Goal: Information Seeking & Learning: Learn about a topic

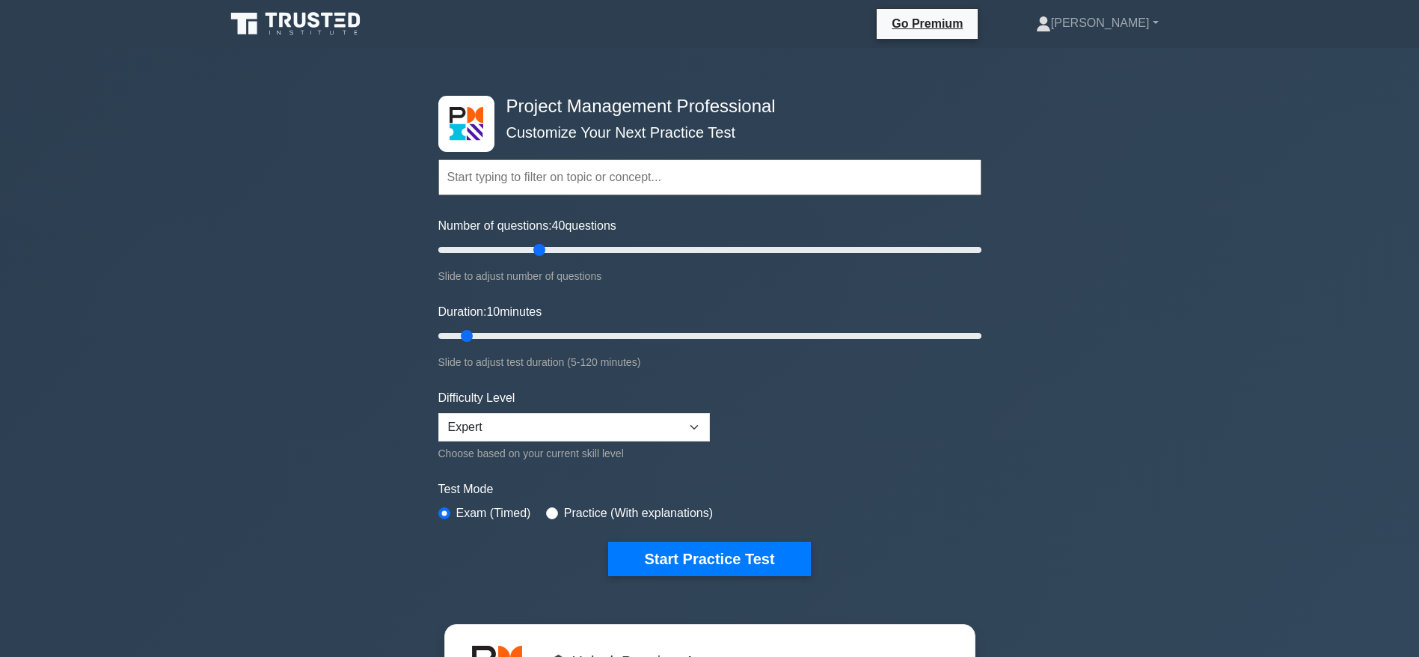
type input "40"
click at [545, 259] on input "Number of questions: 40 questions" at bounding box center [709, 250] width 543 height 18
drag, startPoint x: 469, startPoint y: 329, endPoint x: 619, endPoint y: 343, distance: 150.3
type input "45"
click at [619, 343] on input "Duration: 45 minutes" at bounding box center [709, 336] width 543 height 18
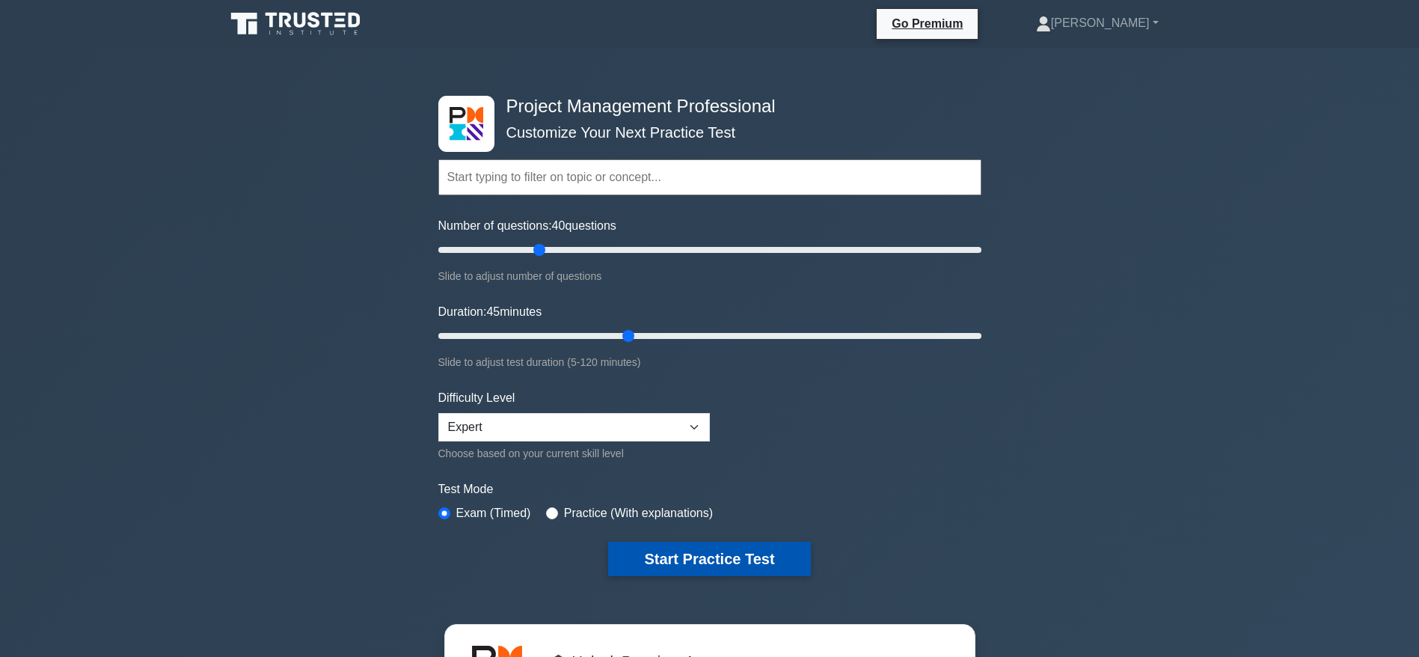
click at [735, 558] on button "Start Practice Test" at bounding box center [709, 559] width 202 height 34
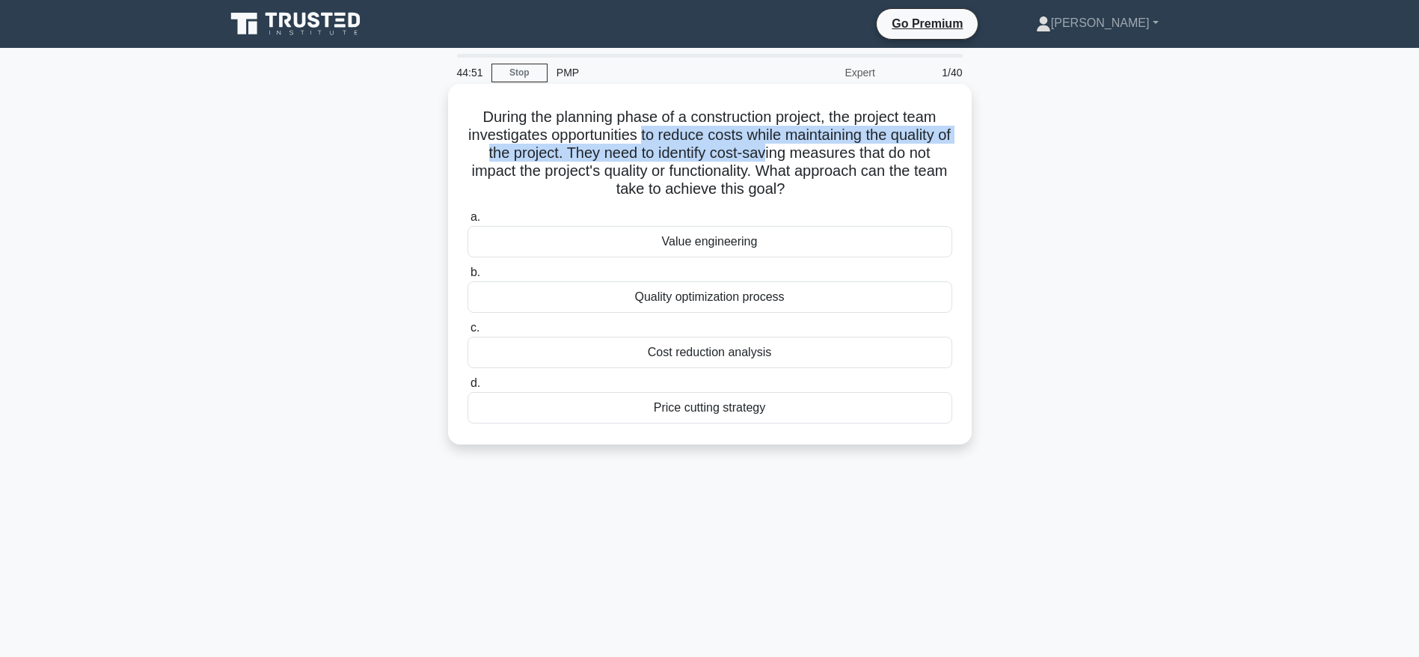
drag, startPoint x: 647, startPoint y: 136, endPoint x: 777, endPoint y: 151, distance: 131.8
click at [777, 151] on h5 "During the planning phase of a construction project, the project team investiga…" at bounding box center [710, 153] width 488 height 91
drag, startPoint x: 789, startPoint y: 173, endPoint x: 828, endPoint y: 193, distance: 44.5
click at [828, 193] on h5 "During the planning phase of a construction project, the project team investiga…" at bounding box center [710, 153] width 488 height 91
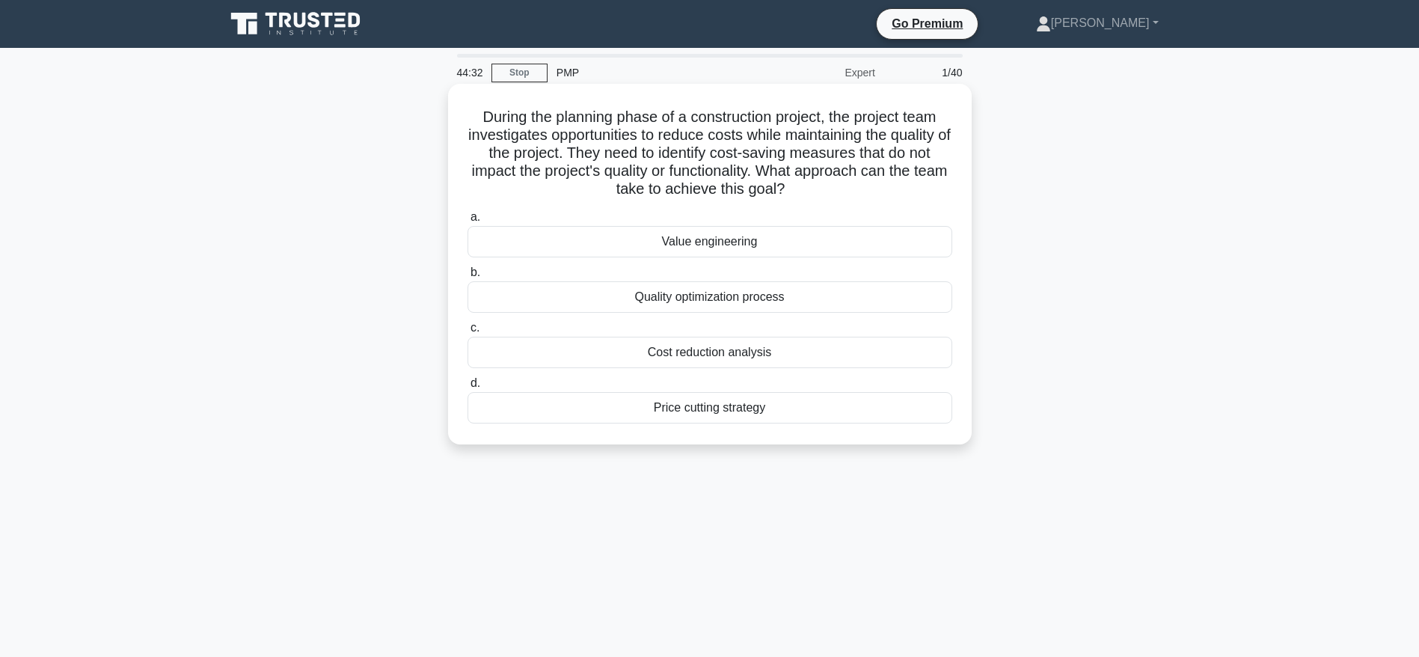
click at [828, 193] on h5 "During the planning phase of a construction project, the project team investiga…" at bounding box center [710, 153] width 488 height 91
drag, startPoint x: 785, startPoint y: 171, endPoint x: 825, endPoint y: 190, distance: 44.8
click at [825, 190] on h5 "During the planning phase of a construction project, the project team investiga…" at bounding box center [710, 153] width 488 height 91
click at [703, 244] on div "Value engineering" at bounding box center [710, 241] width 485 height 31
click at [468, 222] on input "a. Value engineering" at bounding box center [468, 218] width 0 height 10
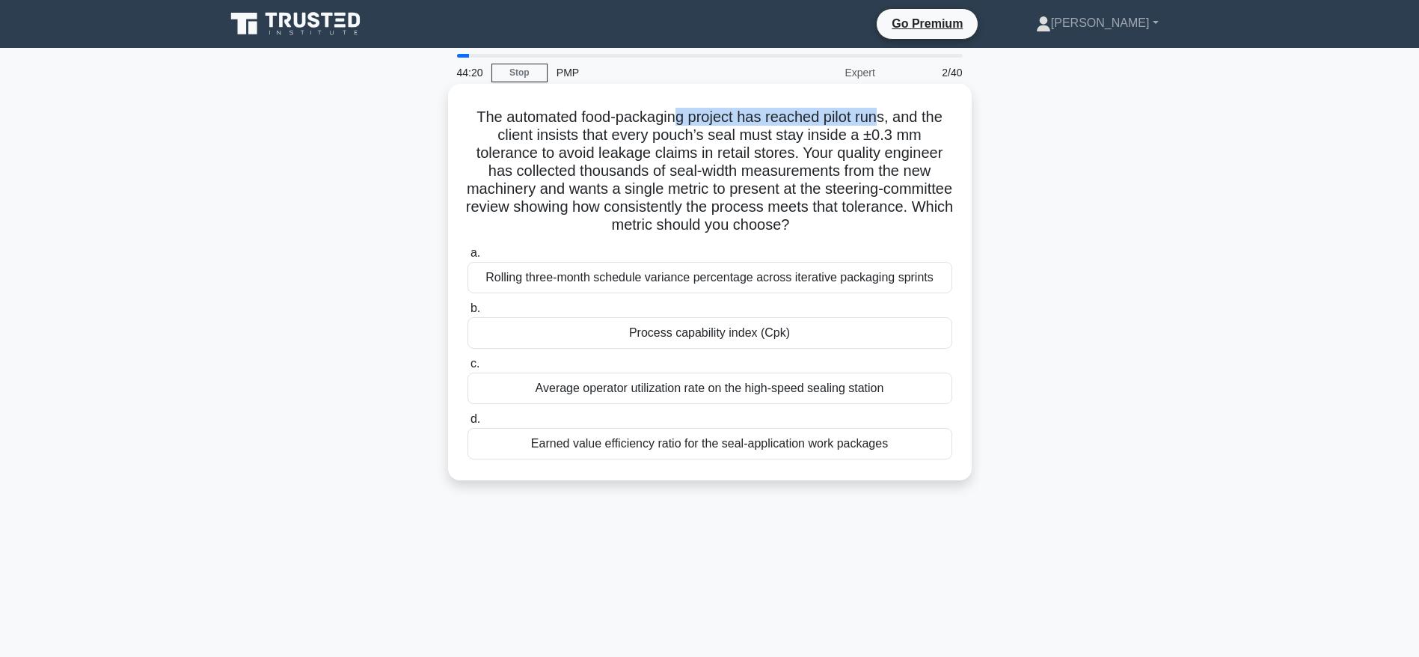
drag, startPoint x: 679, startPoint y: 115, endPoint x: 884, endPoint y: 113, distance: 205.0
click at [884, 113] on h5 "The automated food-packaging project has reached pilot runs, and the client ins…" at bounding box center [710, 171] width 488 height 127
drag, startPoint x: 569, startPoint y: 138, endPoint x: 923, endPoint y: 136, distance: 353.2
click at [923, 136] on h5 "The automated food-packaging project has reached pilot runs, and the client ins…" at bounding box center [710, 171] width 488 height 127
drag, startPoint x: 578, startPoint y: 153, endPoint x: 797, endPoint y: 151, distance: 219.2
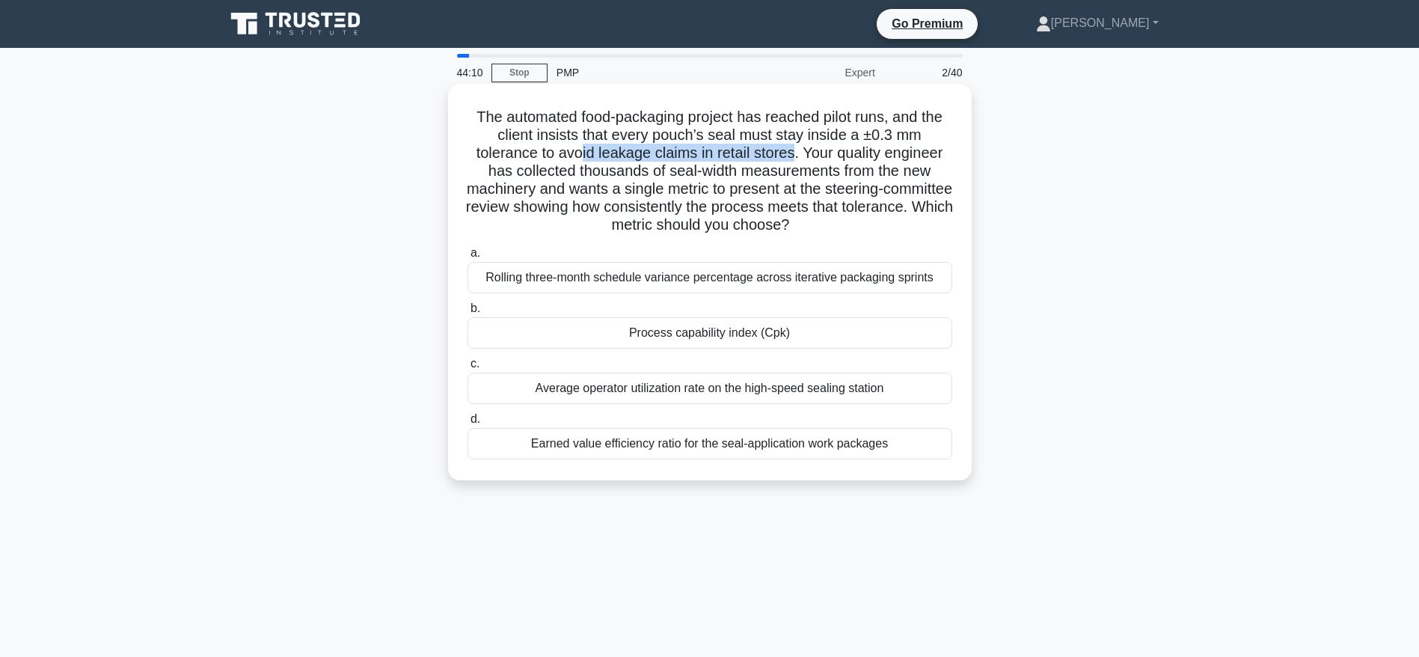
click at [797, 151] on h5 "The automated food-packaging project has reached pilot runs, and the client ins…" at bounding box center [710, 171] width 488 height 127
drag, startPoint x: 818, startPoint y: 150, endPoint x: 896, endPoint y: 218, distance: 103.9
click at [896, 218] on h5 "The automated food-packaging project has reached pilot runs, and the client ins…" at bounding box center [710, 171] width 488 height 127
click at [754, 334] on div "Process capability index (Cpk)" at bounding box center [710, 332] width 485 height 31
click at [468, 314] on input "b. Process capability index (Cpk)" at bounding box center [468, 309] width 0 height 10
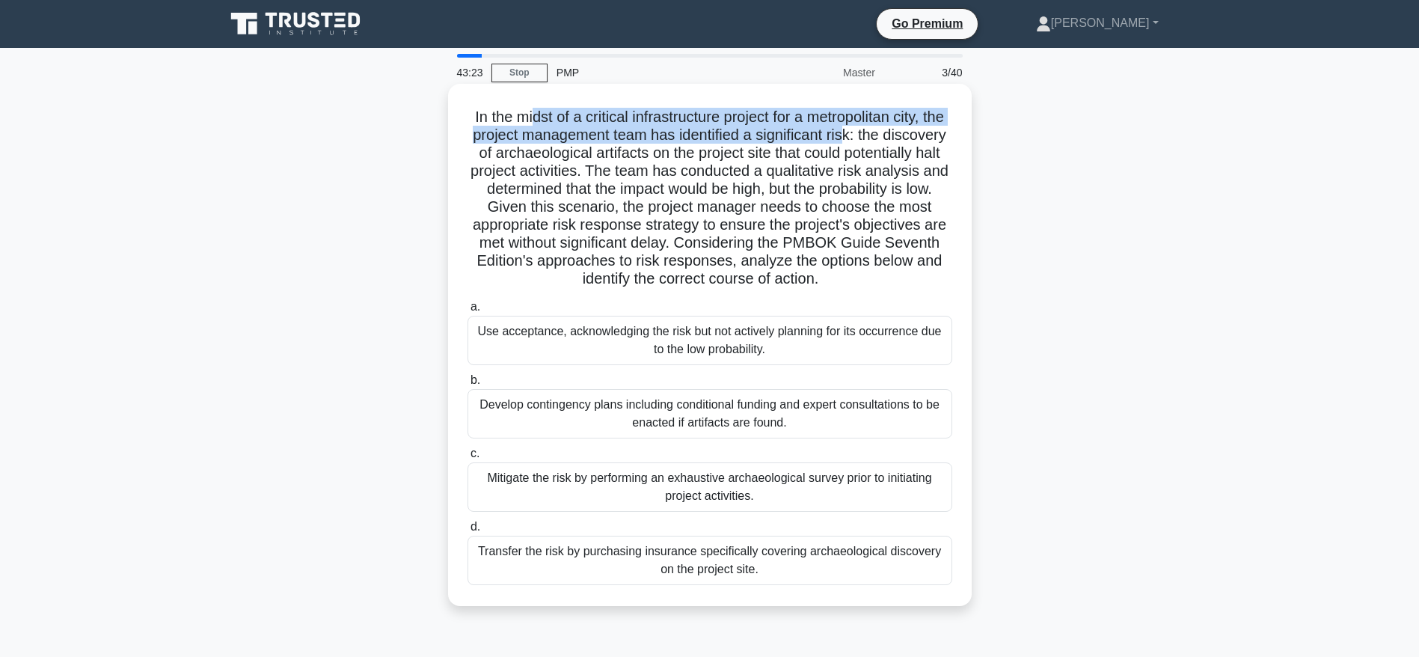
drag, startPoint x: 537, startPoint y: 115, endPoint x: 892, endPoint y: 132, distance: 355.8
click at [892, 132] on h5 "In the midst of a critical infrastructure project for a metropolitan city, the …" at bounding box center [710, 198] width 488 height 181
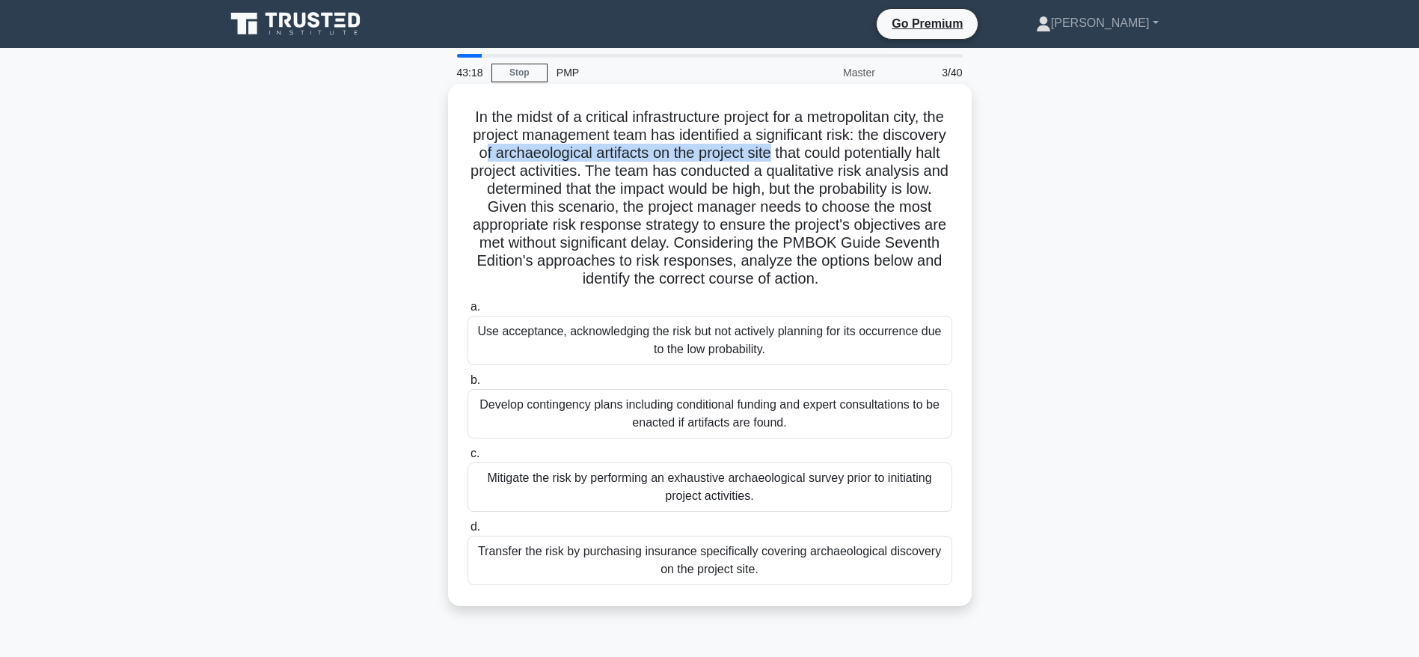
drag, startPoint x: 565, startPoint y: 148, endPoint x: 857, endPoint y: 153, distance: 291.9
click at [857, 153] on h5 "In the midst of a critical infrastructure project for a metropolitan city, the …" at bounding box center [710, 198] width 488 height 181
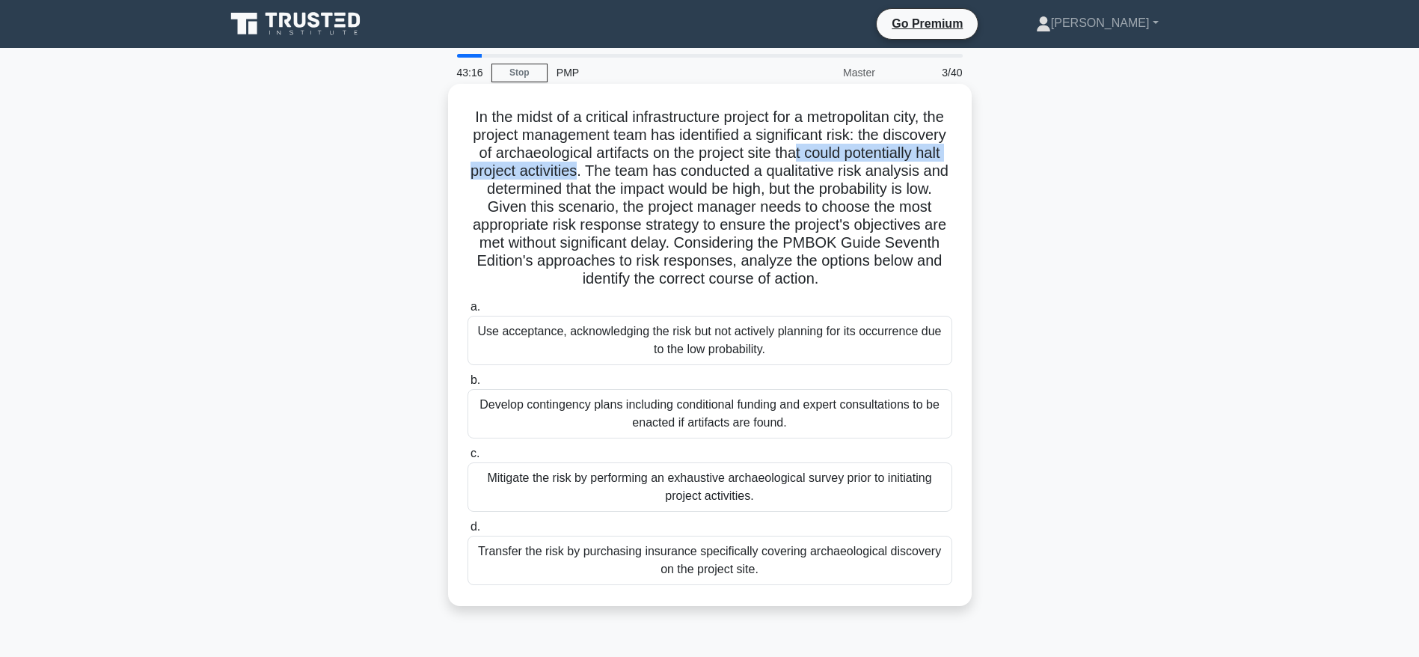
drag, startPoint x: 882, startPoint y: 153, endPoint x: 688, endPoint y: 170, distance: 194.5
click at [688, 170] on h5 "In the midst of a critical infrastructure project for a metropolitan city, the …" at bounding box center [710, 198] width 488 height 181
drag, startPoint x: 721, startPoint y: 165, endPoint x: 848, endPoint y: 167, distance: 126.5
click at [848, 167] on h5 "In the midst of a critical infrastructure project for a metropolitan city, the …" at bounding box center [710, 198] width 488 height 181
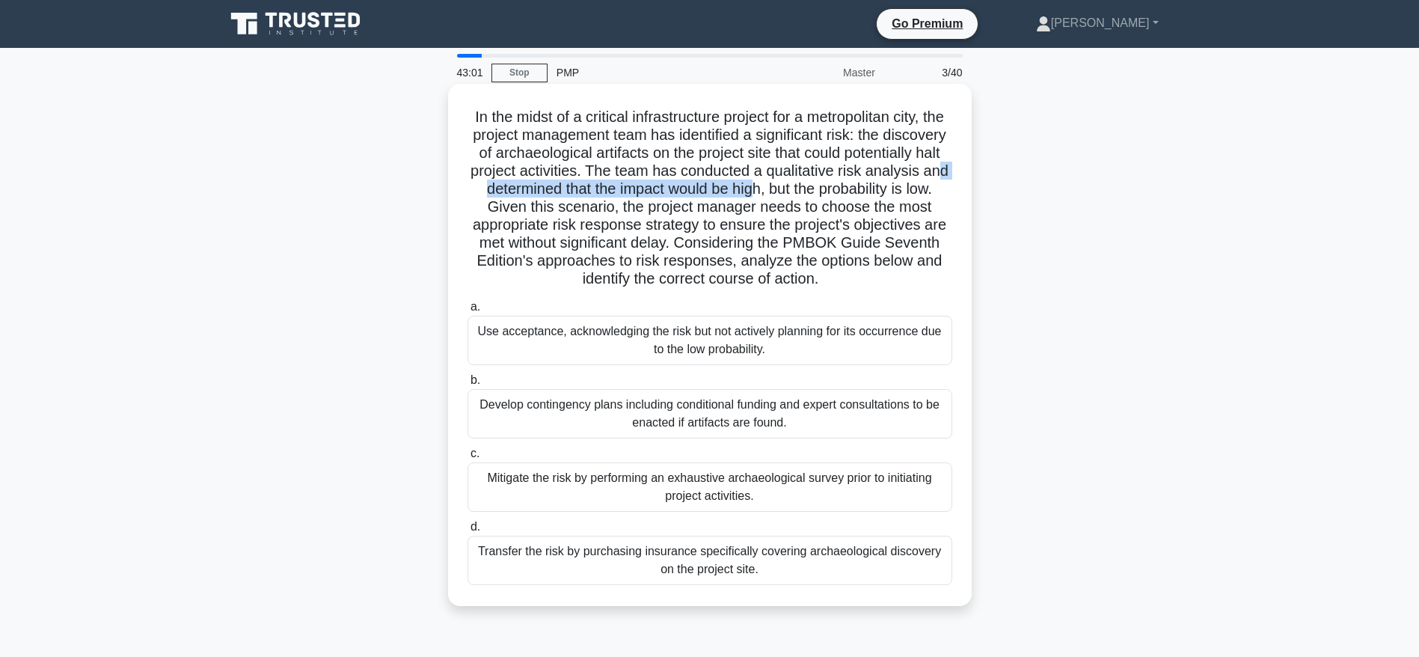
drag, startPoint x: 579, startPoint y: 186, endPoint x: 877, endPoint y: 186, distance: 297.8
click at [877, 186] on h5 "In the midst of a critical infrastructure project for a metropolitan city, the …" at bounding box center [710, 198] width 488 height 181
drag, startPoint x: 602, startPoint y: 213, endPoint x: 725, endPoint y: 210, distance: 122.8
click at [725, 210] on h5 "In the midst of a critical infrastructure project for a metropolitan city, the …" at bounding box center [710, 198] width 488 height 181
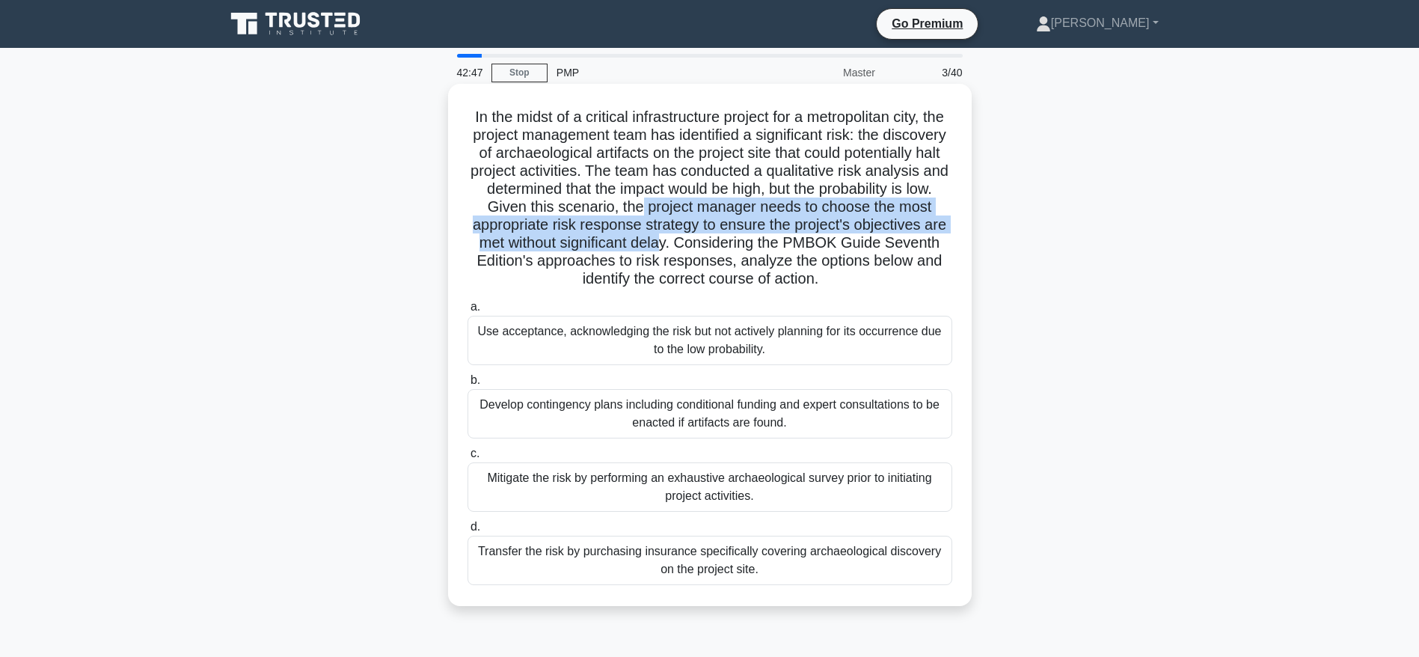
drag, startPoint x: 759, startPoint y: 207, endPoint x: 825, endPoint y: 241, distance: 74.3
click at [825, 241] on h5 "In the midst of a critical infrastructure project for a metropolitan city, the …" at bounding box center [710, 198] width 488 height 181
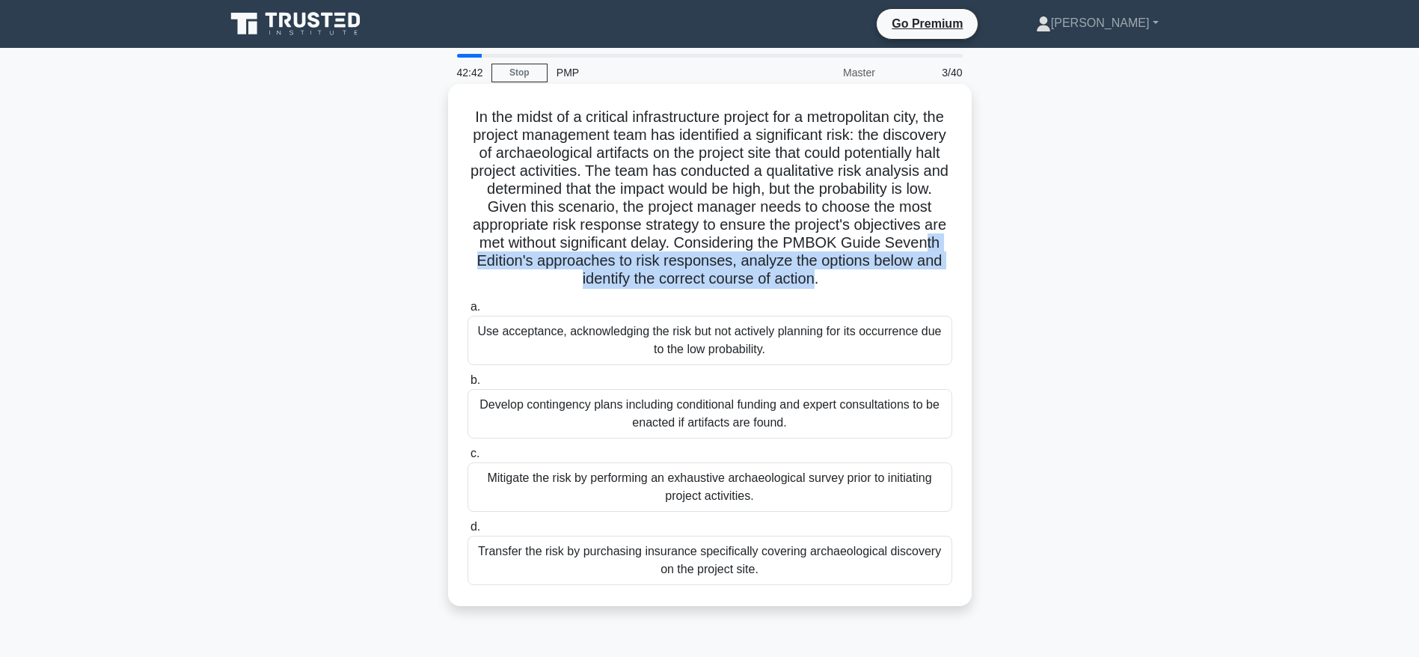
drag, startPoint x: 614, startPoint y: 257, endPoint x: 893, endPoint y: 272, distance: 278.8
click at [893, 272] on h5 "In the midst of a critical infrastructure project for a metropolitan city, the …" at bounding box center [710, 198] width 488 height 181
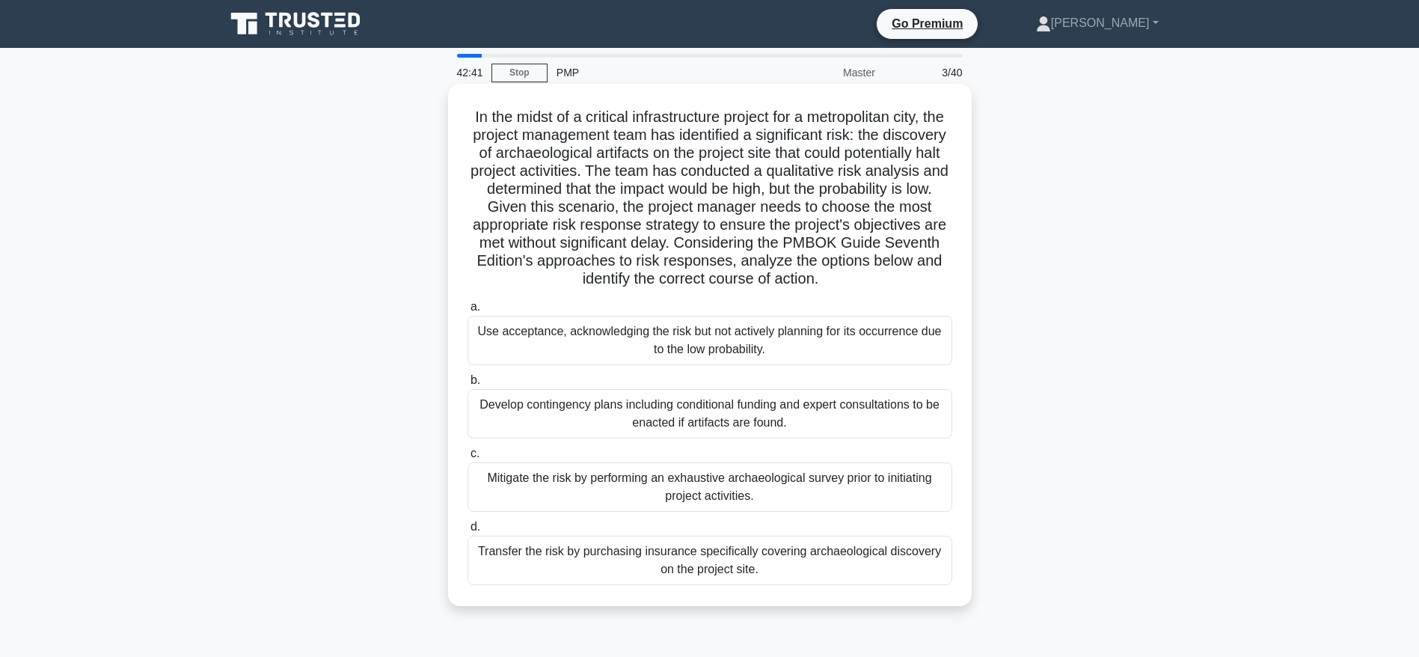
click at [923, 285] on h5 "In the midst of a critical infrastructure project for a metropolitan city, the …" at bounding box center [710, 198] width 488 height 181
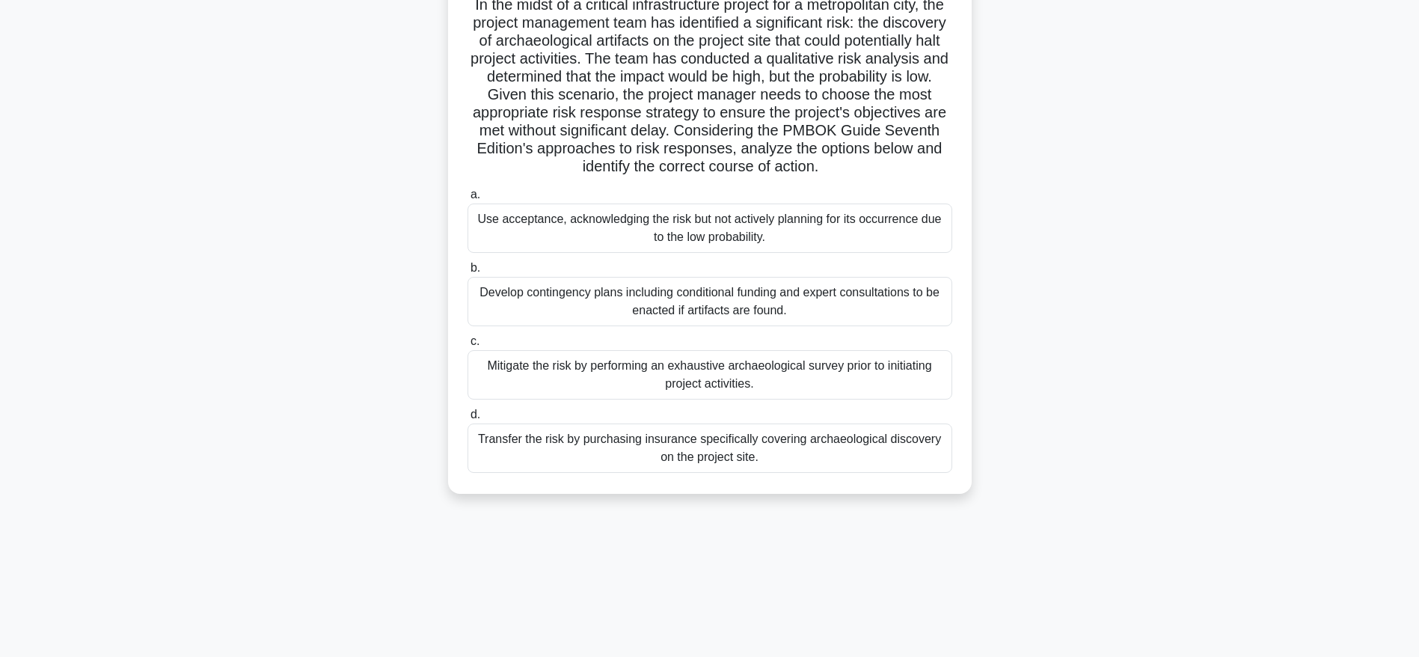
click at [718, 367] on div "Mitigate the risk by performing an exhaustive archaeological survey prior to in…" at bounding box center [710, 374] width 485 height 49
click at [468, 346] on input "c. Mitigate the risk by performing an exhaustive archaeological survey prior to…" at bounding box center [468, 342] width 0 height 10
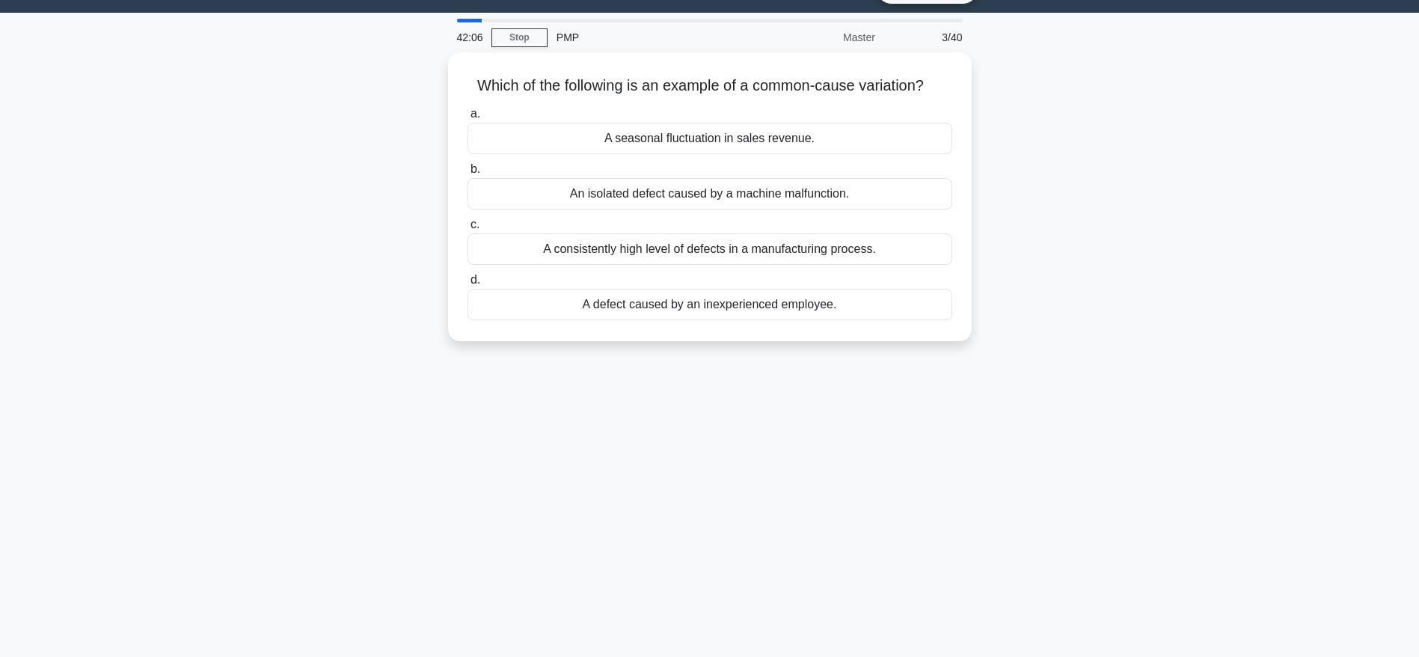
scroll to position [0, 0]
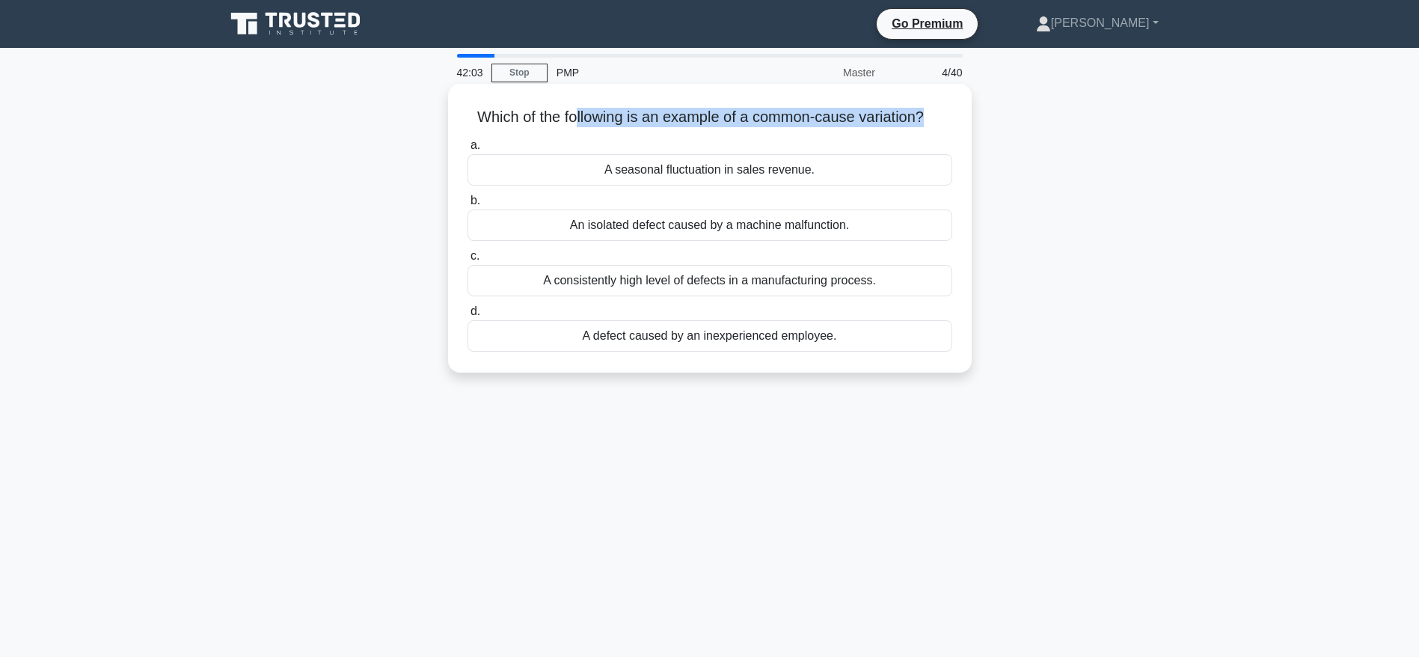
drag, startPoint x: 572, startPoint y: 120, endPoint x: 929, endPoint y: 126, distance: 357.0
click at [929, 126] on h5 "Which of the following is an example of a common-cause variation? .spinner_0XTQ…" at bounding box center [710, 117] width 488 height 19
click at [718, 173] on div "A seasonal fluctuation in sales revenue." at bounding box center [710, 169] width 485 height 31
click at [468, 150] on input "a. A seasonal fluctuation in sales revenue." at bounding box center [468, 146] width 0 height 10
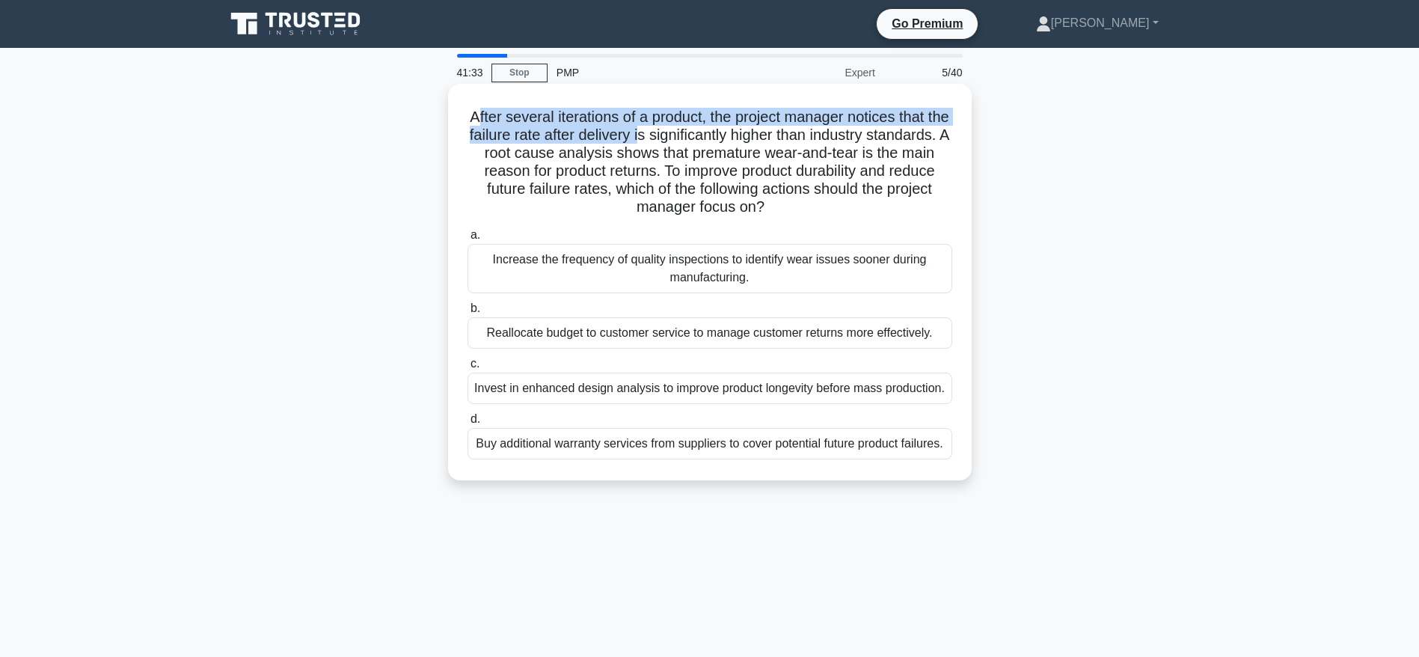
drag, startPoint x: 480, startPoint y: 114, endPoint x: 695, endPoint y: 129, distance: 215.3
click at [695, 129] on h5 "After several iterations of a product, the project manager notices that the fai…" at bounding box center [710, 162] width 488 height 109
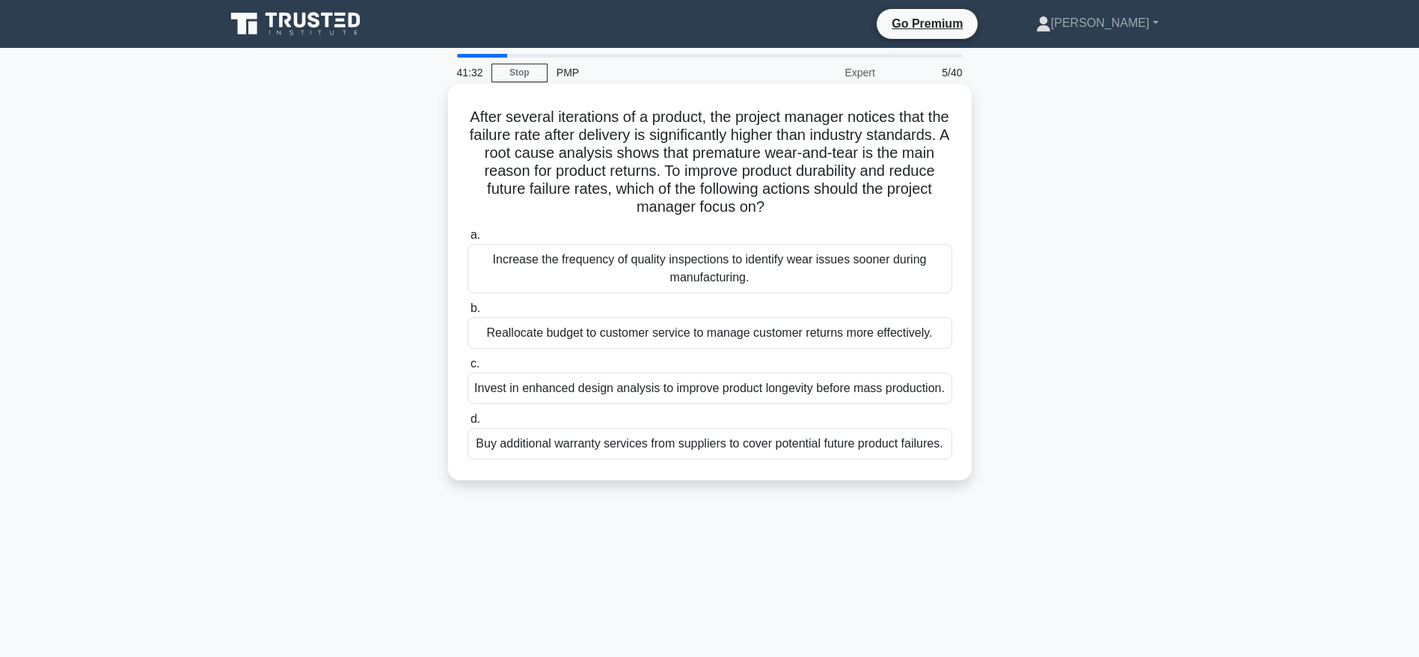
click at [758, 177] on h5 "After several iterations of a product, the project manager notices that the fai…" at bounding box center [710, 162] width 488 height 109
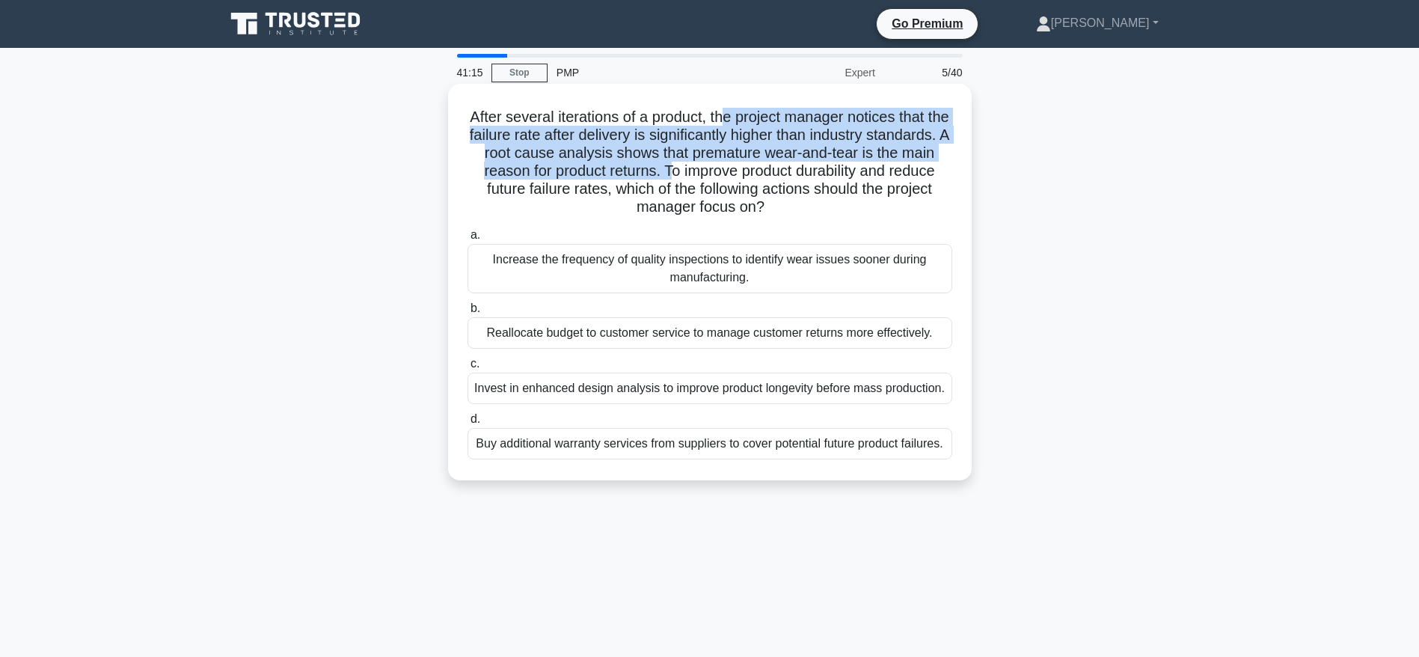
drag, startPoint x: 739, startPoint y: 119, endPoint x: 724, endPoint y: 177, distance: 59.3
click at [724, 177] on h5 "After several iterations of a product, the project manager notices that the fai…" at bounding box center [710, 162] width 488 height 109
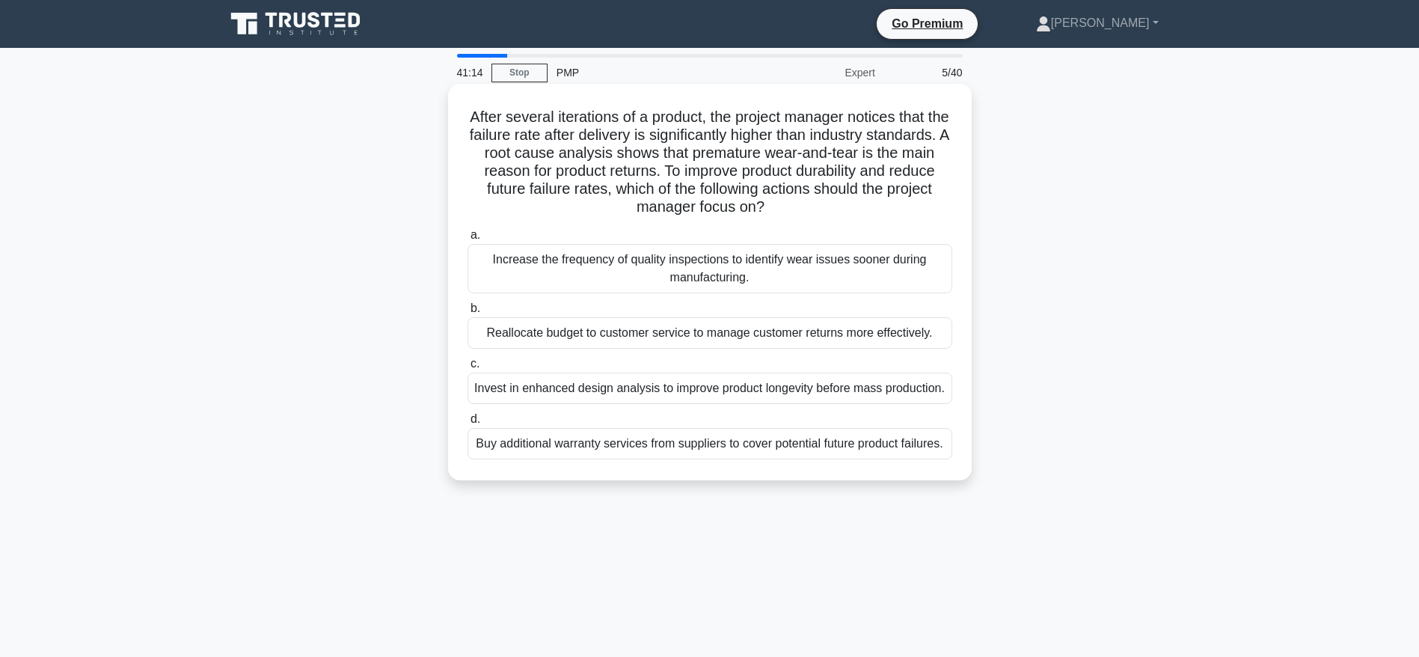
click at [745, 207] on h5 "After several iterations of a product, the project manager notices that the fai…" at bounding box center [710, 162] width 488 height 109
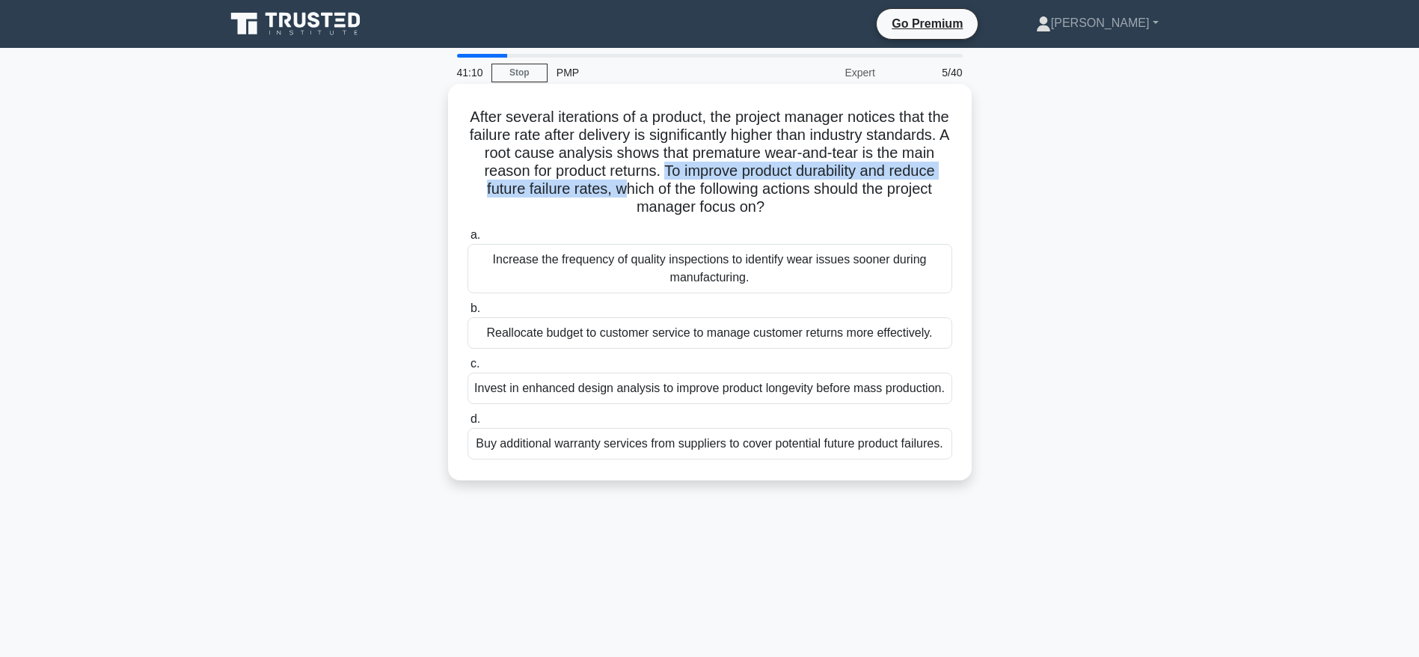
drag, startPoint x: 720, startPoint y: 167, endPoint x: 672, endPoint y: 195, distance: 55.7
click at [672, 195] on h5 "After several iterations of a product, the project manager notices that the fai…" at bounding box center [710, 162] width 488 height 109
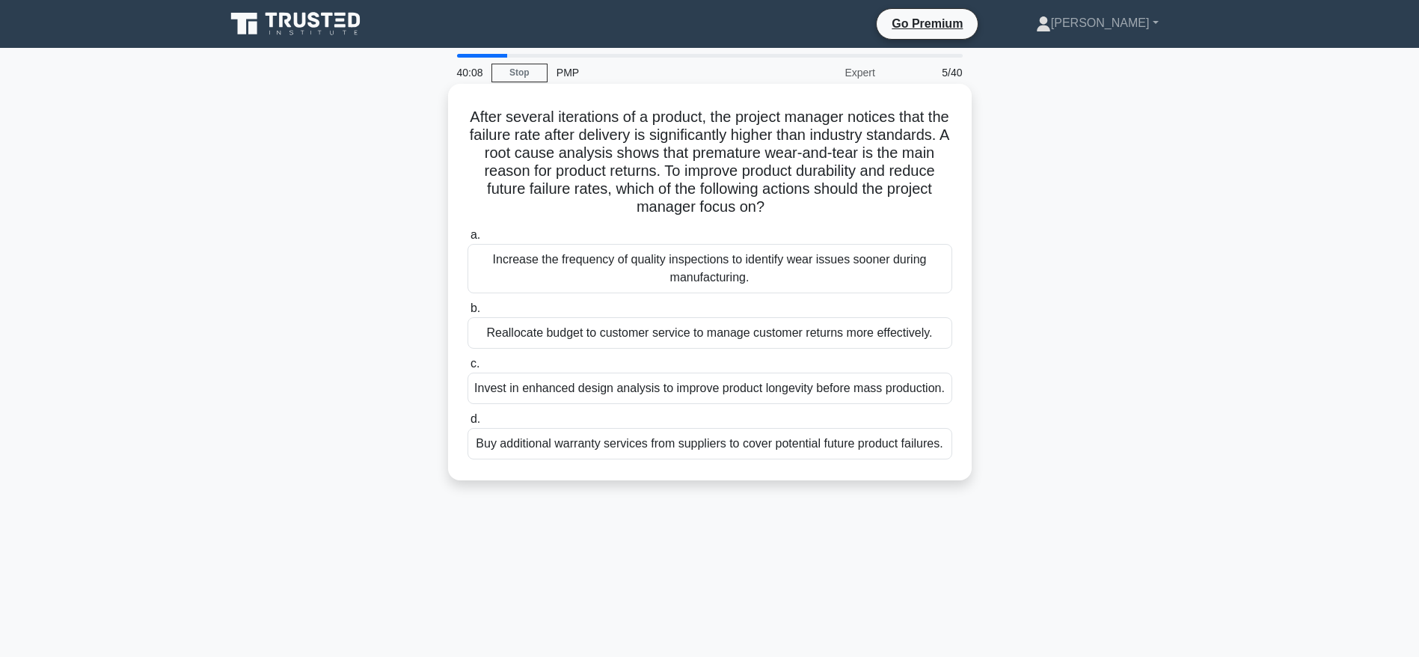
click at [560, 391] on div "Invest in enhanced design analysis to improve product longevity before mass pro…" at bounding box center [710, 388] width 485 height 31
click at [468, 369] on input "c. Invest in enhanced design analysis to improve product longevity before mass …" at bounding box center [468, 364] width 0 height 10
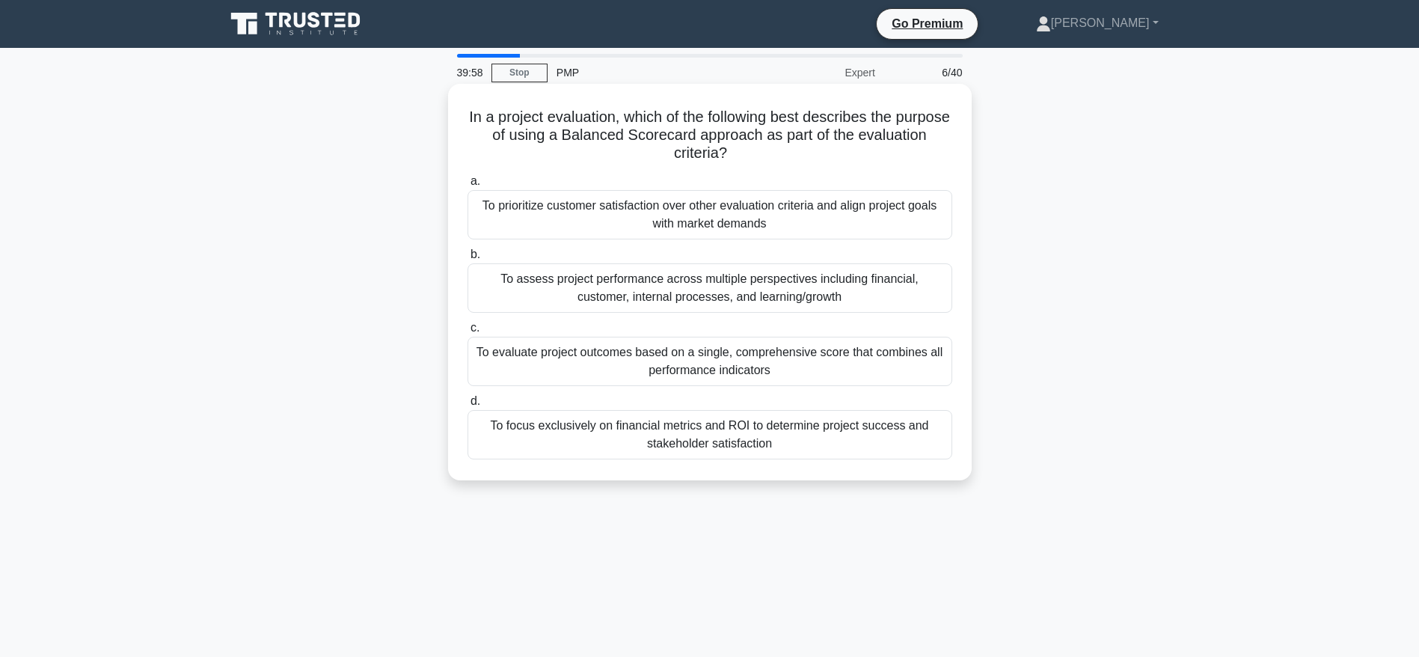
drag, startPoint x: 493, startPoint y: 117, endPoint x: 854, endPoint y: 147, distance: 361.9
click at [854, 147] on h5 "In a project evaluation, which of the following best describes the purpose of u…" at bounding box center [710, 135] width 488 height 55
click at [706, 287] on div "To assess project performance across multiple perspectives including financial,…" at bounding box center [710, 287] width 485 height 49
click at [468, 260] on input "b. To assess project performance across multiple perspectives including financi…" at bounding box center [468, 255] width 0 height 10
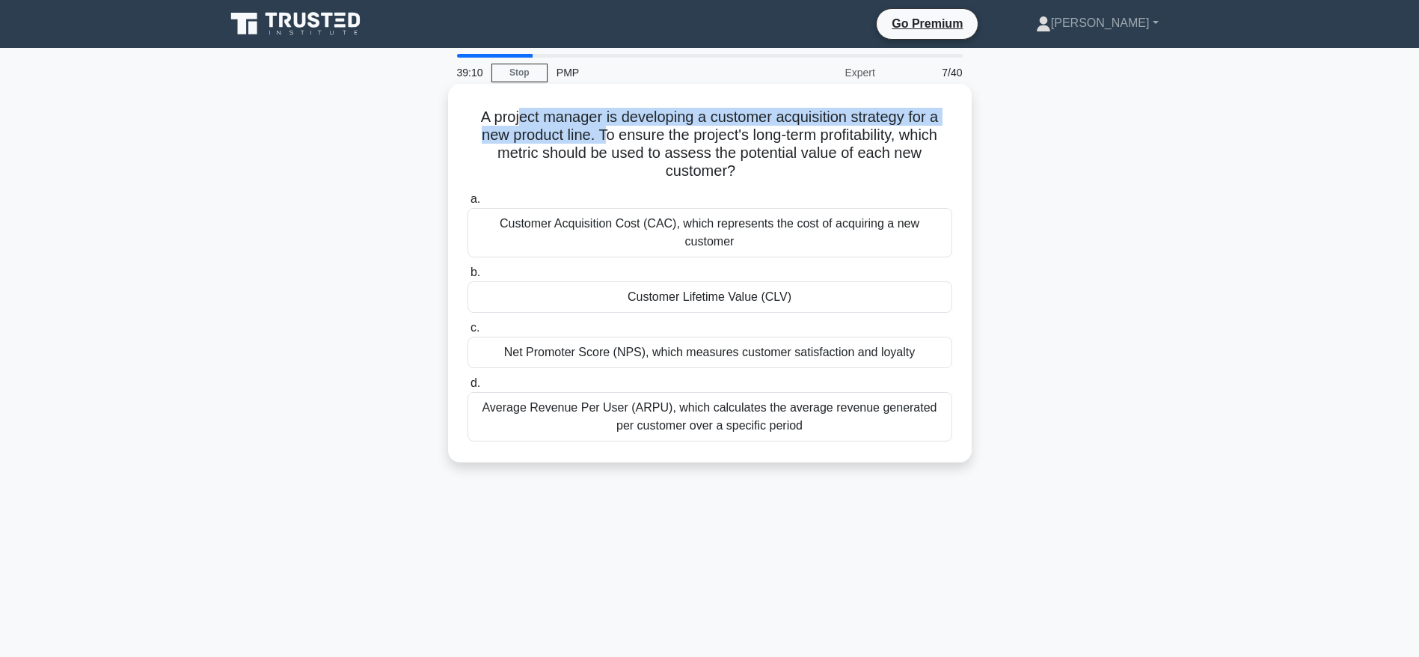
drag, startPoint x: 515, startPoint y: 114, endPoint x: 608, endPoint y: 134, distance: 95.0
click at [608, 134] on h5 "A project manager is developing a customer acquisition strategy for a new produ…" at bounding box center [710, 144] width 488 height 73
drag, startPoint x: 620, startPoint y: 134, endPoint x: 765, endPoint y: 163, distance: 148.1
click at [765, 163] on h5 "A project manager is developing a customer acquisition strategy for a new produ…" at bounding box center [710, 144] width 488 height 73
click at [736, 148] on h5 "A project manager is developing a customer acquisition strategy for a new produ…" at bounding box center [710, 144] width 488 height 73
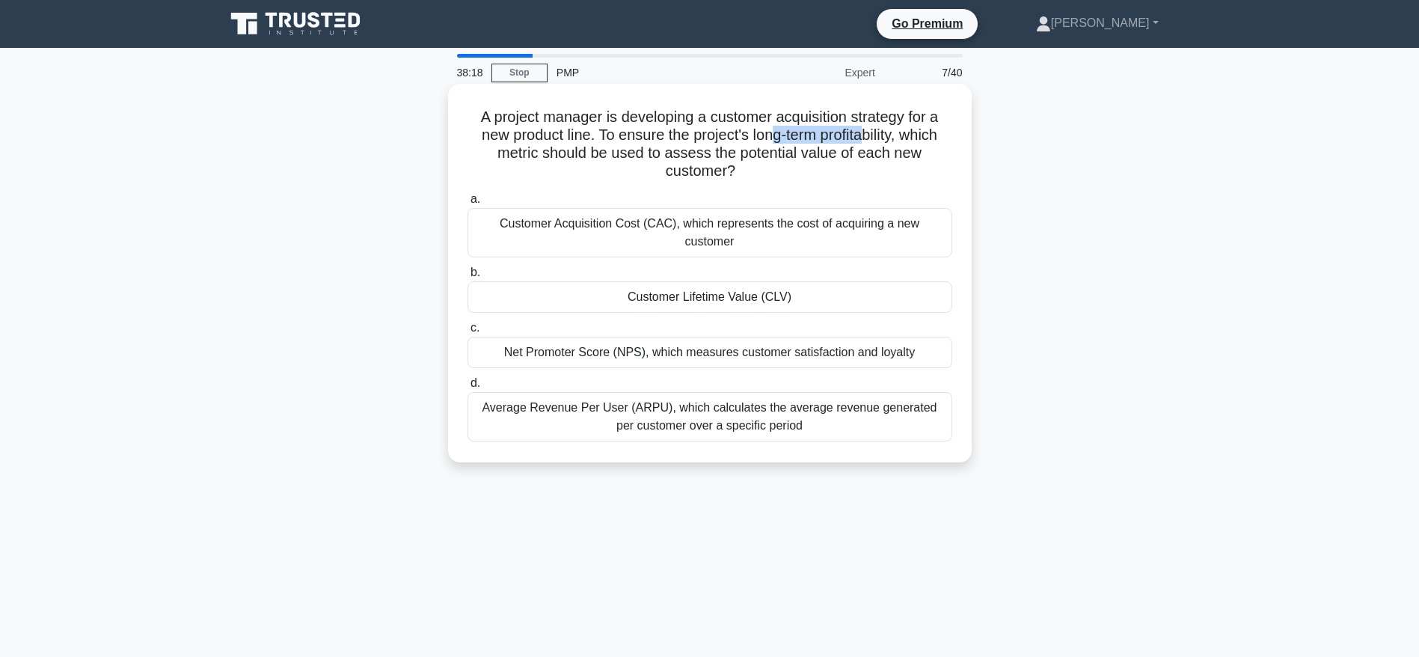
drag, startPoint x: 768, startPoint y: 136, endPoint x: 866, endPoint y: 138, distance: 98.0
click at [866, 138] on h5 "A project manager is developing a customer acquisition strategy for a new produ…" at bounding box center [710, 144] width 488 height 73
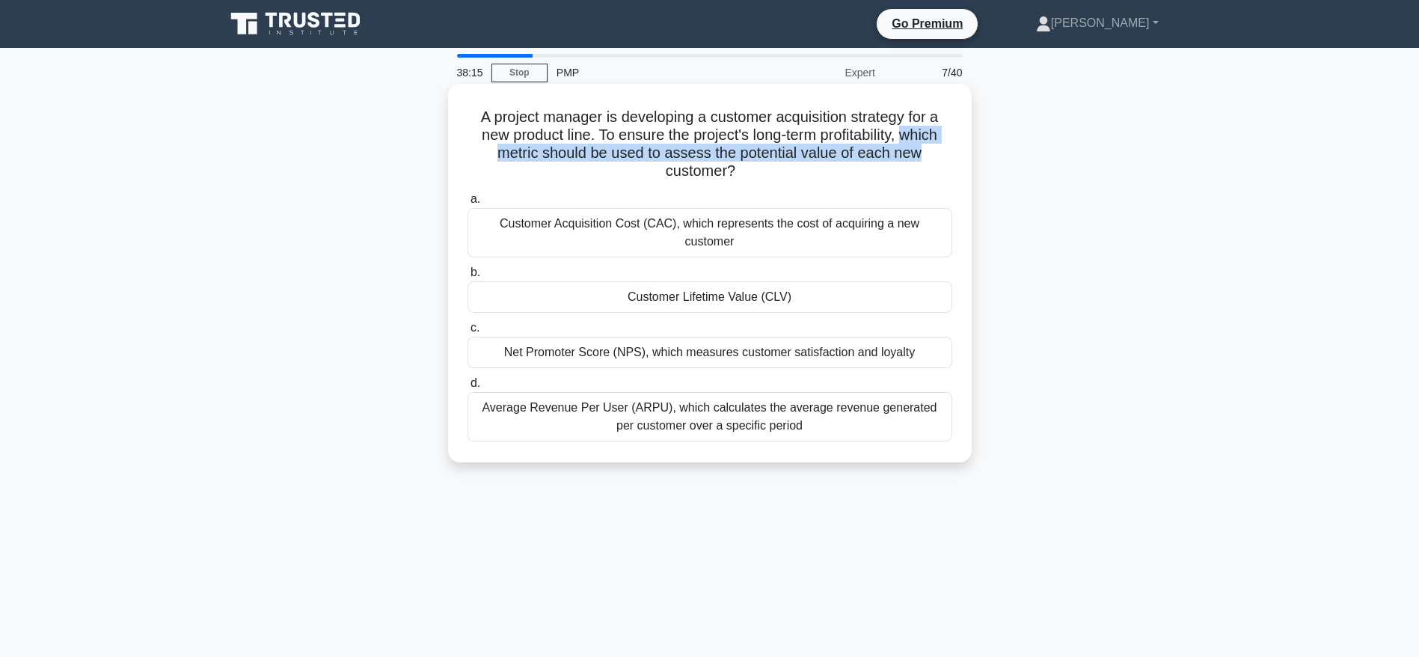
drag, startPoint x: 913, startPoint y: 136, endPoint x: 924, endPoint y: 153, distance: 20.5
click at [924, 153] on h5 "A project manager is developing a customer acquisition strategy for a new produ…" at bounding box center [710, 144] width 488 height 73
drag, startPoint x: 782, startPoint y: 174, endPoint x: 848, endPoint y: 133, distance: 77.7
click at [848, 133] on h5 "A project manager is developing a customer acquisition strategy for a new produ…" at bounding box center [710, 144] width 488 height 73
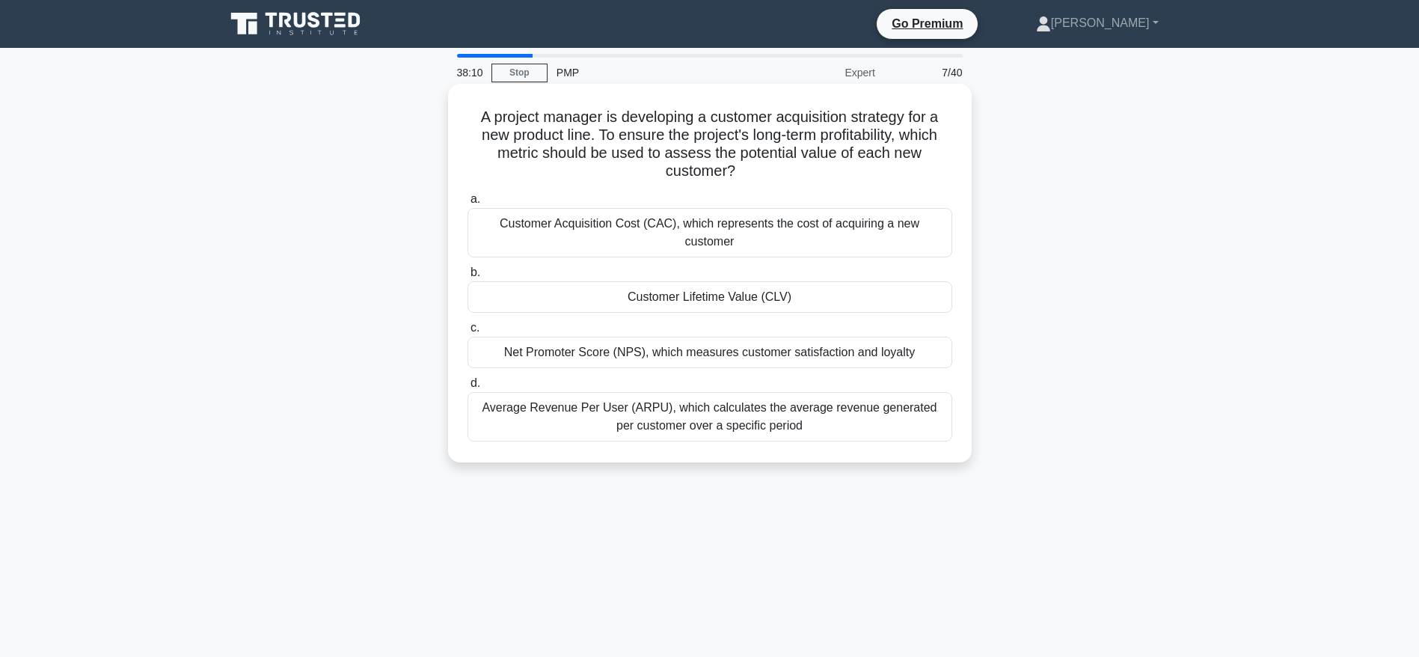
click at [782, 219] on div "Customer Acquisition Cost (CAC), which represents the cost of acquiring a new c…" at bounding box center [710, 232] width 485 height 49
click at [468, 204] on input "a. Customer Acquisition Cost (CAC), which represents the cost of acquiring a ne…" at bounding box center [468, 200] width 0 height 10
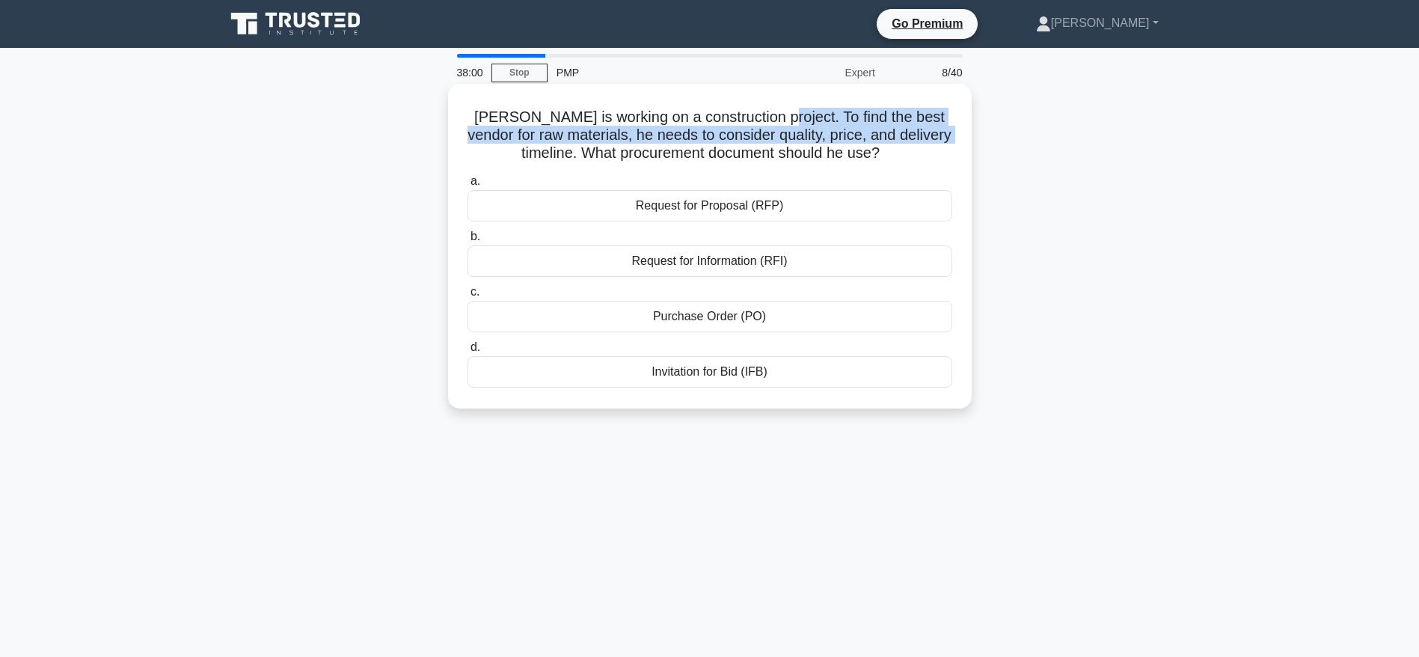
drag, startPoint x: 769, startPoint y: 118, endPoint x: 962, endPoint y: 139, distance: 193.4
click at [962, 139] on div "Mark is working on a construction project. To find the best vendor for raw mate…" at bounding box center [710, 246] width 512 height 313
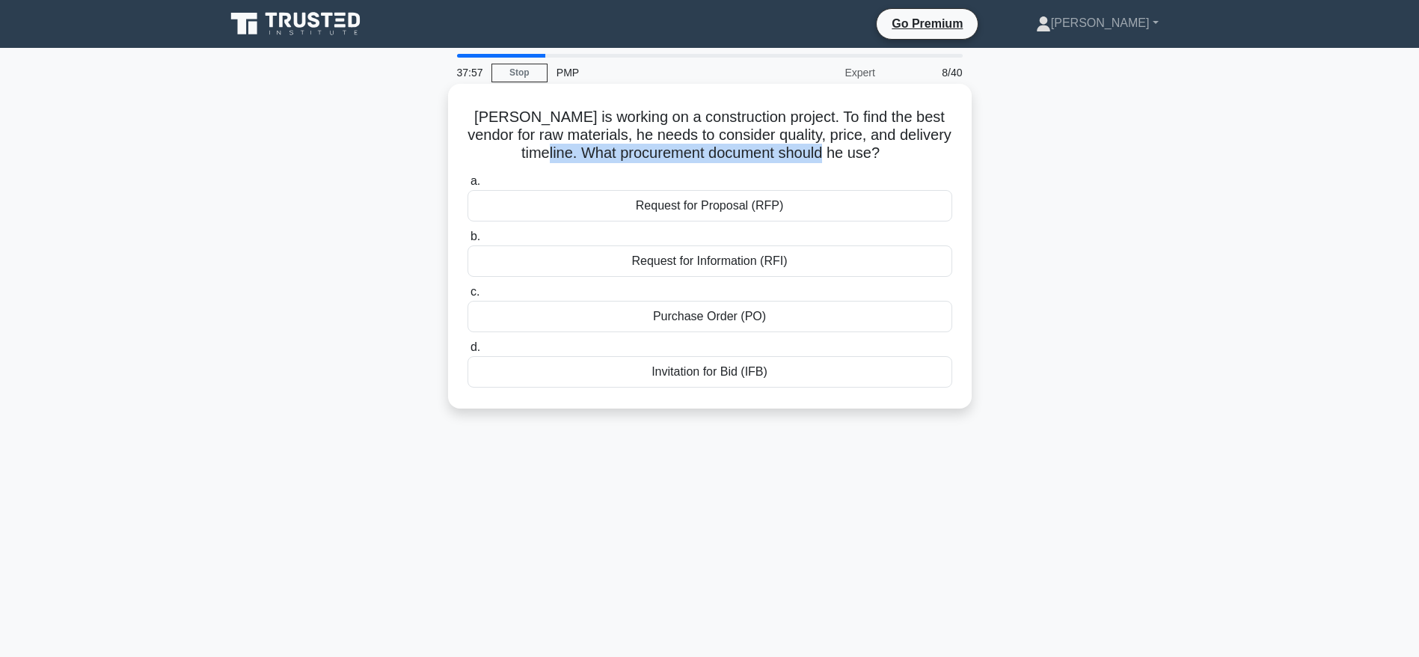
drag, startPoint x: 575, startPoint y: 156, endPoint x: 855, endPoint y: 155, distance: 279.9
click at [855, 155] on h5 "Mark is working on a construction project. To find the best vendor for raw mate…" at bounding box center [710, 135] width 488 height 55
click at [881, 171] on div "a. Request for Proposal (RFP) b. Request for Information (RFI) c. d." at bounding box center [710, 279] width 503 height 221
drag, startPoint x: 608, startPoint y: 140, endPoint x: 876, endPoint y: 155, distance: 268.3
click at [876, 155] on h5 "Mark is working on a construction project. To find the best vendor for raw mate…" at bounding box center [710, 135] width 488 height 55
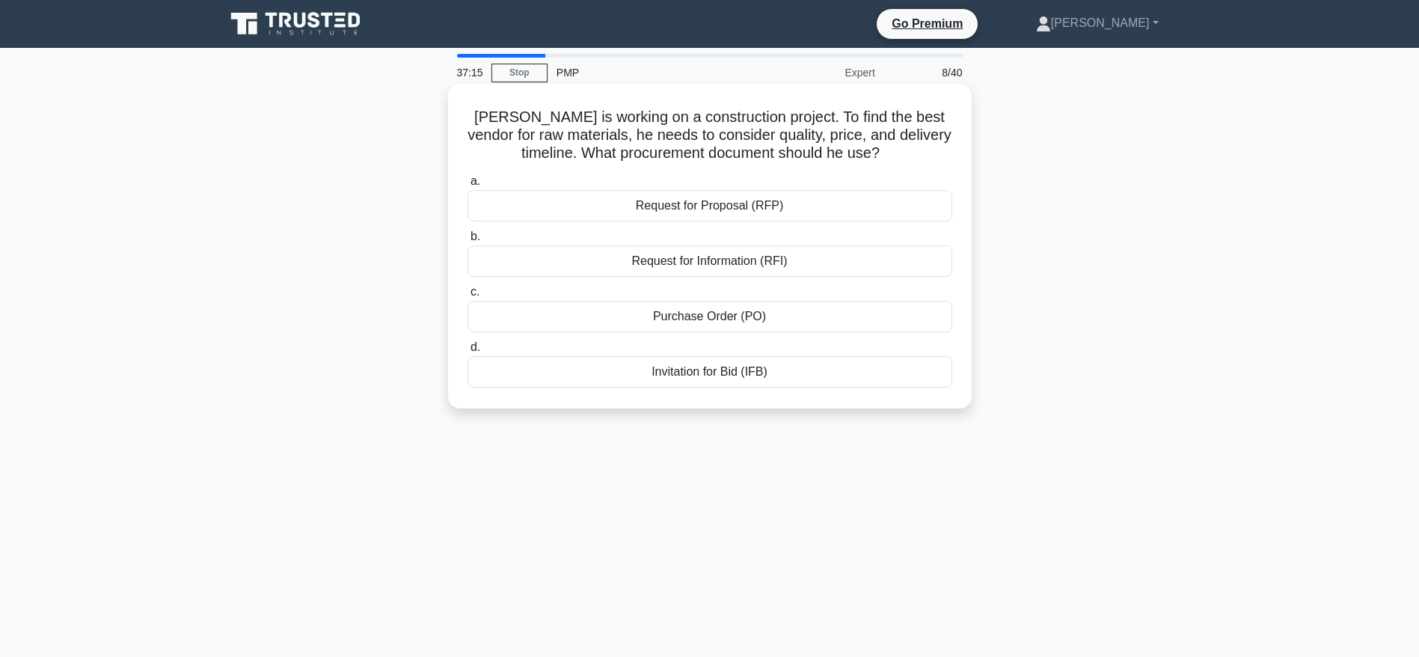
click at [926, 147] on h5 "Mark is working on a construction project. To find the best vendor for raw mate…" at bounding box center [710, 135] width 488 height 55
click at [739, 209] on div "Request for Proposal (RFP)" at bounding box center [710, 205] width 485 height 31
click at [468, 186] on input "a. Request for Proposal (RFP)" at bounding box center [468, 182] width 0 height 10
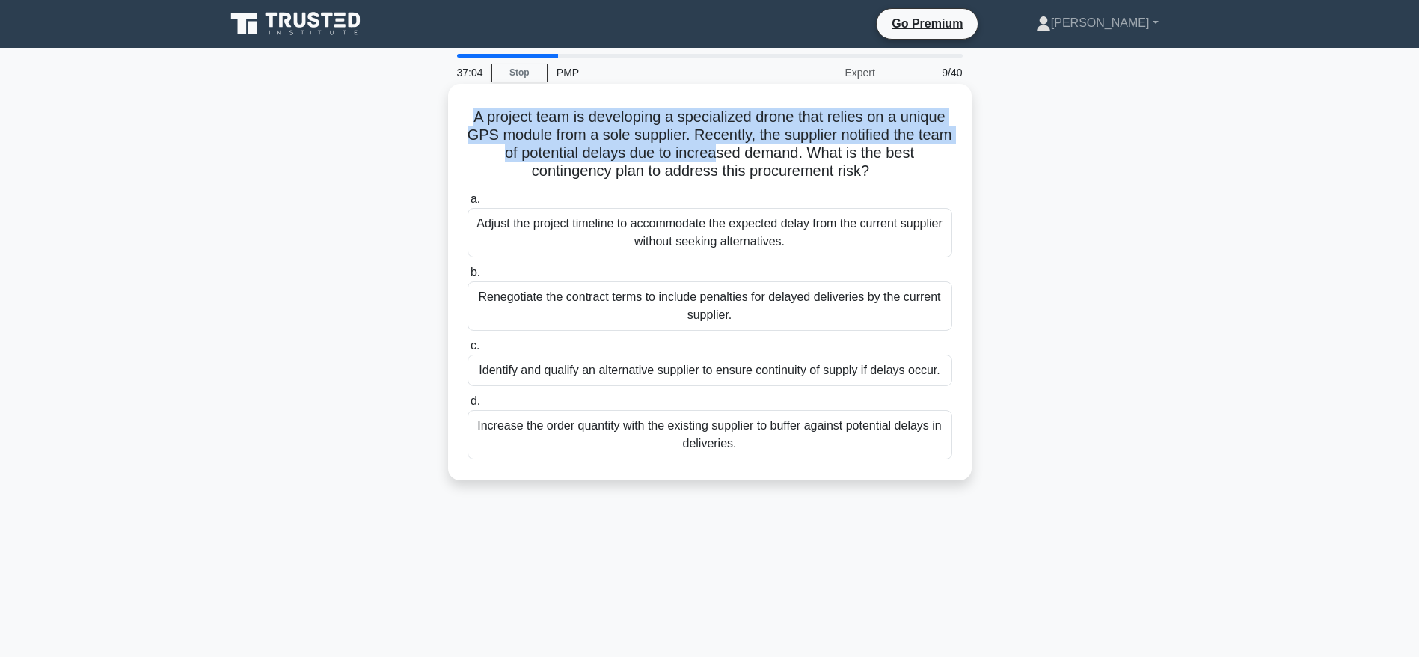
drag, startPoint x: 471, startPoint y: 117, endPoint x: 734, endPoint y: 146, distance: 264.2
click at [734, 146] on h5 "A project team is developing a specialized drone that relies on a unique GPS mo…" at bounding box center [710, 144] width 488 height 73
drag, startPoint x: 827, startPoint y: 156, endPoint x: 874, endPoint y: 176, distance: 51.0
click at [874, 176] on h5 "A project team is developing a specialized drone that relies on a unique GPS mo…" at bounding box center [710, 144] width 488 height 73
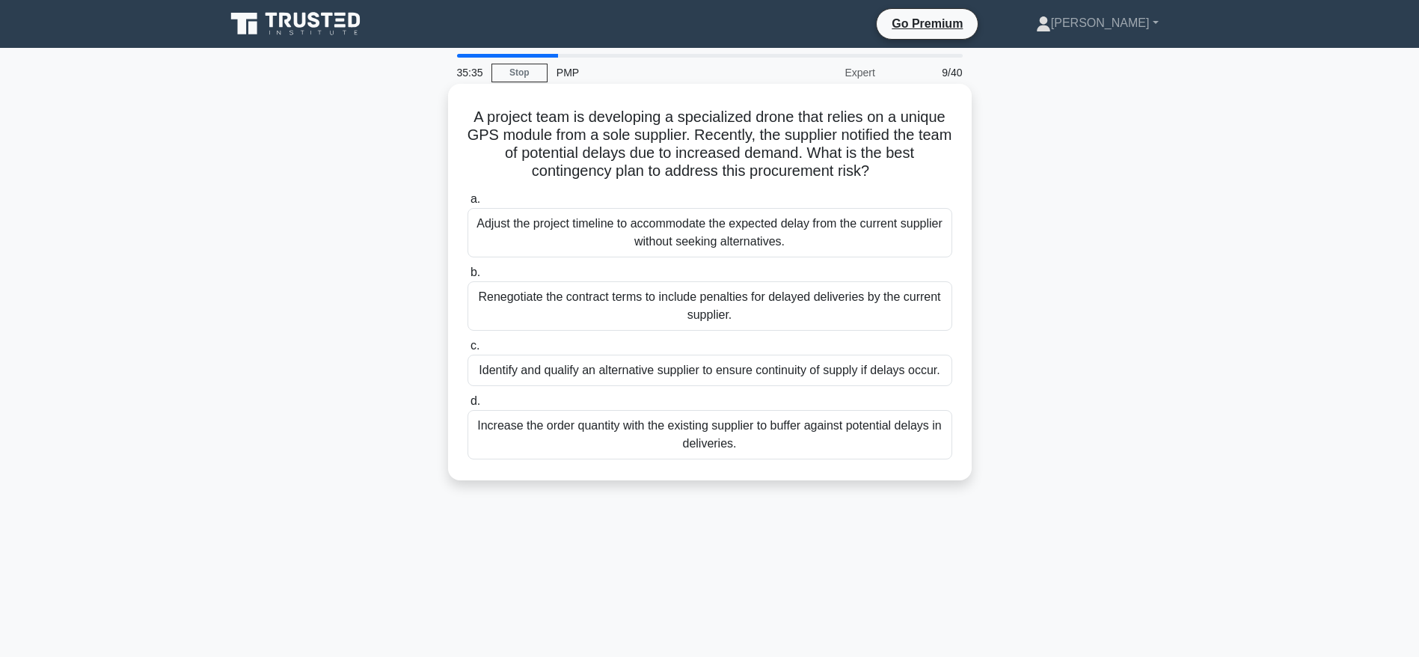
click at [762, 235] on div "Adjust the project timeline to accommodate the expected delay from the current …" at bounding box center [710, 232] width 485 height 49
click at [468, 204] on input "a. Adjust the project timeline to accommodate the expected delay from the curre…" at bounding box center [468, 200] width 0 height 10
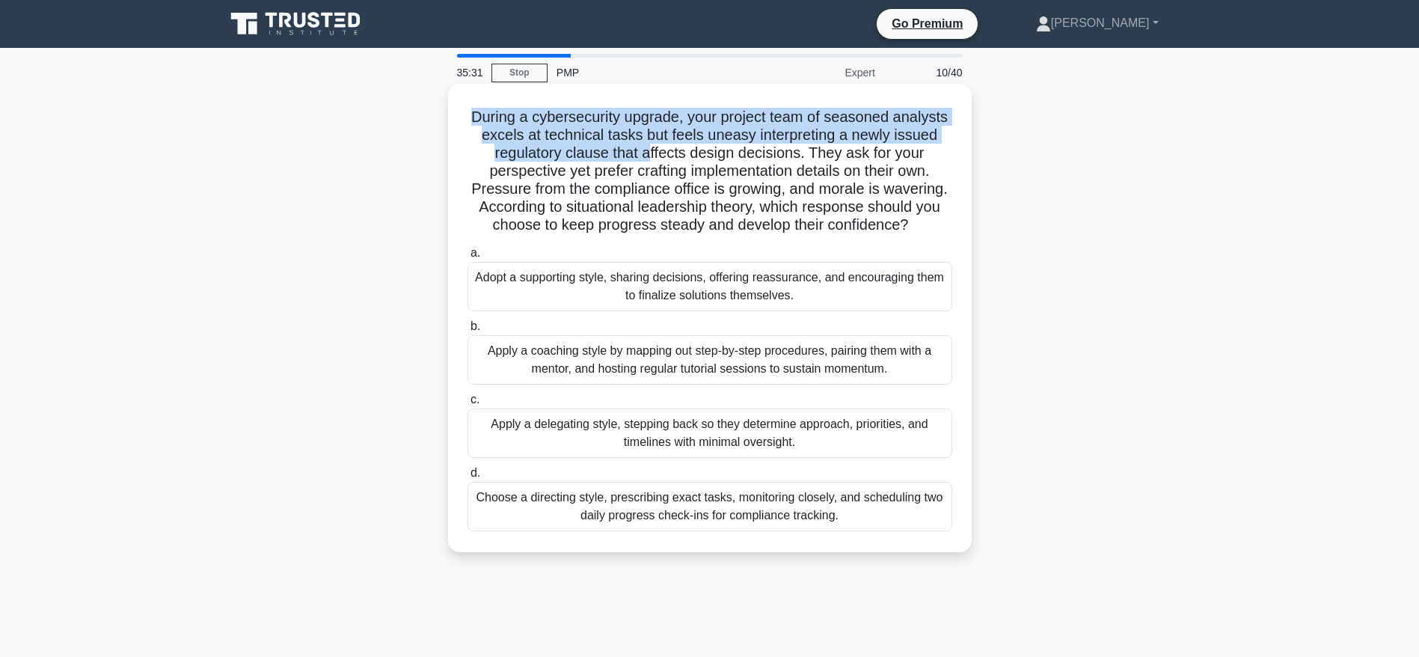
drag, startPoint x: 471, startPoint y: 116, endPoint x: 649, endPoint y: 147, distance: 181.6
click at [649, 147] on h5 "During a cybersecurity upgrade, your project team of seasoned analysts excels a…" at bounding box center [710, 171] width 488 height 127
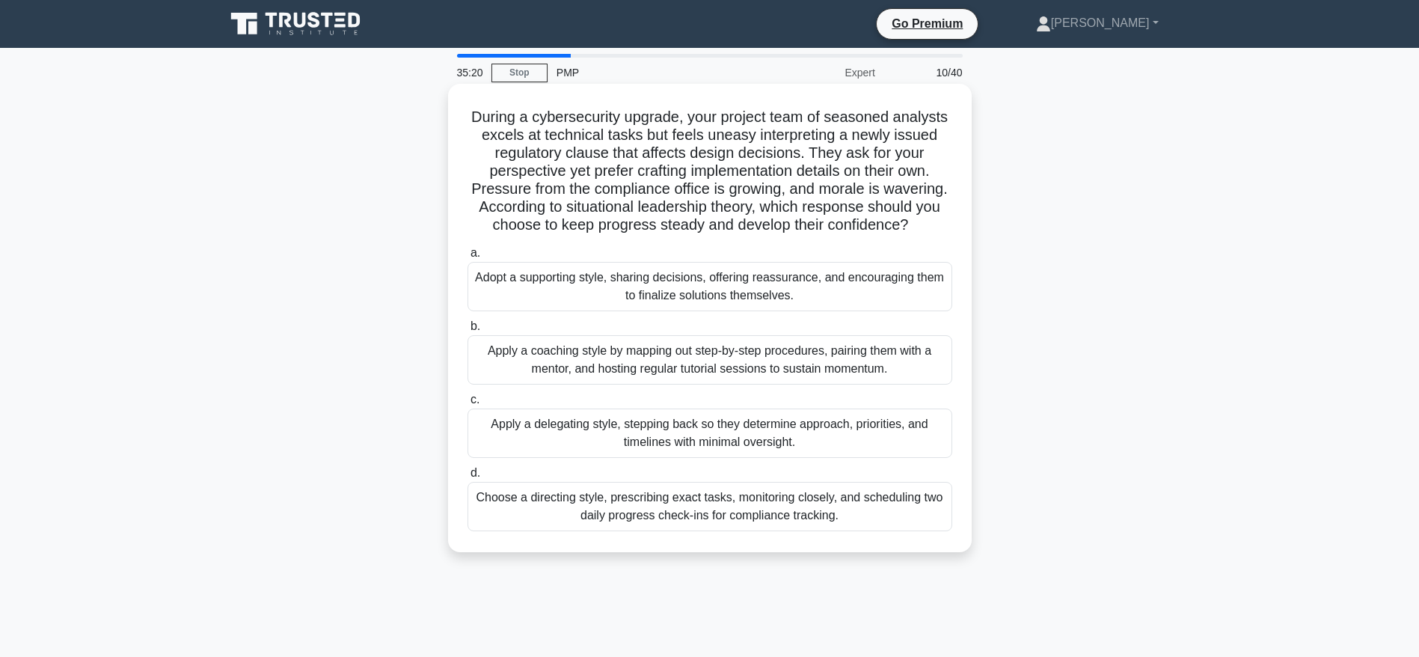
click at [641, 172] on h5 "During a cybersecurity upgrade, your project team of seasoned analysts excels a…" at bounding box center [710, 171] width 488 height 127
drag, startPoint x: 641, startPoint y: 153, endPoint x: 800, endPoint y: 156, distance: 159.4
click at [800, 156] on h5 "During a cybersecurity upgrade, your project team of seasoned analysts excels a…" at bounding box center [710, 171] width 488 height 127
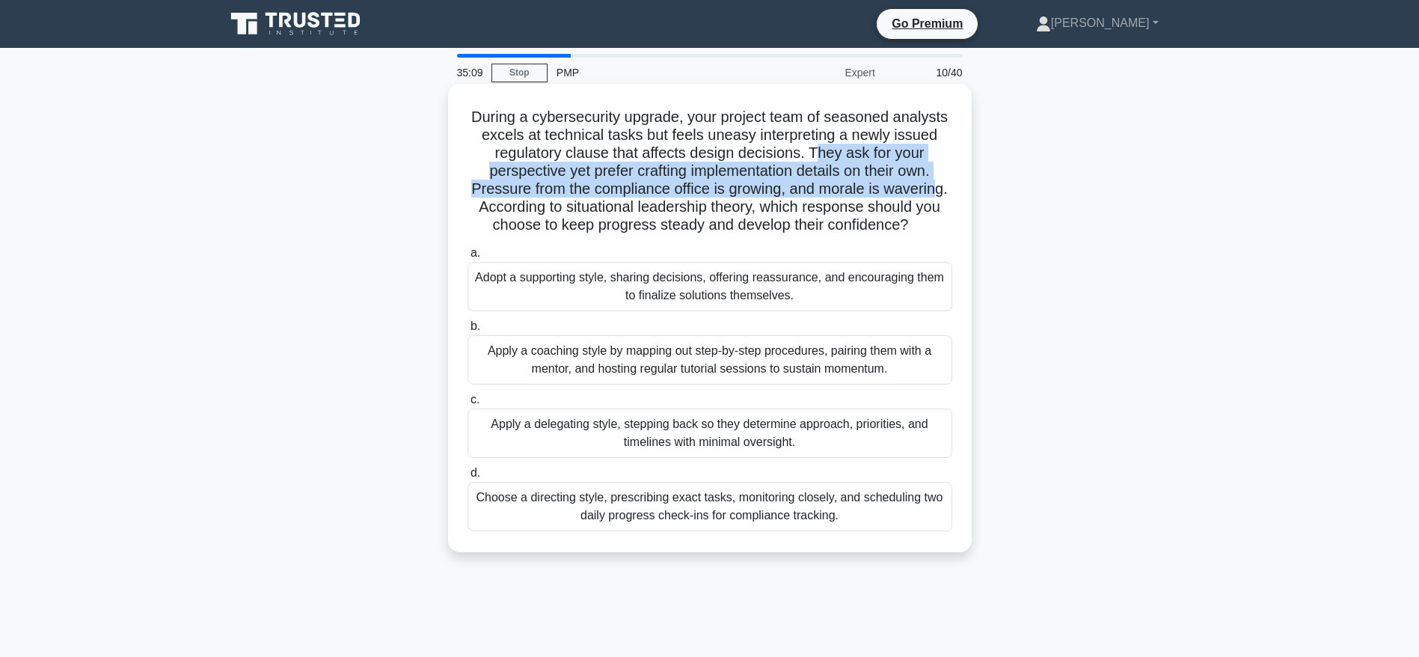
drag, startPoint x: 820, startPoint y: 150, endPoint x: 943, endPoint y: 179, distance: 126.1
click at [943, 179] on h5 "During a cybersecurity upgrade, your project team of seasoned analysts excels a…" at bounding box center [710, 171] width 488 height 127
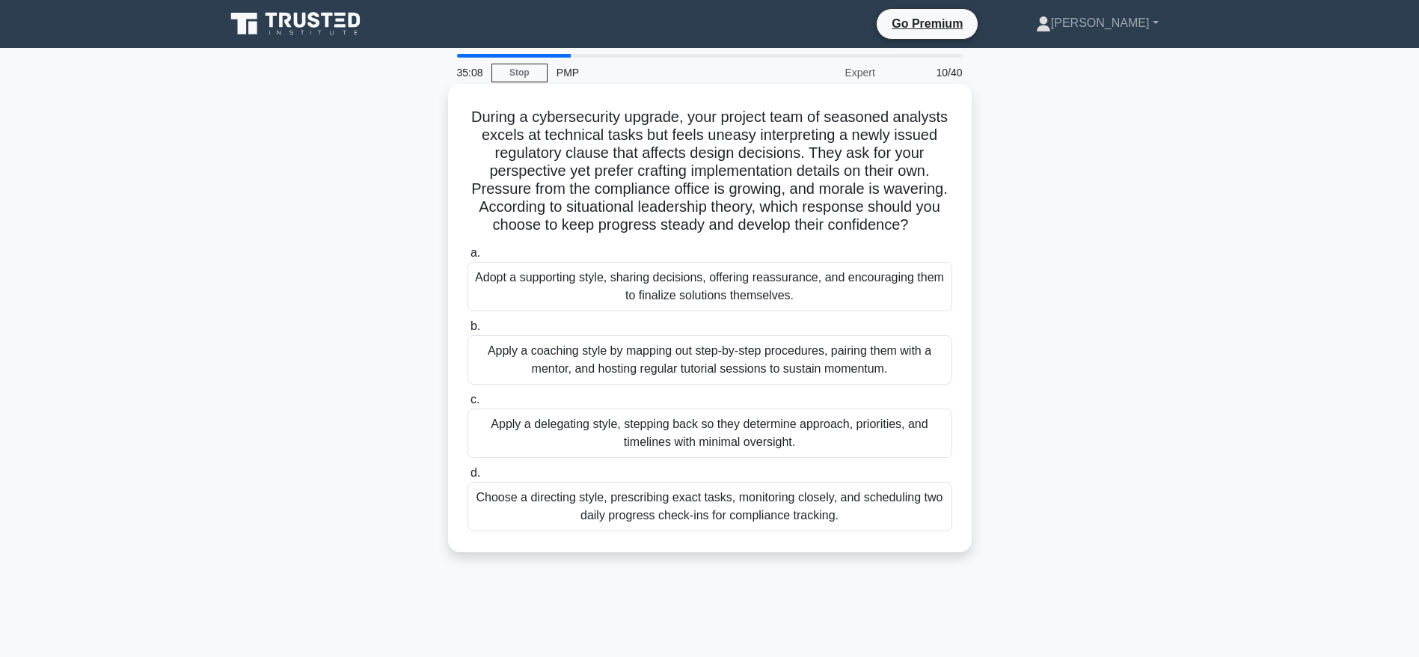
click at [623, 226] on h5 "During a cybersecurity upgrade, your project team of seasoned analysts excels a…" at bounding box center [710, 171] width 488 height 127
drag, startPoint x: 506, startPoint y: 192, endPoint x: 857, endPoint y: 195, distance: 351.0
click at [859, 195] on h5 "During a cybersecurity upgrade, your project team of seasoned analysts excels a…" at bounding box center [710, 171] width 488 height 127
drag, startPoint x: 590, startPoint y: 211, endPoint x: 742, endPoint y: 209, distance: 151.9
click at [742, 209] on h5 "During a cybersecurity upgrade, your project team of seasoned analysts excels a…" at bounding box center [710, 171] width 488 height 127
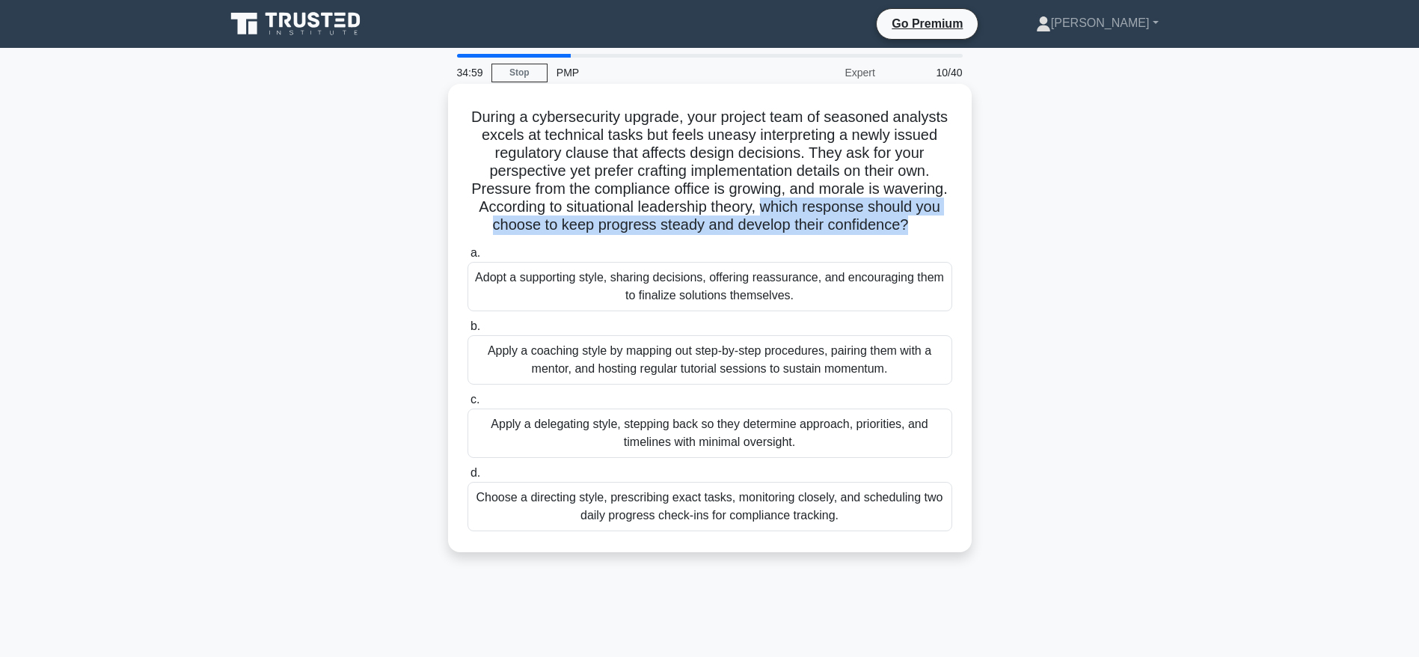
drag, startPoint x: 763, startPoint y: 207, endPoint x: 912, endPoint y: 221, distance: 149.6
click at [912, 221] on h5 "During a cybersecurity upgrade, your project team of seasoned analysts excels a…" at bounding box center [710, 171] width 488 height 127
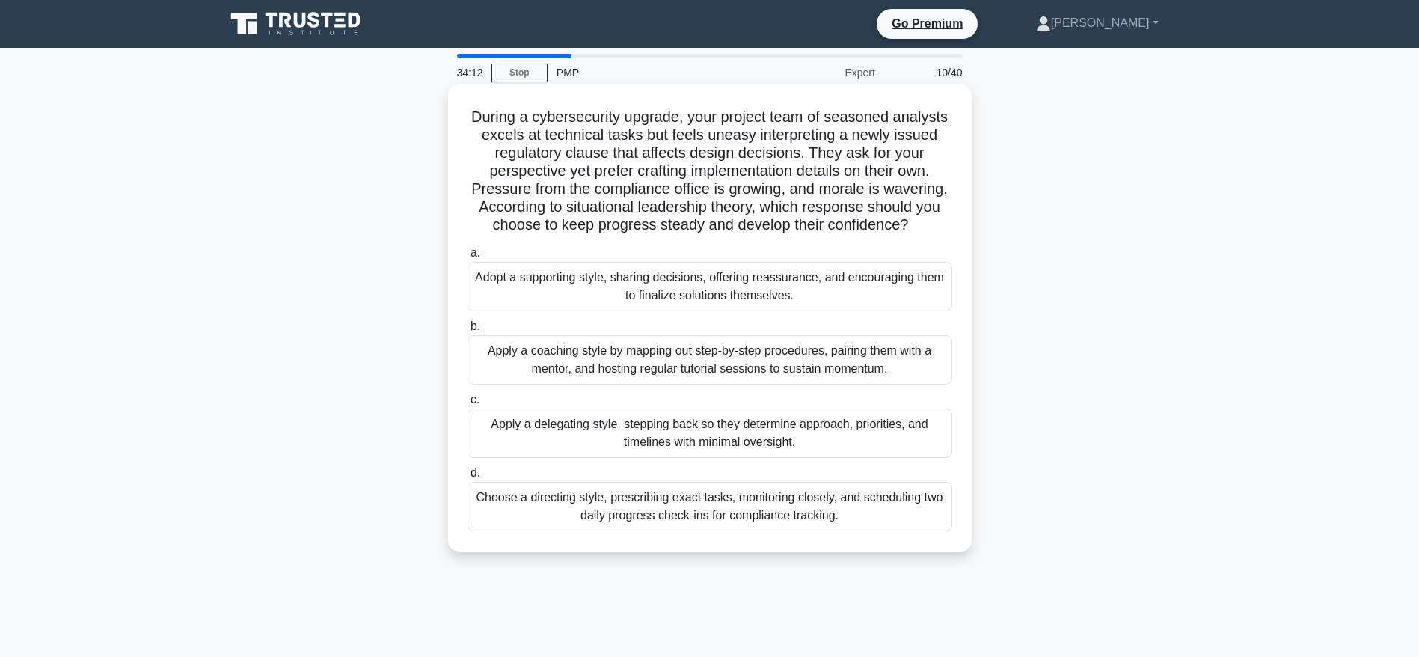
click at [751, 292] on div "Adopt a supporting style, sharing decisions, offering reassurance, and encourag…" at bounding box center [710, 286] width 485 height 49
click at [468, 258] on input "a. Adopt a supporting style, sharing decisions, offering reassurance, and encou…" at bounding box center [468, 253] width 0 height 10
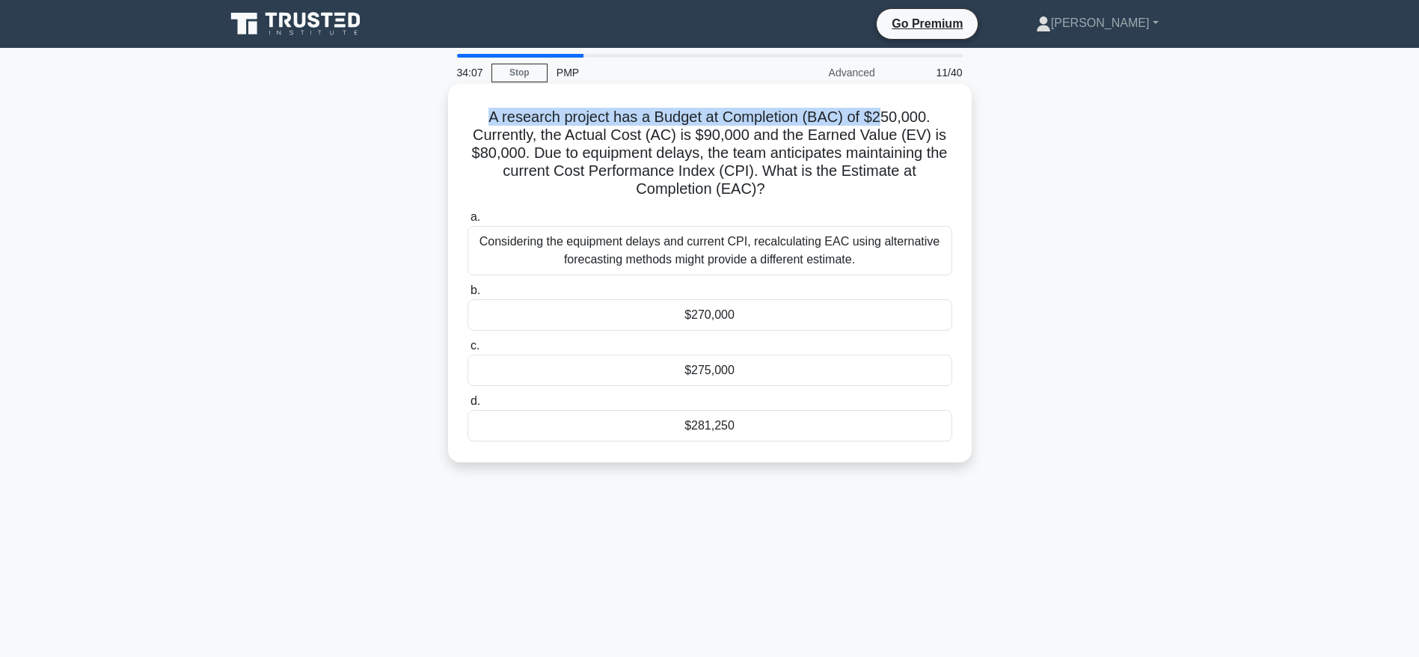
drag, startPoint x: 490, startPoint y: 114, endPoint x: 881, endPoint y: 117, distance: 390.6
click at [881, 117] on h5 "A research project has a Budget at Completion (BAC) of $250,000. Currently, the…" at bounding box center [710, 153] width 488 height 91
drag, startPoint x: 477, startPoint y: 137, endPoint x: 748, endPoint y: 135, distance: 270.9
click at [748, 135] on h5 "A research project has a Budget at Completion (BAC) of $250,000. Currently, the…" at bounding box center [710, 153] width 488 height 91
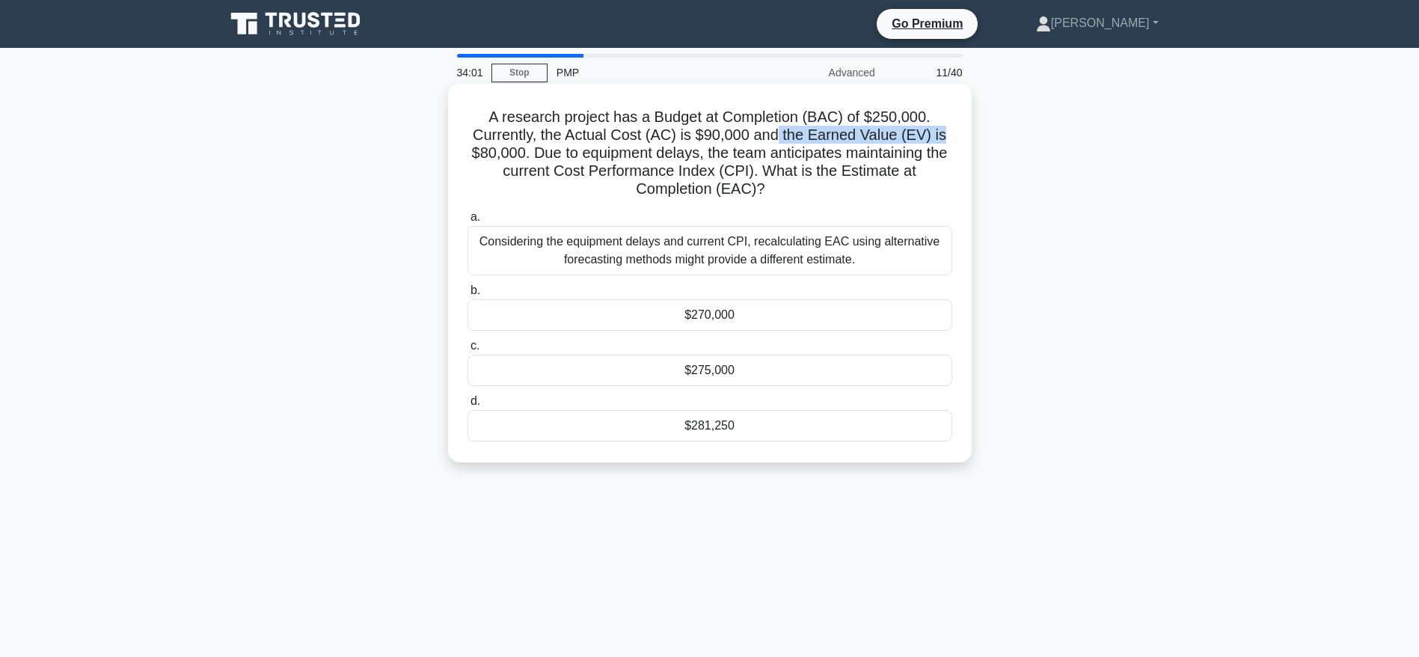
drag, startPoint x: 783, startPoint y: 132, endPoint x: 962, endPoint y: 138, distance: 178.9
click at [962, 138] on div "A research project has a Budget at Completion (BAC) of $250,000. Currently, the…" at bounding box center [710, 273] width 512 height 367
drag, startPoint x: 576, startPoint y: 150, endPoint x: 720, endPoint y: 154, distance: 143.7
click at [720, 154] on h5 "A research project has a Budget at Completion (BAC) of $250,000. Currently, the…" at bounding box center [710, 153] width 488 height 91
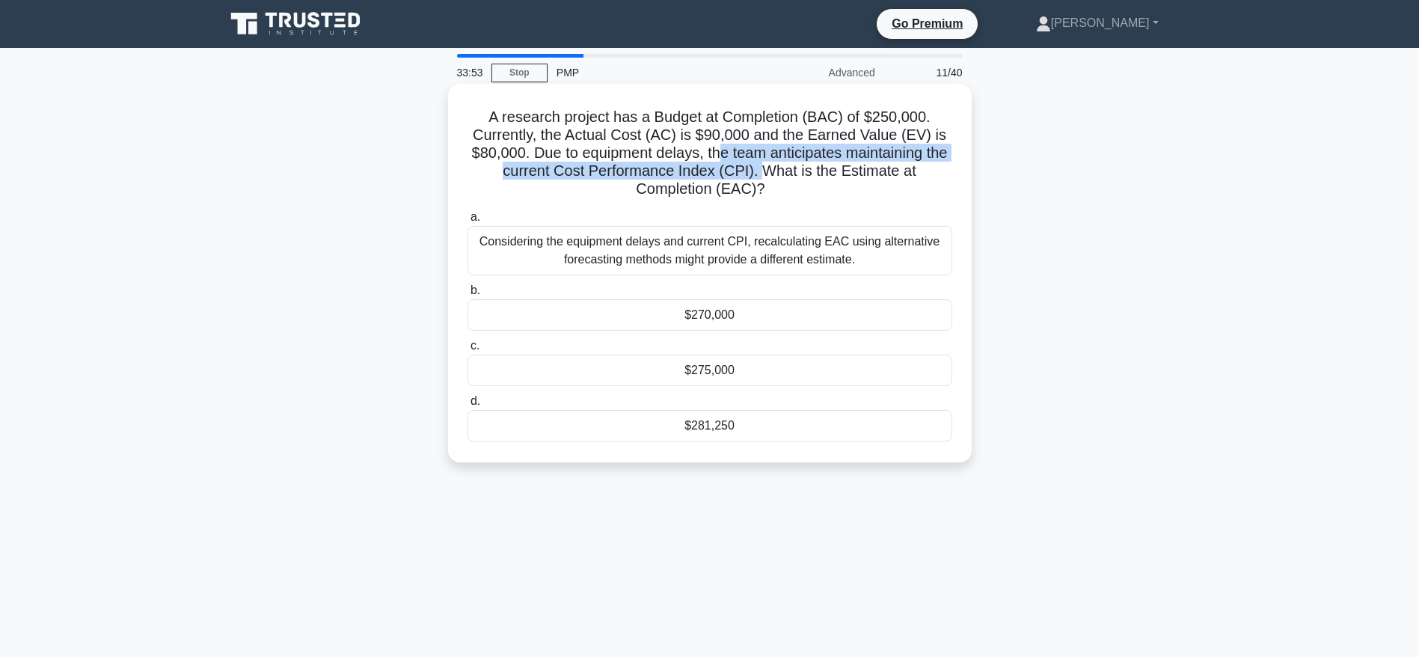
drag, startPoint x: 728, startPoint y: 153, endPoint x: 773, endPoint y: 174, distance: 49.9
click at [773, 174] on h5 "A research project has a Budget at Completion (BAC) of $250,000. Currently, the…" at bounding box center [710, 153] width 488 height 91
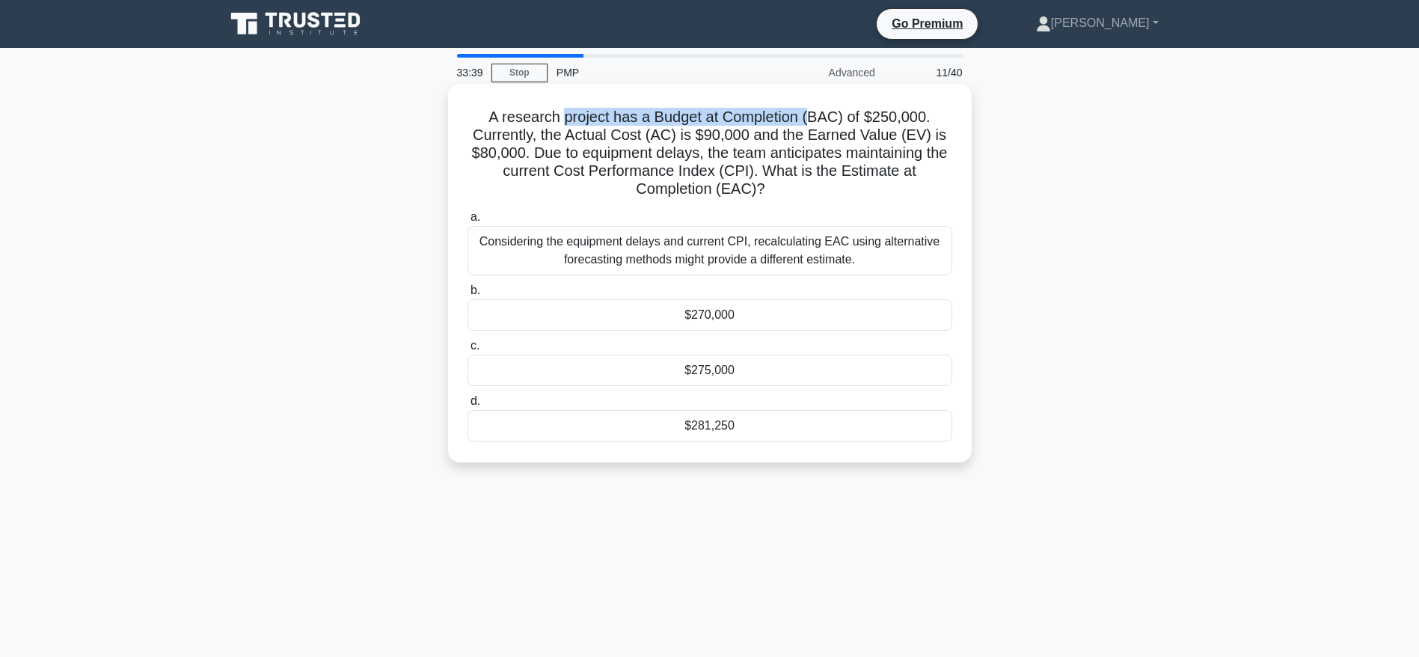
drag, startPoint x: 565, startPoint y: 120, endPoint x: 810, endPoint y: 117, distance: 244.7
click at [810, 117] on h5 "A research project has a Budget at Completion (BAC) of $250,000. Currently, the…" at bounding box center [710, 153] width 488 height 91
drag, startPoint x: 778, startPoint y: 170, endPoint x: 804, endPoint y: 189, distance: 32.6
click at [804, 189] on h5 "A research project has a Budget at Completion (BAC) of $250,000. Currently, the…" at bounding box center [710, 153] width 488 height 91
click at [711, 235] on div "Considering the equipment delays and current CPI, recalculating EAC using alter…" at bounding box center [710, 250] width 485 height 49
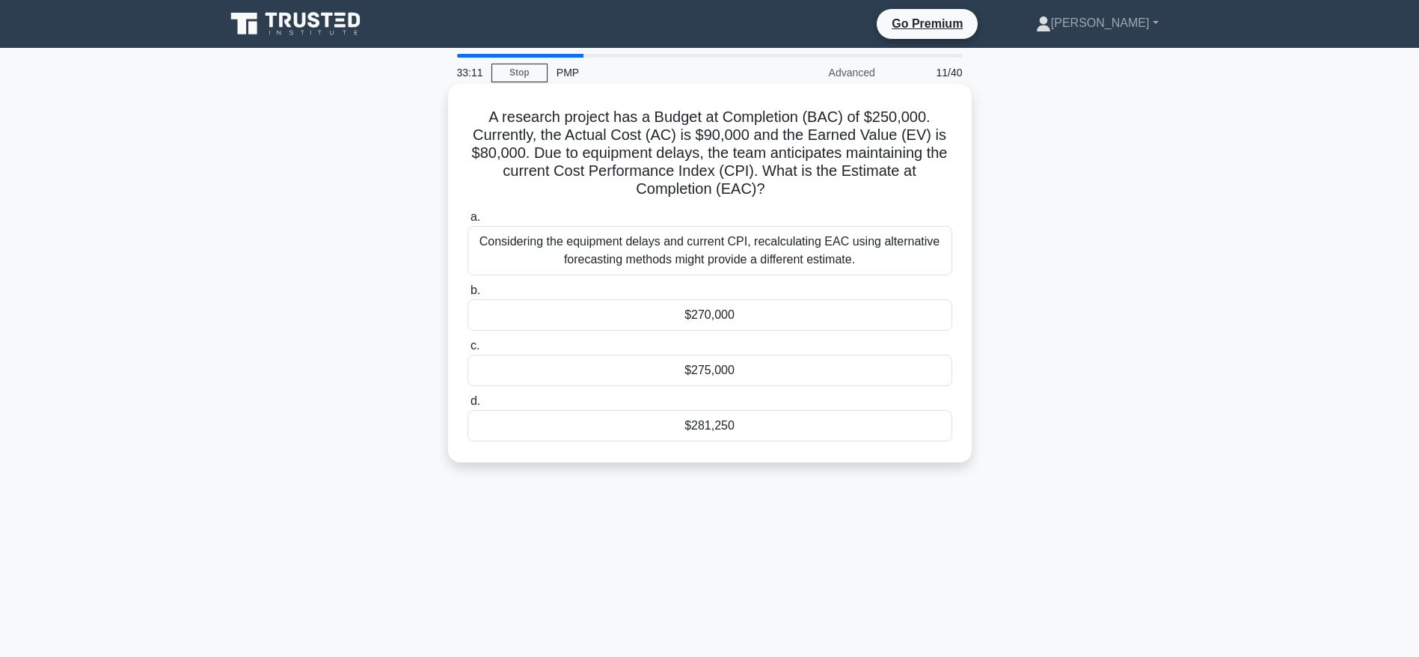
click at [468, 222] on input "a. Considering the equipment delays and current CPI, recalculating EAC using al…" at bounding box center [468, 218] width 0 height 10
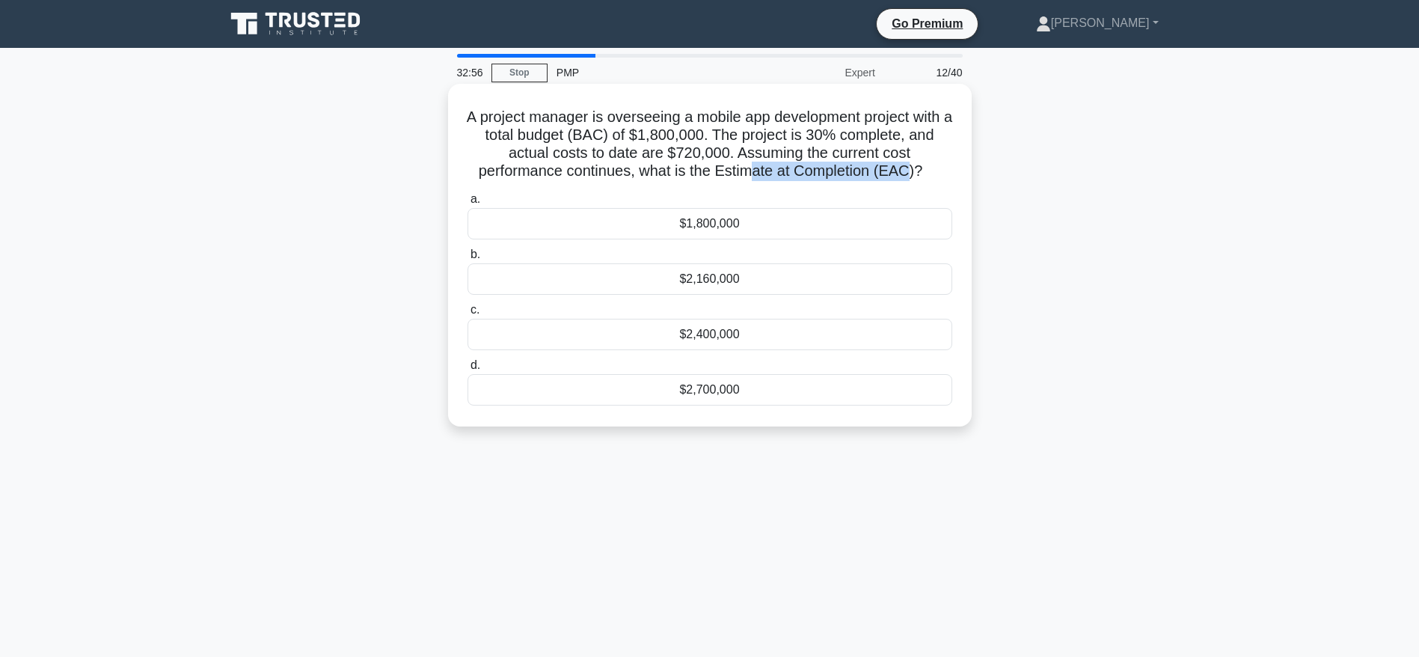
drag, startPoint x: 757, startPoint y: 162, endPoint x: 909, endPoint y: 167, distance: 152.7
click at [909, 167] on h5 "A project manager is overseeing a mobile app development project with a total b…" at bounding box center [710, 144] width 488 height 73
drag, startPoint x: 639, startPoint y: 169, endPoint x: 926, endPoint y: 167, distance: 286.6
click at [926, 167] on h5 "A project manager is overseeing a mobile app development project with a total b…" at bounding box center [710, 144] width 488 height 73
drag, startPoint x: 679, startPoint y: 133, endPoint x: 748, endPoint y: 133, distance: 68.8
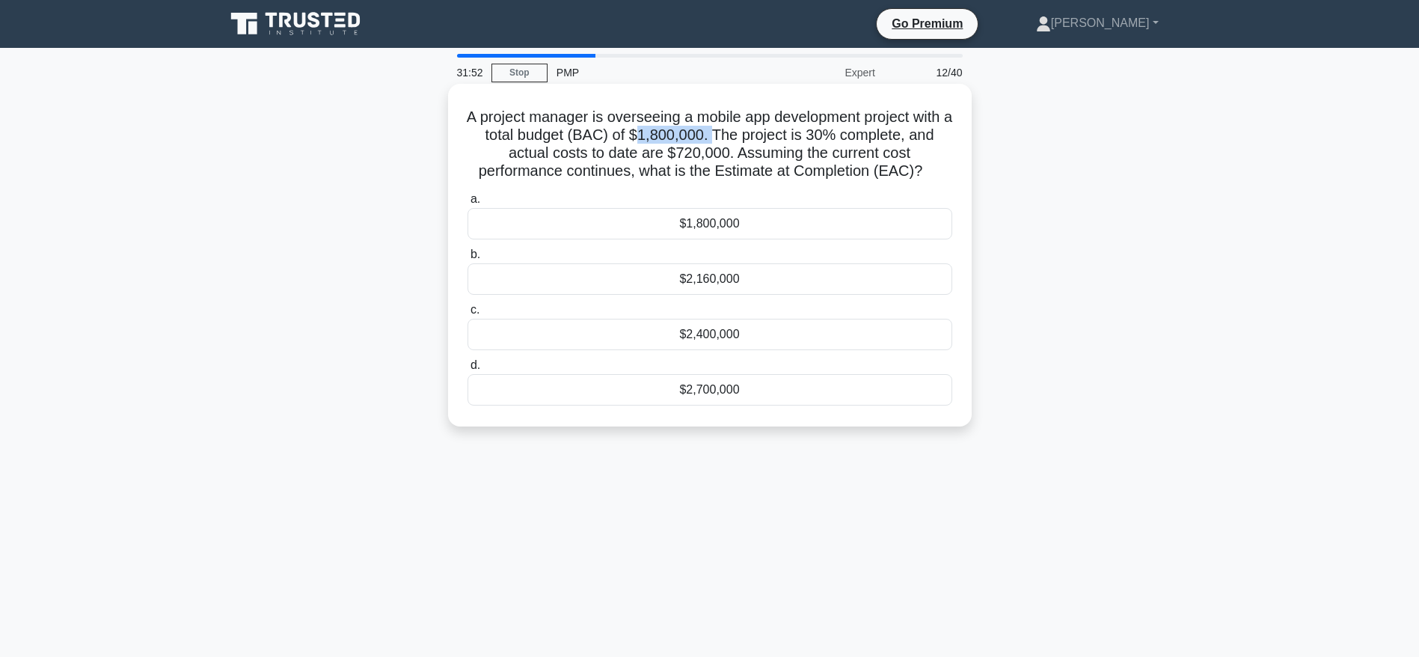
click at [748, 133] on h5 "A project manager is overseeing a mobile app development project with a total b…" at bounding box center [710, 144] width 488 height 73
click at [706, 337] on div "$2,400,000" at bounding box center [710, 334] width 485 height 31
click at [468, 315] on input "c. $2,400,000" at bounding box center [468, 310] width 0 height 10
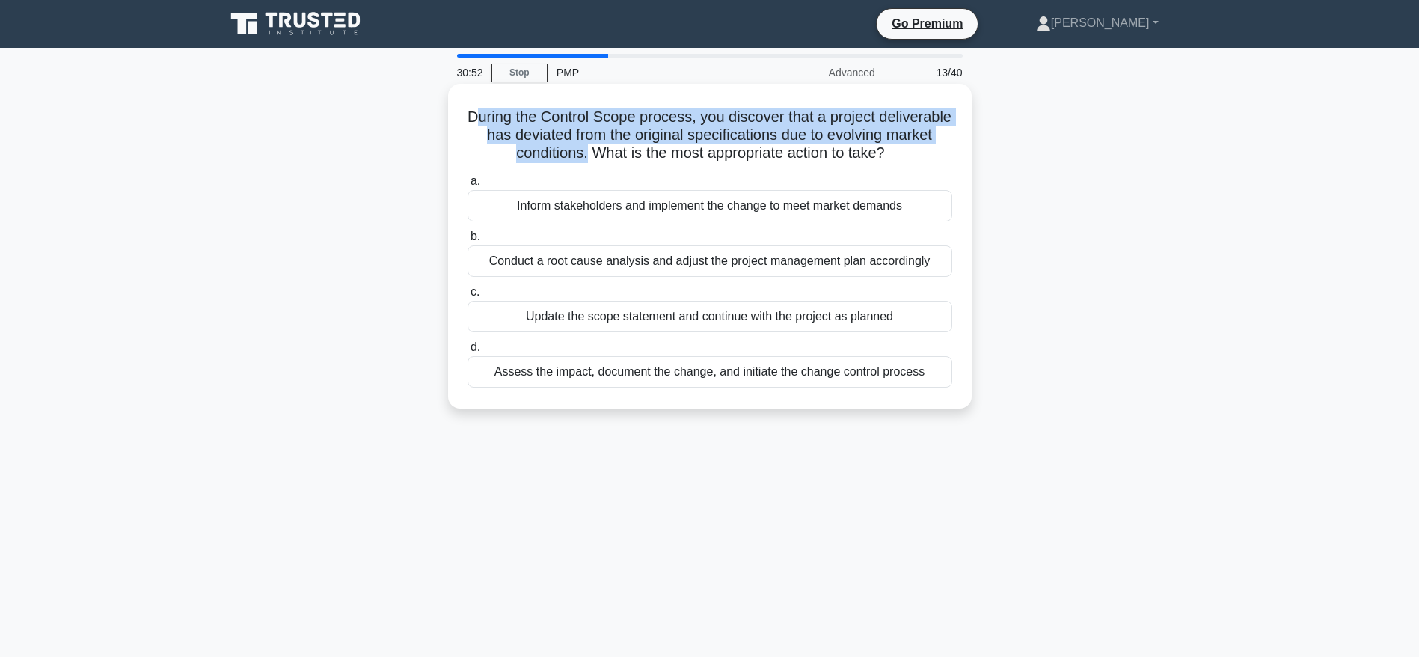
drag, startPoint x: 513, startPoint y: 121, endPoint x: 670, endPoint y: 156, distance: 160.1
click at [670, 156] on h5 "During the Control Scope process, you discover that a project deliverable has d…" at bounding box center [710, 135] width 488 height 55
drag, startPoint x: 688, startPoint y: 156, endPoint x: 731, endPoint y: 173, distance: 46.0
click at [731, 163] on h5 "During the Control Scope process, you discover that a project deliverable has d…" at bounding box center [710, 135] width 488 height 55
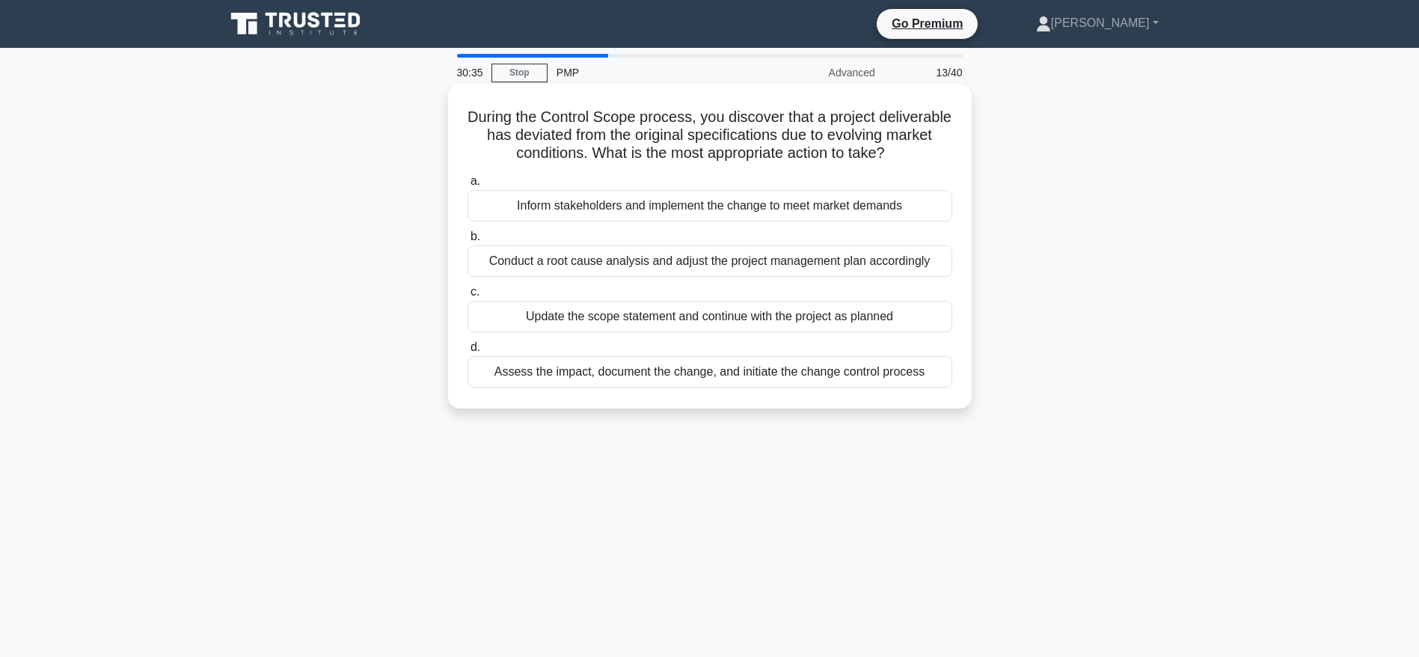
click at [745, 388] on div "Assess the impact, document the change, and initiate the change control process" at bounding box center [710, 371] width 485 height 31
click at [468, 352] on input "d. Assess the impact, document the change, and initiate the change control proc…" at bounding box center [468, 348] width 0 height 10
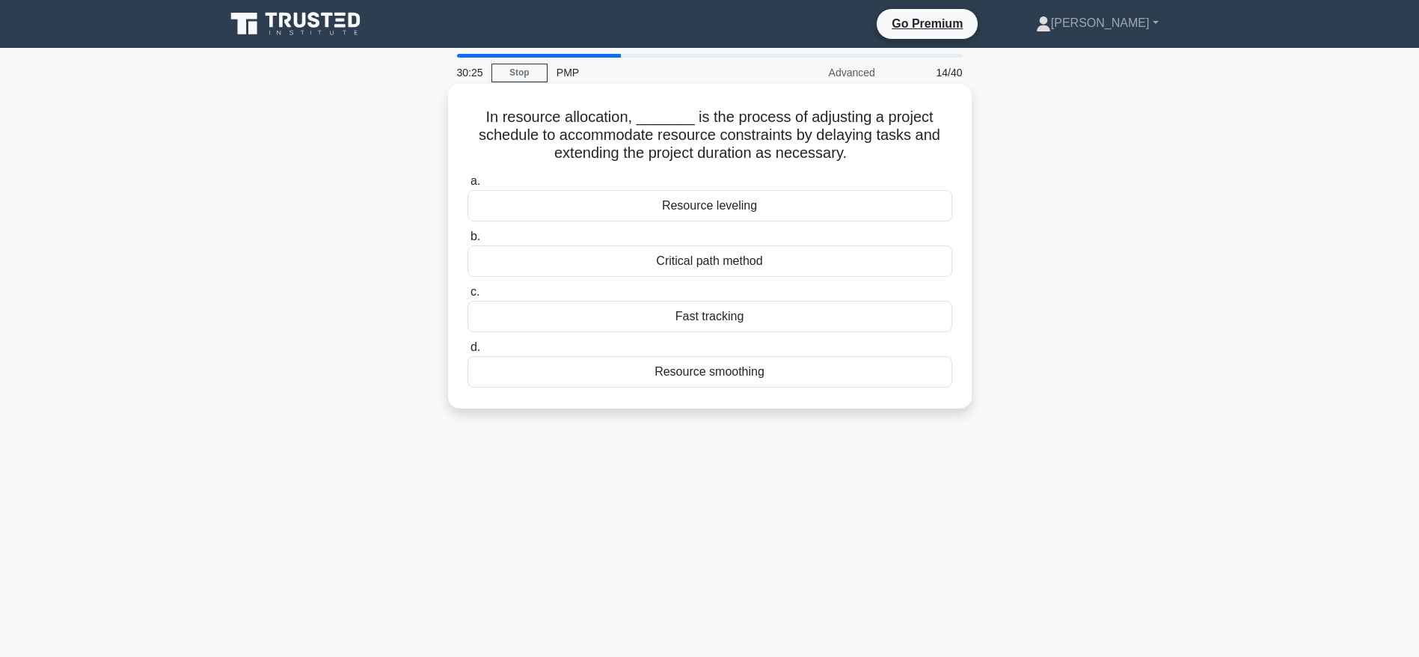
drag, startPoint x: 727, startPoint y: 116, endPoint x: 859, endPoint y: 152, distance: 136.5
click at [859, 152] on h5 "In resource allocation, _______ is the process of adjusting a project schedule …" at bounding box center [710, 135] width 488 height 55
click at [698, 265] on div "Critical path method" at bounding box center [710, 260] width 485 height 31
click at [468, 242] on input "b. Critical path method" at bounding box center [468, 237] width 0 height 10
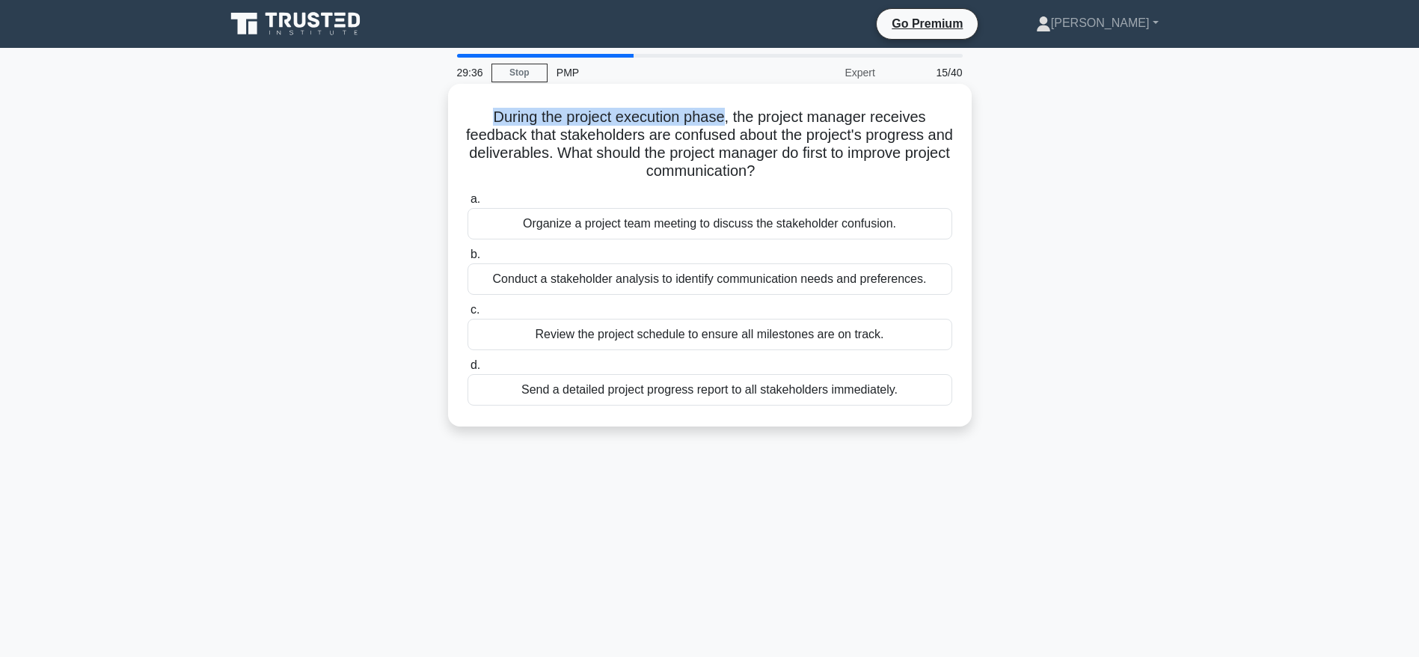
drag, startPoint x: 487, startPoint y: 117, endPoint x: 729, endPoint y: 125, distance: 241.8
click at [729, 125] on h5 "During the project execution phase, the project manager receives feedback that …" at bounding box center [710, 144] width 488 height 73
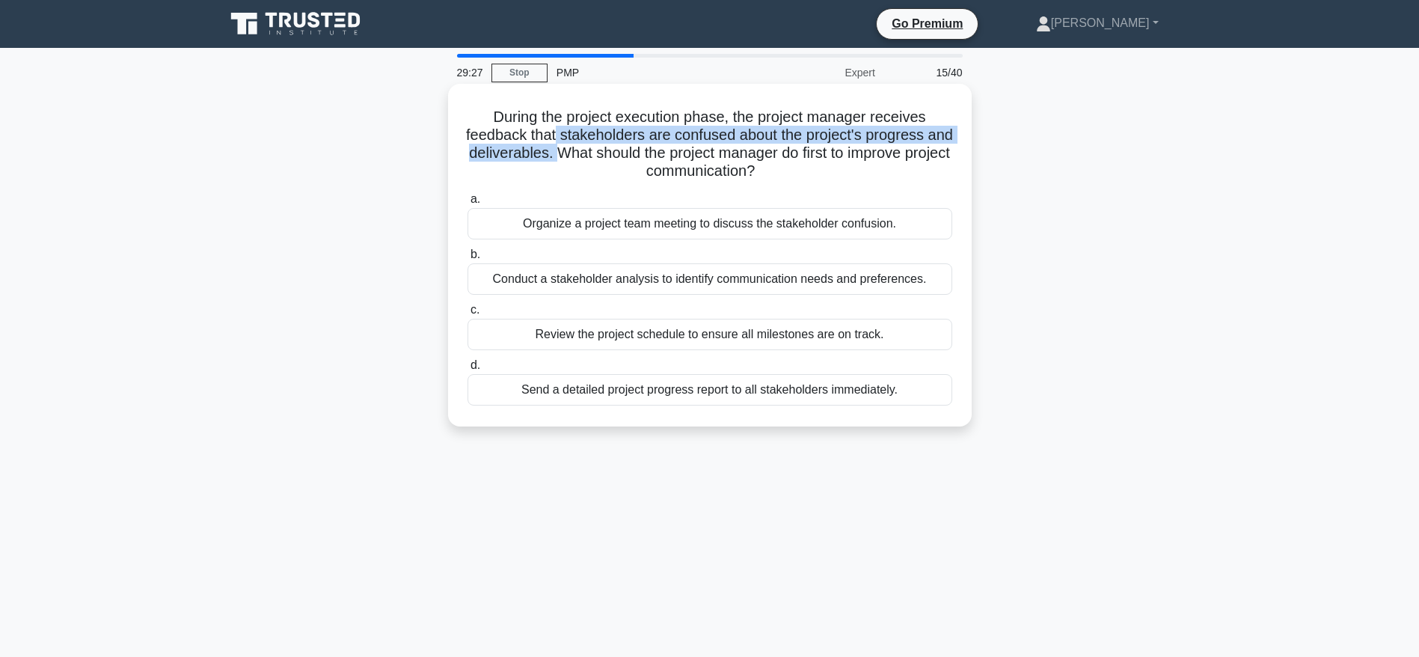
drag, startPoint x: 567, startPoint y: 138, endPoint x: 590, endPoint y: 159, distance: 30.2
click at [590, 159] on h5 "During the project execution phase, the project manager receives feedback that …" at bounding box center [710, 144] width 488 height 73
drag, startPoint x: 606, startPoint y: 156, endPoint x: 845, endPoint y: 167, distance: 239.0
click at [845, 167] on h5 "During the project execution phase, the project manager receives feedback that …" at bounding box center [710, 144] width 488 height 73
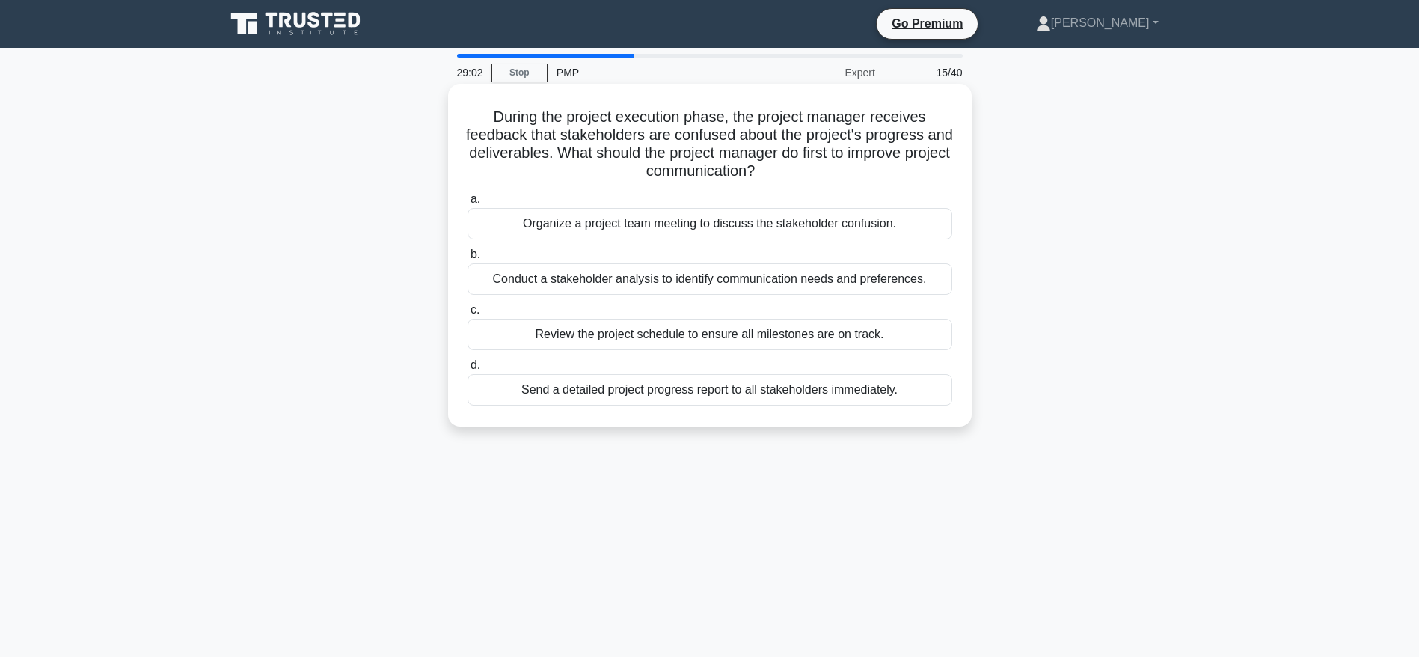
click at [815, 391] on div "Send a detailed project progress report to all stakeholders immediately." at bounding box center [710, 389] width 485 height 31
click at [468, 370] on input "d. Send a detailed project progress report to all stakeholders immediately." at bounding box center [468, 366] width 0 height 10
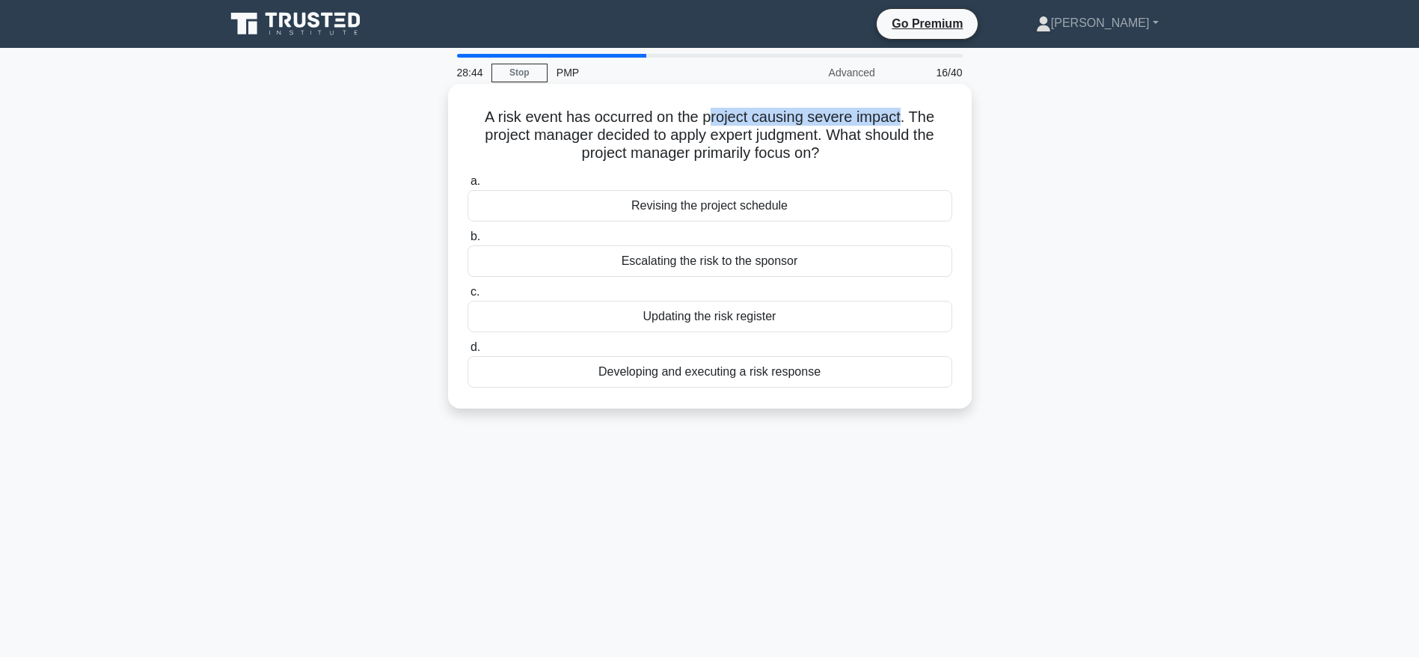
drag, startPoint x: 711, startPoint y: 118, endPoint x: 906, endPoint y: 121, distance: 195.3
click at [906, 121] on h5 "A risk event has occurred on the project causing severe impact. The project man…" at bounding box center [710, 135] width 488 height 55
drag, startPoint x: 566, startPoint y: 138, endPoint x: 827, endPoint y: 138, distance: 261.1
click at [827, 138] on h5 "A risk event has occurred on the project causing severe impact. The project man…" at bounding box center [710, 135] width 488 height 55
drag, startPoint x: 840, startPoint y: 130, endPoint x: 852, endPoint y: 147, distance: 21.0
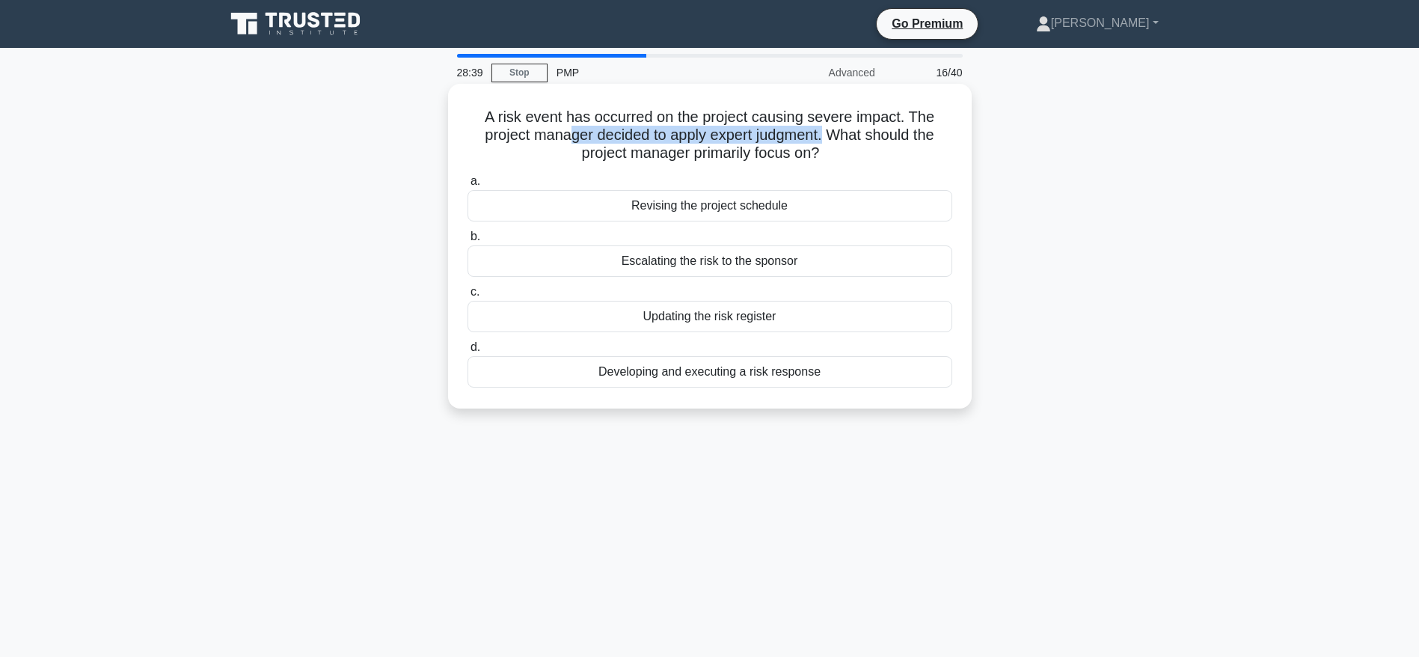
click at [852, 147] on h5 "A risk event has occurred on the project causing severe impact. The project man…" at bounding box center [710, 135] width 488 height 55
drag, startPoint x: 551, startPoint y: 112, endPoint x: 792, endPoint y: 125, distance: 241.3
click at [792, 125] on h5 "A risk event has occurred on the project causing severe impact. The project man…" at bounding box center [710, 135] width 488 height 55
drag, startPoint x: 917, startPoint y: 117, endPoint x: 932, endPoint y: 153, distance: 38.9
click at [932, 153] on h5 "A risk event has occurred on the project causing severe impact. The project man…" at bounding box center [710, 135] width 488 height 55
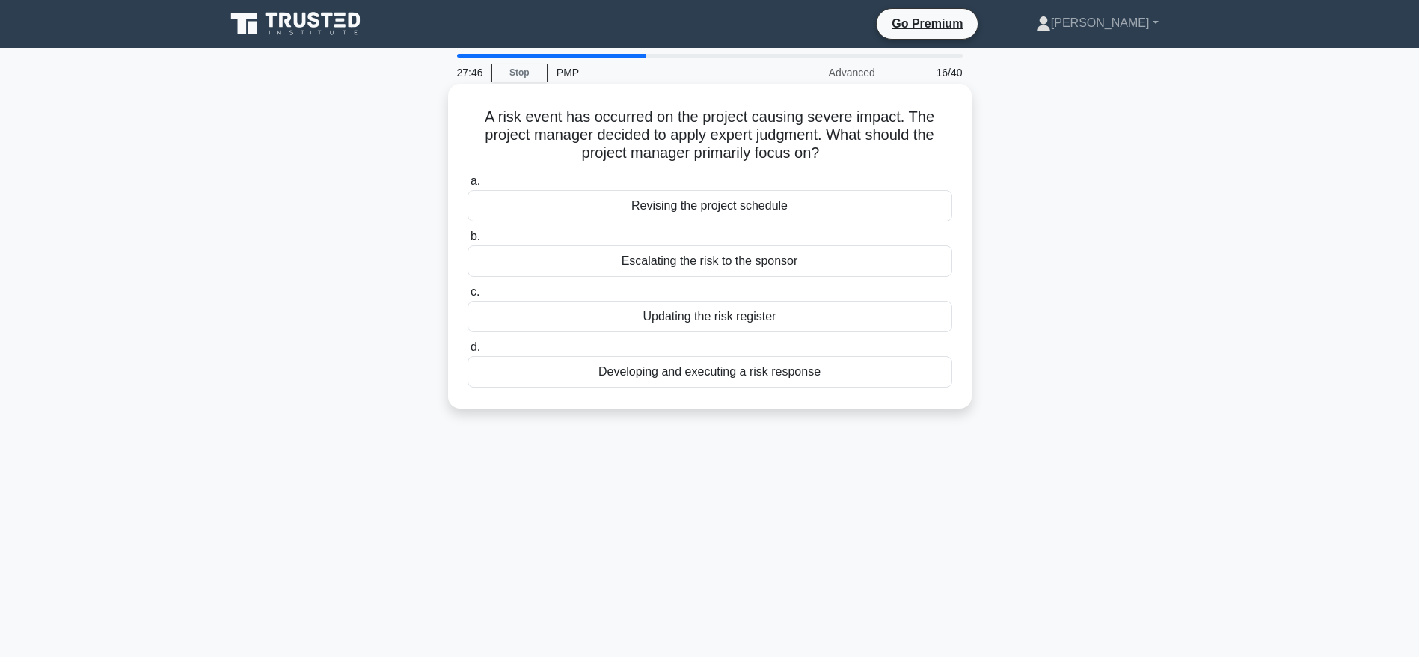
click at [834, 150] on icon ".spinner_0XTQ{transform-origin:center;animation:spinner_y6GP .75s linear infini…" at bounding box center [828, 154] width 18 height 18
click at [722, 317] on div "Updating the risk register" at bounding box center [710, 316] width 485 height 31
click at [468, 297] on input "c. Updating the risk register" at bounding box center [468, 292] width 0 height 10
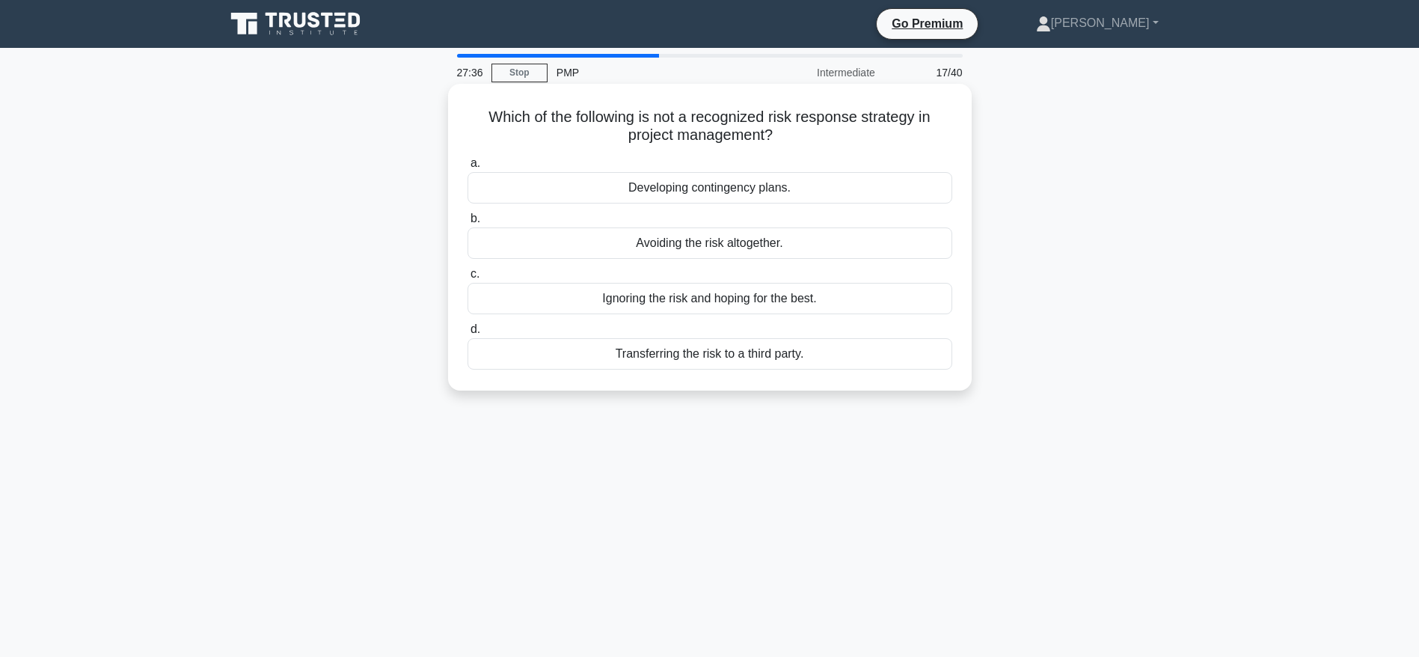
drag, startPoint x: 488, startPoint y: 115, endPoint x: 790, endPoint y: 129, distance: 302.6
click at [790, 129] on h5 "Which of the following is not a recognized risk response strategy in project ma…" at bounding box center [710, 126] width 488 height 37
click at [722, 305] on div "Ignoring the risk and hoping for the best." at bounding box center [710, 298] width 485 height 31
click at [468, 279] on input "c. Ignoring the risk and hoping for the best." at bounding box center [468, 274] width 0 height 10
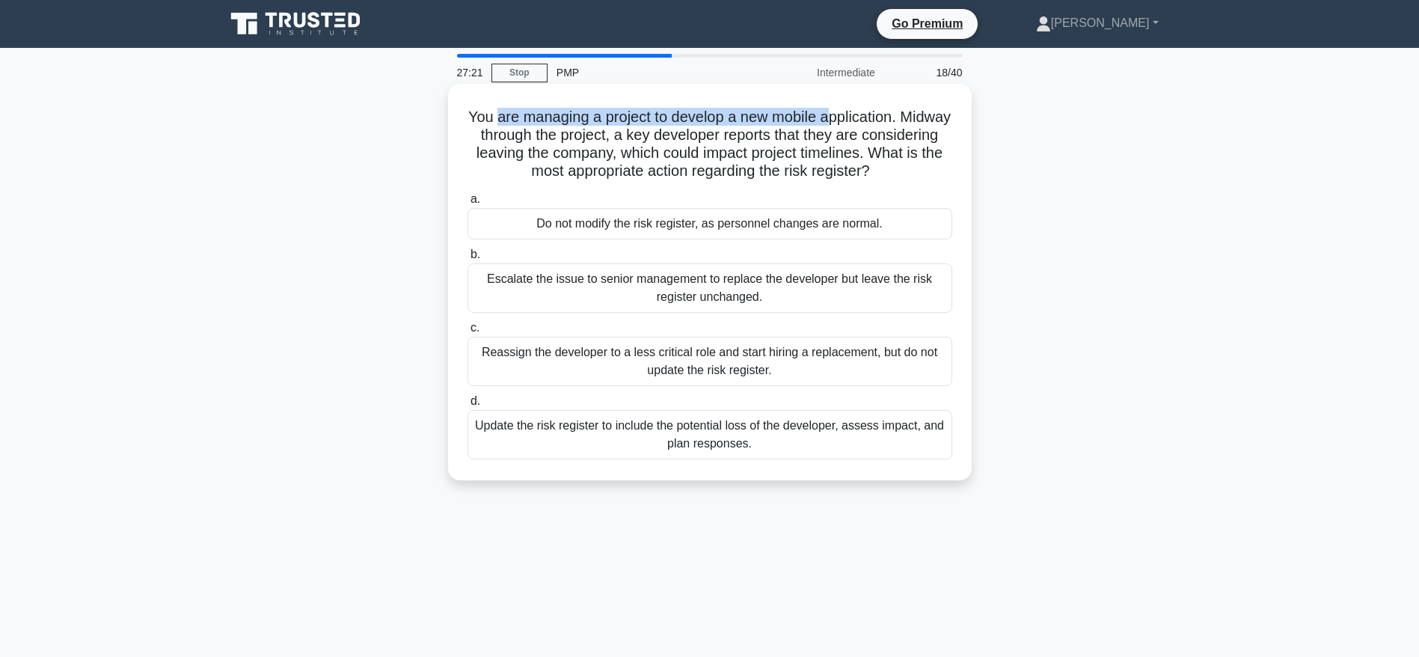
drag, startPoint x: 522, startPoint y: 113, endPoint x: 860, endPoint y: 121, distance: 338.3
click at [860, 121] on h5 "You are managing a project to develop a new mobile application. Midway through …" at bounding box center [710, 144] width 488 height 73
drag, startPoint x: 599, startPoint y: 130, endPoint x: 759, endPoint y: 142, distance: 160.6
click at [759, 142] on h5 "You are managing a project to develop a new mobile application. Midway through …" at bounding box center [710, 144] width 488 height 73
click at [766, 159] on h5 "You are managing a project to develop a new mobile application. Midway through …" at bounding box center [710, 144] width 488 height 73
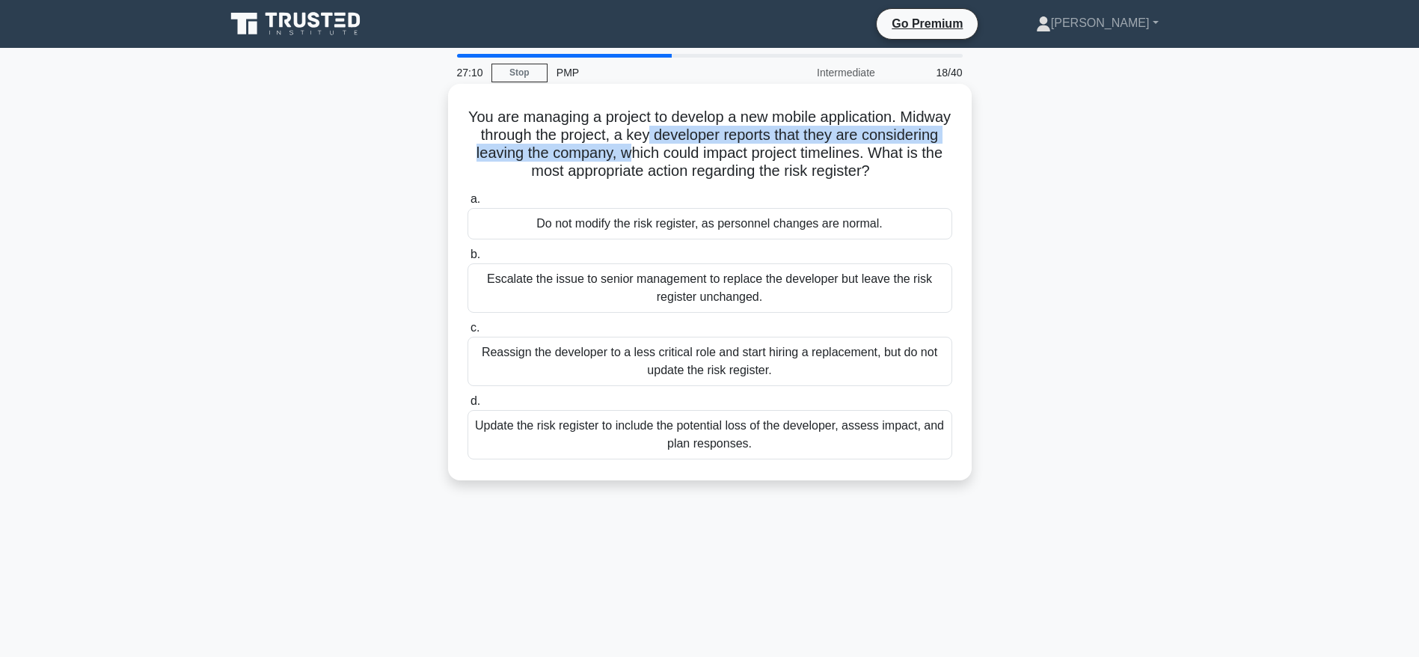
drag, startPoint x: 717, startPoint y: 135, endPoint x: 706, endPoint y: 159, distance: 25.8
click at [706, 159] on h5 "You are managing a project to develop a new mobile application. Midway through …" at bounding box center [710, 144] width 488 height 73
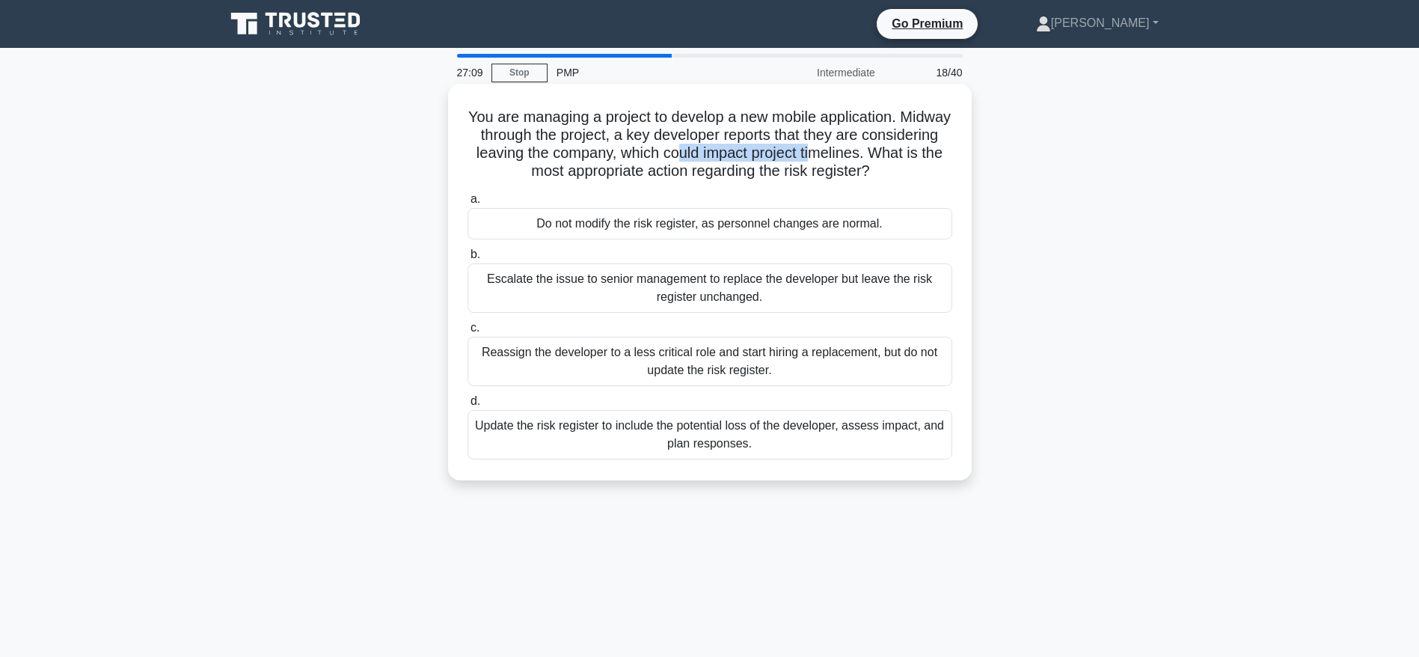
drag, startPoint x: 756, startPoint y: 155, endPoint x: 903, endPoint y: 157, distance: 147.4
click at [903, 156] on h5 "You are managing a project to develop a new mobile application. Midway through …" at bounding box center [710, 144] width 488 height 73
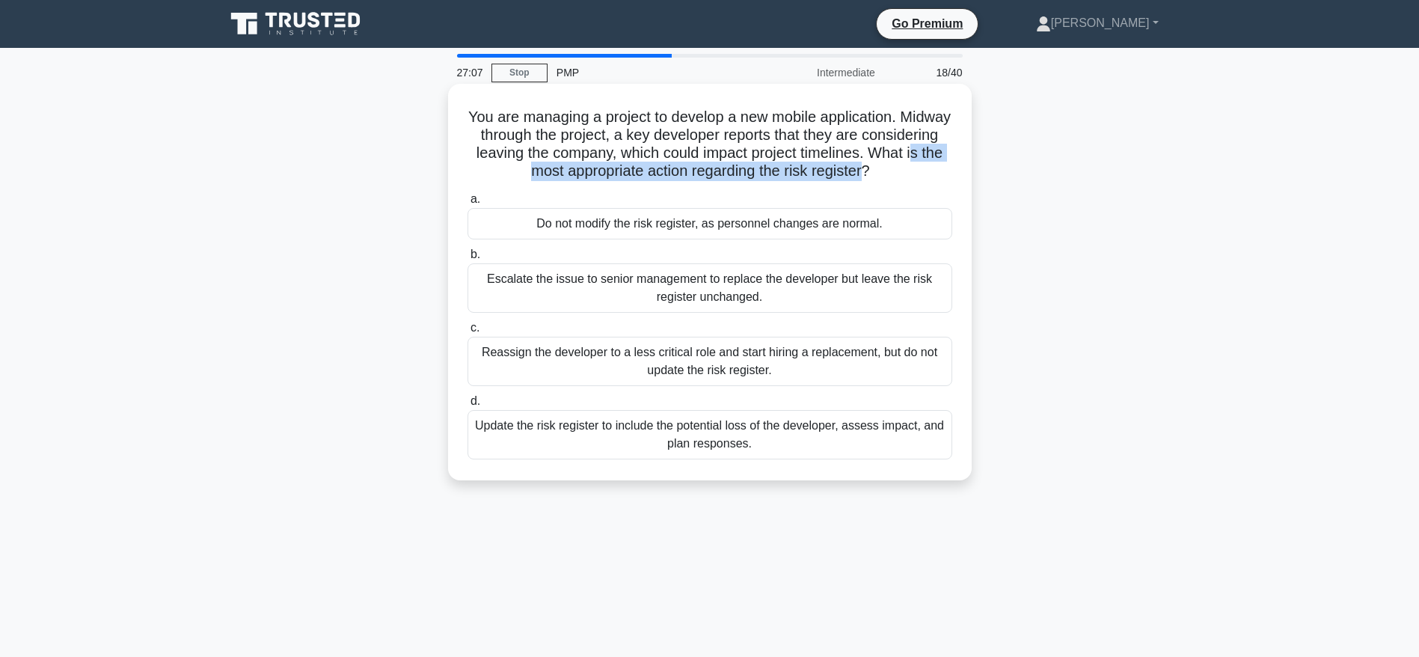
drag, startPoint x: 529, startPoint y: 170, endPoint x: 913, endPoint y: 165, distance: 383.9
click at [912, 165] on h5 "You are managing a project to develop a new mobile application. Midway through …" at bounding box center [710, 144] width 488 height 73
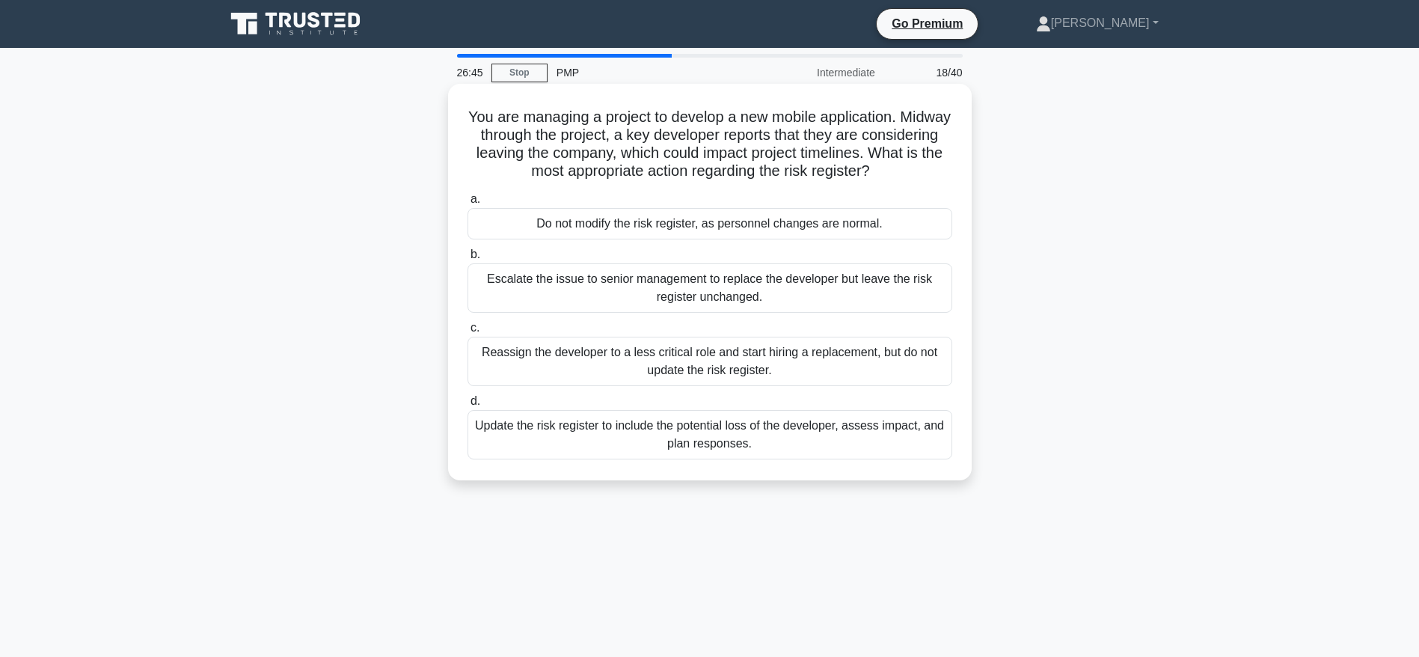
click at [733, 444] on div "Update the risk register to include the potential loss of the developer, assess…" at bounding box center [710, 434] width 485 height 49
click at [468, 406] on input "d. Update the risk register to include the potential loss of the developer, ass…" at bounding box center [468, 402] width 0 height 10
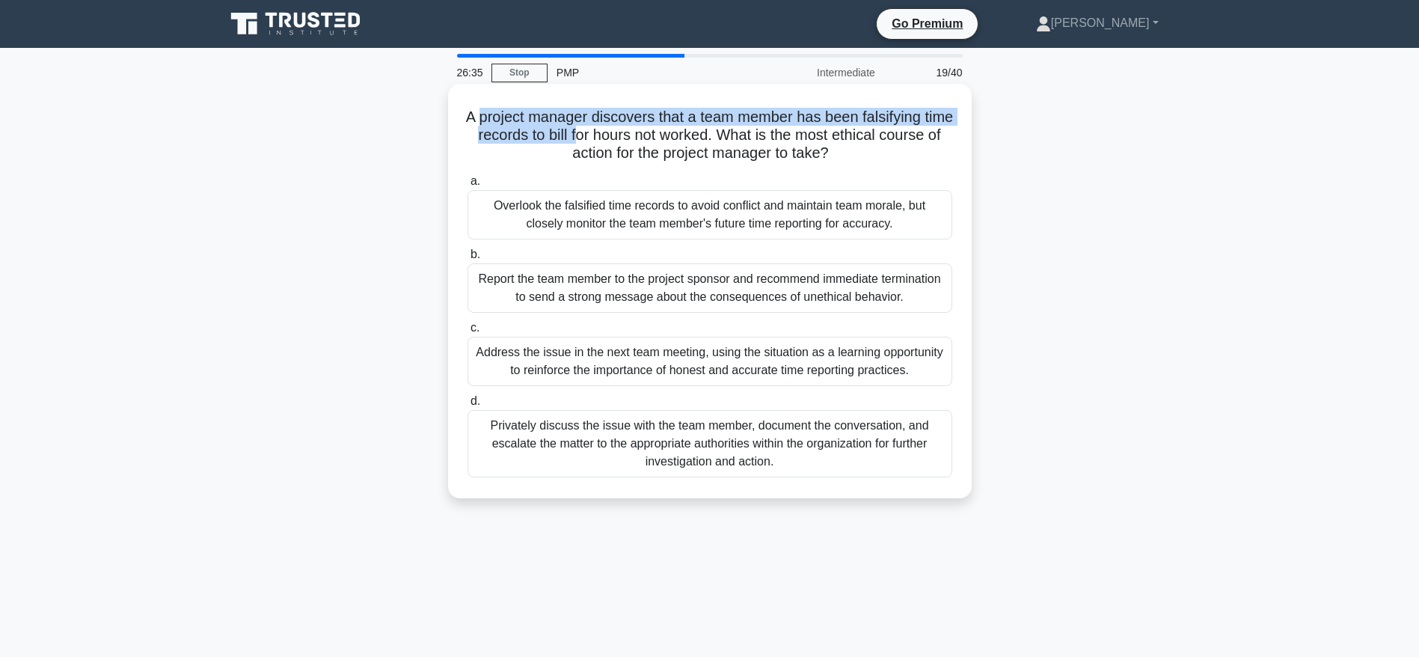
drag, startPoint x: 490, startPoint y: 106, endPoint x: 626, endPoint y: 134, distance: 139.0
click at [626, 134] on h5 "A project manager discovers that a team member has been falsifying time records…" at bounding box center [710, 135] width 488 height 55
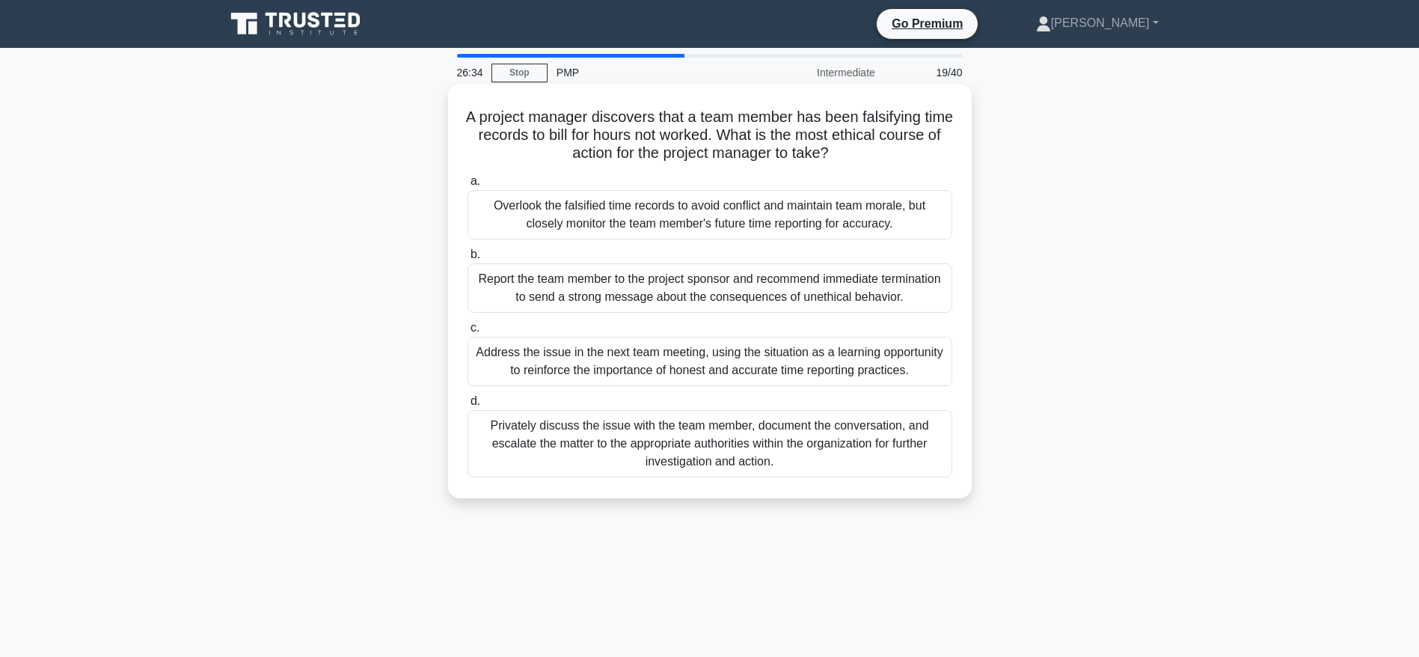
click at [621, 147] on h5 "A project manager discovers that a team member has been falsifying time records…" at bounding box center [710, 135] width 488 height 55
drag, startPoint x: 611, startPoint y: 132, endPoint x: 771, endPoint y: 131, distance: 160.9
click at [771, 131] on h5 "A project manager discovers that a team member has been falsifying time records…" at bounding box center [710, 135] width 488 height 55
drag, startPoint x: 789, startPoint y: 130, endPoint x: 907, endPoint y: 152, distance: 120.2
click at [907, 152] on h5 "A project manager discovers that a team member has been falsifying time records…" at bounding box center [710, 135] width 488 height 55
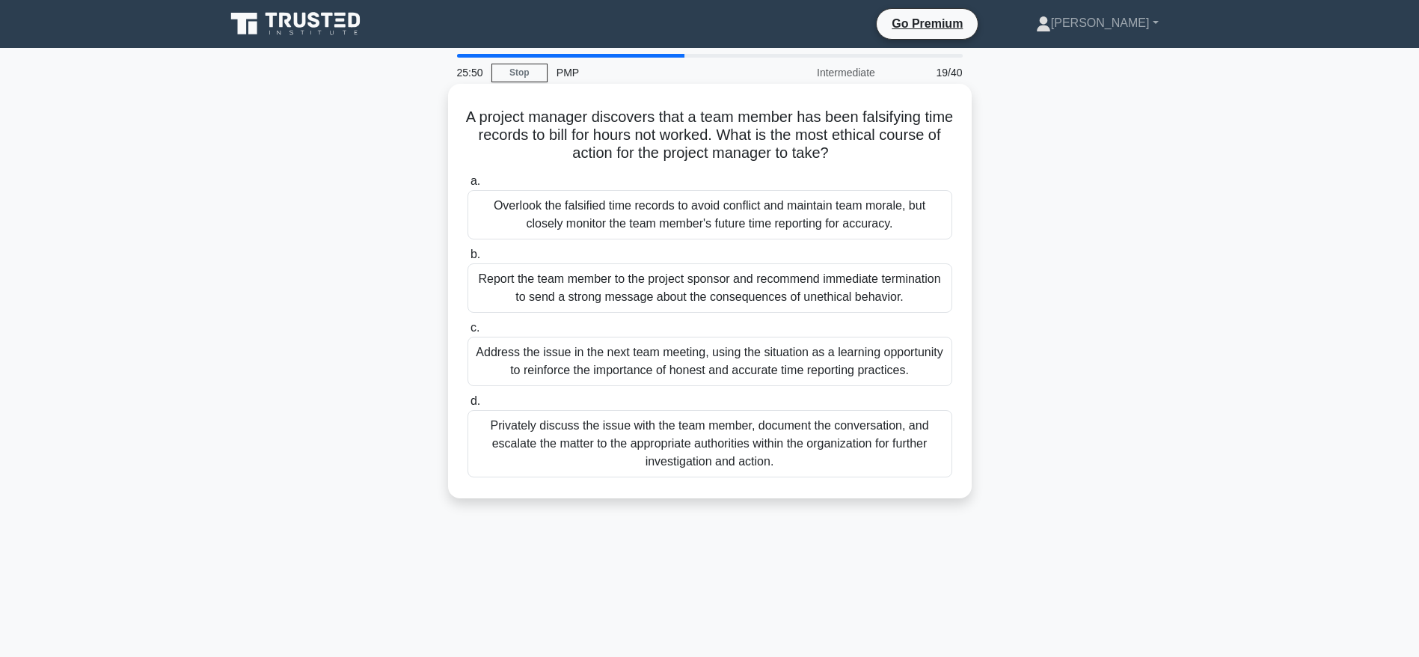
click at [670, 358] on div "Address the issue in the next team meeting, using the situation as a learning o…" at bounding box center [710, 361] width 485 height 49
click at [468, 333] on input "c. Address the issue in the next team meeting, using the situation as a learnin…" at bounding box center [468, 328] width 0 height 10
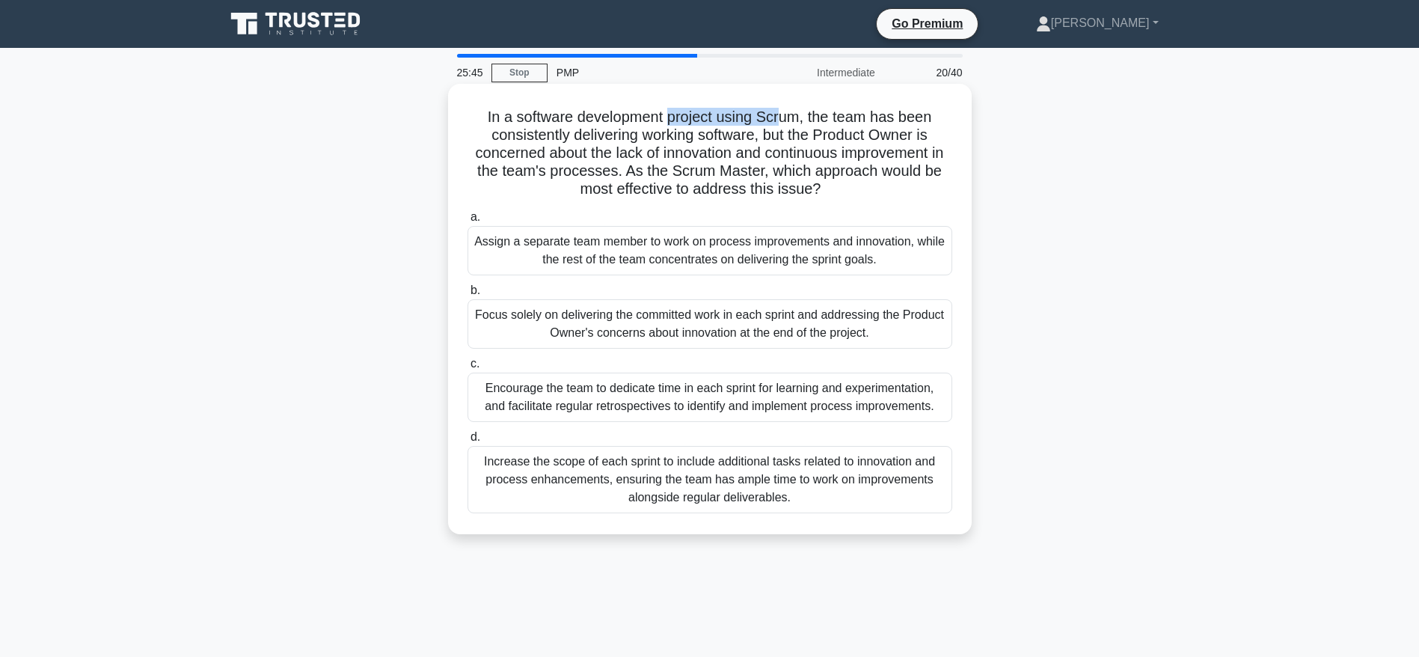
drag, startPoint x: 667, startPoint y: 111, endPoint x: 783, endPoint y: 117, distance: 115.4
click at [783, 117] on h5 "In a software development project using Scrum, the team has been consistently d…" at bounding box center [710, 153] width 488 height 91
drag, startPoint x: 820, startPoint y: 120, endPoint x: 754, endPoint y: 138, distance: 68.3
click at [754, 138] on h5 "In a software development project using Scrum, the team has been consistently d…" at bounding box center [710, 153] width 488 height 91
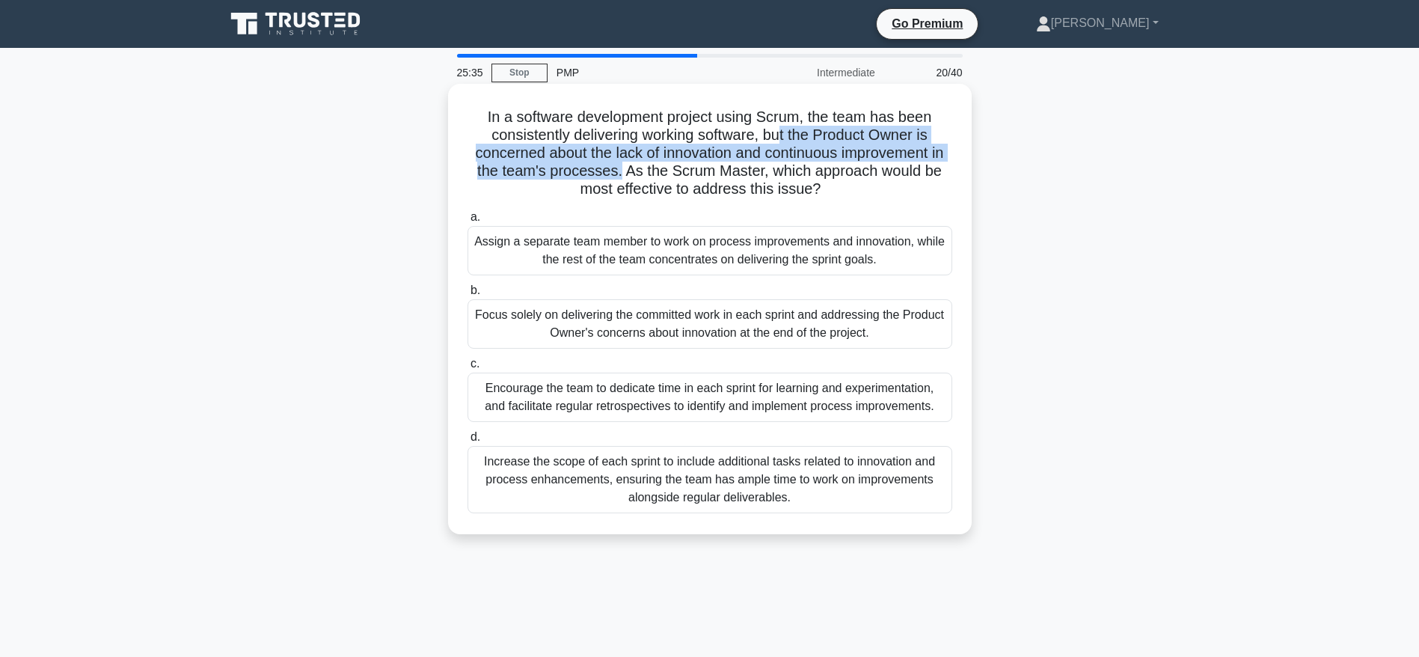
drag, startPoint x: 786, startPoint y: 132, endPoint x: 626, endPoint y: 169, distance: 165.2
click at [626, 169] on h5 "In a software development project using Scrum, the team has been consistently d…" at bounding box center [710, 153] width 488 height 91
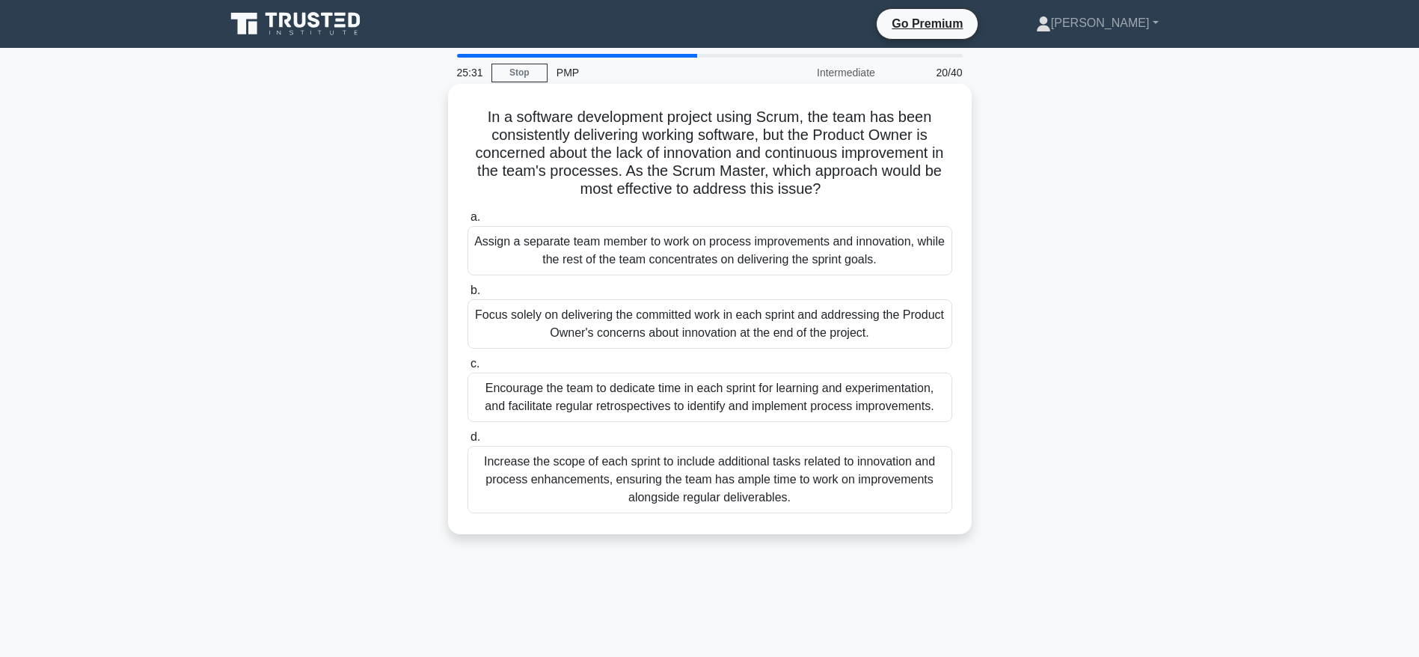
click at [695, 190] on h5 "In a software development project using Scrum, the team has been consistently d…" at bounding box center [710, 153] width 488 height 91
drag, startPoint x: 638, startPoint y: 173, endPoint x: 845, endPoint y: 194, distance: 207.6
click at [845, 194] on h5 "In a software development project using Scrum, the team has been consistently d…" at bounding box center [710, 153] width 488 height 91
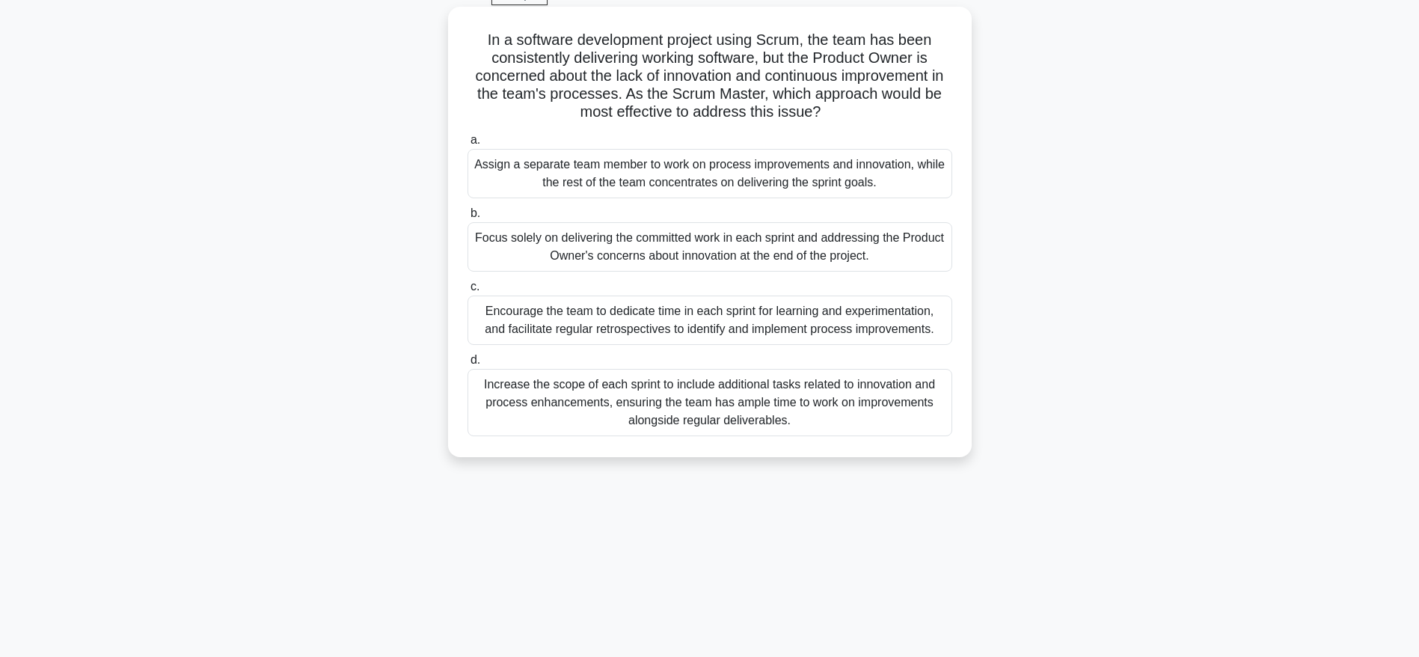
scroll to position [112, 0]
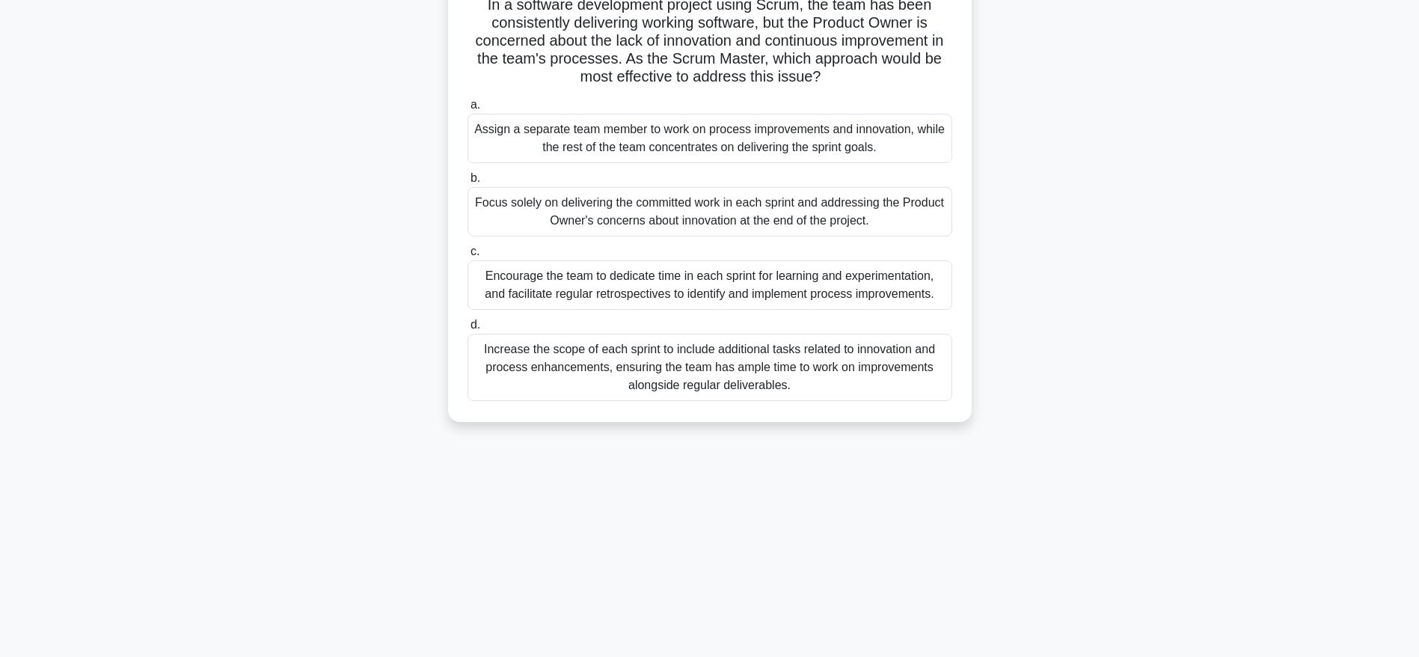
click at [666, 290] on div "Encourage the team to dedicate time in each sprint for learning and experimenta…" at bounding box center [710, 284] width 485 height 49
click at [468, 257] on input "c. Encourage the team to dedicate time in each sprint for learning and experime…" at bounding box center [468, 252] width 0 height 10
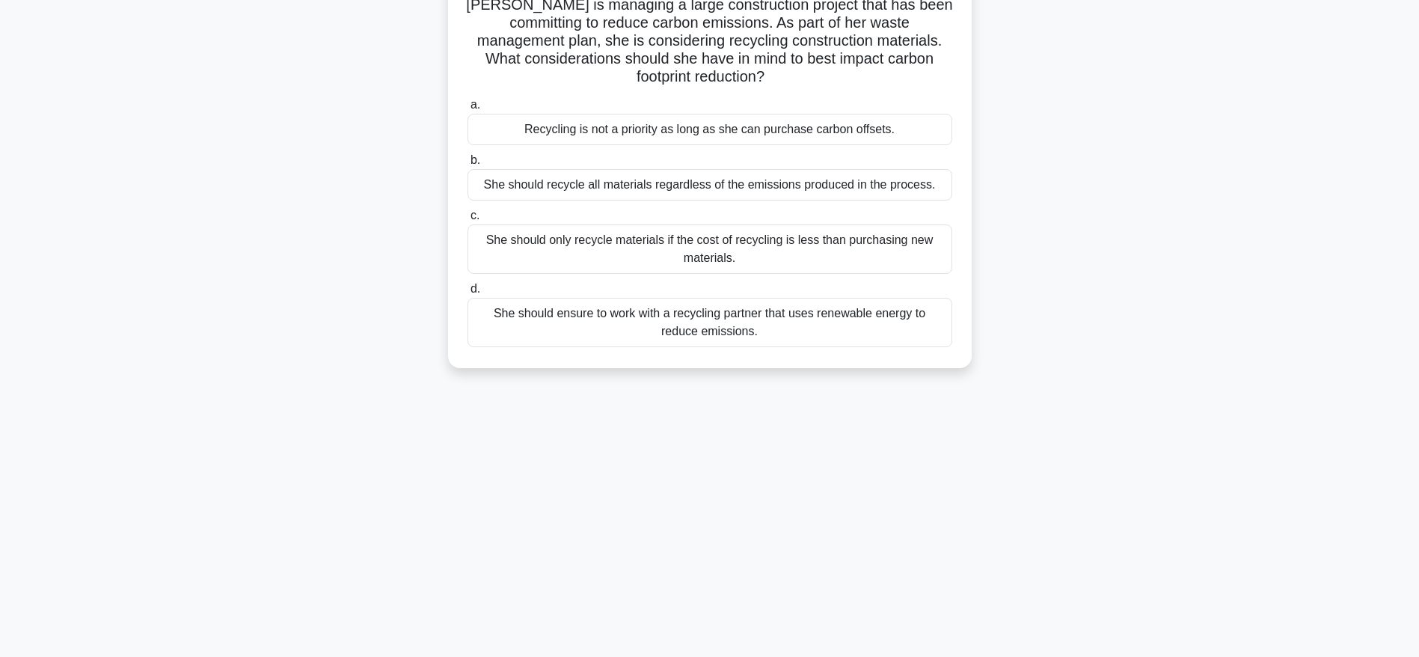
scroll to position [0, 0]
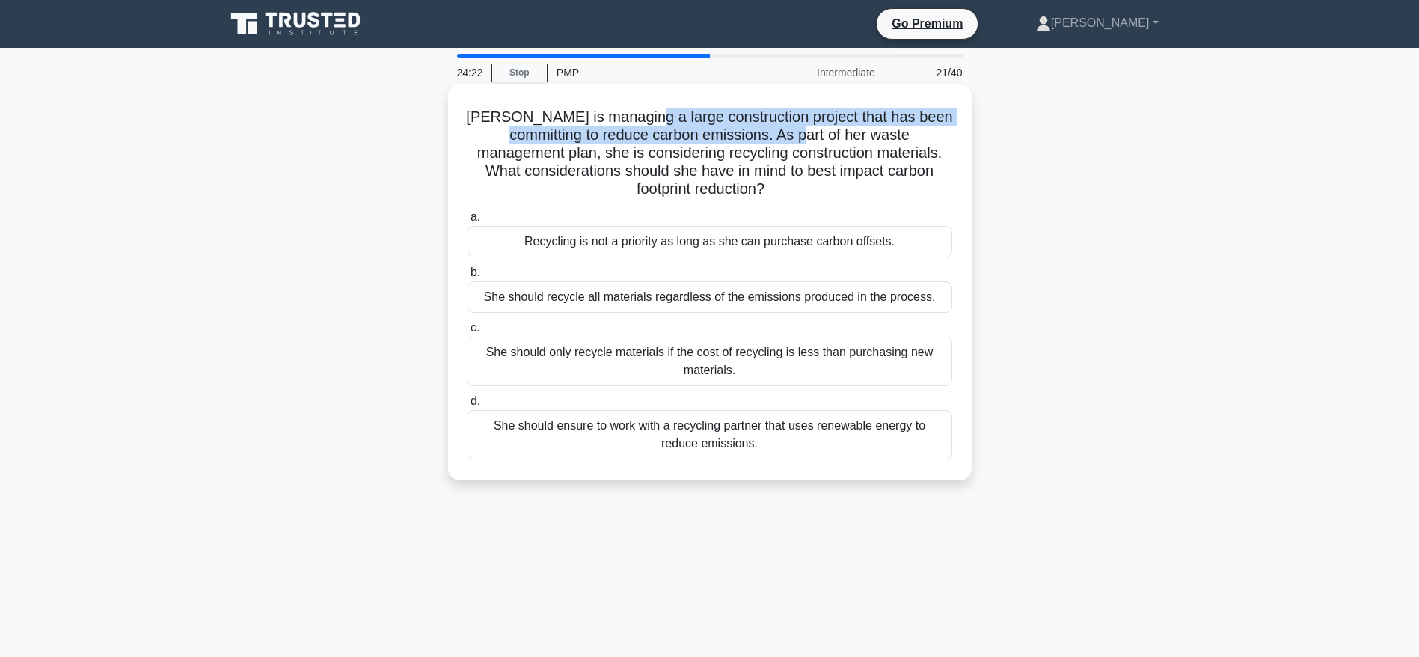
drag, startPoint x: 668, startPoint y: 117, endPoint x: 858, endPoint y: 127, distance: 189.6
click at [858, 127] on h5 "Sarah is managing a large construction project that has been committing to redu…" at bounding box center [710, 153] width 488 height 91
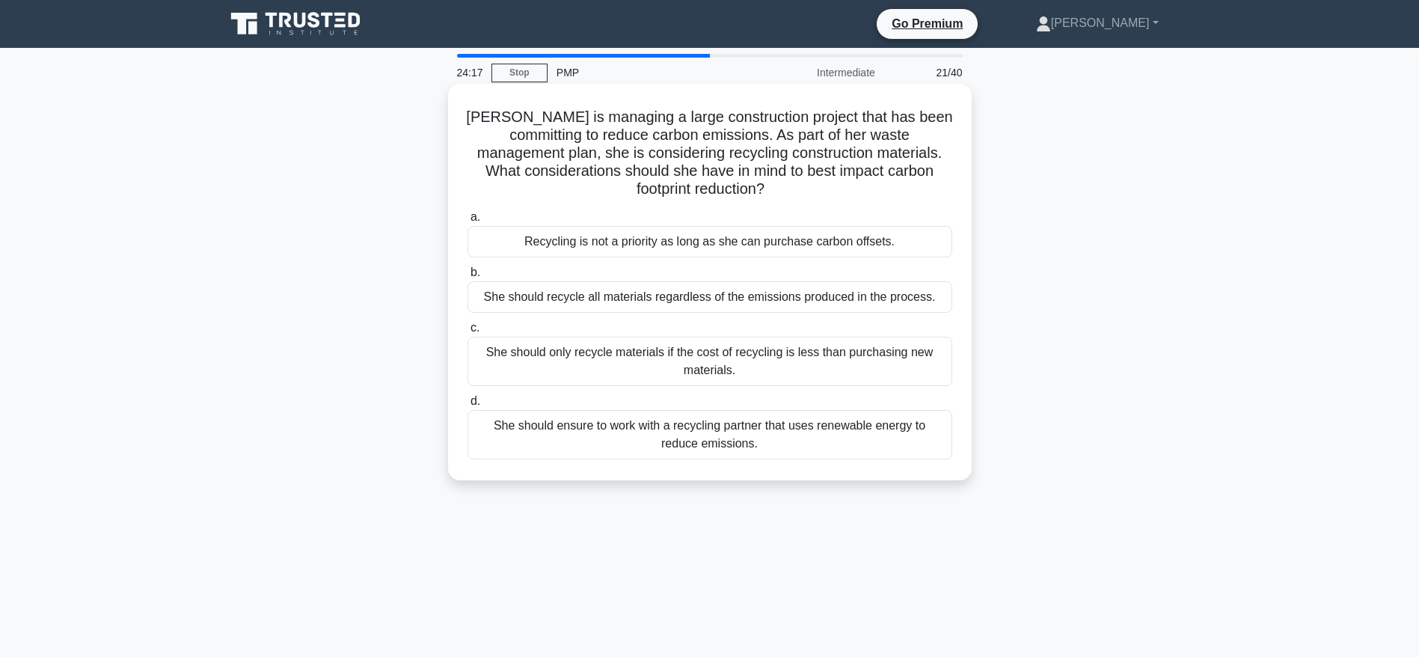
click at [644, 171] on h5 "Sarah is managing a large construction project that has been committing to redu…" at bounding box center [710, 153] width 488 height 91
drag, startPoint x: 557, startPoint y: 134, endPoint x: 772, endPoint y: 132, distance: 214.8
click at [772, 132] on h5 "Sarah is managing a large construction project that has been committing to redu…" at bounding box center [710, 153] width 488 height 91
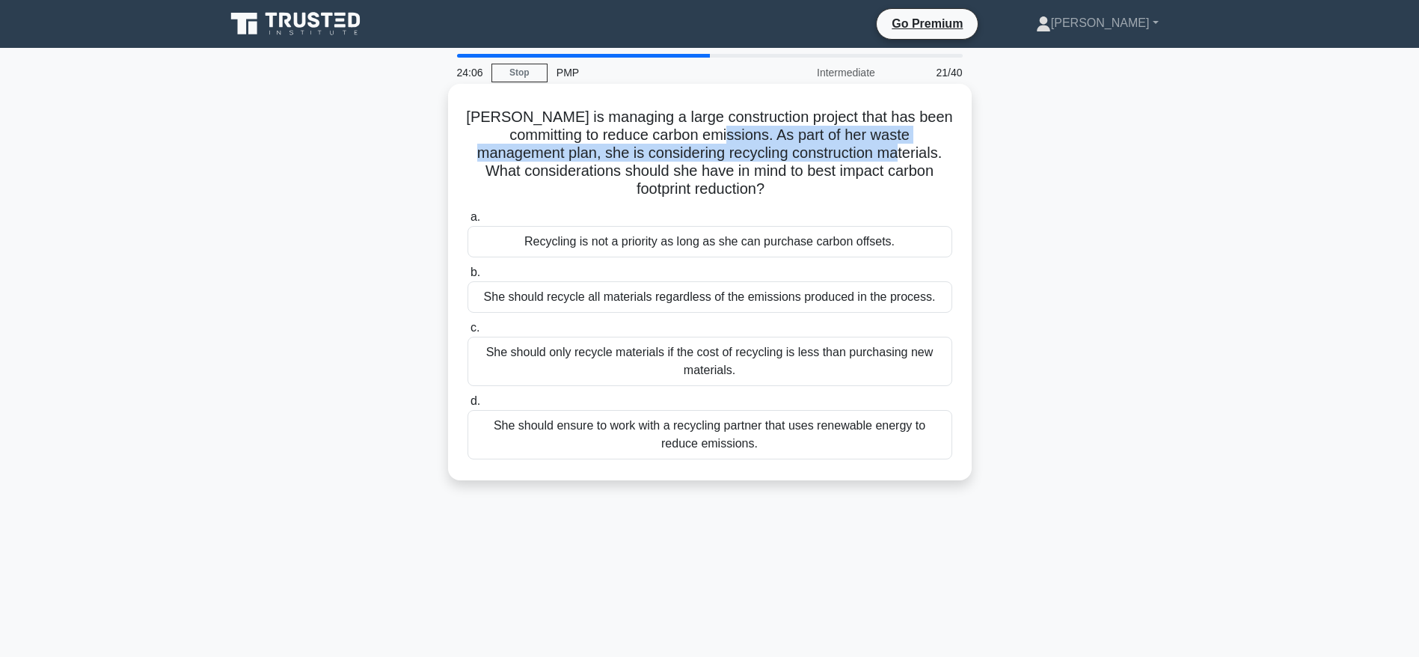
drag, startPoint x: 783, startPoint y: 136, endPoint x: 950, endPoint y: 149, distance: 166.6
click at [950, 149] on h5 "Sarah is managing a large construction project that has been committing to redu…" at bounding box center [710, 153] width 488 height 91
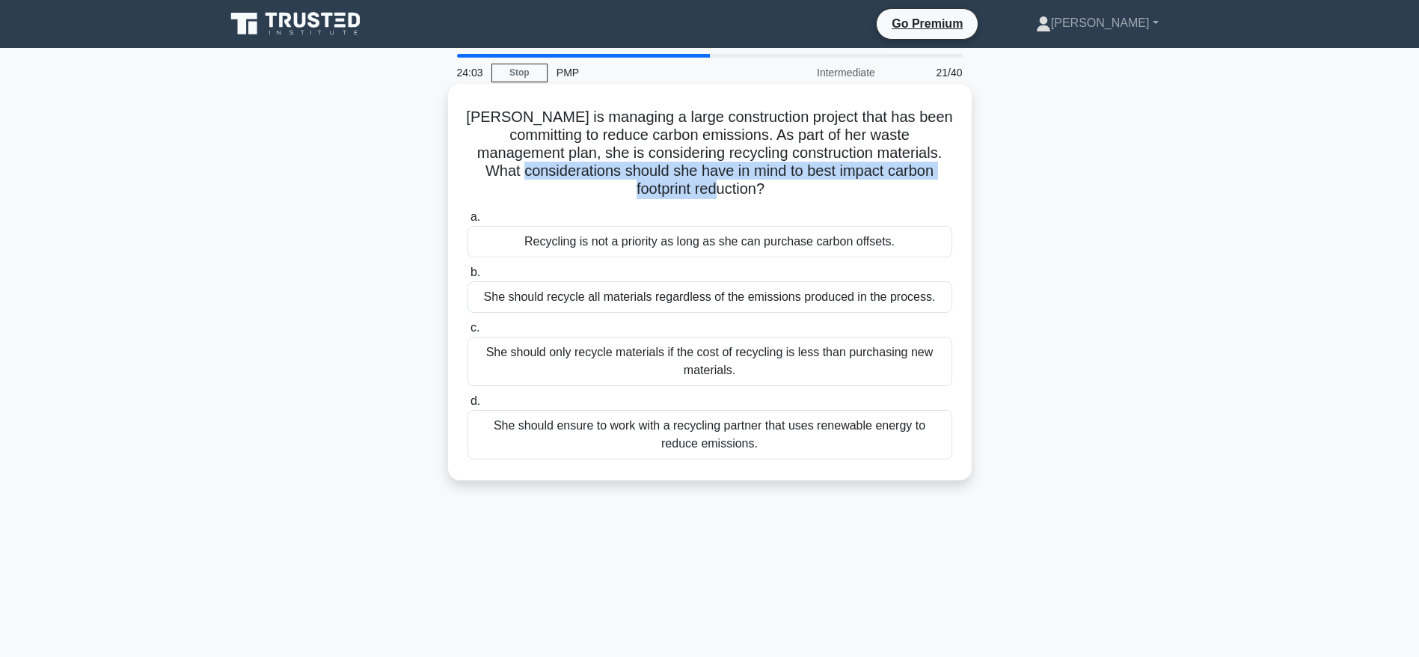
drag, startPoint x: 580, startPoint y: 170, endPoint x: 786, endPoint y: 182, distance: 206.9
click at [786, 182] on h5 "Sarah is managing a large construction project that has been committing to redu…" at bounding box center [710, 153] width 488 height 91
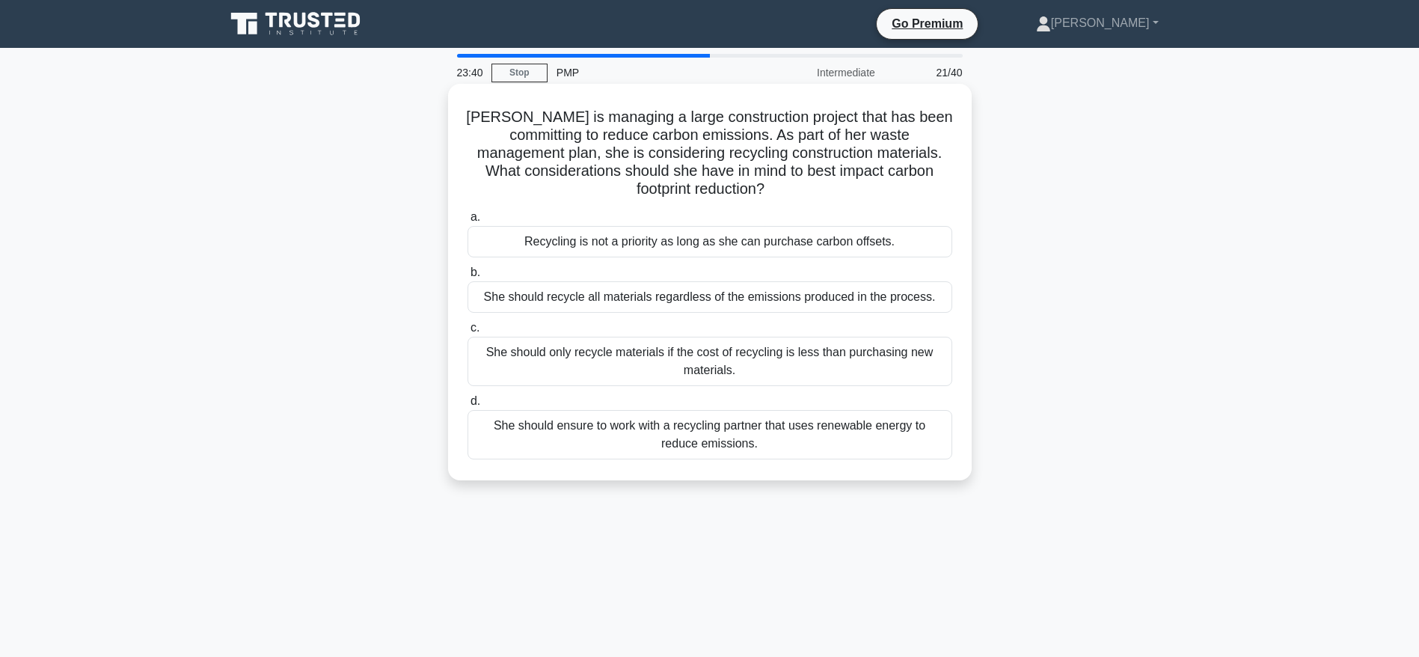
click at [738, 437] on div "She should ensure to work with a recycling partner that uses renewable energy t…" at bounding box center [710, 434] width 485 height 49
click at [468, 406] on input "d. She should ensure to work with a recycling partner that uses renewable energ…" at bounding box center [468, 402] width 0 height 10
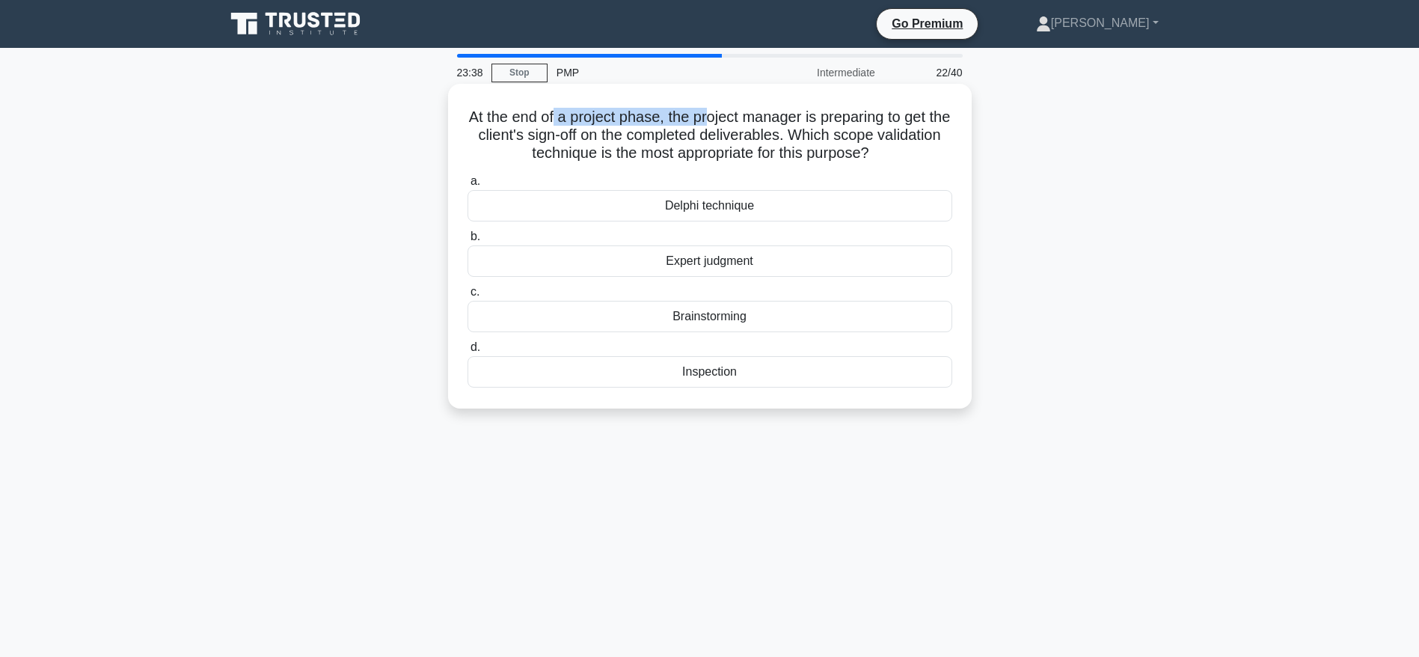
drag, startPoint x: 564, startPoint y: 114, endPoint x: 717, endPoint y: 116, distance: 152.7
click at [717, 116] on h5 "At the end of a project phase, the project manager is preparing to get the clie…" at bounding box center [710, 135] width 488 height 55
click at [670, 150] on h5 "At the end of a project phase, the project manager is preparing to get the clie…" at bounding box center [710, 135] width 488 height 55
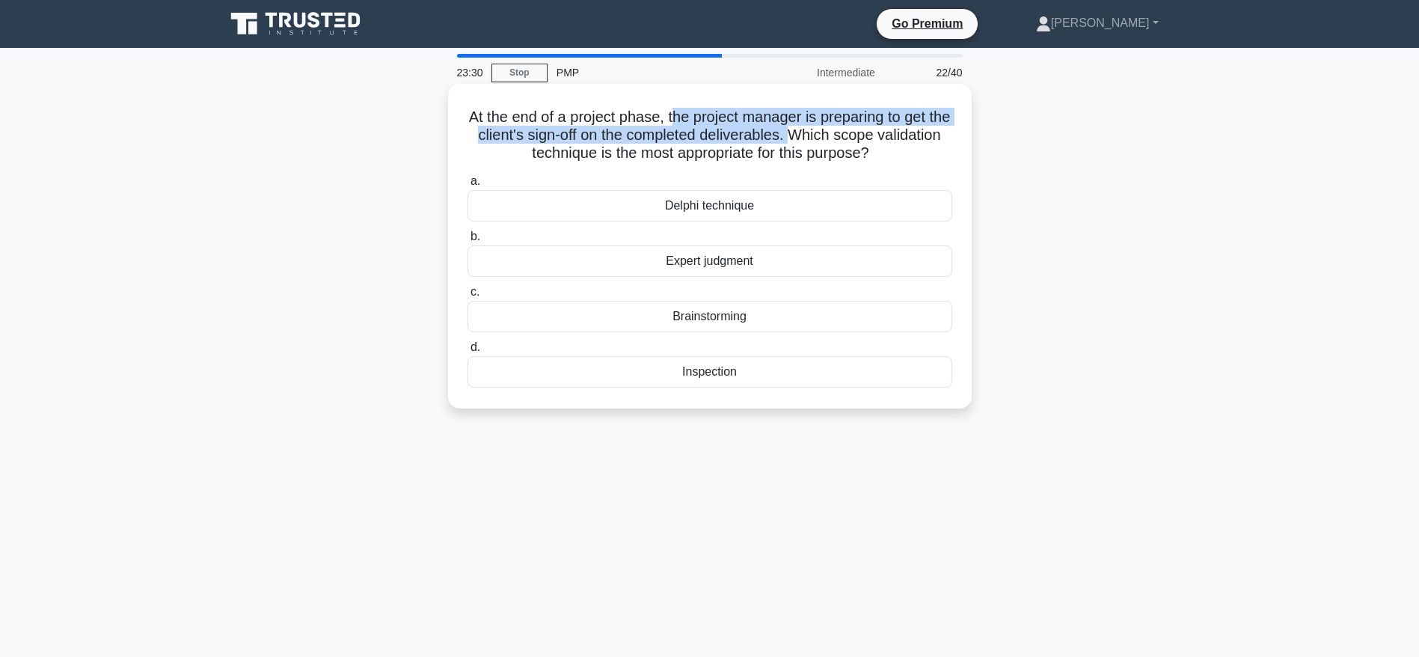
drag, startPoint x: 685, startPoint y: 109, endPoint x: 839, endPoint y: 136, distance: 156.5
click at [839, 136] on h5 "At the end of a project phase, the project manager is preparing to get the clie…" at bounding box center [710, 135] width 488 height 55
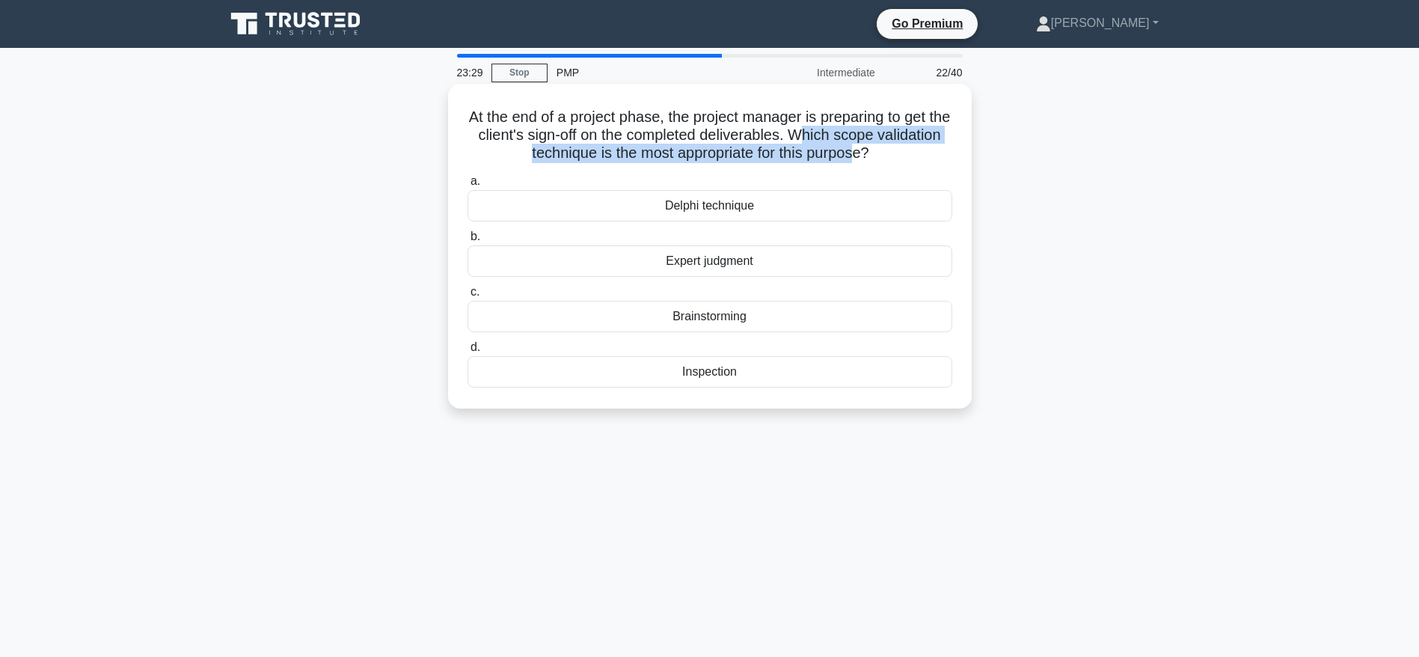
drag, startPoint x: 848, startPoint y: 135, endPoint x: 891, endPoint y: 152, distance: 46.4
click at [891, 152] on h5 "At the end of a project phase, the project manager is preparing to get the clie…" at bounding box center [710, 135] width 488 height 55
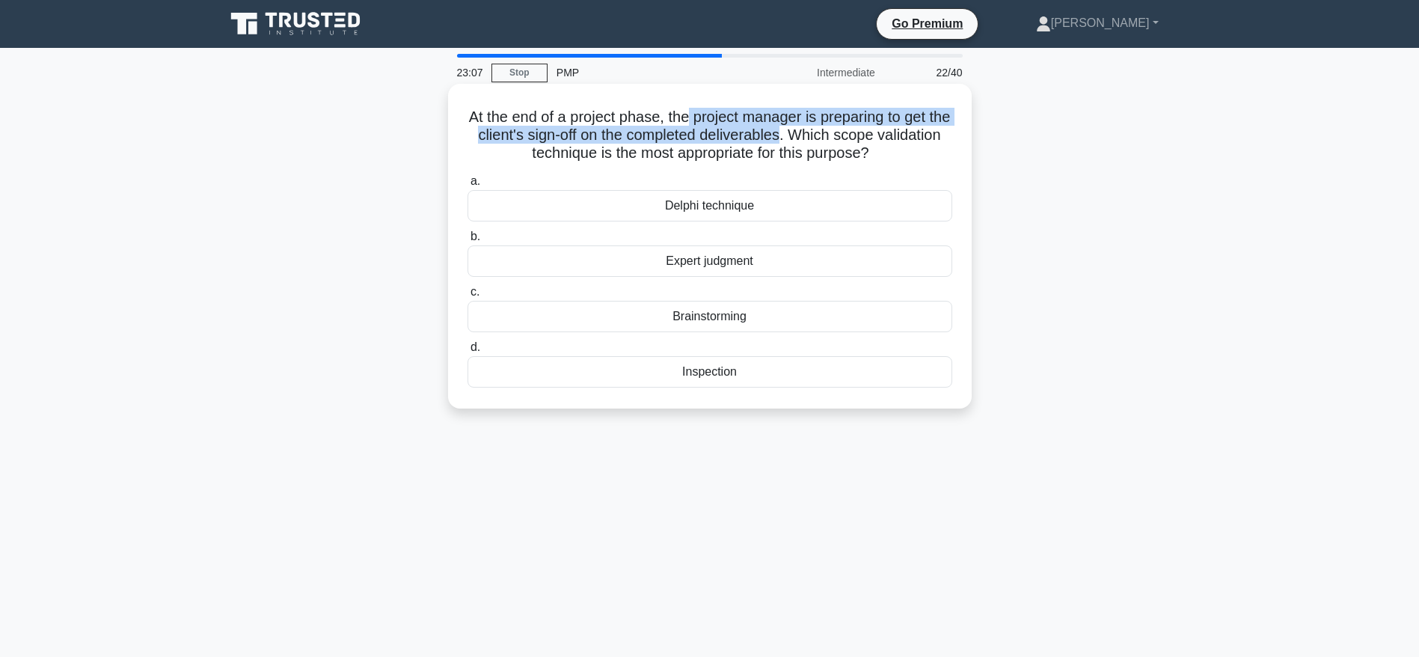
drag, startPoint x: 696, startPoint y: 119, endPoint x: 831, endPoint y: 133, distance: 135.4
click at [831, 133] on h5 "At the end of a project phase, the project manager is preparing to get the clie…" at bounding box center [710, 135] width 488 height 55
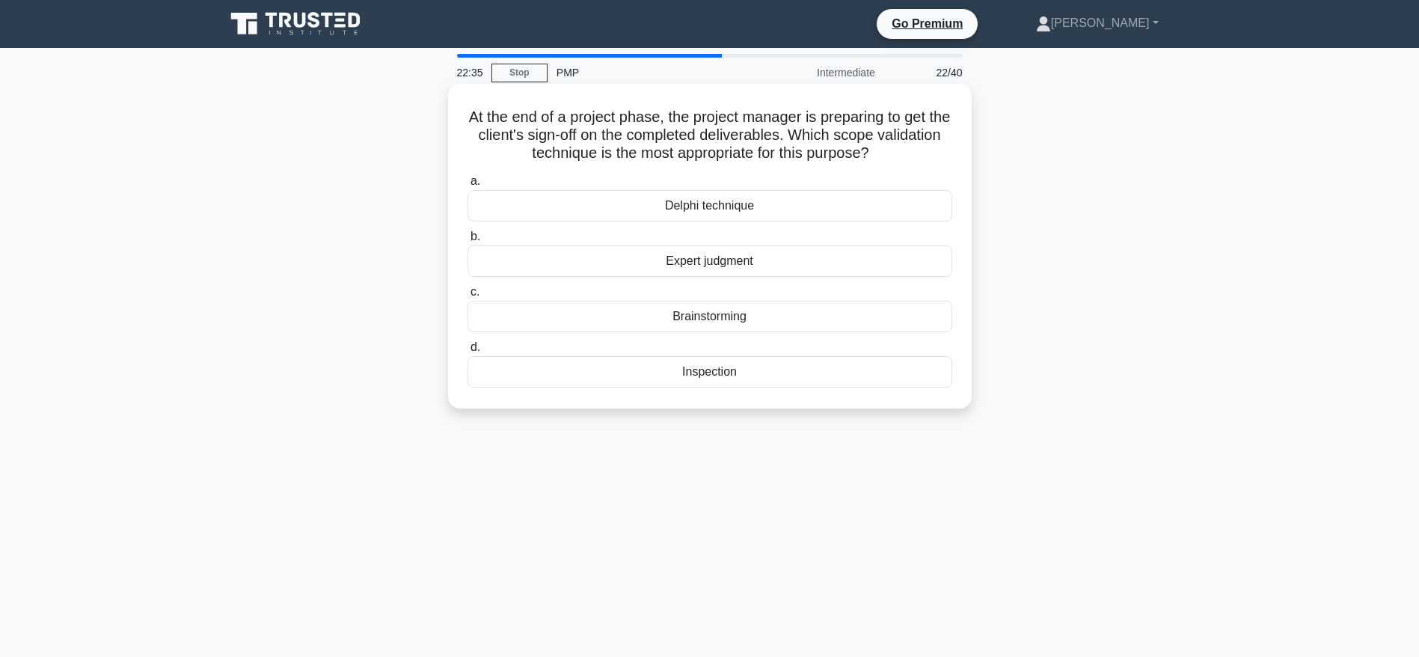
click at [711, 210] on div "Delphi technique" at bounding box center [710, 205] width 485 height 31
click at [468, 186] on input "a. Delphi technique" at bounding box center [468, 182] width 0 height 10
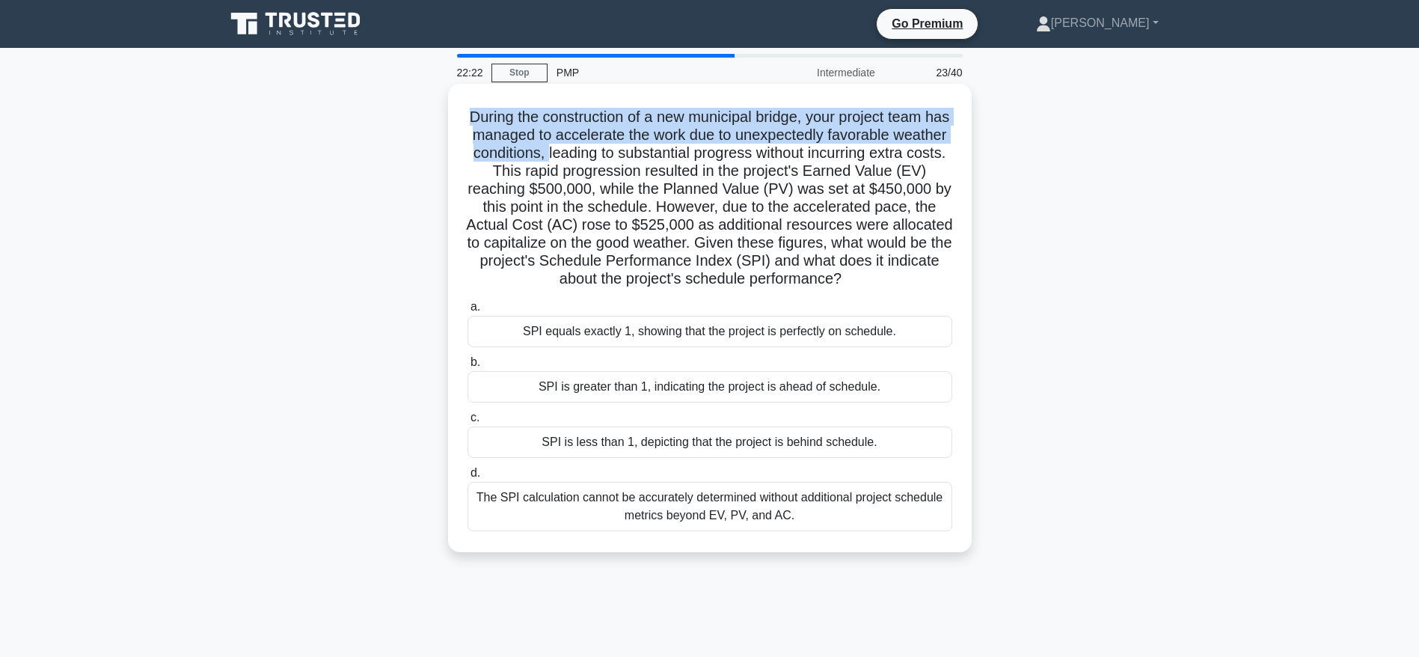
drag, startPoint x: 477, startPoint y: 116, endPoint x: 613, endPoint y: 152, distance: 140.1
click at [613, 152] on h5 "During the construction of a new municipal bridge, your project team has manage…" at bounding box center [710, 198] width 488 height 181
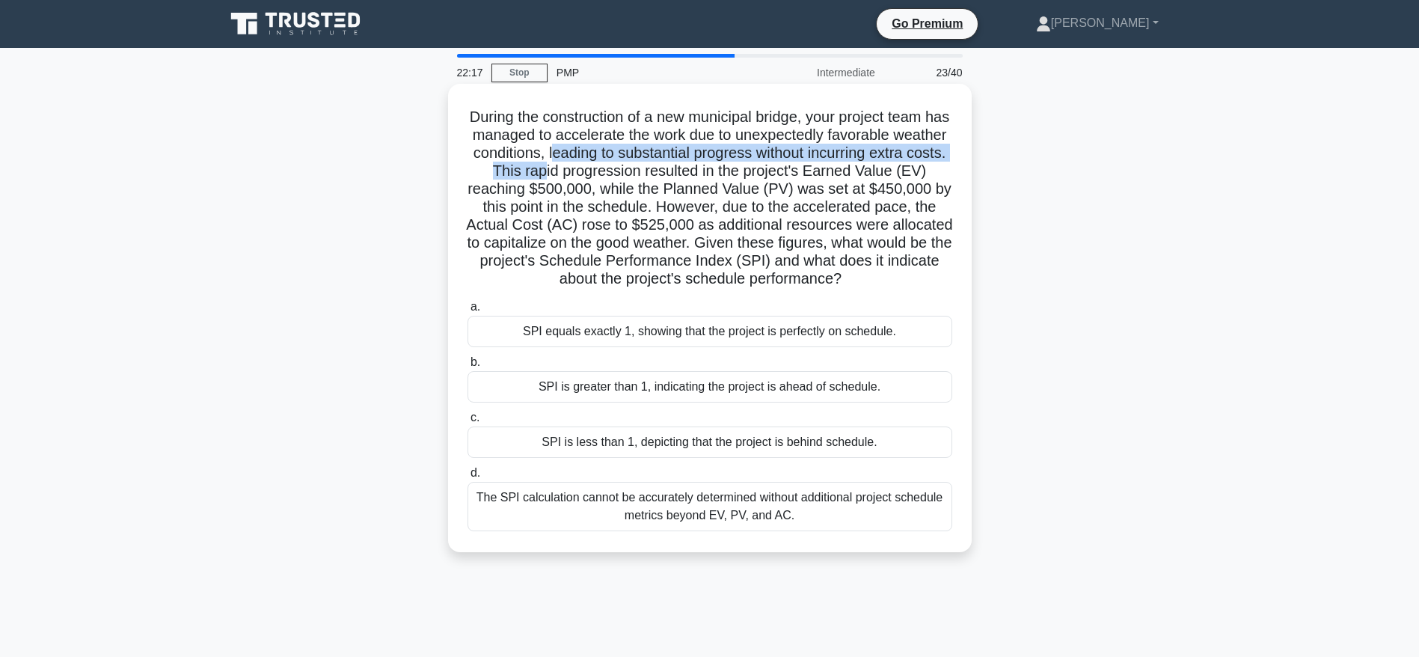
drag, startPoint x: 620, startPoint y: 150, endPoint x: 599, endPoint y: 174, distance: 31.8
click at [599, 174] on h5 "During the construction of a new municipal bridge, your project team has manage…" at bounding box center [710, 198] width 488 height 181
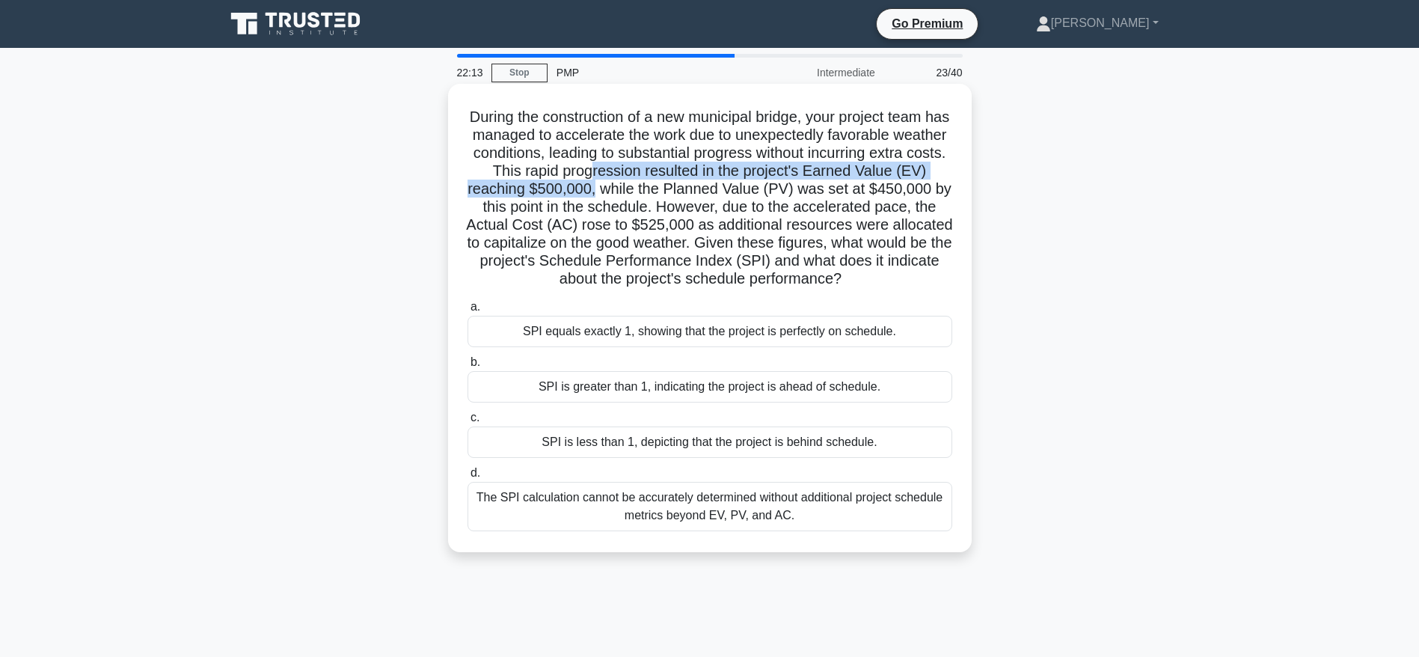
drag, startPoint x: 652, startPoint y: 168, endPoint x: 654, endPoint y: 183, distance: 15.9
click at [654, 183] on h5 "During the construction of a new municipal bridge, your project team has manage…" at bounding box center [710, 198] width 488 height 181
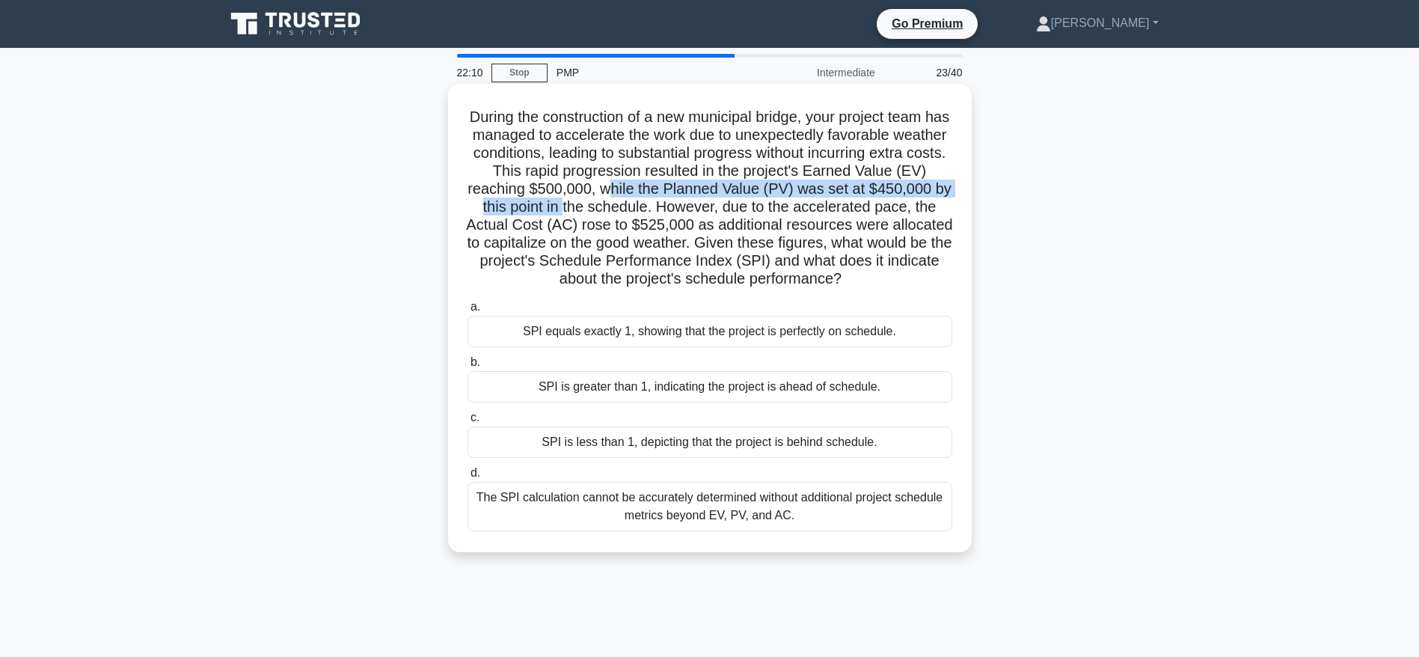
drag, startPoint x: 664, startPoint y: 189, endPoint x: 642, endPoint y: 207, distance: 28.7
click at [642, 207] on h5 "During the construction of a new municipal bridge, your project team has manage…" at bounding box center [710, 198] width 488 height 181
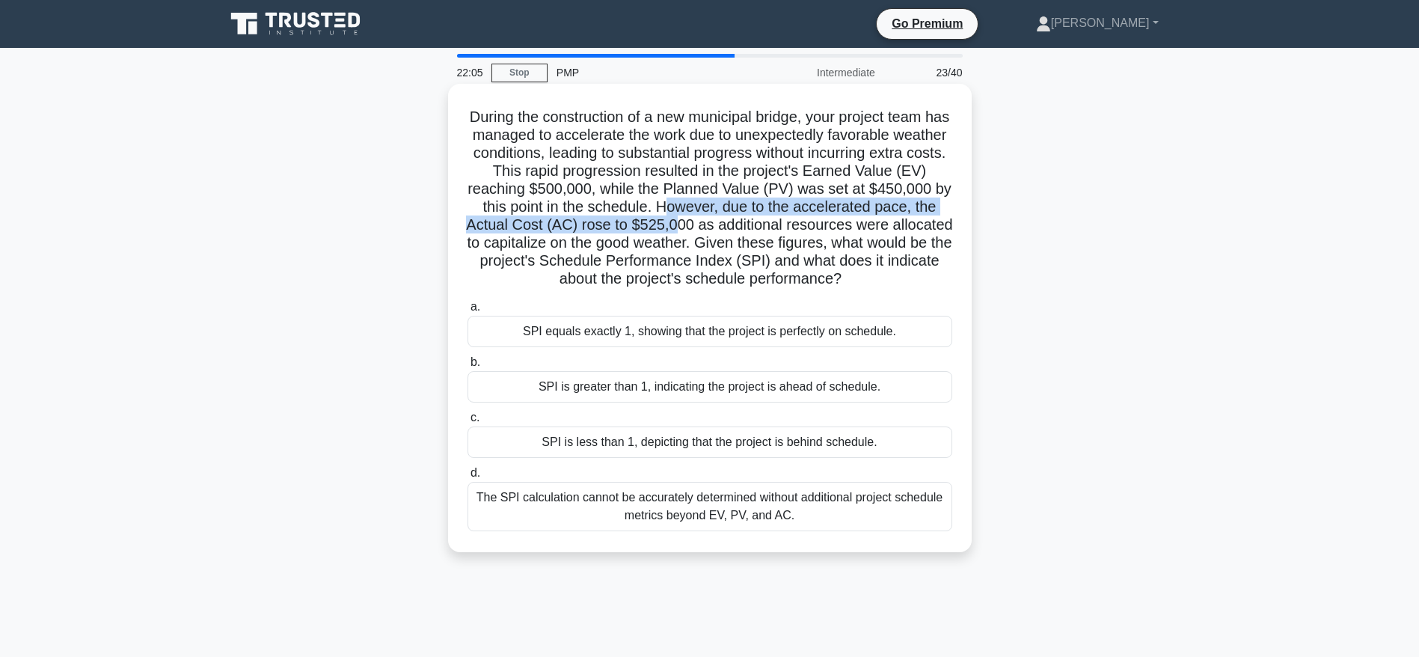
drag, startPoint x: 740, startPoint y: 202, endPoint x: 759, endPoint y: 224, distance: 29.1
click at [759, 224] on h5 "During the construction of a new municipal bridge, your project team has manage…" at bounding box center [710, 198] width 488 height 181
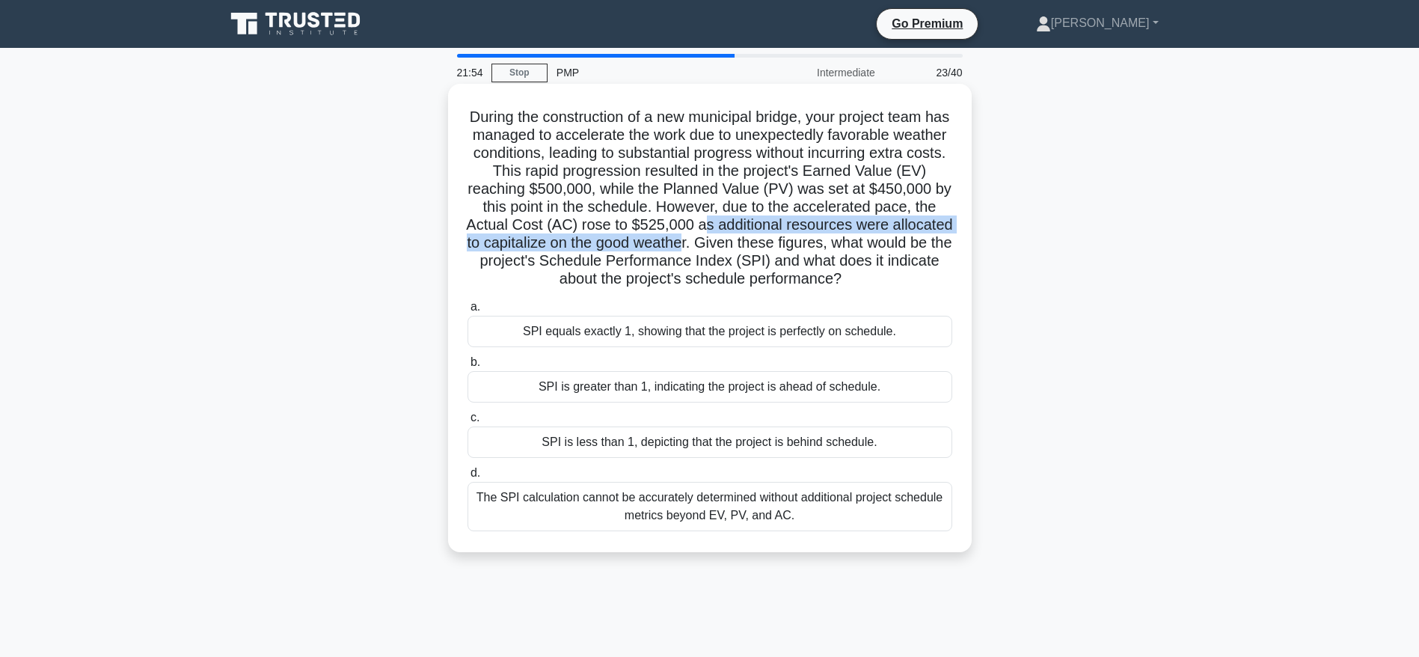
drag, startPoint x: 785, startPoint y: 224, endPoint x: 801, endPoint y: 241, distance: 23.3
click at [801, 241] on h5 "During the construction of a new municipal bridge, your project team has manage…" at bounding box center [710, 198] width 488 height 181
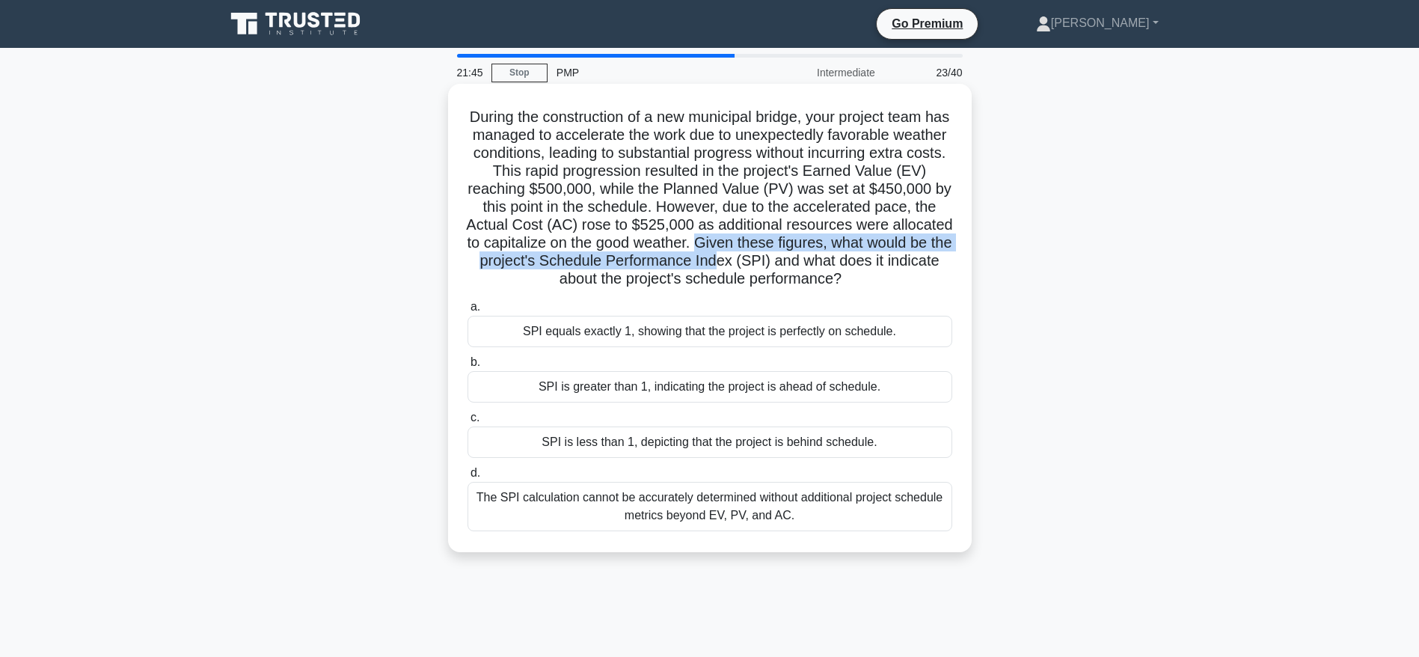
drag, startPoint x: 814, startPoint y: 245, endPoint x: 854, endPoint y: 261, distance: 42.9
click at [854, 261] on h5 "During the construction of a new municipal bridge, your project team has manage…" at bounding box center [710, 198] width 488 height 181
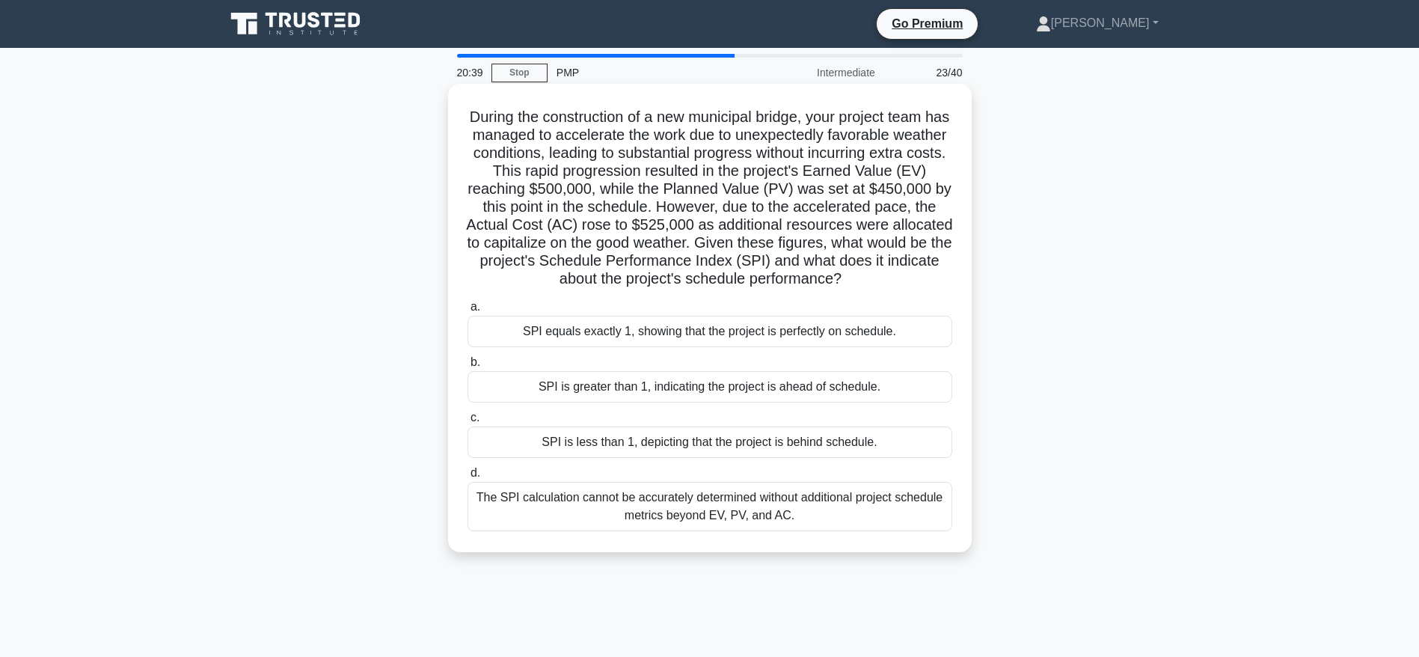
click at [739, 388] on div "SPI is greater than 1, indicating the project is ahead of schedule." at bounding box center [710, 386] width 485 height 31
click at [468, 367] on input "b. SPI is greater than 1, indicating the project is ahead of schedule." at bounding box center [468, 363] width 0 height 10
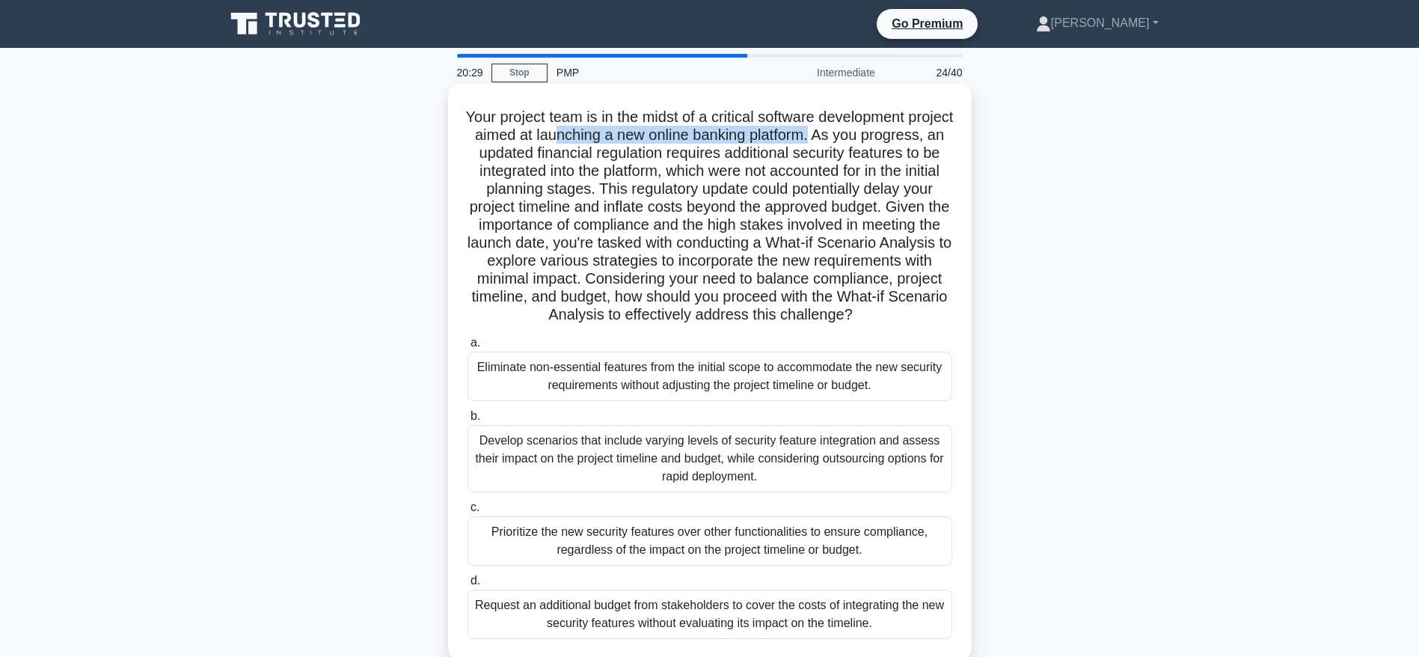
drag, startPoint x: 617, startPoint y: 132, endPoint x: 885, endPoint y: 132, distance: 267.9
click at [885, 132] on h5 "Your project team is in the midst of a critical software development project ai…" at bounding box center [710, 216] width 488 height 217
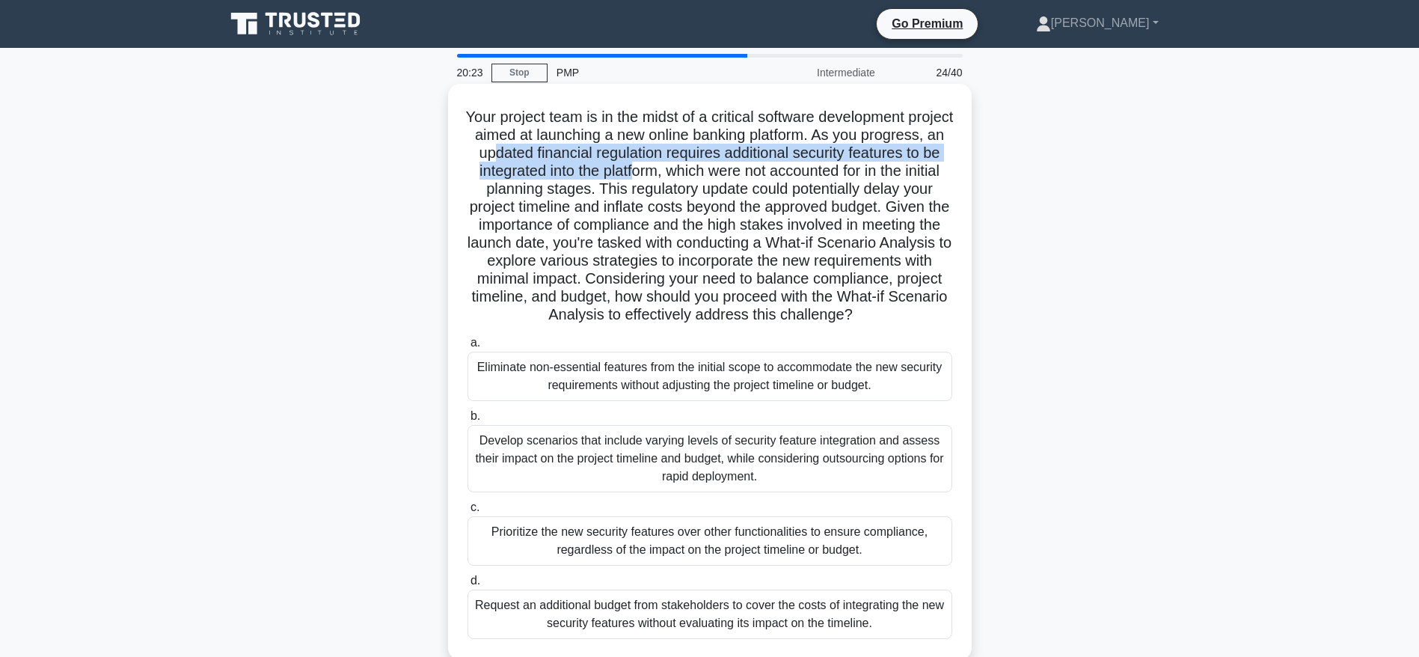
drag, startPoint x: 578, startPoint y: 150, endPoint x: 736, endPoint y: 172, distance: 159.5
click at [736, 172] on h5 "Your project team is in the midst of a critical software development project ai…" at bounding box center [710, 216] width 488 height 217
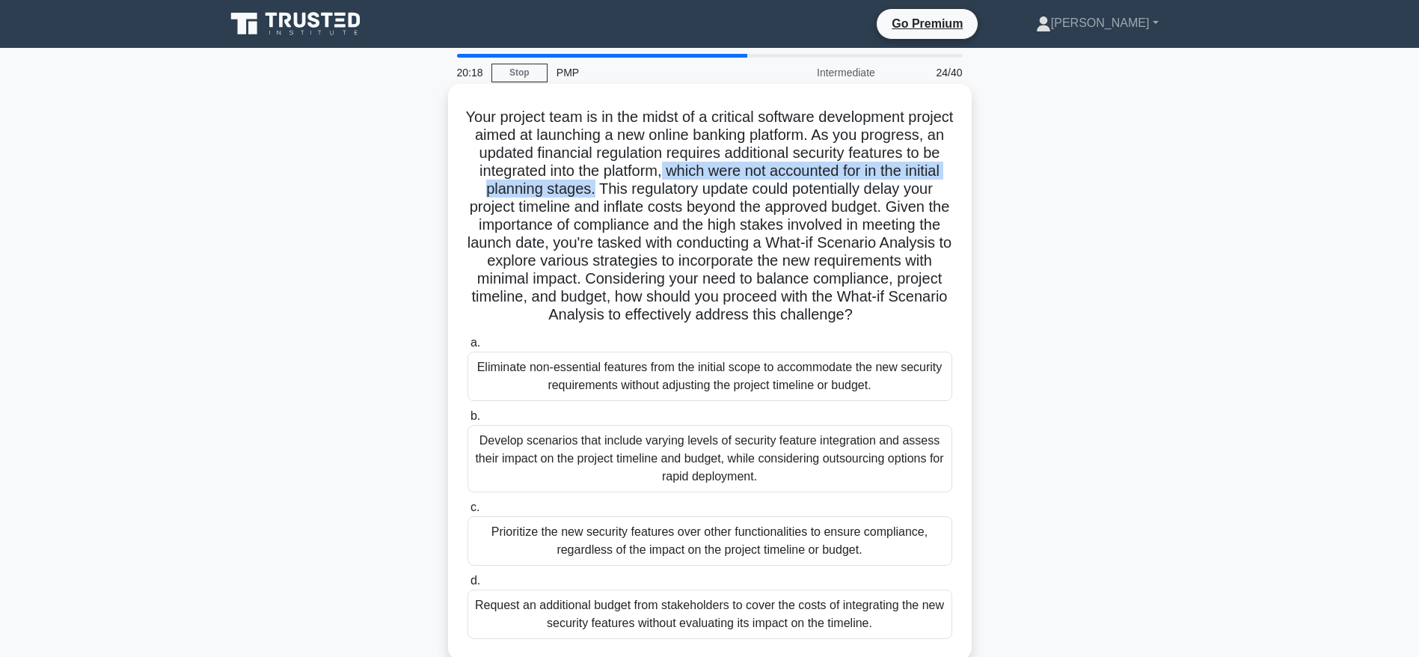
drag, startPoint x: 765, startPoint y: 170, endPoint x: 720, endPoint y: 195, distance: 52.3
click at [720, 195] on h5 "Your project team is in the midst of a critical software development project ai…" at bounding box center [710, 216] width 488 height 217
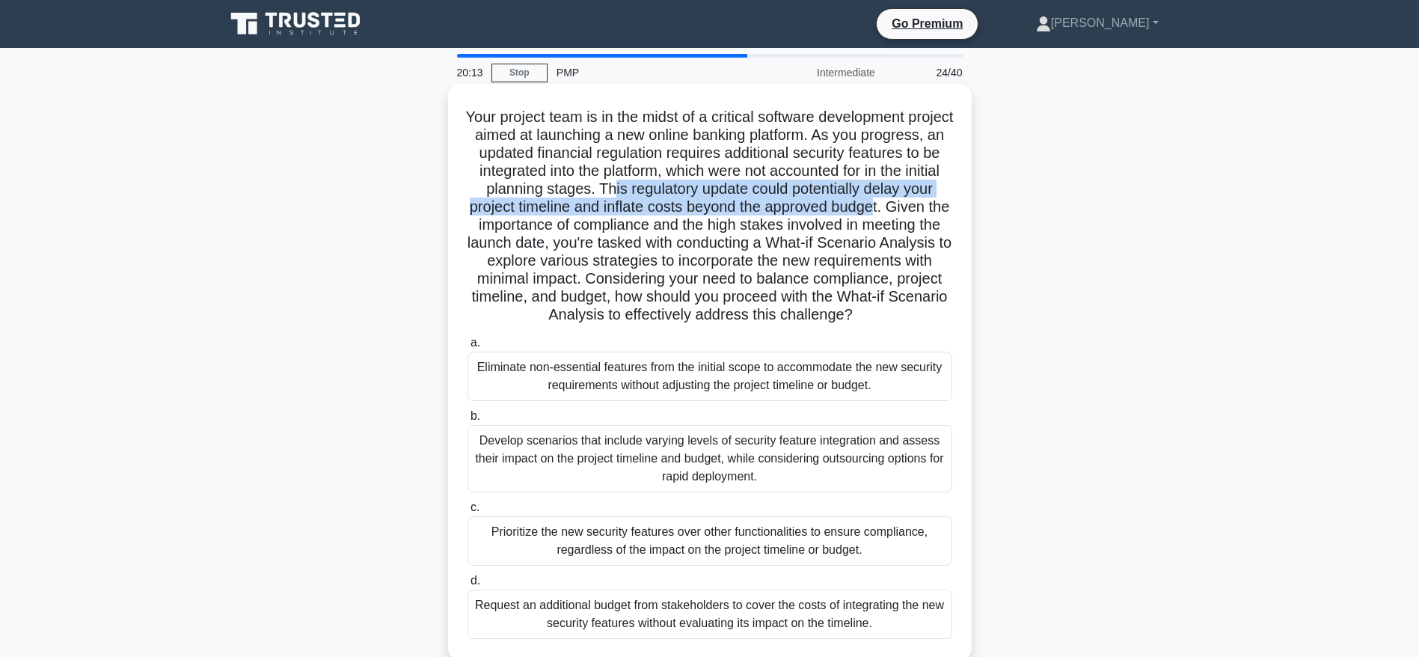
drag, startPoint x: 741, startPoint y: 192, endPoint x: 593, endPoint y: 227, distance: 151.5
click at [593, 227] on h5 "Your project team is in the midst of a critical software development project ai…" at bounding box center [710, 216] width 488 height 217
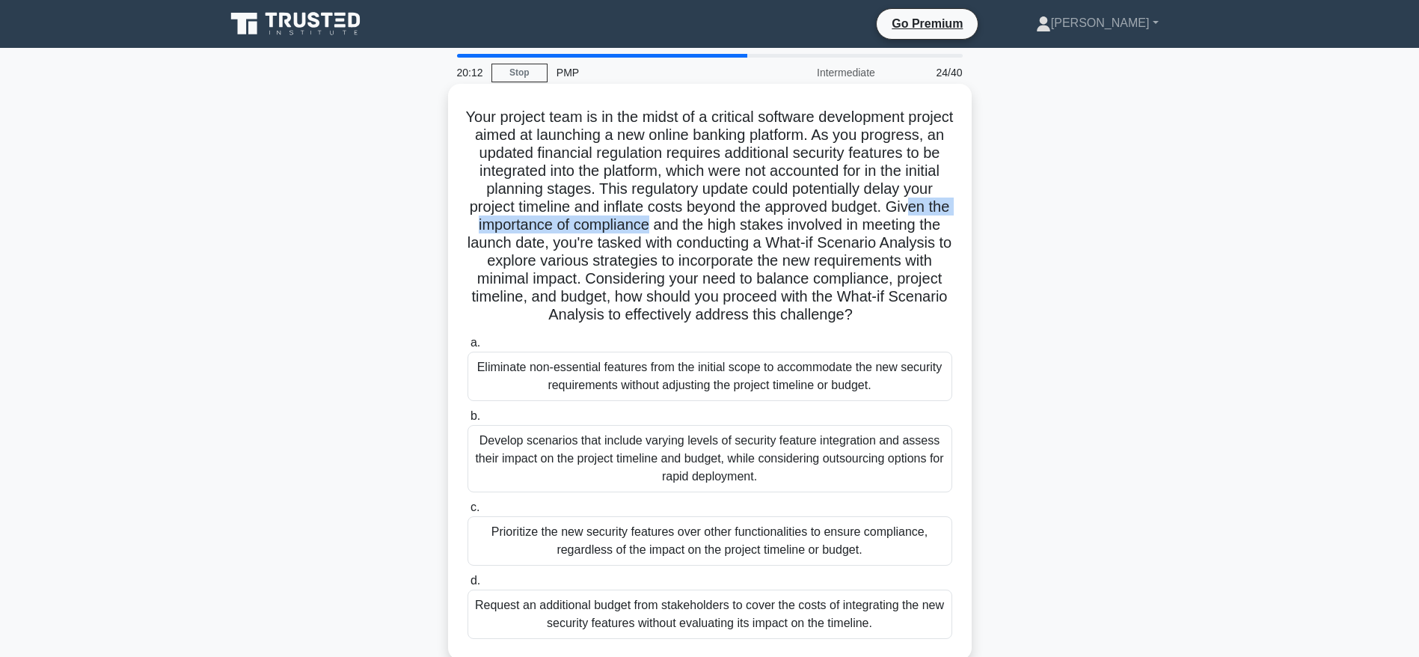
drag, startPoint x: 629, startPoint y: 221, endPoint x: 857, endPoint y: 226, distance: 227.5
click at [850, 225] on h5 "Your project team is in the midst of a critical software development project ai…" at bounding box center [710, 216] width 488 height 217
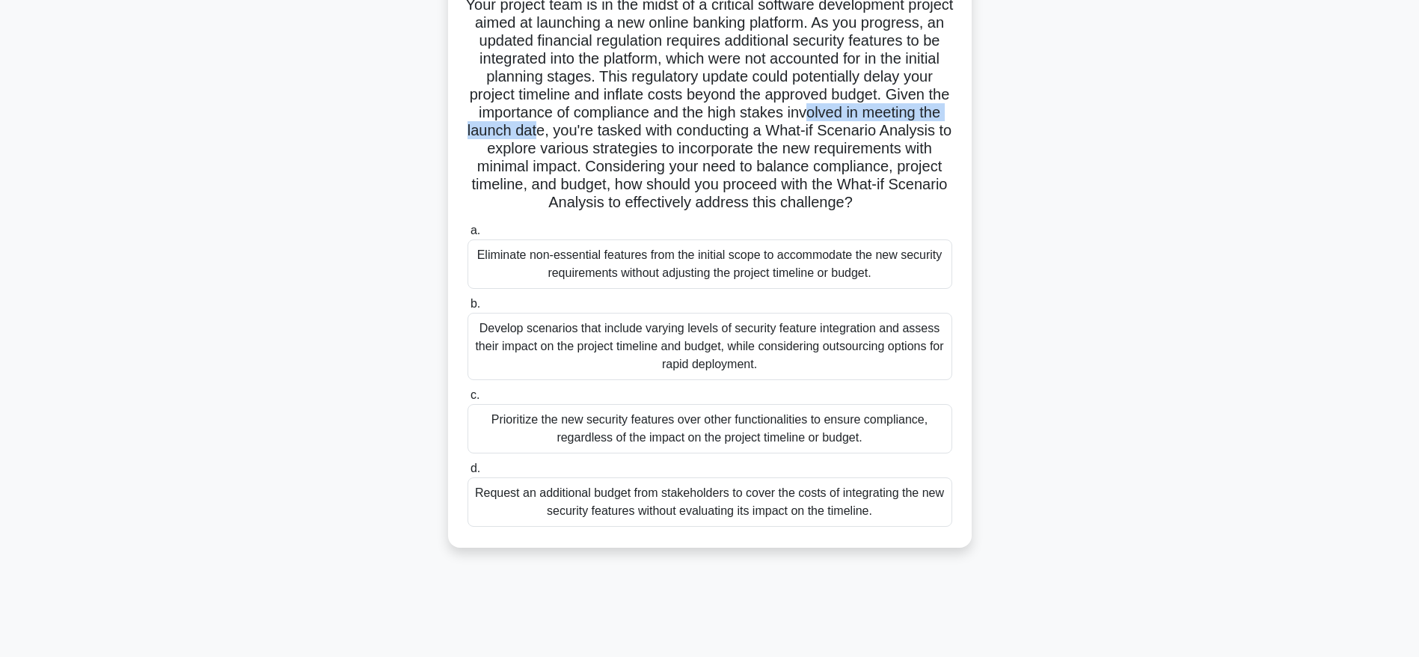
drag, startPoint x: 566, startPoint y: 133, endPoint x: 785, endPoint y: 138, distance: 218.5
click at [785, 138] on h5 "Your project team is in the midst of a critical software development project ai…" at bounding box center [710, 104] width 488 height 217
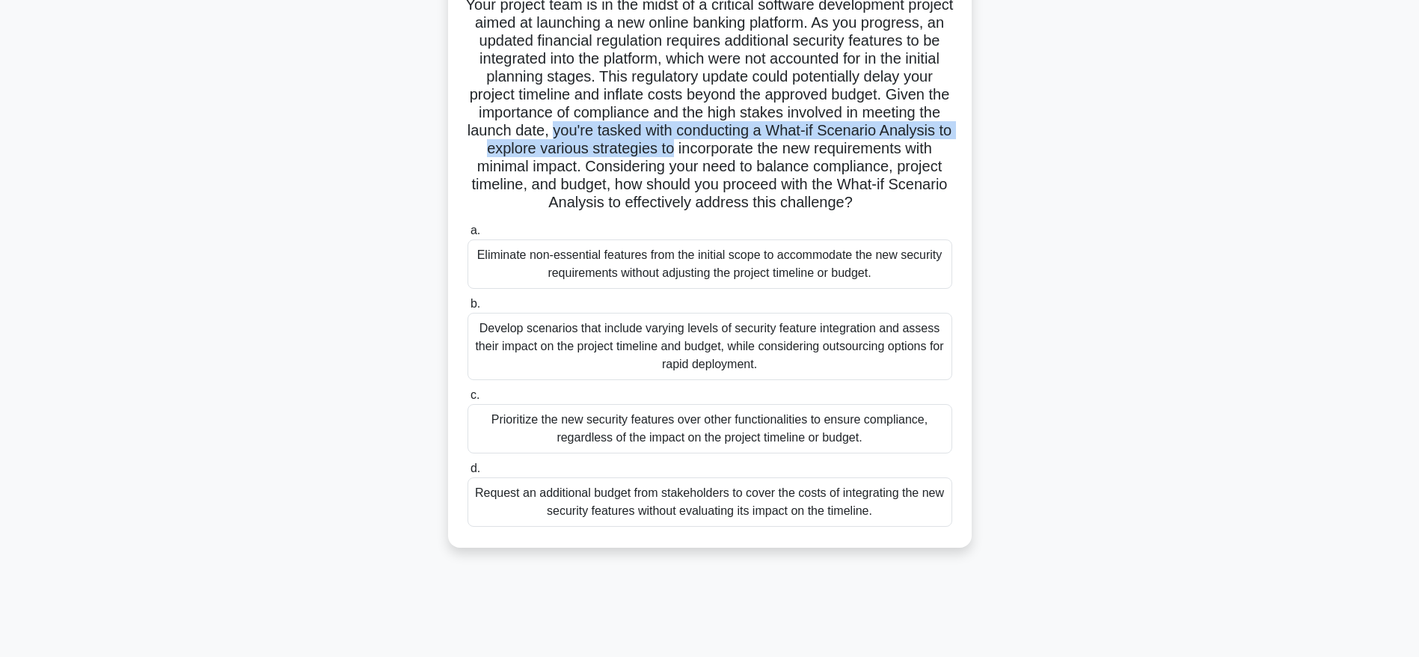
drag, startPoint x: 799, startPoint y: 133, endPoint x: 953, endPoint y: 150, distance: 155.1
click at [953, 150] on h5 "Your project team is in the midst of a critical software development project ai…" at bounding box center [710, 104] width 488 height 217
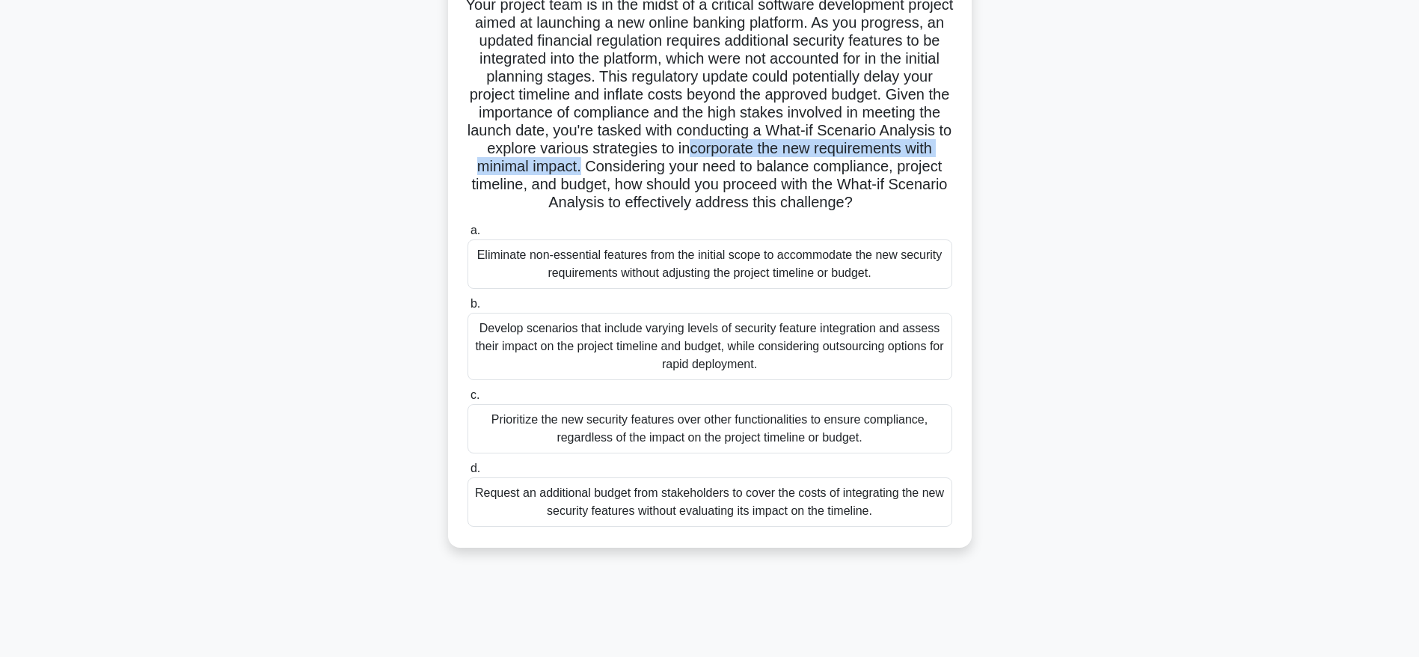
drag, startPoint x: 490, startPoint y: 172, endPoint x: 856, endPoint y: 170, distance: 365.9
click at [856, 170] on h5 "Your project team is in the midst of a critical software development project ai…" at bounding box center [710, 104] width 488 height 217
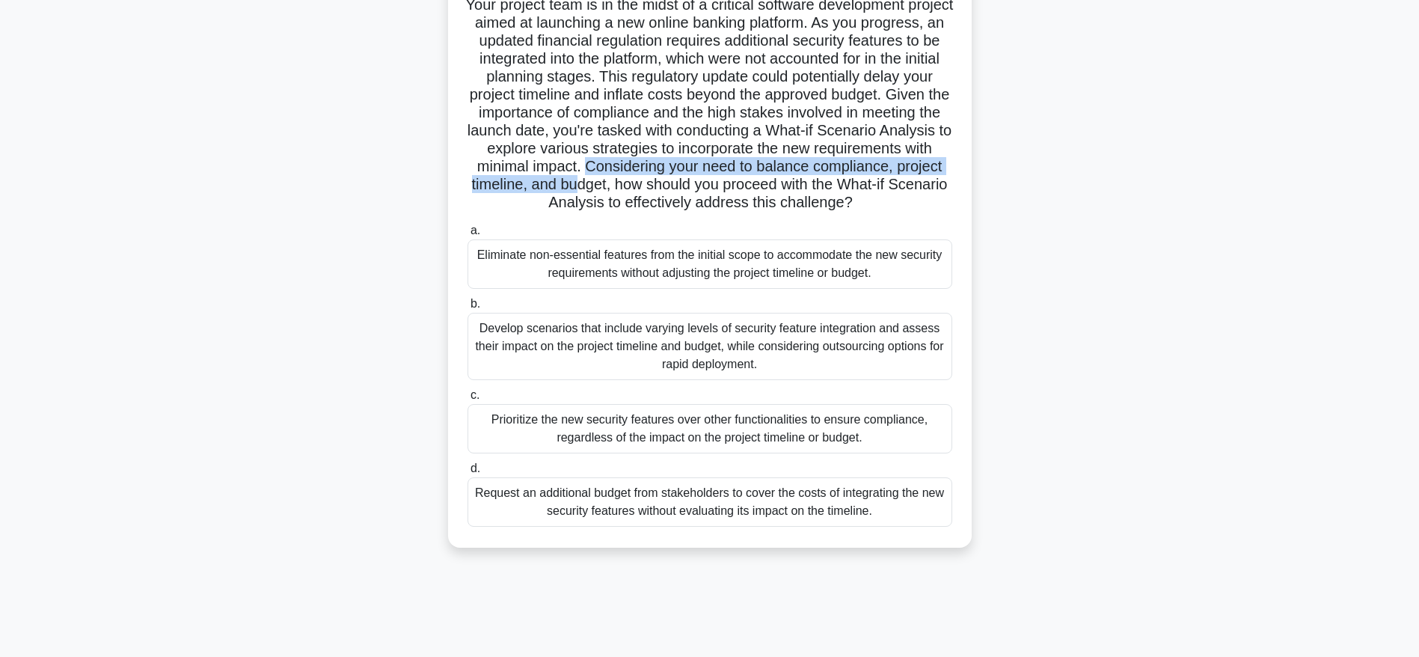
drag, startPoint x: 865, startPoint y: 166, endPoint x: 871, endPoint y: 183, distance: 17.5
click at [871, 183] on h5 "Your project team is in the midst of a critical software development project ai…" at bounding box center [710, 104] width 488 height 217
drag, startPoint x: 545, startPoint y: 206, endPoint x: 816, endPoint y: 217, distance: 271.1
click at [816, 213] on h5 "Your project team is in the midst of a critical software development project ai…" at bounding box center [710, 104] width 488 height 217
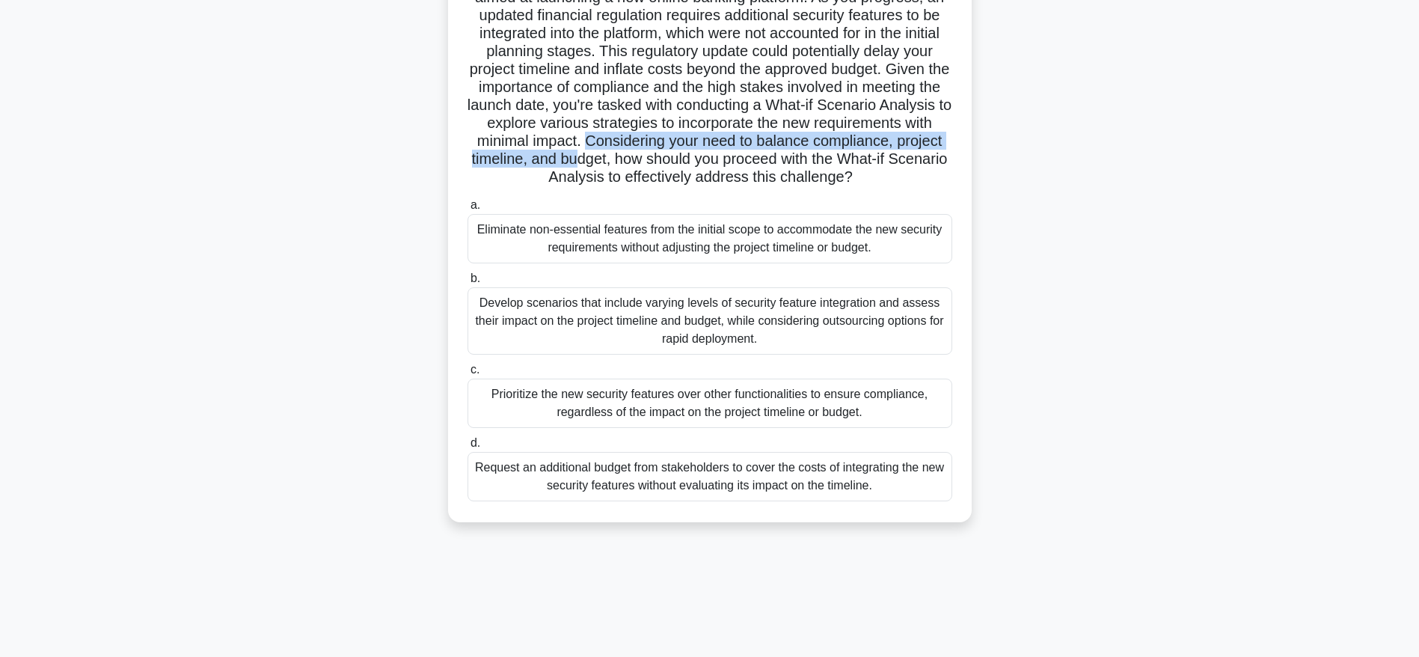
scroll to position [151, 0]
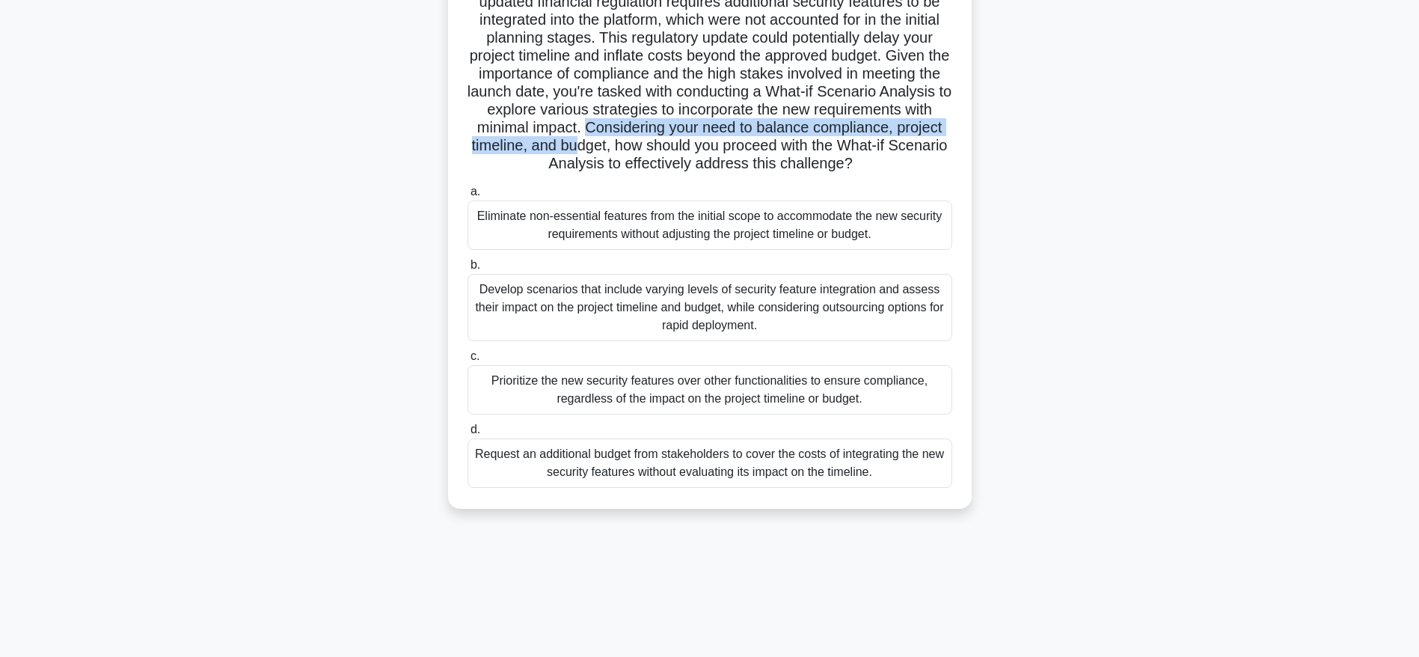
click at [652, 234] on div "Eliminate non-essential features from the initial scope to accommodate the new …" at bounding box center [710, 225] width 485 height 49
click at [468, 197] on input "a. Eliminate non-essential features from the initial scope to accommodate the n…" at bounding box center [468, 192] width 0 height 10
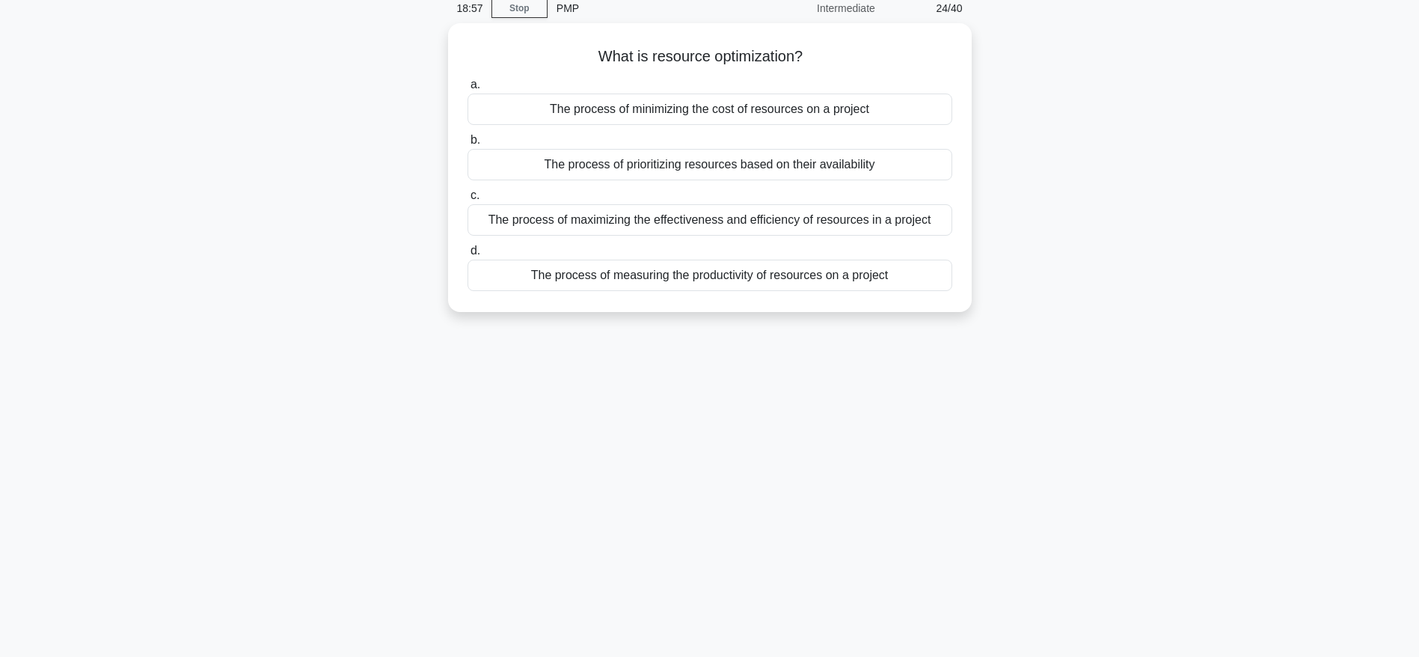
scroll to position [0, 0]
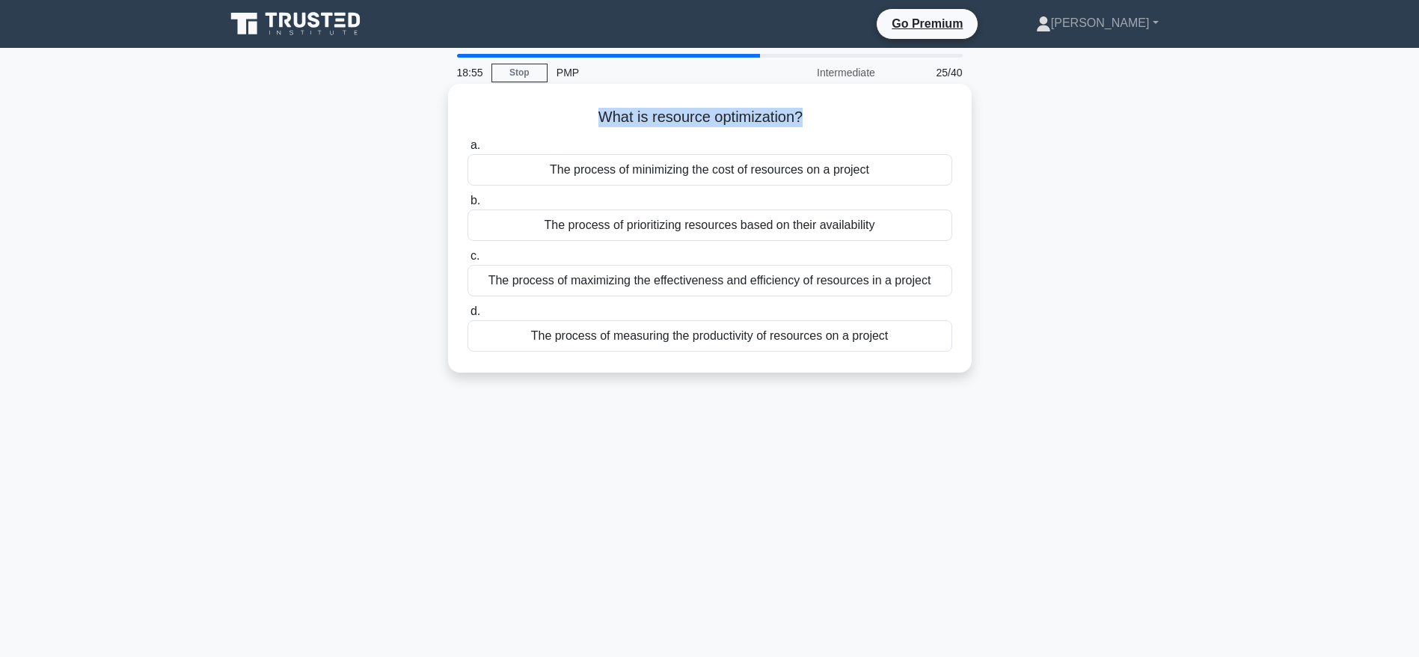
drag, startPoint x: 594, startPoint y: 116, endPoint x: 806, endPoint y: 114, distance: 211.8
click at [806, 114] on h5 "What is resource optimization? .spinner_0XTQ{transform-origin:center;animation:…" at bounding box center [710, 117] width 488 height 19
click at [707, 224] on div "The process of prioritizing resources based on their availability" at bounding box center [710, 225] width 485 height 31
click at [468, 206] on input "b. The process of prioritizing resources based on their availability" at bounding box center [468, 201] width 0 height 10
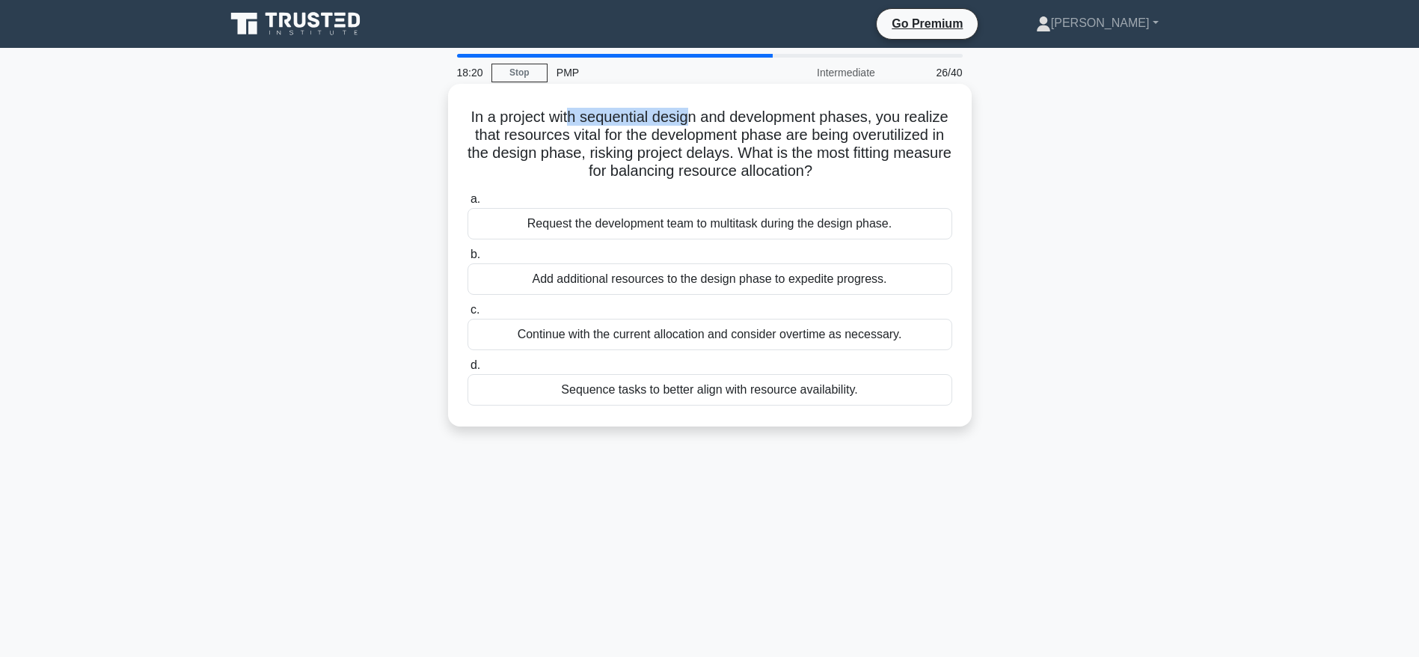
drag, startPoint x: 590, startPoint y: 117, endPoint x: 722, endPoint y: 120, distance: 132.5
click at [722, 120] on h5 "In a project with sequential design and development phases, you realize that re…" at bounding box center [710, 144] width 488 height 73
click at [724, 120] on h5 "In a project with sequential design and development phases, you realize that re…" at bounding box center [710, 144] width 488 height 73
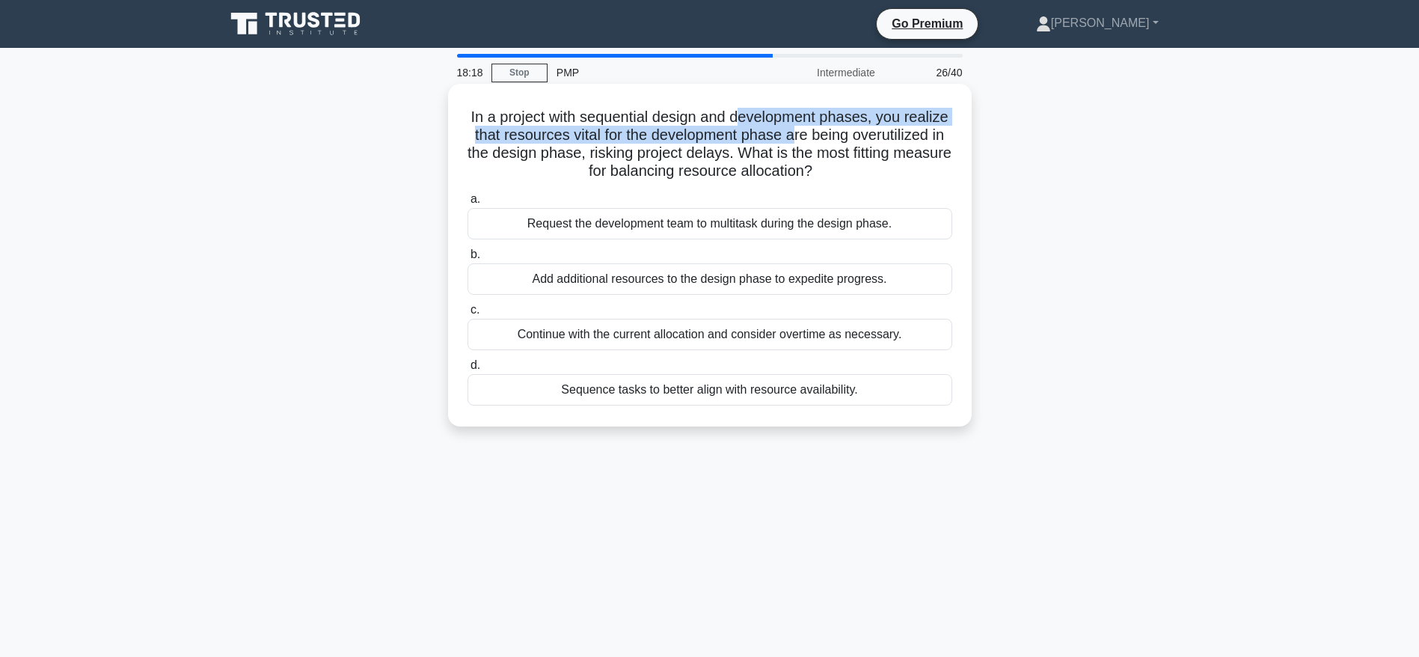
drag, startPoint x: 765, startPoint y: 116, endPoint x: 870, endPoint y: 136, distance: 107.4
click at [870, 136] on h5 "In a project with sequential design and development phases, you realize that re…" at bounding box center [710, 144] width 488 height 73
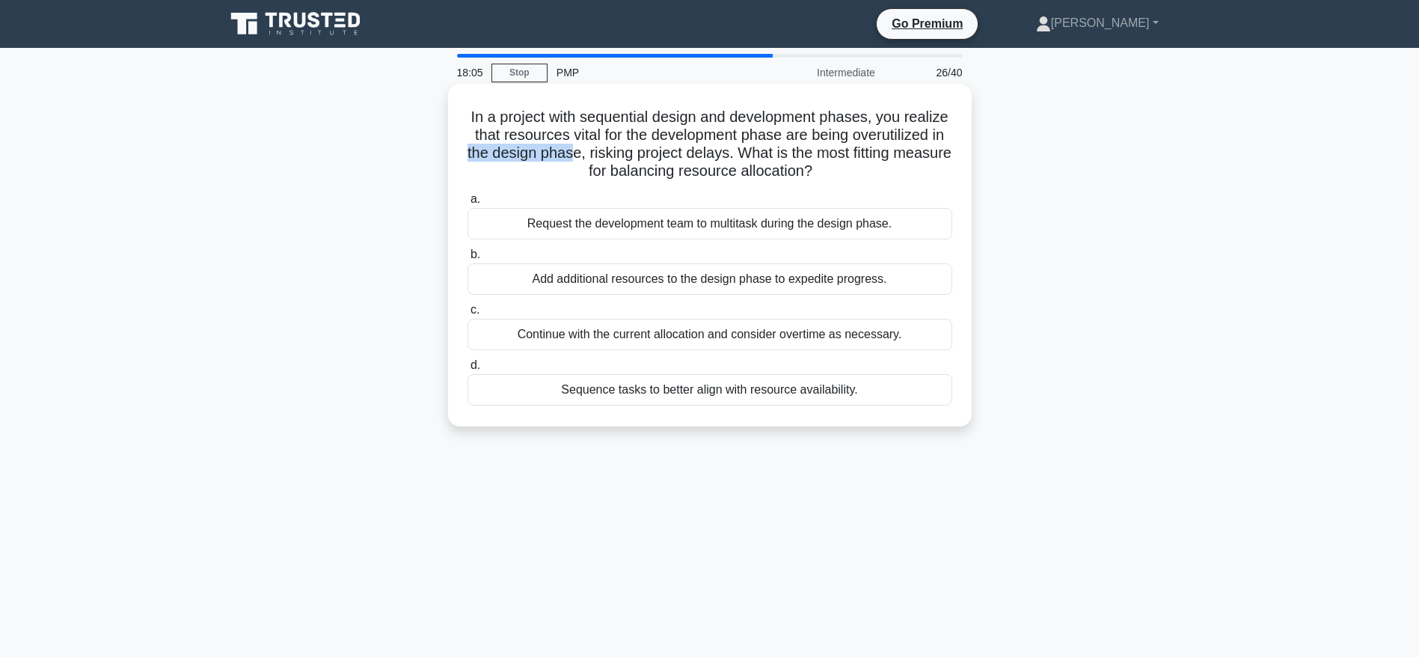
drag, startPoint x: 581, startPoint y: 156, endPoint x: 691, endPoint y: 156, distance: 110.0
click at [691, 156] on h5 "In a project with sequential design and development phases, you realize that re…" at bounding box center [710, 144] width 488 height 73
drag, startPoint x: 706, startPoint y: 154, endPoint x: 857, endPoint y: 150, distance: 150.4
click at [857, 150] on h5 "In a project with sequential design and development phases, you realize that re…" at bounding box center [710, 144] width 488 height 73
drag, startPoint x: 619, startPoint y: 168, endPoint x: 890, endPoint y: 174, distance: 271.7
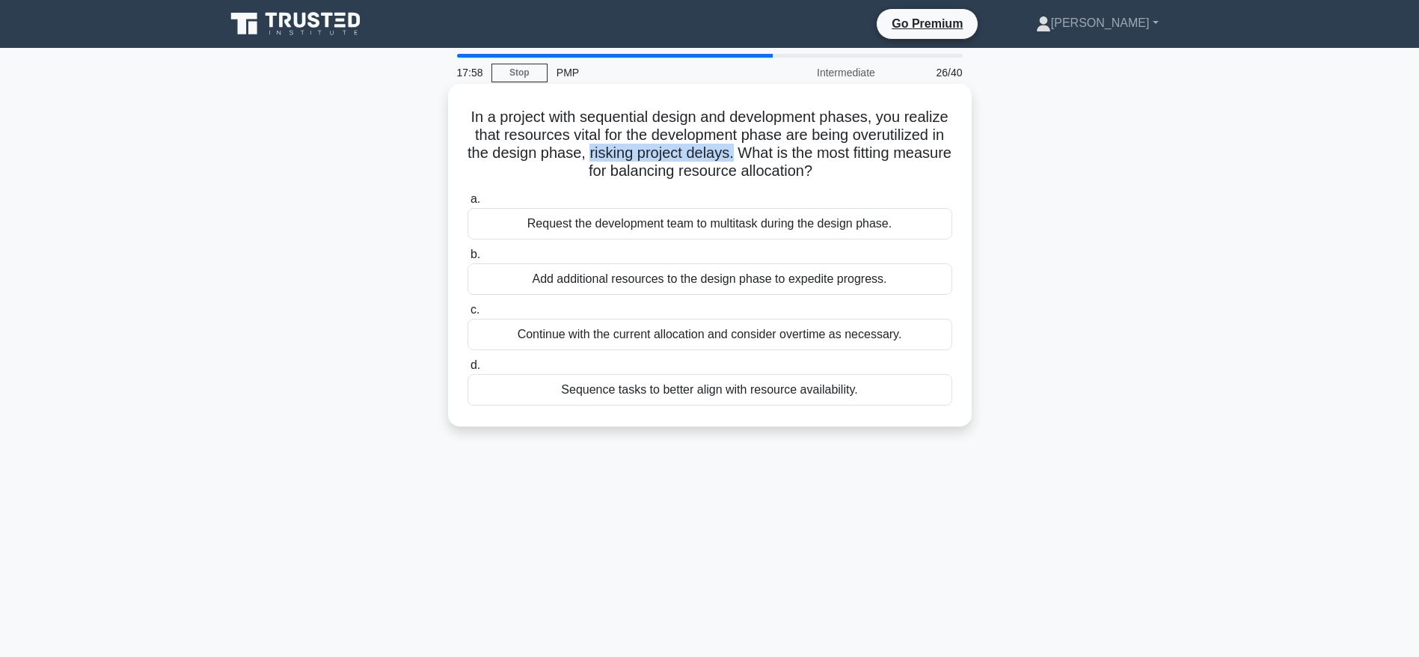
click at [890, 174] on h5 "In a project with sequential design and development phases, you realize that re…" at bounding box center [710, 144] width 488 height 73
click at [675, 284] on div "Add additional resources to the design phase to expedite progress." at bounding box center [710, 278] width 485 height 31
click at [468, 260] on input "b. Add additional resources to the design phase to expedite progress." at bounding box center [468, 255] width 0 height 10
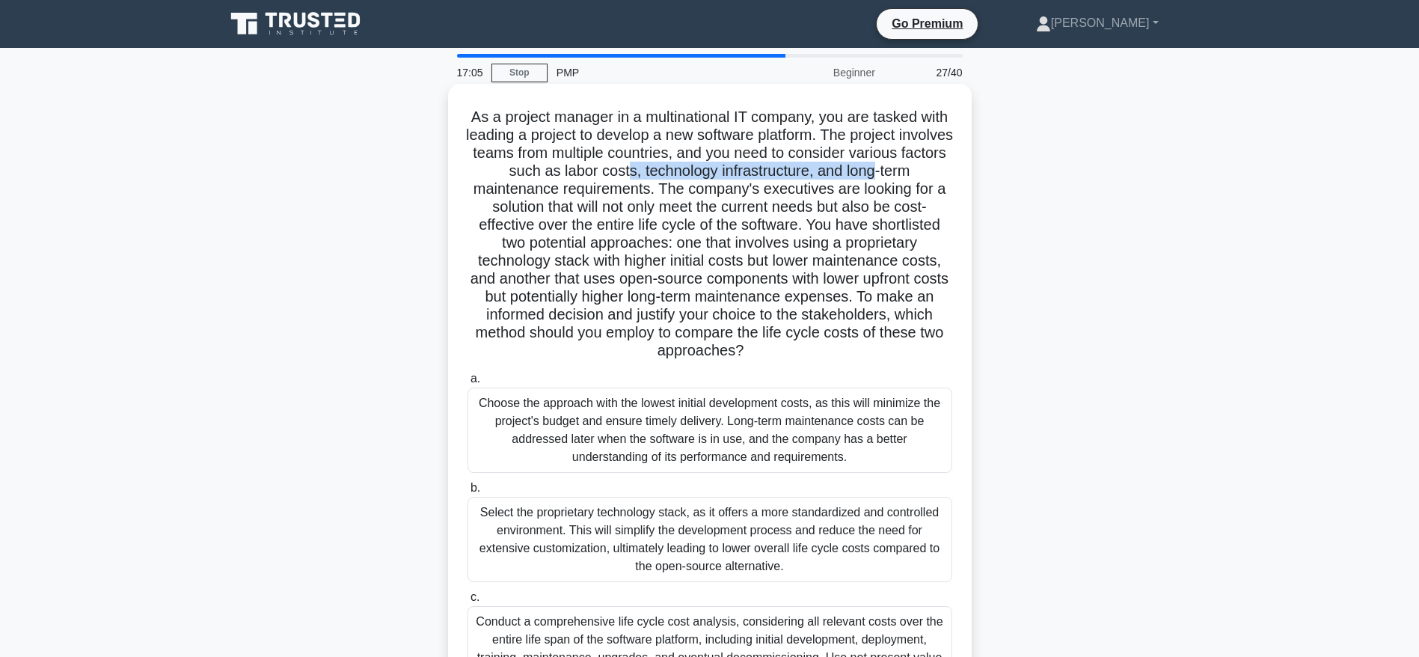
drag, startPoint x: 691, startPoint y: 165, endPoint x: 943, endPoint y: 175, distance: 252.4
click at [943, 175] on h5 "As a project manager in a multinational IT company, you are tasked with leading…" at bounding box center [710, 234] width 488 height 253
drag, startPoint x: 514, startPoint y: 192, endPoint x: 678, endPoint y: 200, distance: 164.1
click at [668, 195] on h5 "As a project manager in a multinational IT company, you are tasked with leading…" at bounding box center [710, 234] width 488 height 253
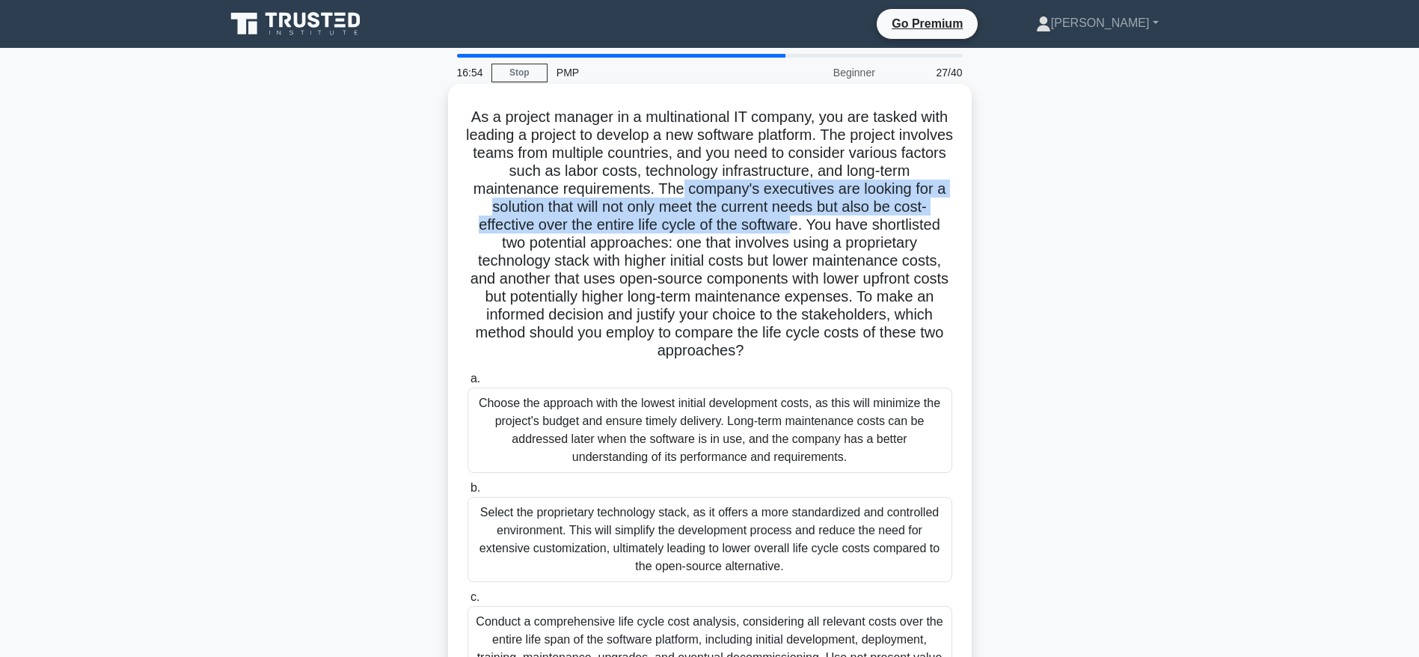
drag, startPoint x: 719, startPoint y: 189, endPoint x: 852, endPoint y: 226, distance: 137.6
click at [852, 226] on h5 "As a project manager in a multinational IT company, you are tasked with leading…" at bounding box center [710, 234] width 488 height 253
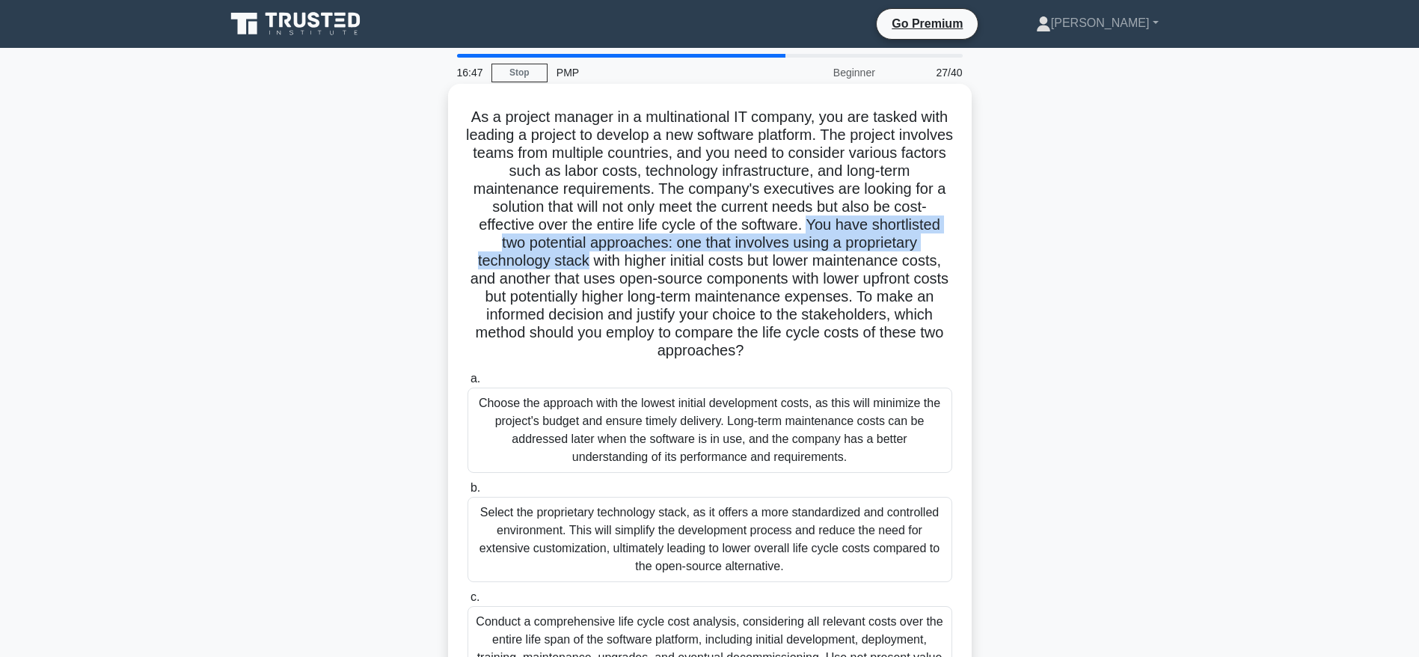
drag, startPoint x: 864, startPoint y: 218, endPoint x: 694, endPoint y: 266, distance: 176.7
click at [694, 266] on h5 "As a project manager in a multinational IT company, you are tasked with leading…" at bounding box center [710, 234] width 488 height 253
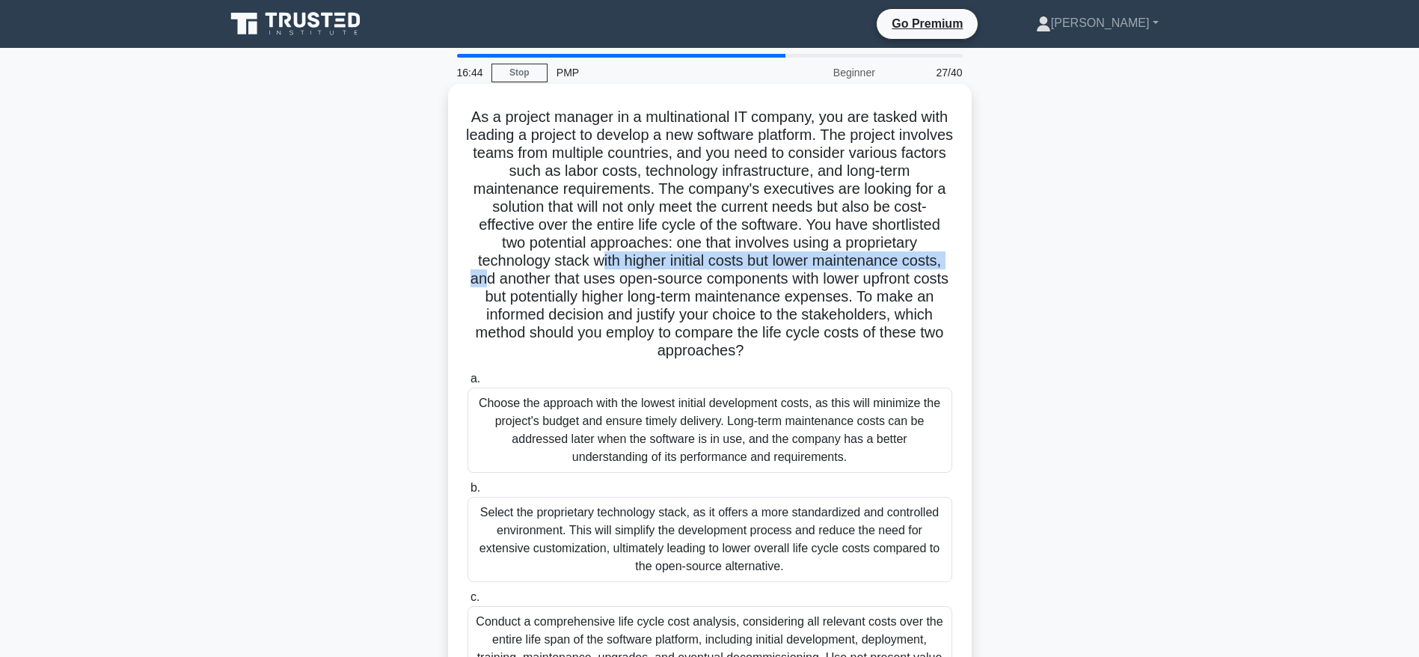
drag, startPoint x: 703, startPoint y: 256, endPoint x: 626, endPoint y: 275, distance: 80.2
click at [626, 275] on h5 "As a project manager in a multinational IT company, you are tasked with leading…" at bounding box center [710, 234] width 488 height 253
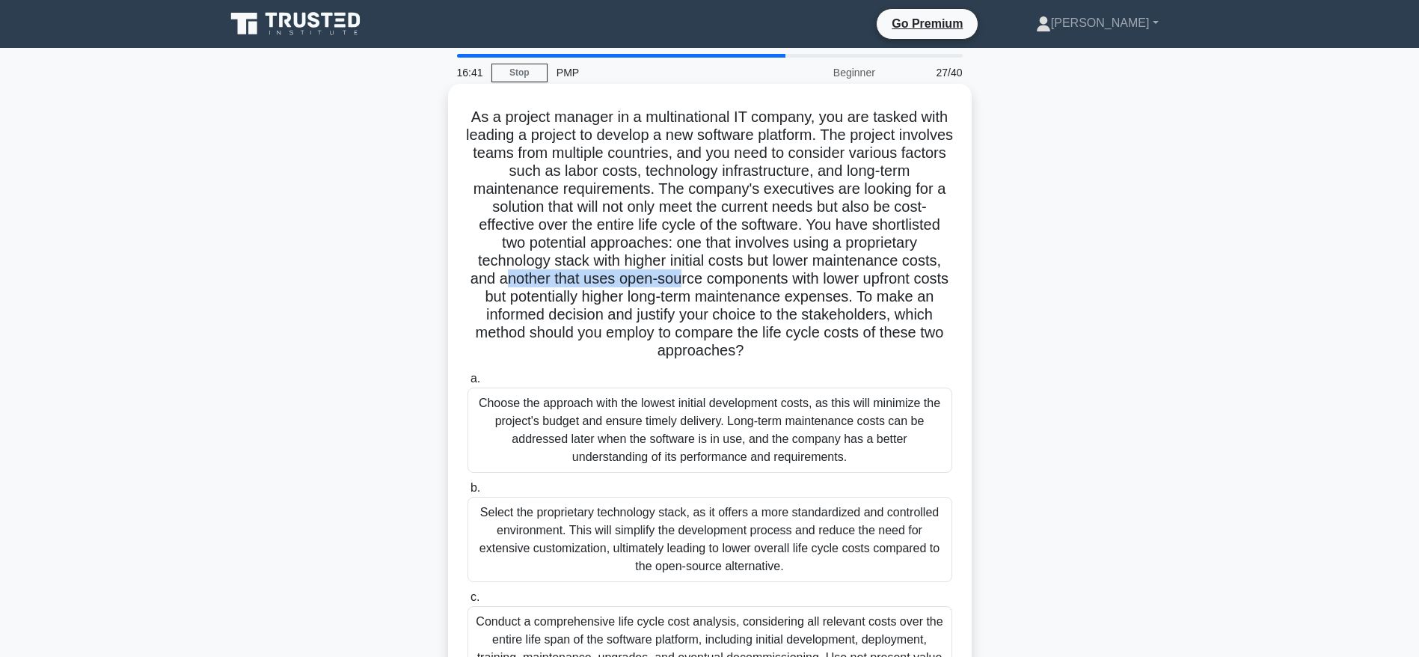
drag, startPoint x: 655, startPoint y: 282, endPoint x: 833, endPoint y: 280, distance: 178.1
click at [833, 280] on h5 "As a project manager in a multinational IT company, you are tasked with leading…" at bounding box center [710, 234] width 488 height 253
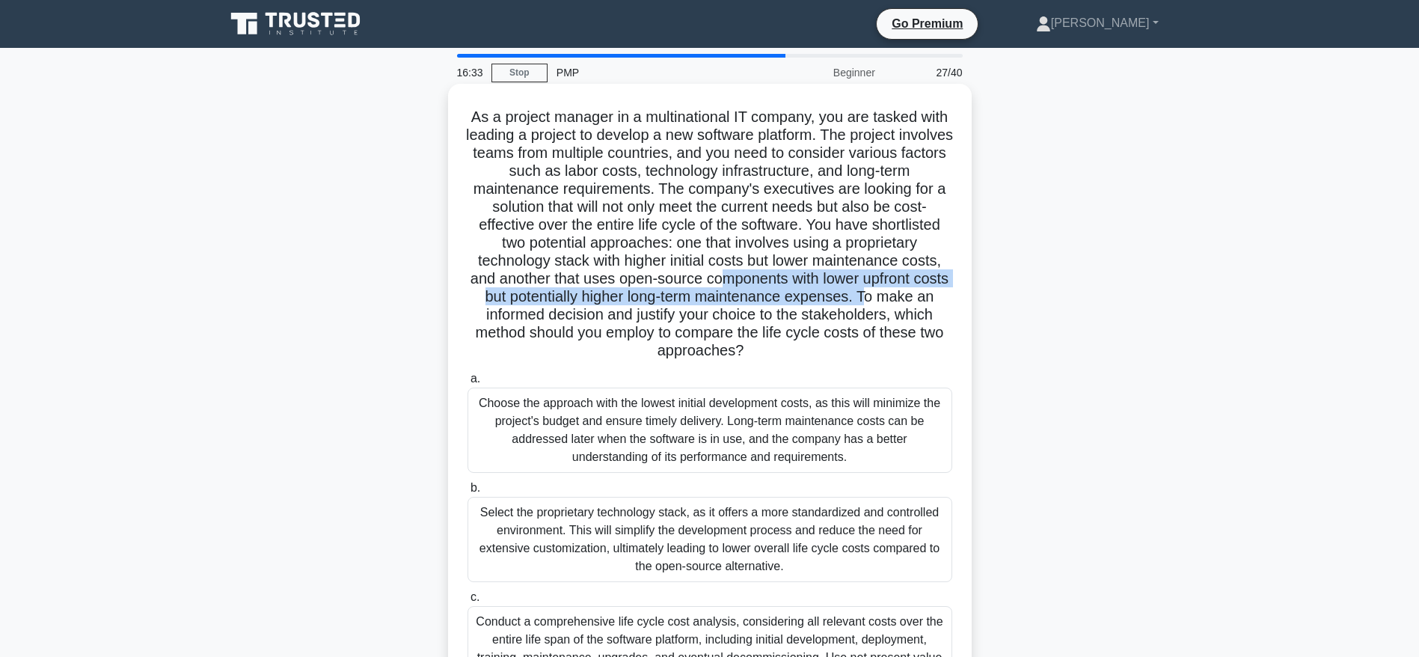
drag, startPoint x: 875, startPoint y: 278, endPoint x: 551, endPoint y: 324, distance: 328.0
click at [551, 324] on h5 "As a project manager in a multinational IT company, you are tasked with leading…" at bounding box center [710, 234] width 488 height 253
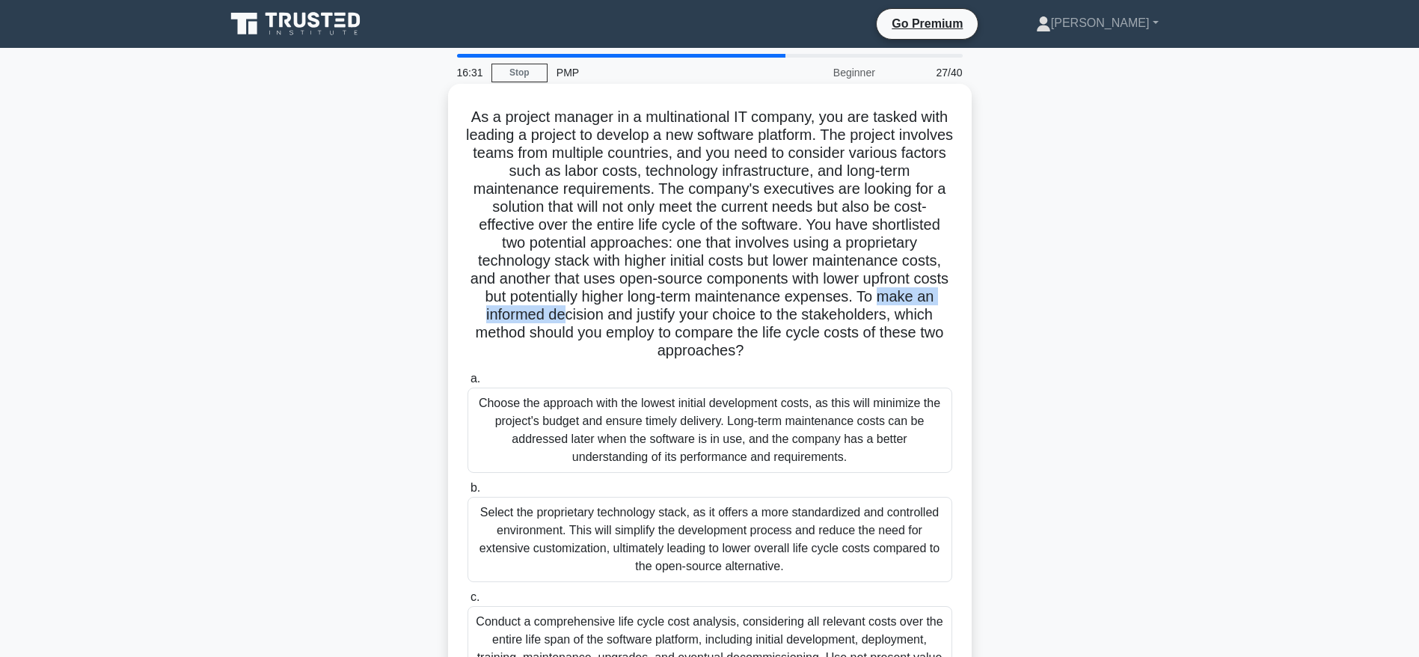
drag, startPoint x: 567, startPoint y: 316, endPoint x: 721, endPoint y: 314, distance: 153.4
click at [712, 314] on h5 "As a project manager in a multinational IT company, you are tasked with leading…" at bounding box center [710, 234] width 488 height 253
drag, startPoint x: 581, startPoint y: 332, endPoint x: 847, endPoint y: 349, distance: 266.1
click at [847, 349] on h5 "As a project manager in a multinational IT company, you are tasked with leading…" at bounding box center [710, 234] width 488 height 253
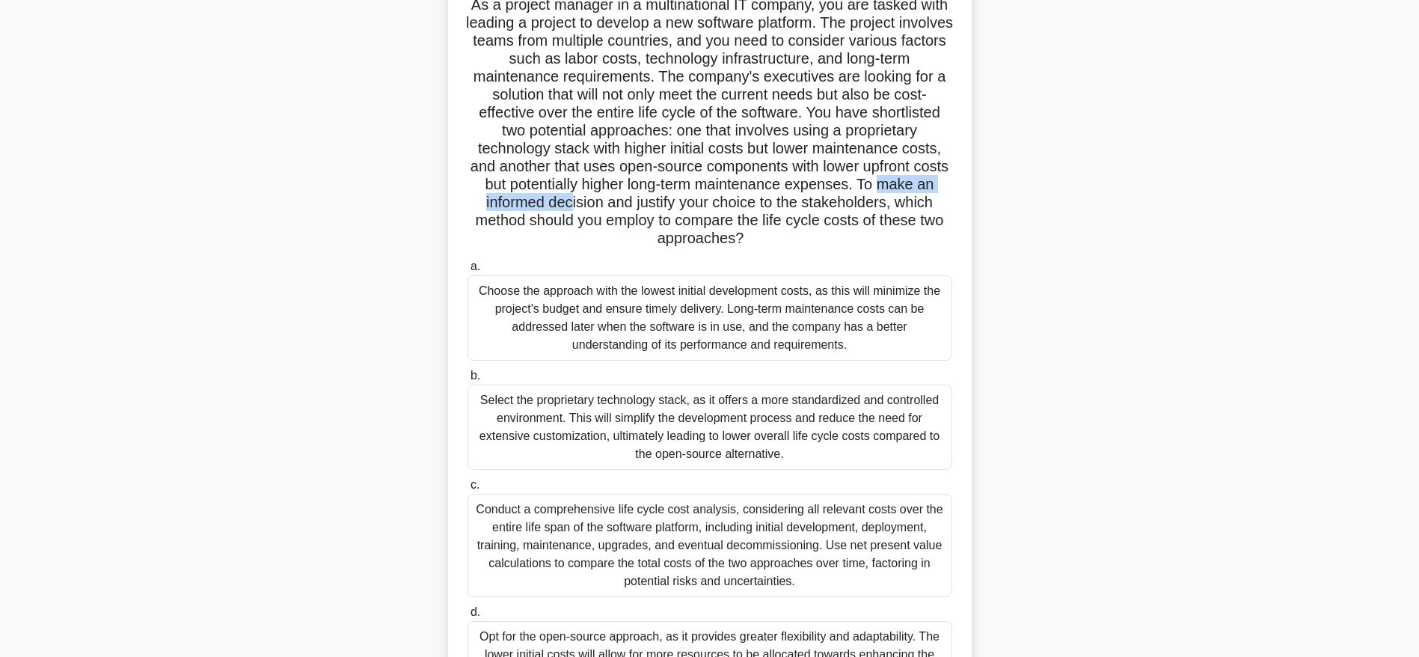
scroll to position [211, 0]
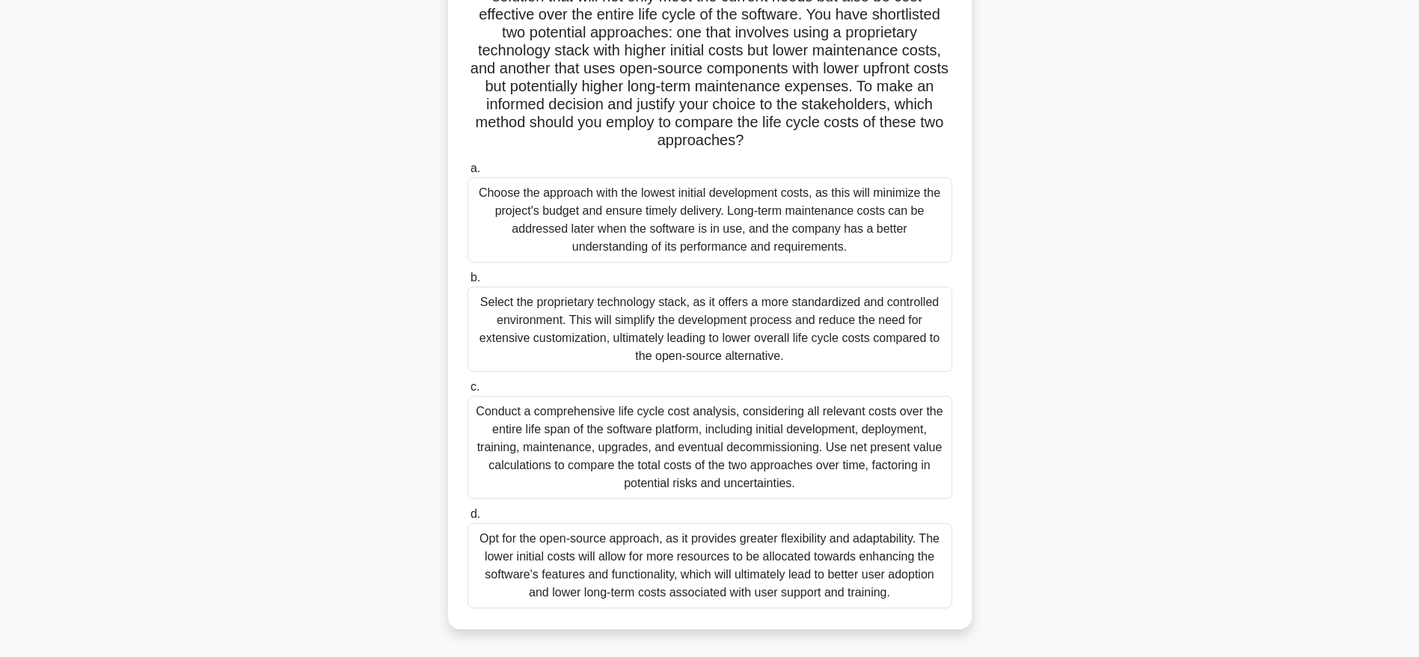
click at [692, 448] on div "Conduct a comprehensive life cycle cost analysis, considering all relevant cost…" at bounding box center [710, 447] width 485 height 103
click at [468, 392] on input "c. Conduct a comprehensive life cycle cost analysis, considering all relevant c…" at bounding box center [468, 387] width 0 height 10
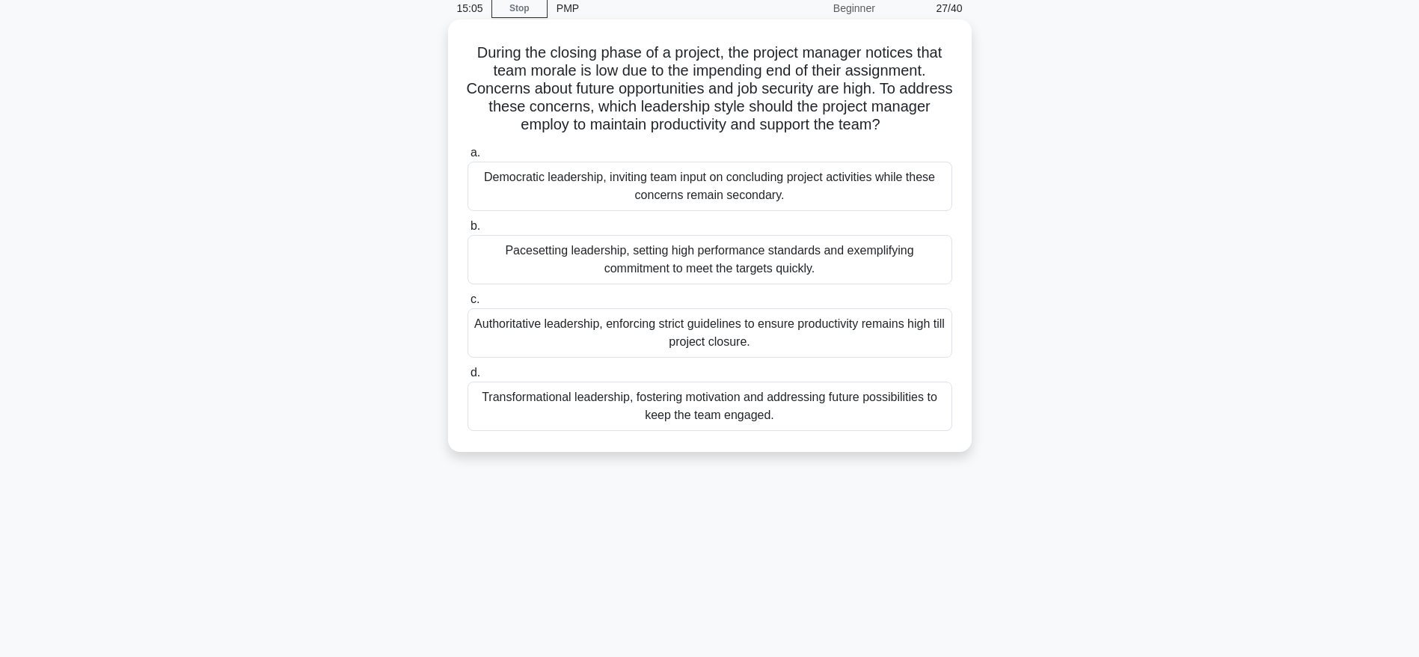
scroll to position [0, 0]
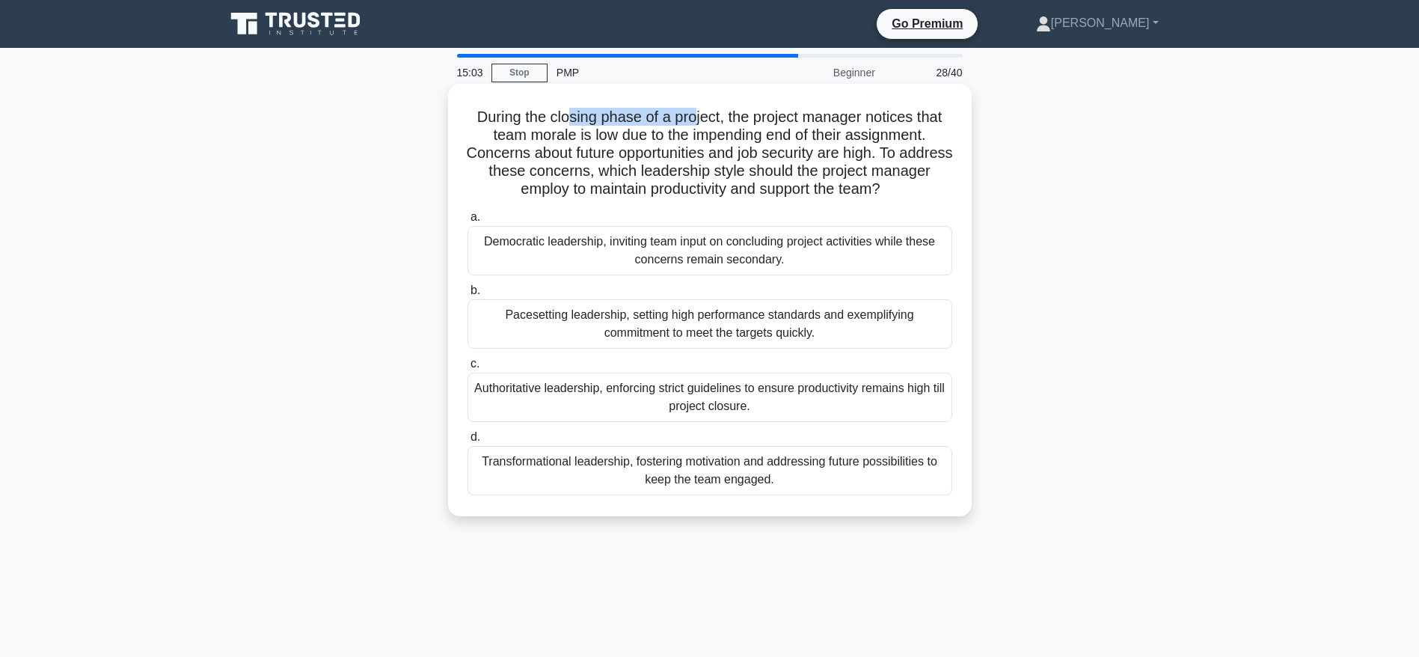
drag, startPoint x: 566, startPoint y: 114, endPoint x: 695, endPoint y: 115, distance: 128.7
click at [695, 115] on h5 "During the closing phase of a project, the project manager notices that team mo…" at bounding box center [710, 153] width 488 height 91
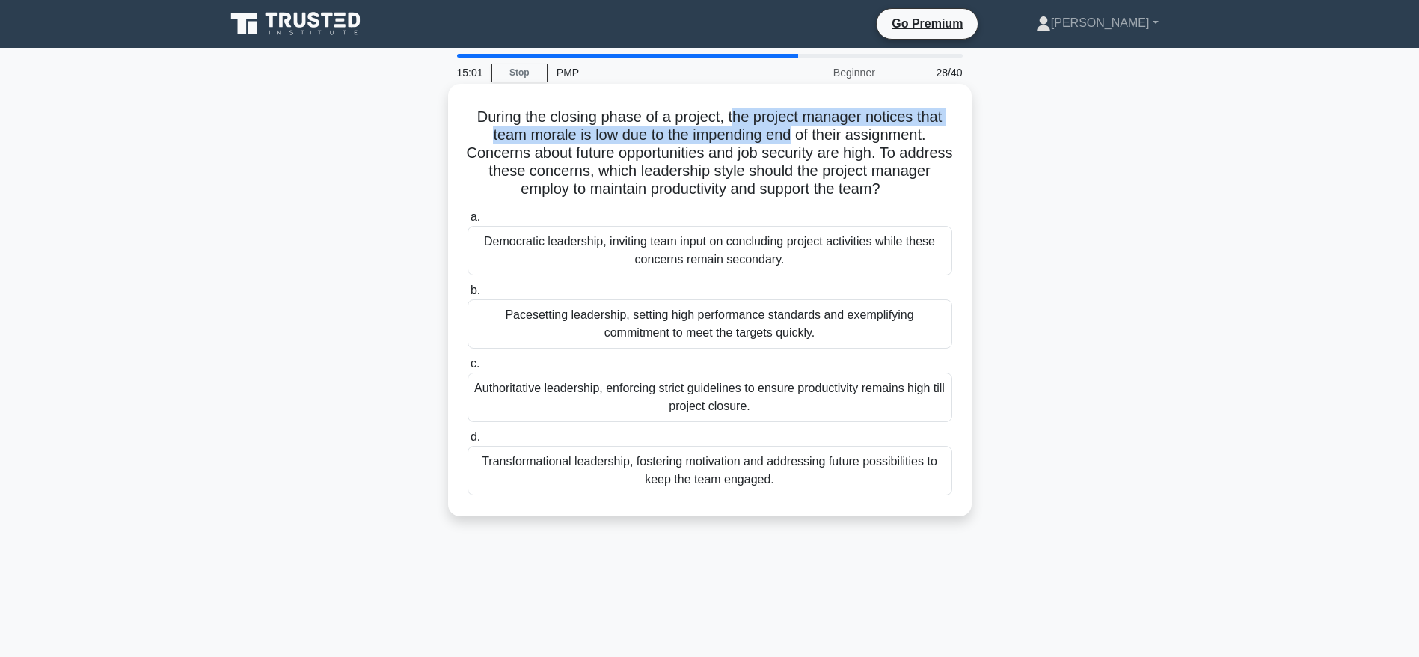
drag, startPoint x: 736, startPoint y: 112, endPoint x: 792, endPoint y: 138, distance: 62.6
click at [792, 138] on h5 "During the closing phase of a project, the project manager notices that team mo…" at bounding box center [710, 153] width 488 height 91
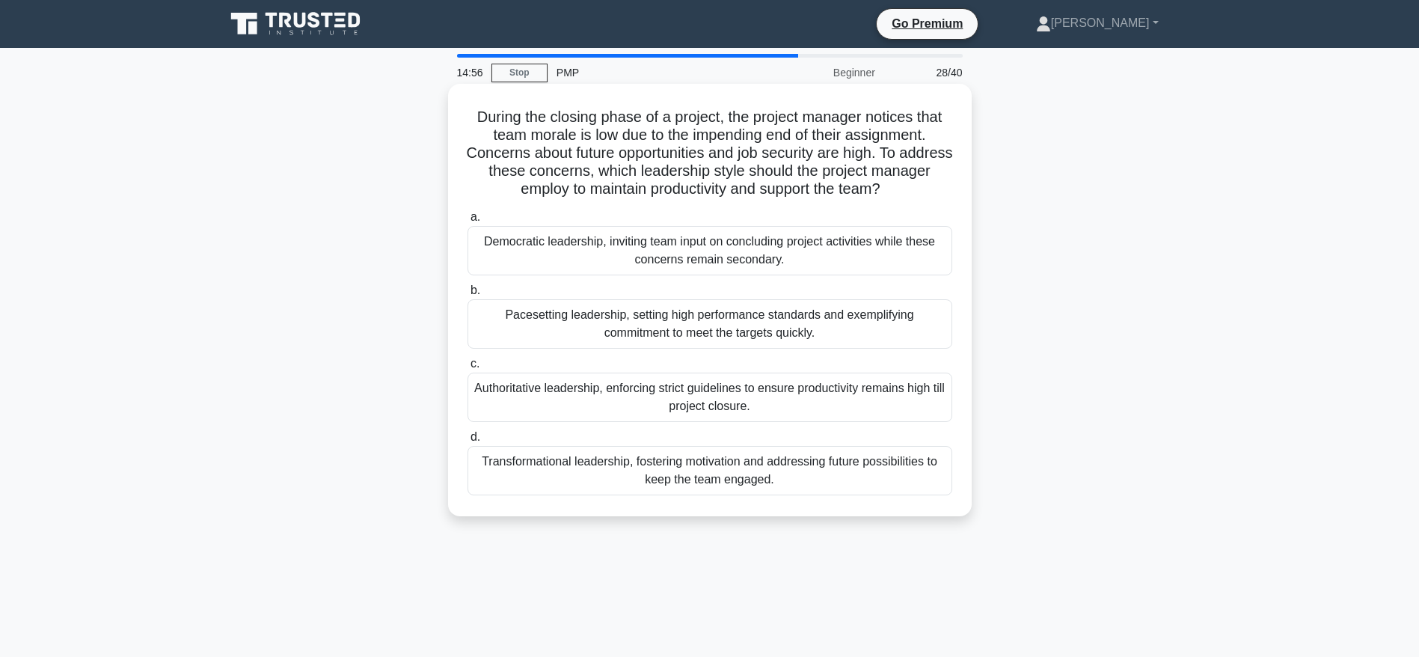
click at [828, 137] on h5 "During the closing phase of a project, the project manager notices that team mo…" at bounding box center [710, 153] width 488 height 91
drag, startPoint x: 702, startPoint y: 135, endPoint x: 932, endPoint y: 142, distance: 229.8
click at [932, 142] on h5 "During the closing phase of a project, the project manager notices that team mo…" at bounding box center [710, 153] width 488 height 91
drag, startPoint x: 491, startPoint y: 156, endPoint x: 905, endPoint y: 156, distance: 413.8
click at [905, 156] on h5 "During the closing phase of a project, the project manager notices that team mo…" at bounding box center [710, 153] width 488 height 91
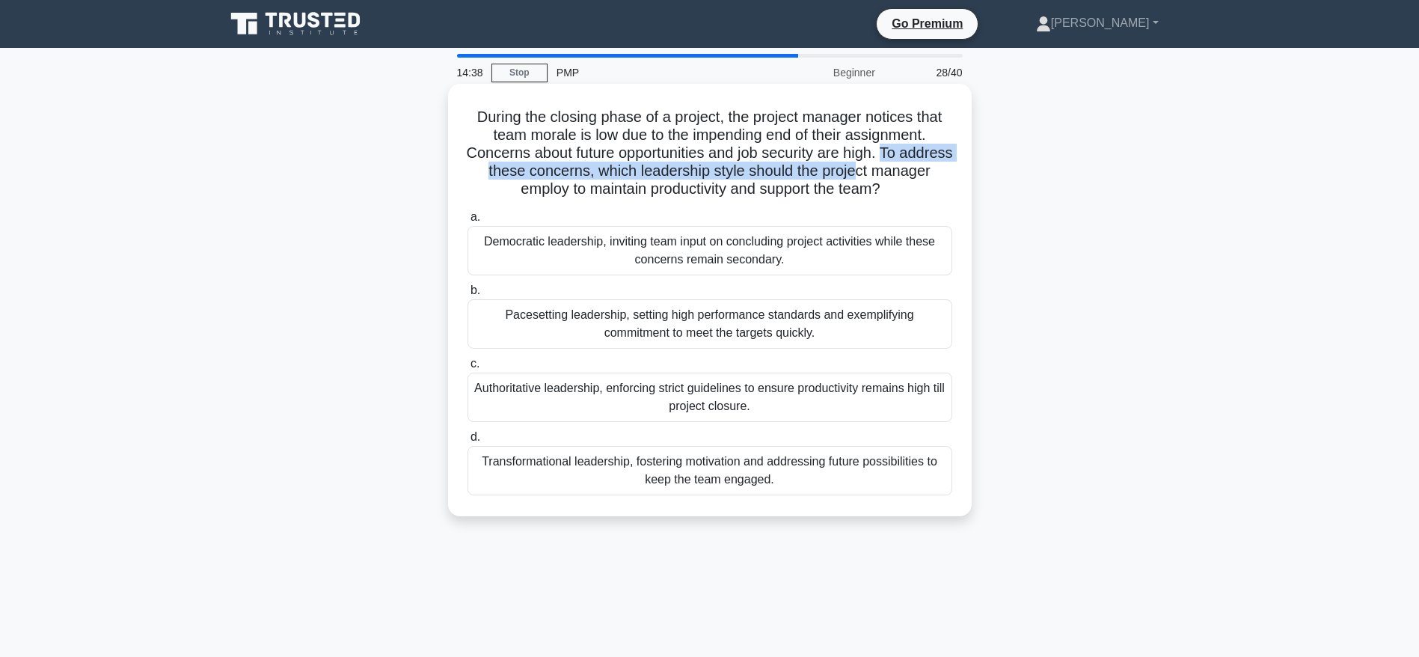
drag, startPoint x: 917, startPoint y: 151, endPoint x: 921, endPoint y: 168, distance: 17.8
click at [921, 168] on h5 "During the closing phase of a project, the project manager notices that team mo…" at bounding box center [710, 153] width 488 height 91
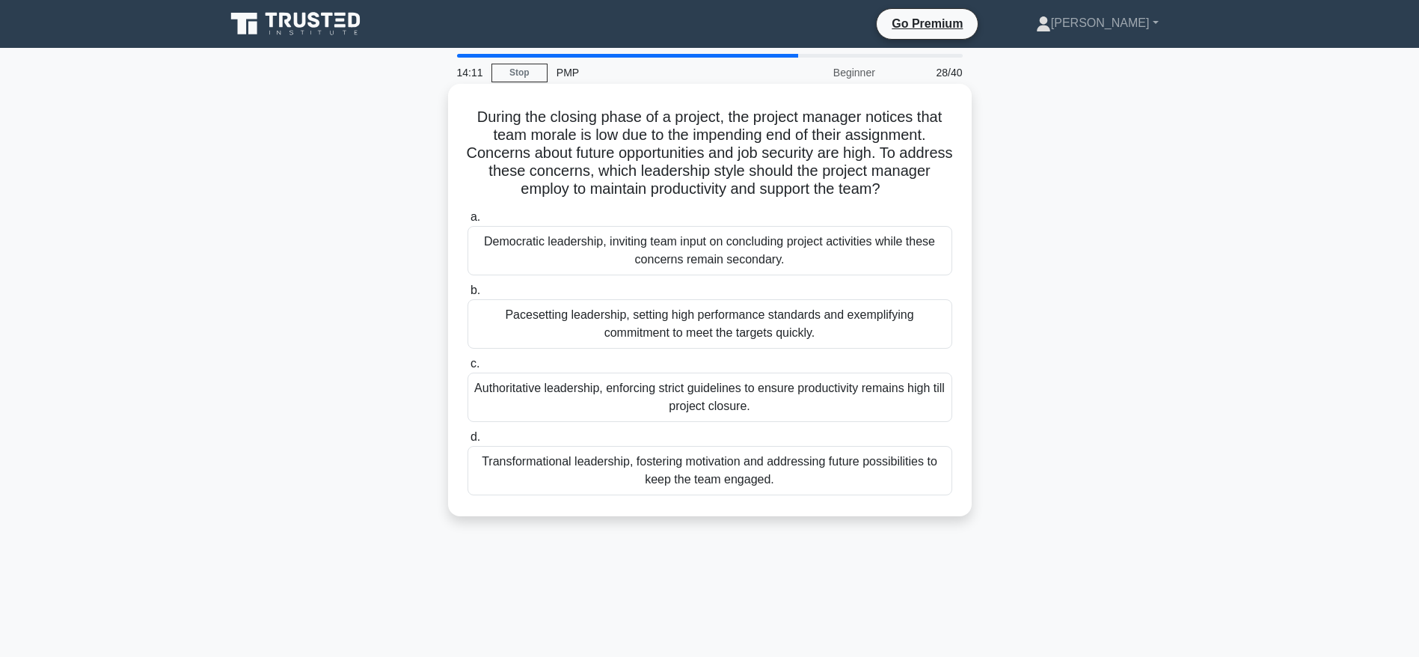
click at [772, 477] on div "Transformational leadership, fostering motivation and addressing future possibi…" at bounding box center [710, 470] width 485 height 49
click at [468, 442] on input "d. Transformational leadership, fostering motivation and addressing future poss…" at bounding box center [468, 437] width 0 height 10
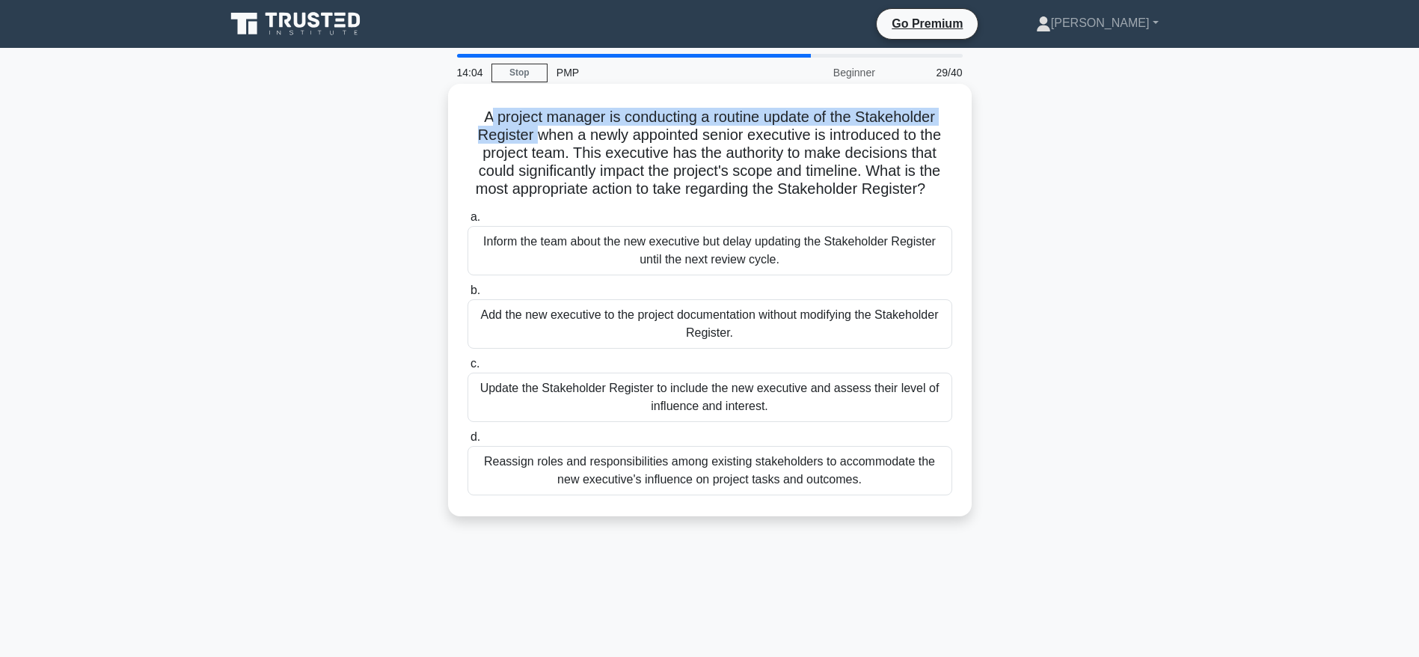
drag, startPoint x: 482, startPoint y: 113, endPoint x: 530, endPoint y: 128, distance: 50.2
click at [530, 128] on h5 "A project manager is conducting a routine update of the Stakeholder Register wh…" at bounding box center [710, 153] width 488 height 91
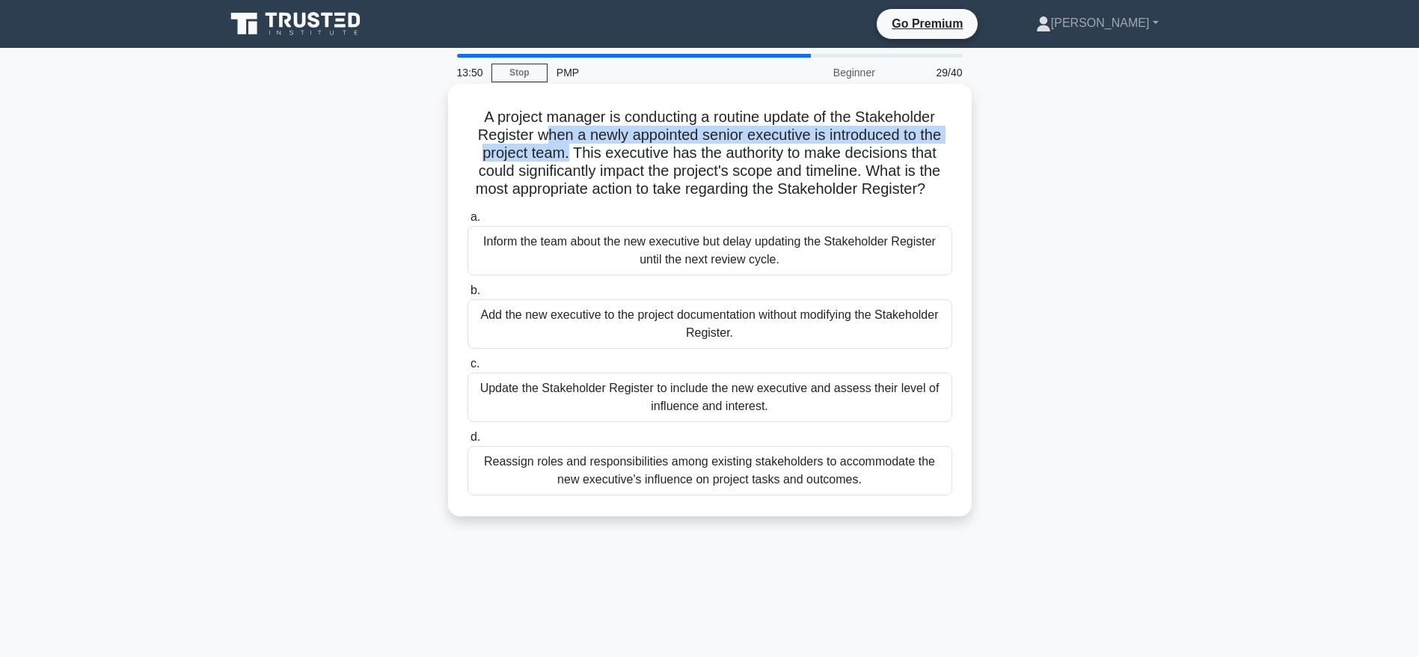
drag, startPoint x: 542, startPoint y: 135, endPoint x: 566, endPoint y: 156, distance: 32.9
click at [566, 156] on h5 "A project manager is conducting a routine update of the Stakeholder Register wh…" at bounding box center [710, 153] width 488 height 91
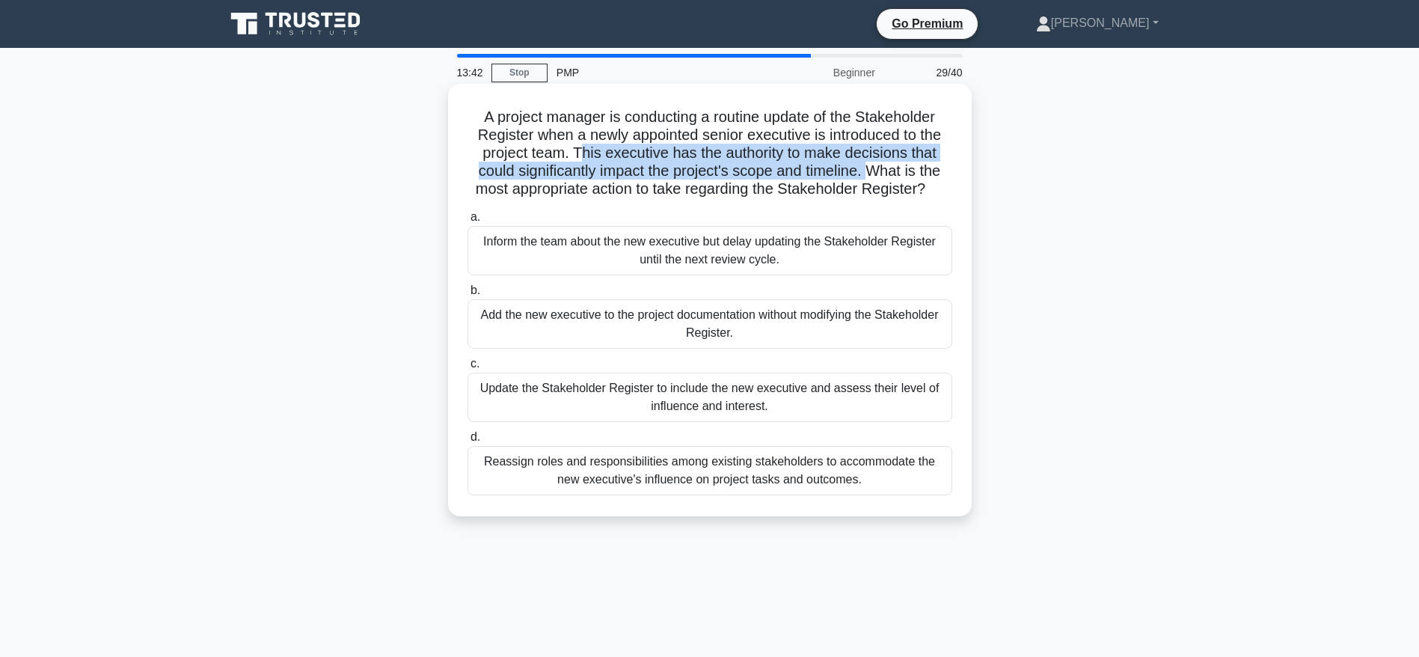
drag, startPoint x: 583, startPoint y: 152, endPoint x: 875, endPoint y: 171, distance: 292.4
click at [875, 171] on h5 "A project manager is conducting a routine update of the Stakeholder Register wh…" at bounding box center [710, 153] width 488 height 91
drag, startPoint x: 880, startPoint y: 170, endPoint x: 935, endPoint y: 183, distance: 57.0
click at [935, 183] on h5 "A project manager is conducting a routine update of the Stakeholder Register wh…" at bounding box center [710, 153] width 488 height 91
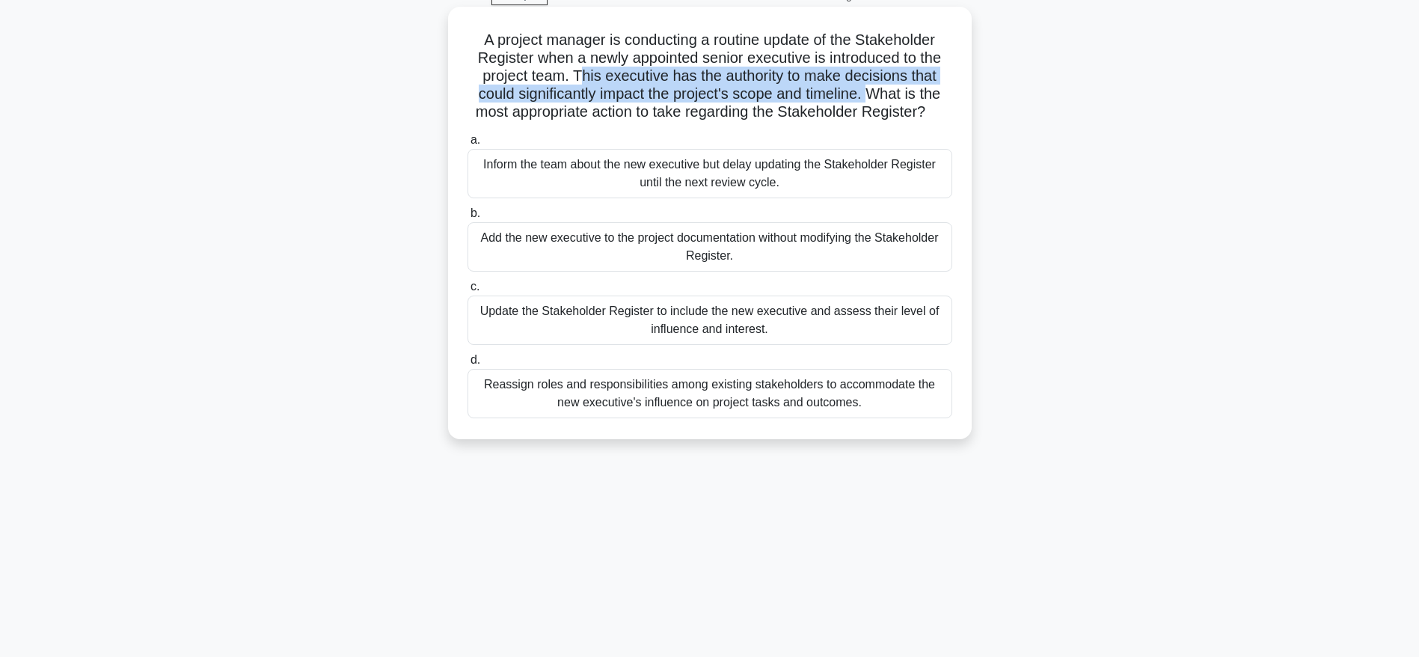
scroll to position [112, 0]
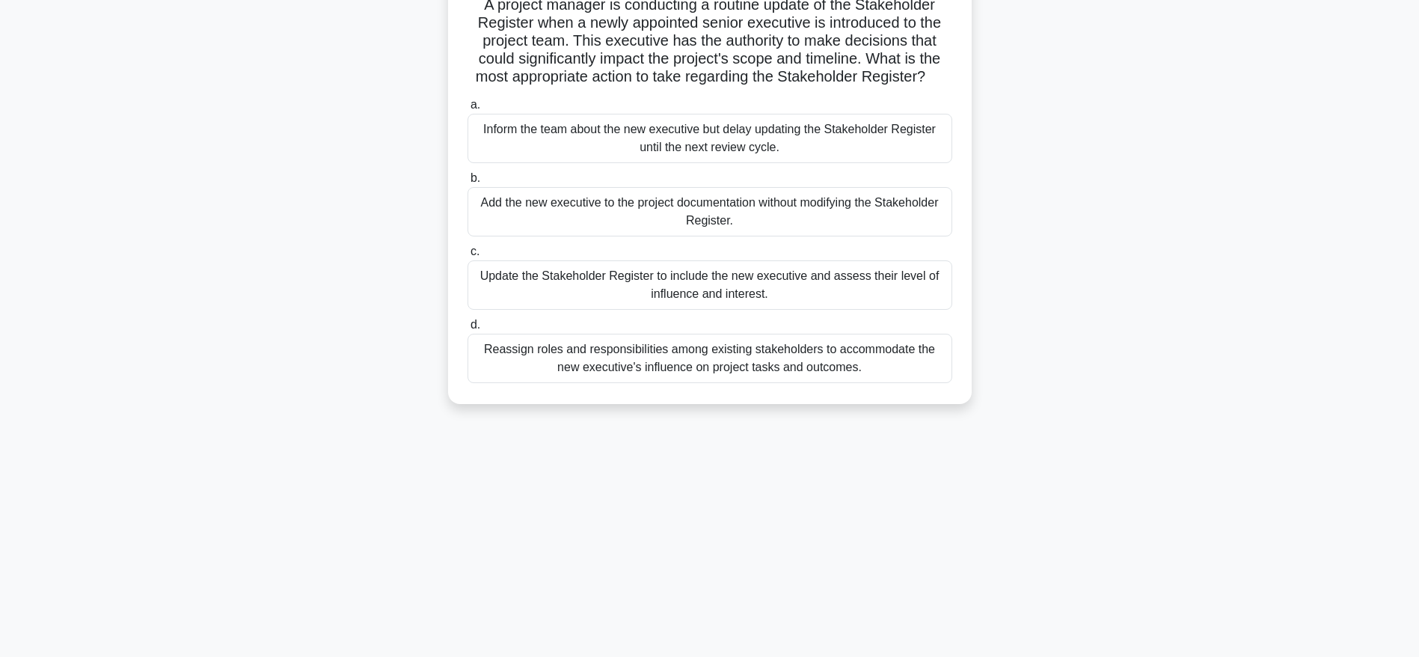
click at [757, 289] on div "Update the Stakeholder Register to include the new executive and assess their l…" at bounding box center [710, 284] width 485 height 49
click at [468, 257] on input "c. Update the Stakeholder Register to include the new executive and assess thei…" at bounding box center [468, 252] width 0 height 10
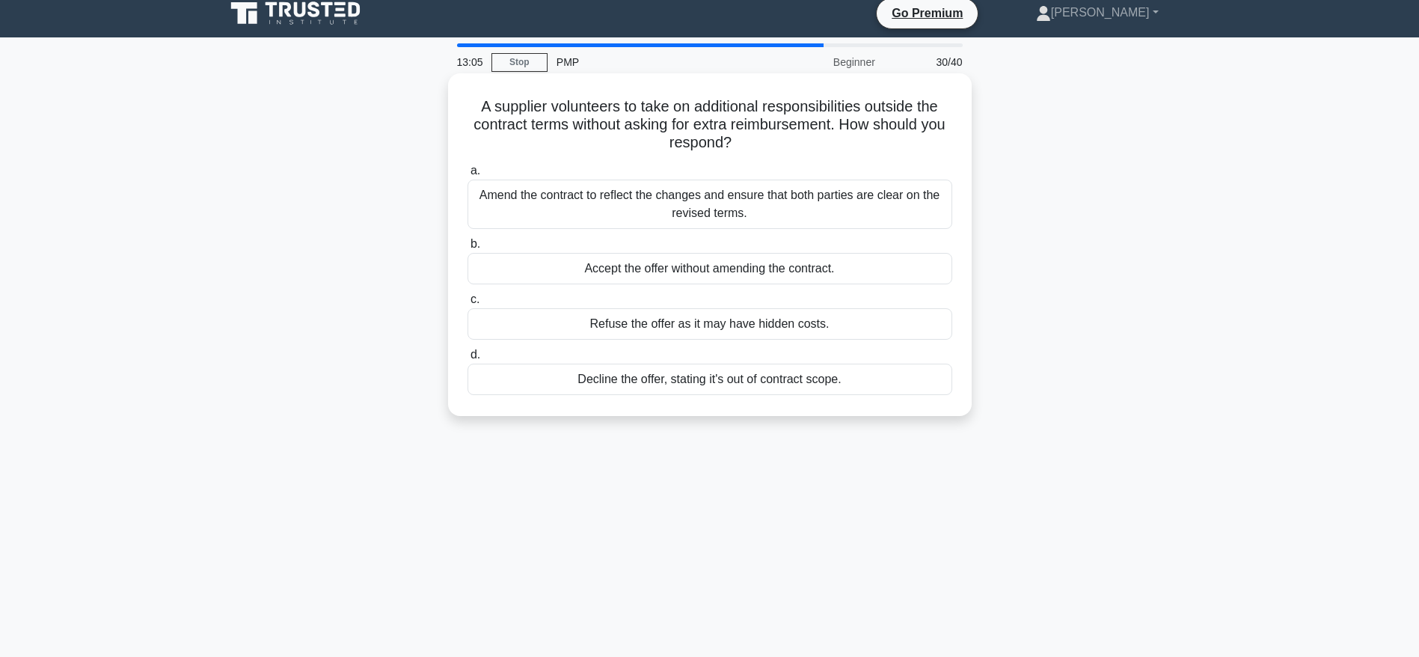
scroll to position [0, 0]
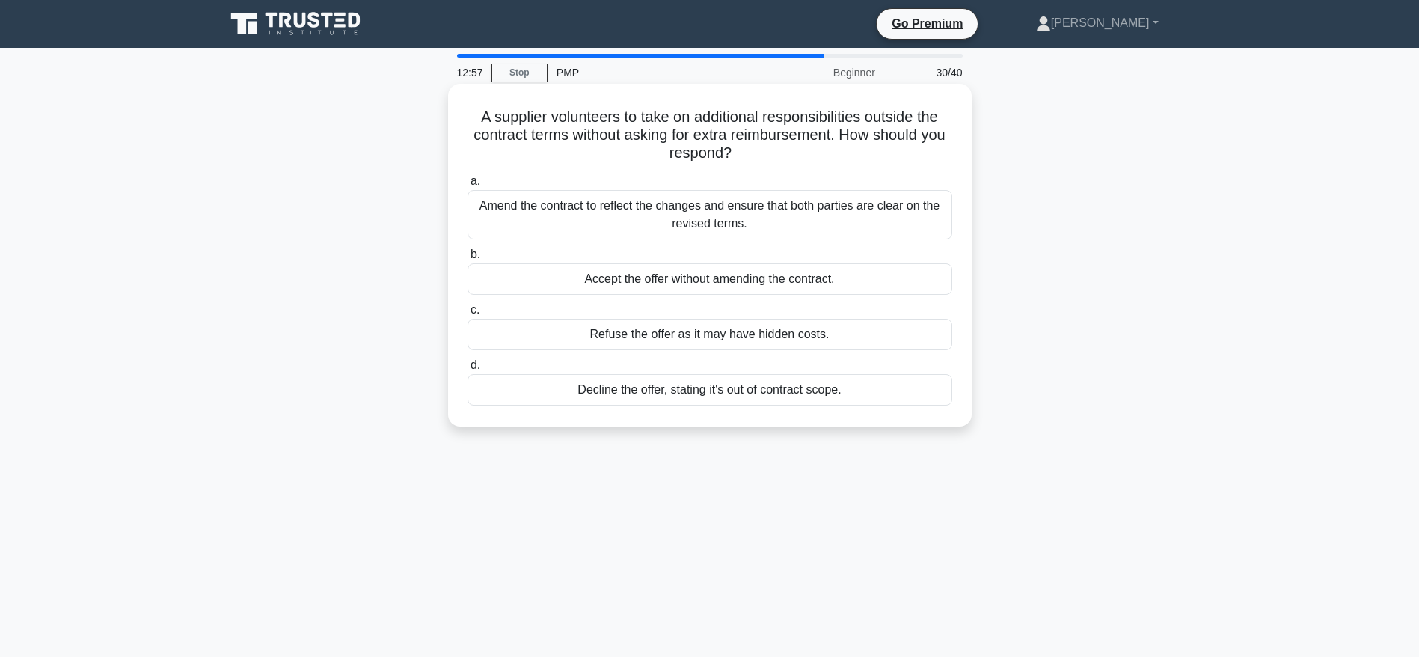
drag, startPoint x: 474, startPoint y: 117, endPoint x: 782, endPoint y: 159, distance: 310.4
click at [782, 159] on h5 "A supplier volunteers to take on additional responsibilities outside the contra…" at bounding box center [710, 135] width 488 height 55
click at [749, 337] on div "Refuse the offer as it may have hidden costs." at bounding box center [710, 334] width 485 height 31
click at [468, 315] on input "c. Refuse the offer as it may have hidden costs." at bounding box center [468, 310] width 0 height 10
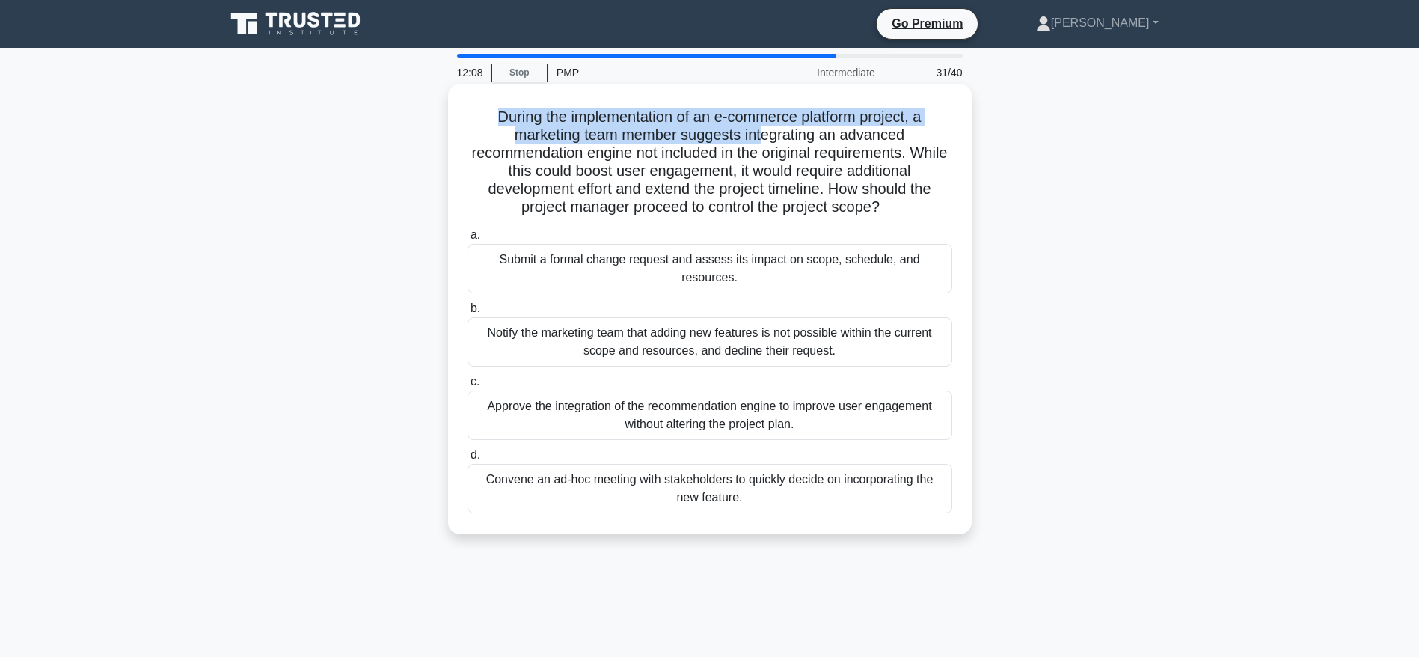
drag, startPoint x: 489, startPoint y: 115, endPoint x: 766, endPoint y: 144, distance: 279.1
click at [766, 144] on h5 "During the implementation of an e-commerce platform project, a marketing team m…" at bounding box center [710, 162] width 488 height 109
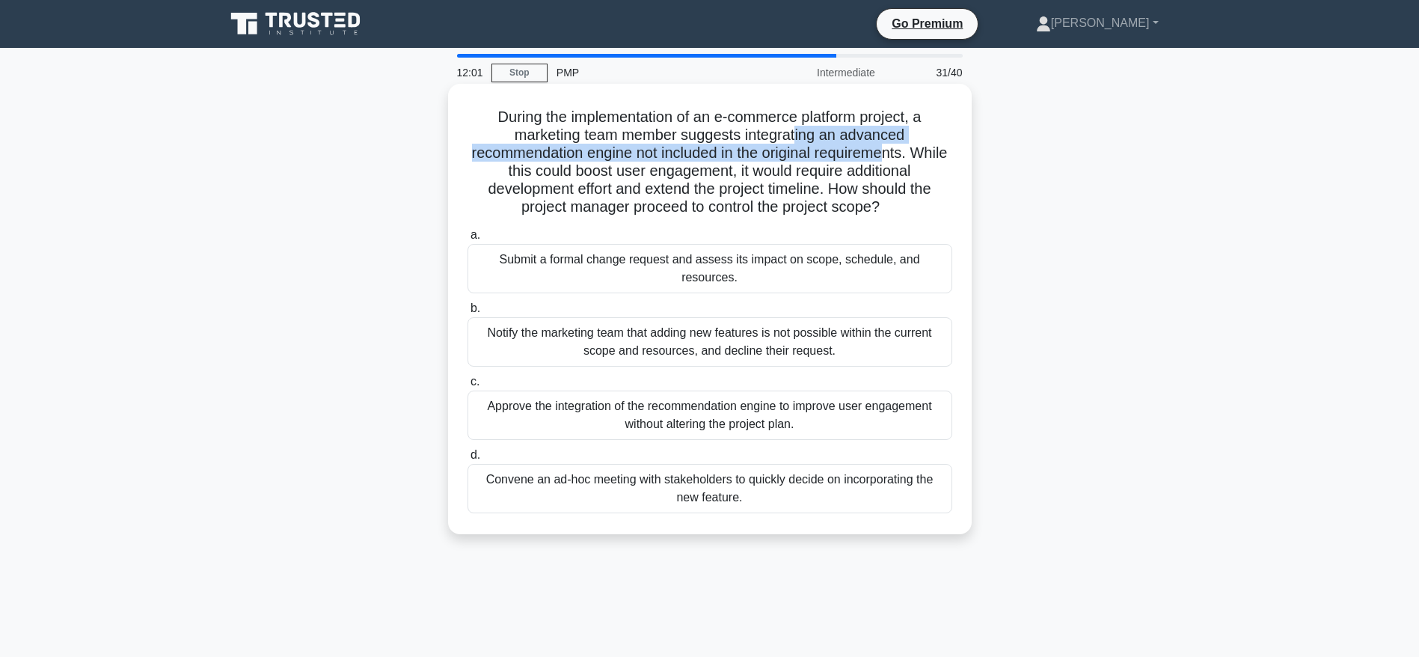
drag, startPoint x: 801, startPoint y: 135, endPoint x: 914, endPoint y: 156, distance: 114.9
click at [914, 156] on h5 "During the implementation of an e-commerce platform project, a marketing team m…" at bounding box center [710, 162] width 488 height 109
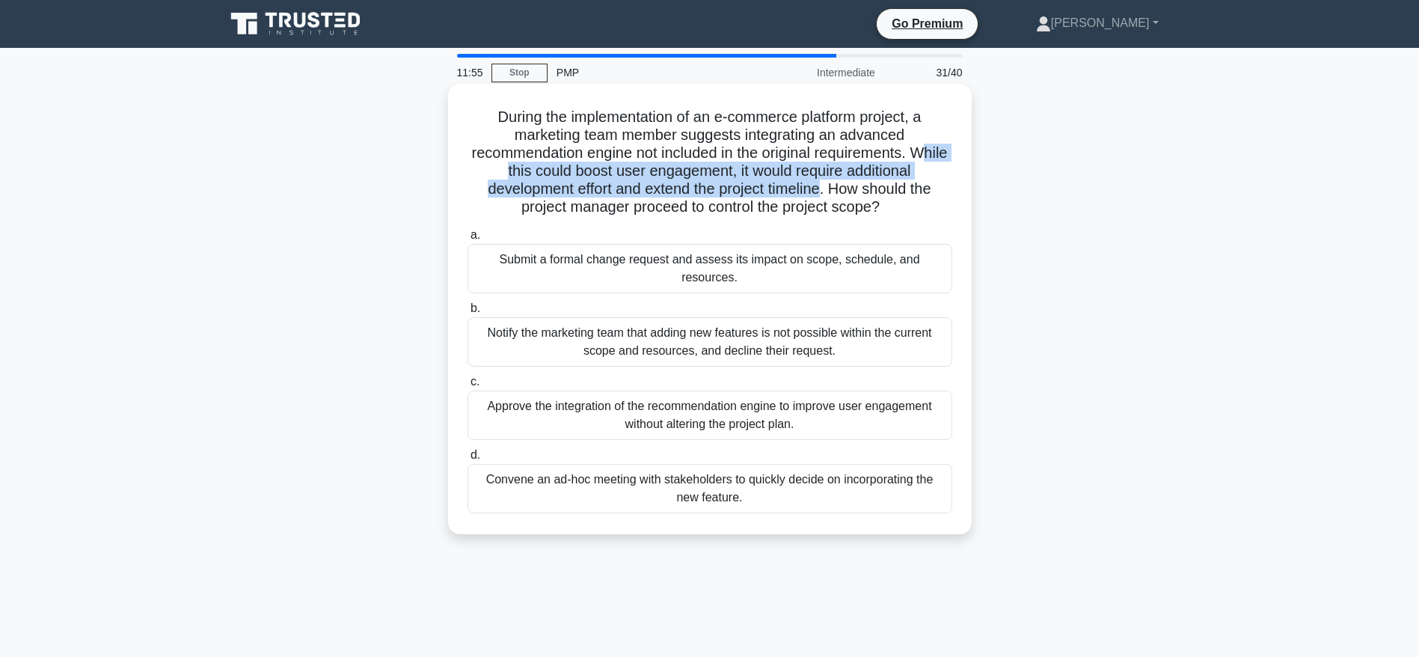
drag, startPoint x: 489, startPoint y: 174, endPoint x: 829, endPoint y: 186, distance: 340.7
click at [829, 186] on h5 "During the implementation of an e-commerce platform project, a marketing team m…" at bounding box center [710, 162] width 488 height 109
drag, startPoint x: 853, startPoint y: 187, endPoint x: 906, endPoint y: 208, distance: 57.1
click at [906, 208] on h5 "During the implementation of an e-commerce platform project, a marketing team m…" at bounding box center [710, 162] width 488 height 109
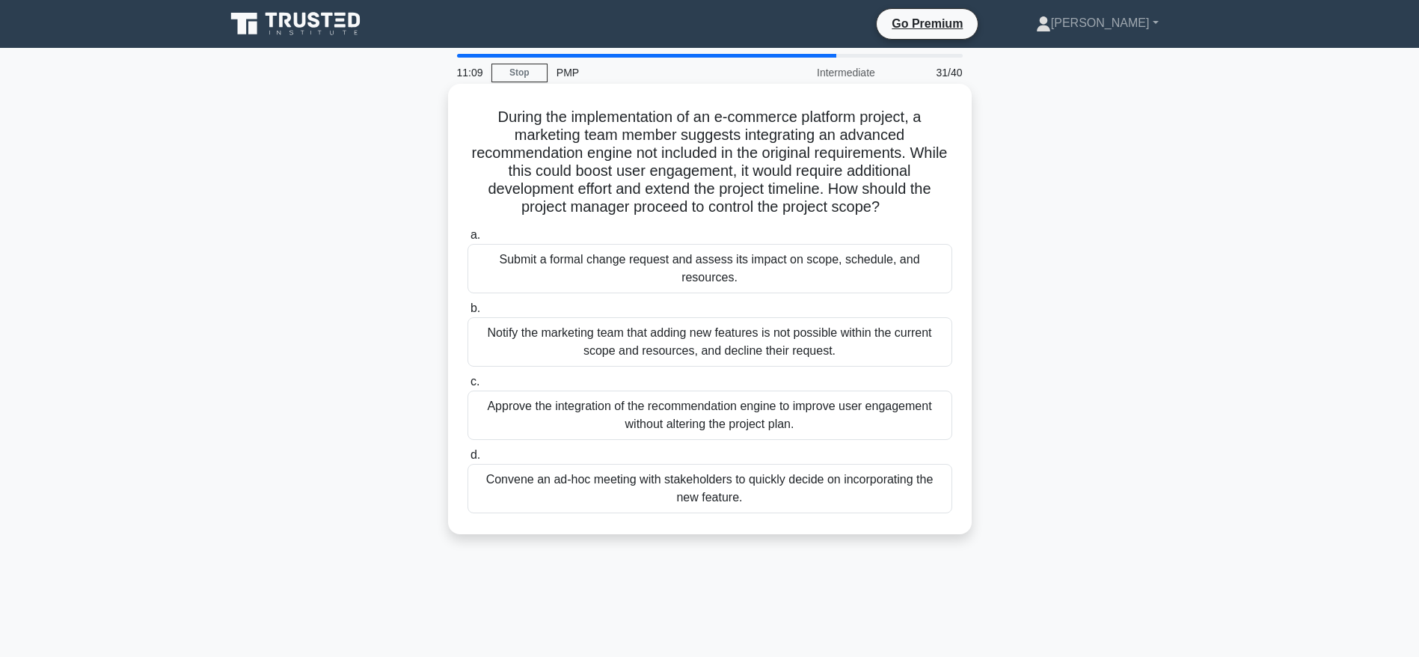
click at [656, 325] on div "Notify the marketing team that adding new features is not possible within the c…" at bounding box center [710, 341] width 485 height 49
click at [468, 314] on input "b. Notify the marketing team that adding new features is not possible within th…" at bounding box center [468, 309] width 0 height 10
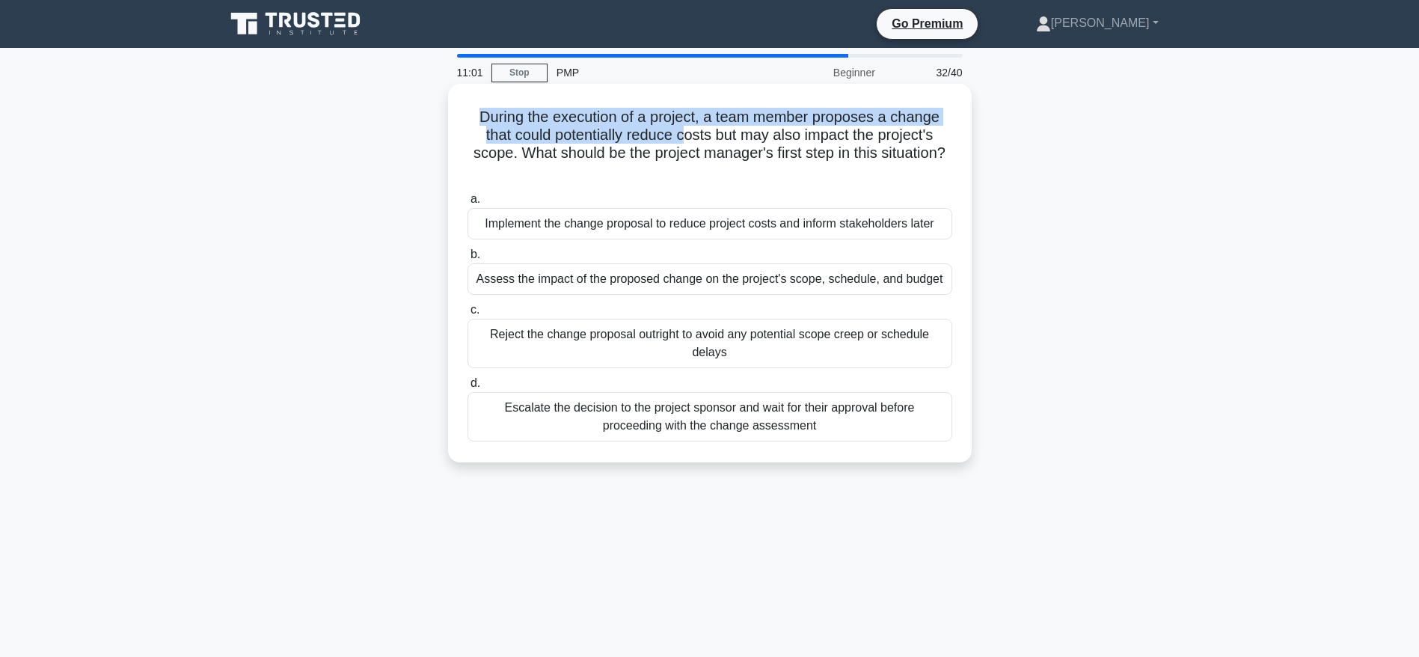
drag, startPoint x: 474, startPoint y: 114, endPoint x: 688, endPoint y: 130, distance: 214.6
click at [688, 130] on h5 "During the execution of a project, a team member proposes a change that could p…" at bounding box center [710, 144] width 488 height 73
click at [676, 133] on h5 "During the execution of a project, a team member proposes a change that could p…" at bounding box center [710, 144] width 488 height 73
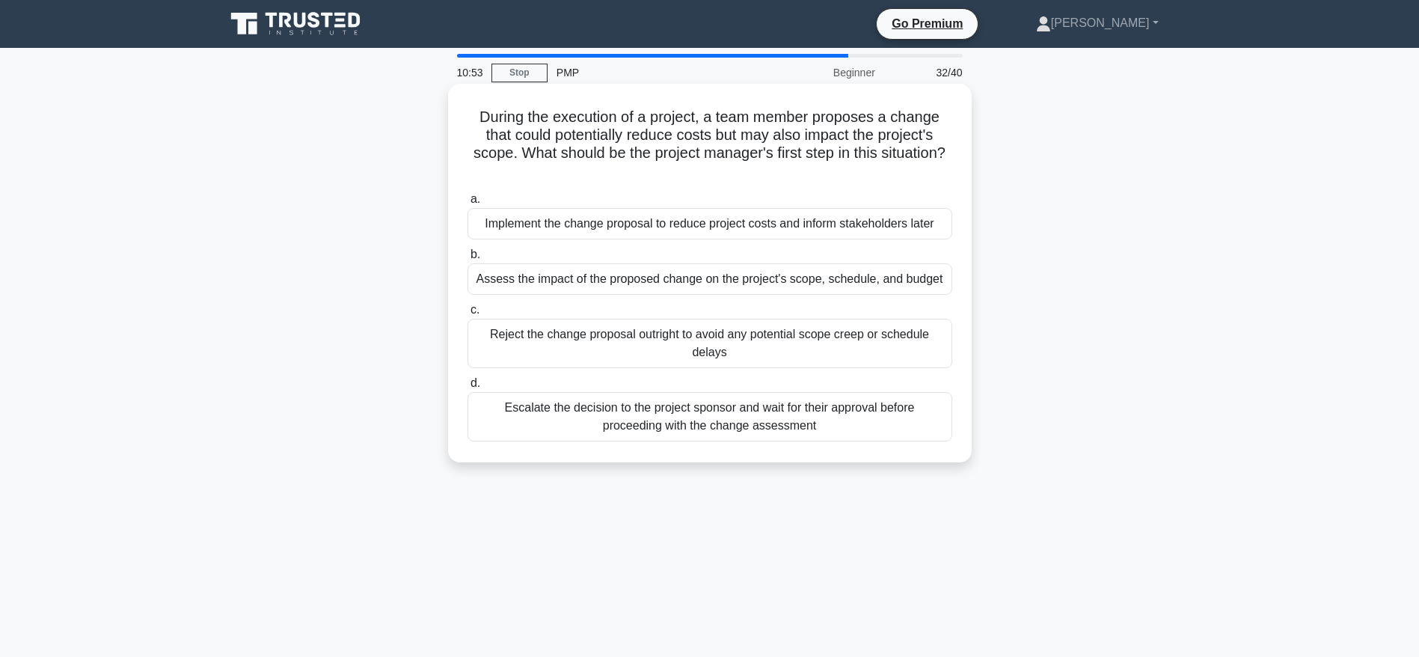
click at [692, 137] on h5 "During the execution of a project, a team member proposes a change that could p…" at bounding box center [710, 144] width 488 height 73
drag, startPoint x: 706, startPoint y: 132, endPoint x: 514, endPoint y: 161, distance: 193.7
click at [514, 161] on h5 "During the execution of a project, a team member proposes a change that could p…" at bounding box center [710, 144] width 488 height 73
drag, startPoint x: 548, startPoint y: 150, endPoint x: 788, endPoint y: 156, distance: 239.5
click at [788, 156] on h5 "During the execution of a project, a team member proposes a change that could p…" at bounding box center [710, 144] width 488 height 73
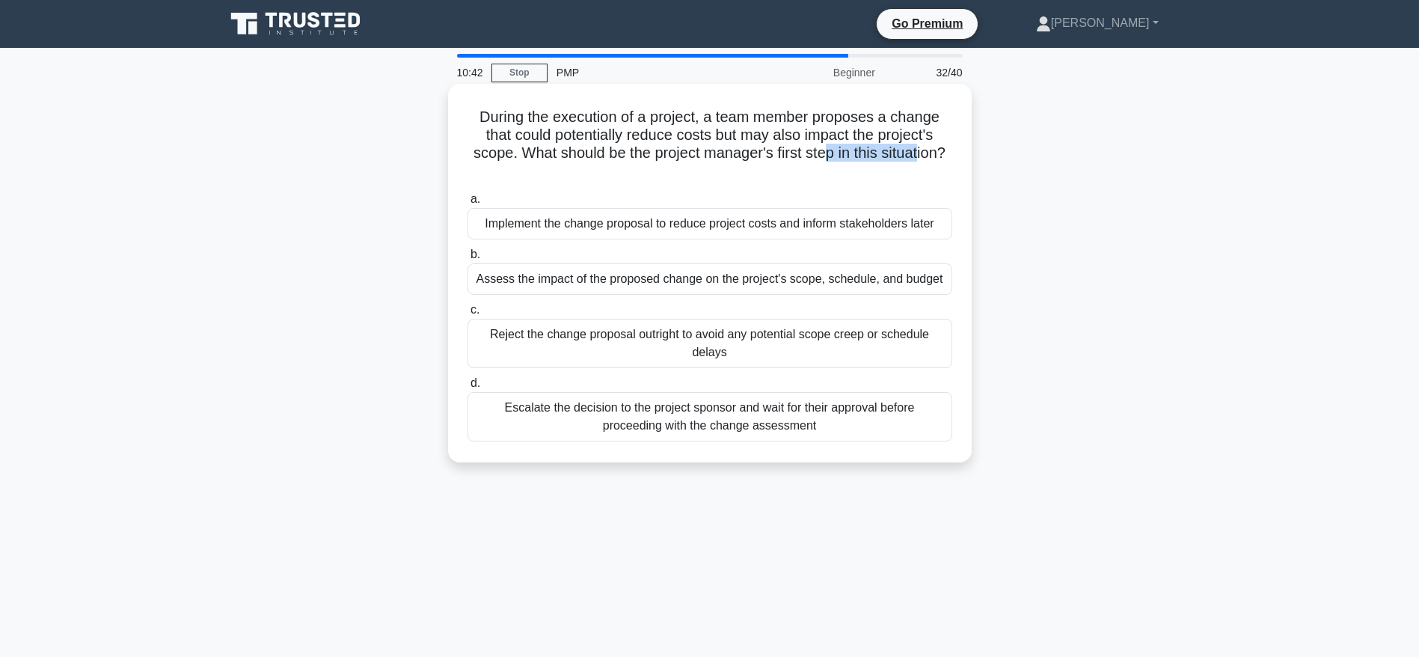
drag, startPoint x: 832, startPoint y: 156, endPoint x: 922, endPoint y: 156, distance: 89.8
click at [922, 156] on h5 "During the execution of a project, a team member proposes a change that could p…" at bounding box center [710, 144] width 488 height 73
click at [689, 275] on div "Assess the impact of the proposed change on the project's scope, schedule, and …" at bounding box center [710, 278] width 485 height 31
click at [468, 260] on input "b. Assess the impact of the proposed change on the project's scope, schedule, a…" at bounding box center [468, 255] width 0 height 10
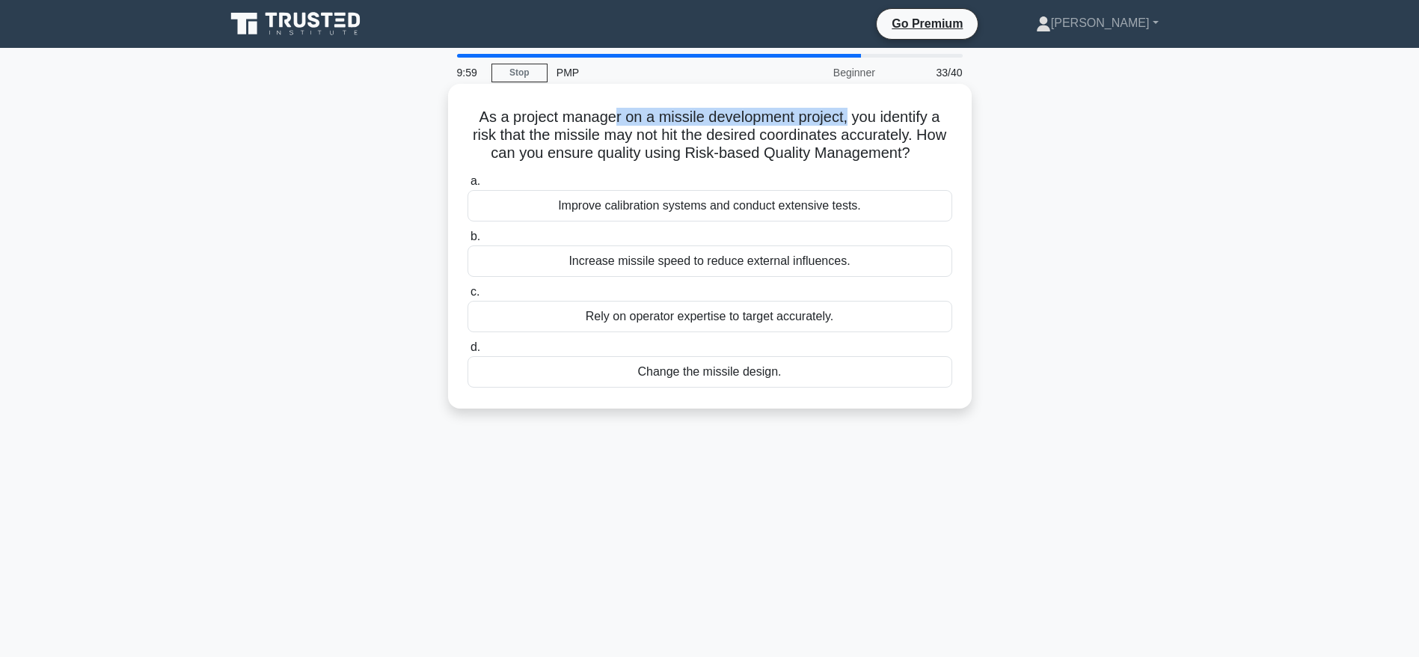
drag, startPoint x: 608, startPoint y: 117, endPoint x: 852, endPoint y: 117, distance: 243.9
click at [852, 117] on h5 "As a project manager on a missile development project, you identify a risk that…" at bounding box center [710, 135] width 488 height 55
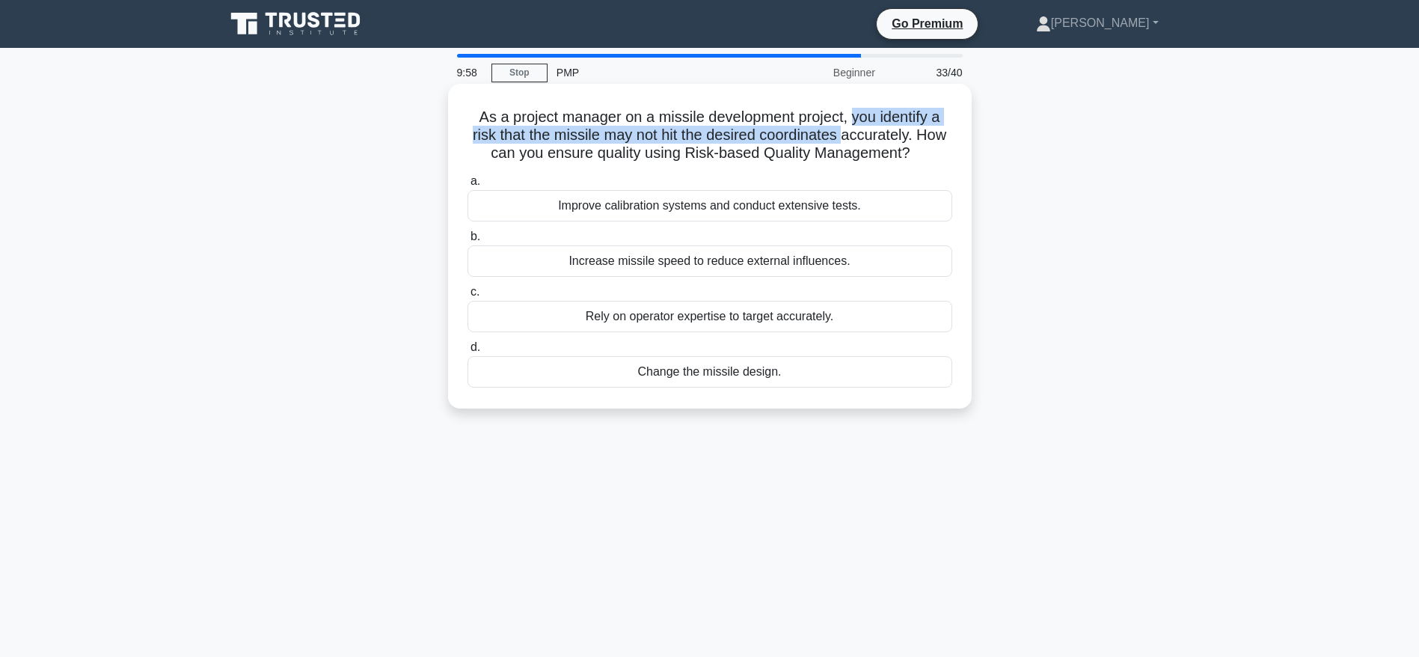
drag, startPoint x: 852, startPoint y: 117, endPoint x: 865, endPoint y: 132, distance: 19.6
click at [866, 132] on h5 "As a project manager on a missile development project, you identify a risk that…" at bounding box center [710, 135] width 488 height 55
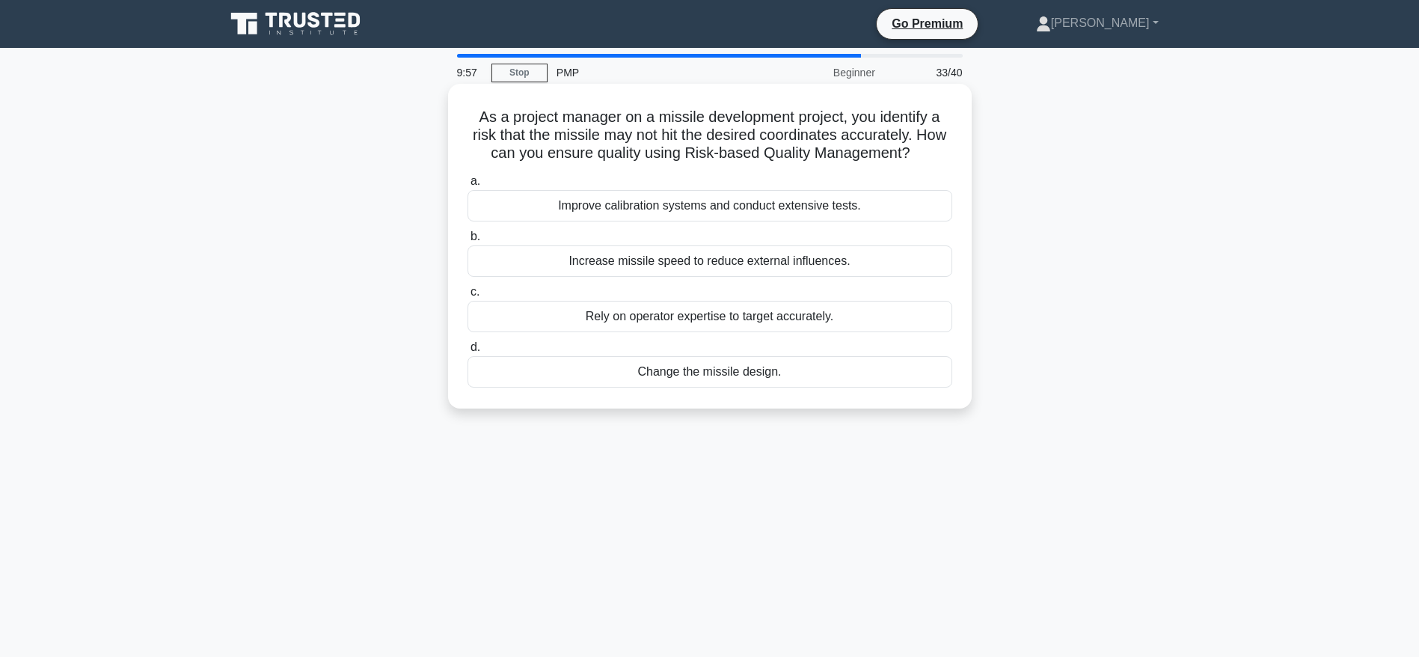
click at [666, 154] on h5 "As a project manager on a missile development project, you identify a risk that…" at bounding box center [710, 135] width 488 height 55
drag, startPoint x: 643, startPoint y: 135, endPoint x: 957, endPoint y: 135, distance: 314.3
click at [957, 135] on div "As a project manager on a missile development project, you identify a risk that…" at bounding box center [710, 246] width 512 height 313
drag, startPoint x: 478, startPoint y: 157, endPoint x: 957, endPoint y: 149, distance: 479.0
click at [957, 149] on div "As a project manager on a missile development project, you identify a risk that…" at bounding box center [710, 246] width 512 height 313
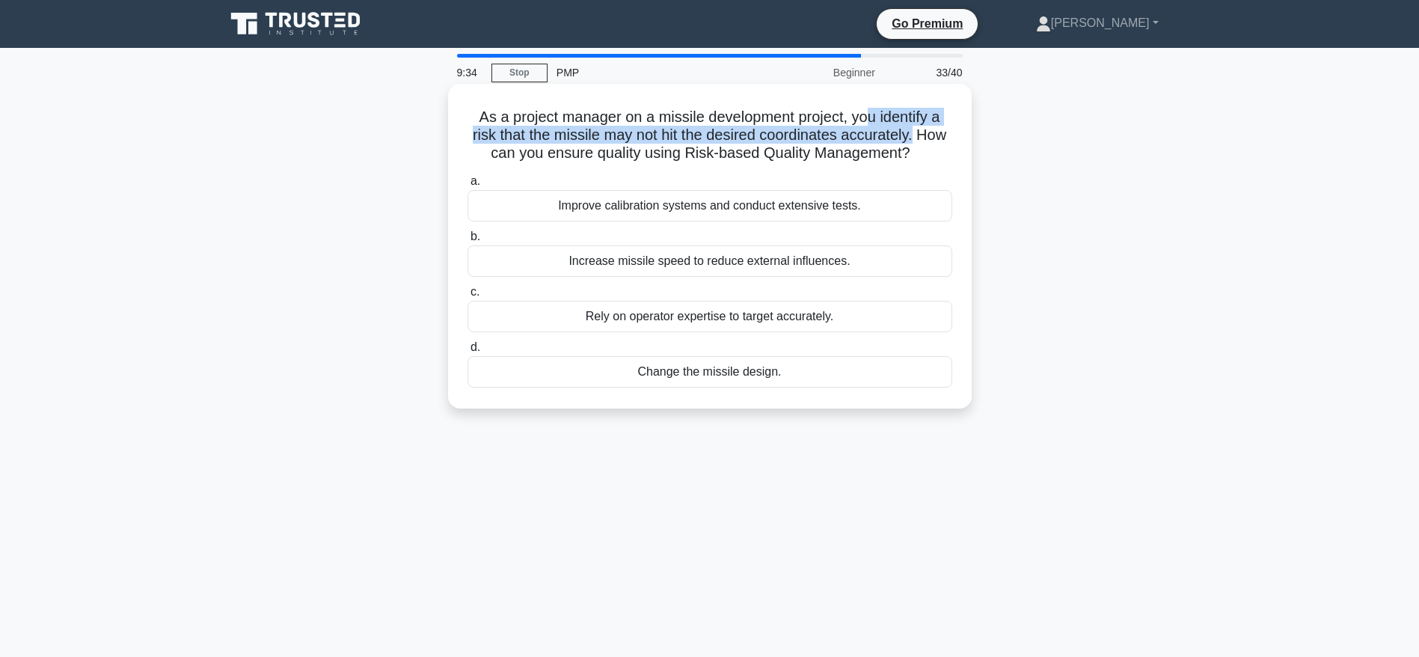
drag, startPoint x: 867, startPoint y: 116, endPoint x: 953, endPoint y: 138, distance: 88.0
click at [953, 138] on h5 "As a project manager on a missile development project, you identify a risk that…" at bounding box center [710, 135] width 488 height 55
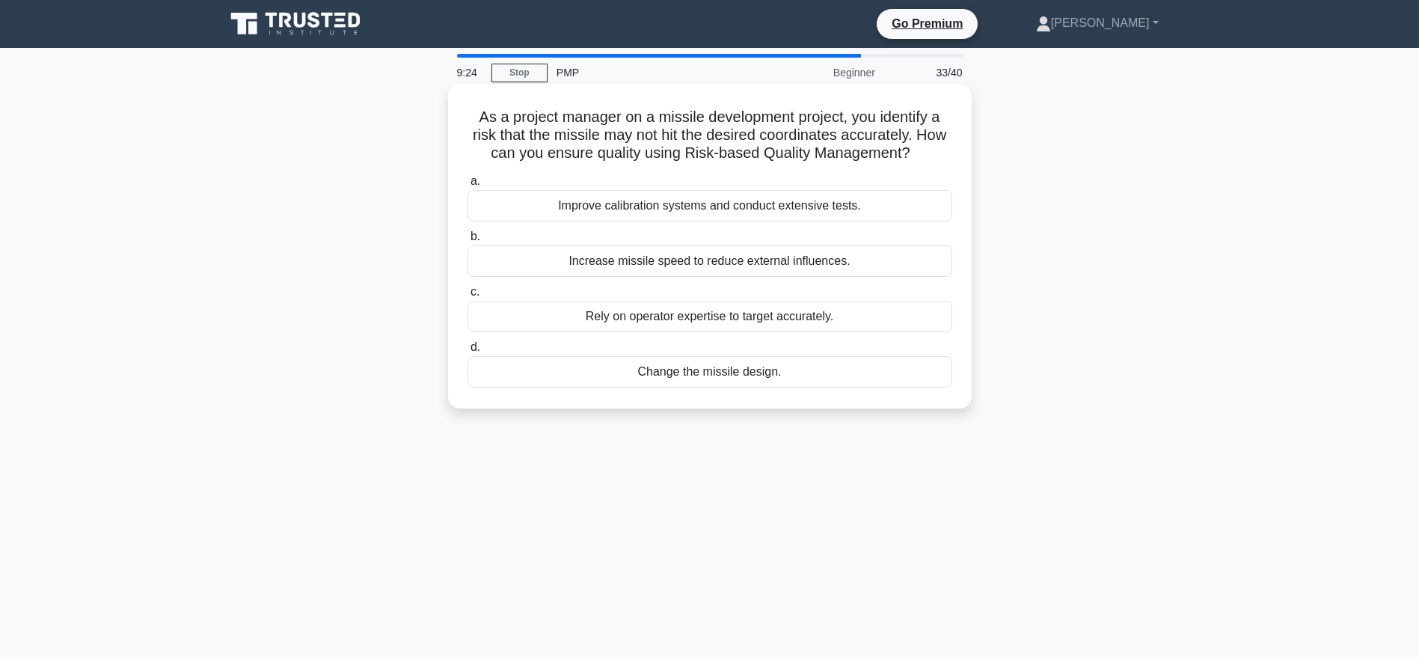
click at [783, 206] on div "Improve calibration systems and conduct extensive tests." at bounding box center [710, 205] width 485 height 31
click at [468, 186] on input "a. Improve calibration systems and conduct extensive tests." at bounding box center [468, 182] width 0 height 10
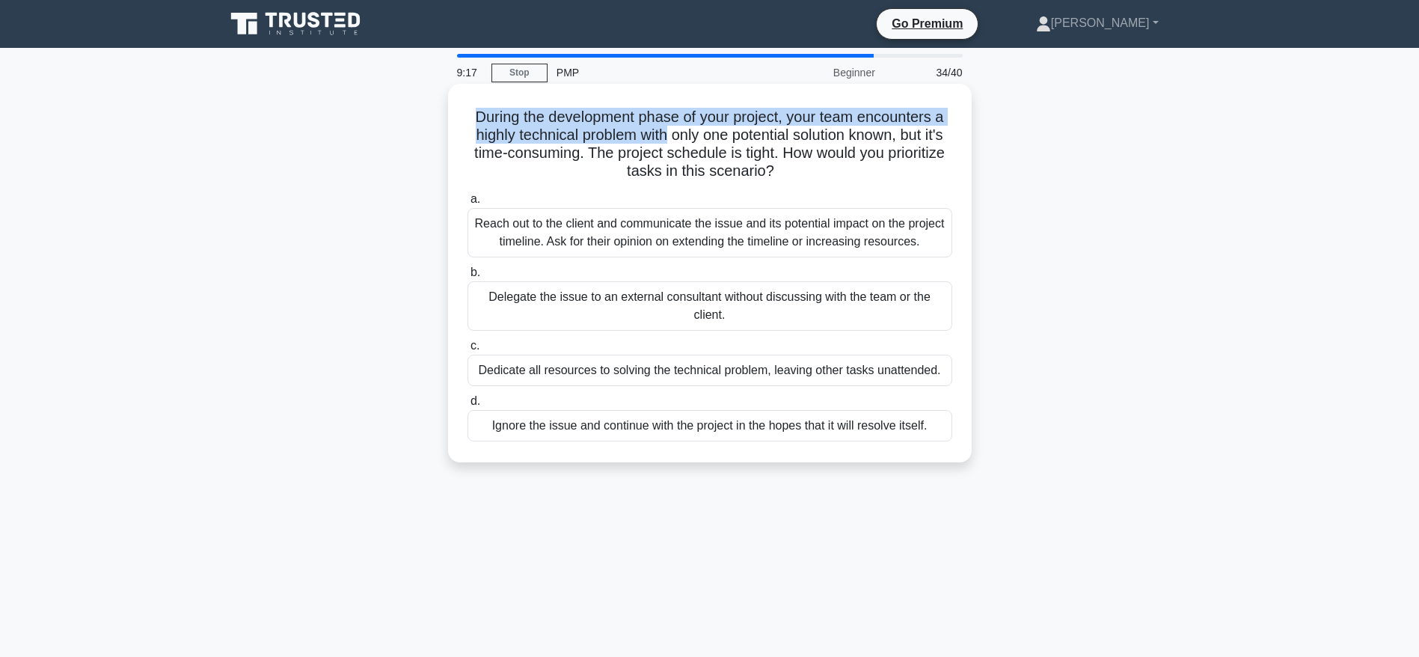
drag, startPoint x: 471, startPoint y: 117, endPoint x: 673, endPoint y: 139, distance: 204.0
click at [671, 142] on h5 "During the development phase of your project, your team encounters a highly tec…" at bounding box center [710, 144] width 488 height 73
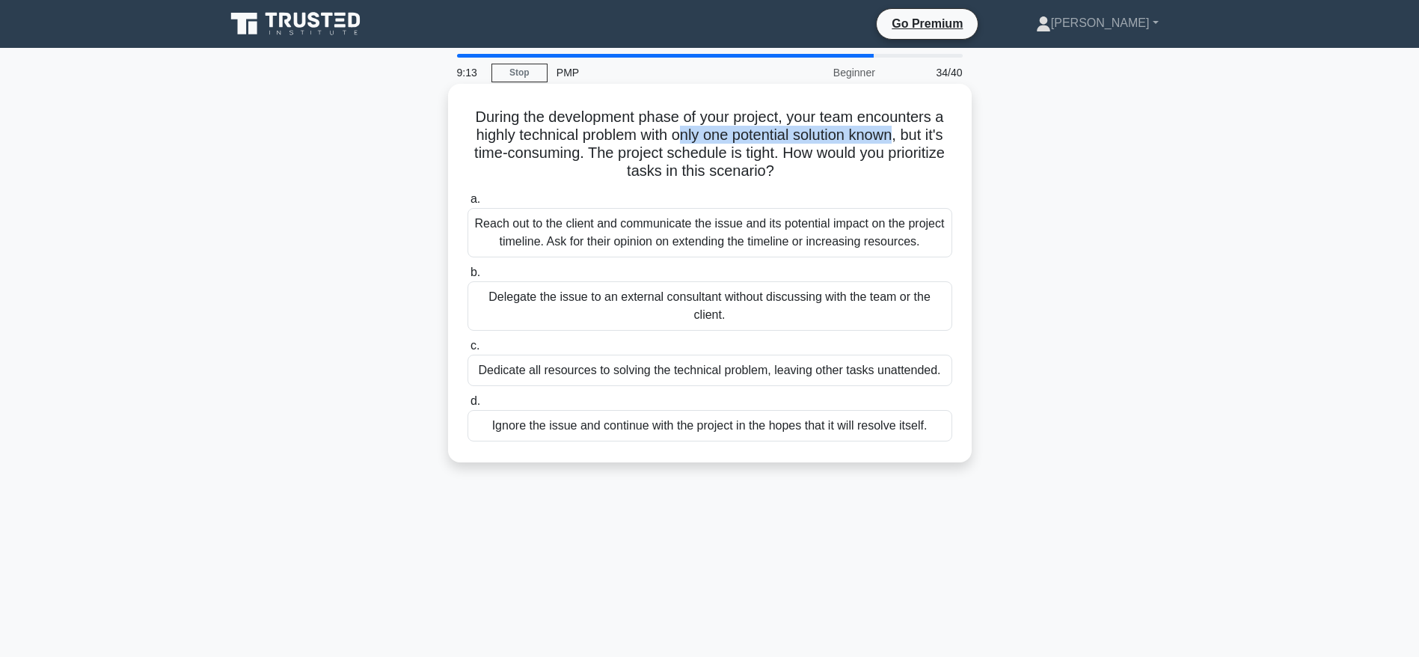
drag, startPoint x: 688, startPoint y: 139, endPoint x: 912, endPoint y: 138, distance: 223.7
click at [912, 138] on h5 "During the development phase of your project, your team encounters a highly tec…" at bounding box center [710, 144] width 488 height 73
drag, startPoint x: 497, startPoint y: 149, endPoint x: 609, endPoint y: 149, distance: 112.2
click at [609, 149] on h5 "During the development phase of your project, your team encounters a highly tec…" at bounding box center [710, 144] width 488 height 73
drag, startPoint x: 656, startPoint y: 149, endPoint x: 787, endPoint y: 150, distance: 131.0
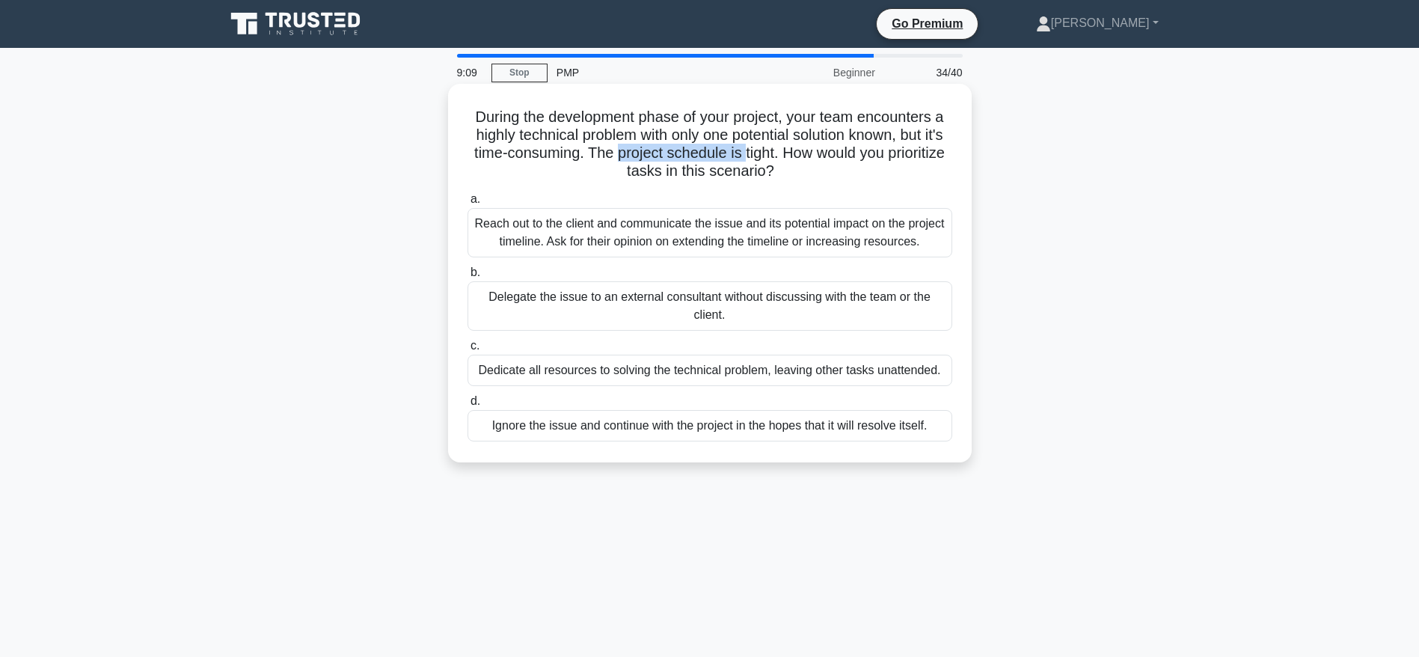
click at [787, 150] on h5 "During the development phase of your project, your team encounters a highly tec…" at bounding box center [710, 144] width 488 height 73
drag, startPoint x: 853, startPoint y: 155, endPoint x: 860, endPoint y: 169, distance: 15.7
click at [860, 169] on h5 "During the development phase of your project, your team encounters a highly tec…" at bounding box center [710, 144] width 488 height 73
click at [674, 228] on div "Reach out to the client and communicate the issue and its potential impact on t…" at bounding box center [710, 232] width 485 height 49
click at [468, 204] on input "a. Reach out to the client and communicate the issue and its potential impact o…" at bounding box center [468, 200] width 0 height 10
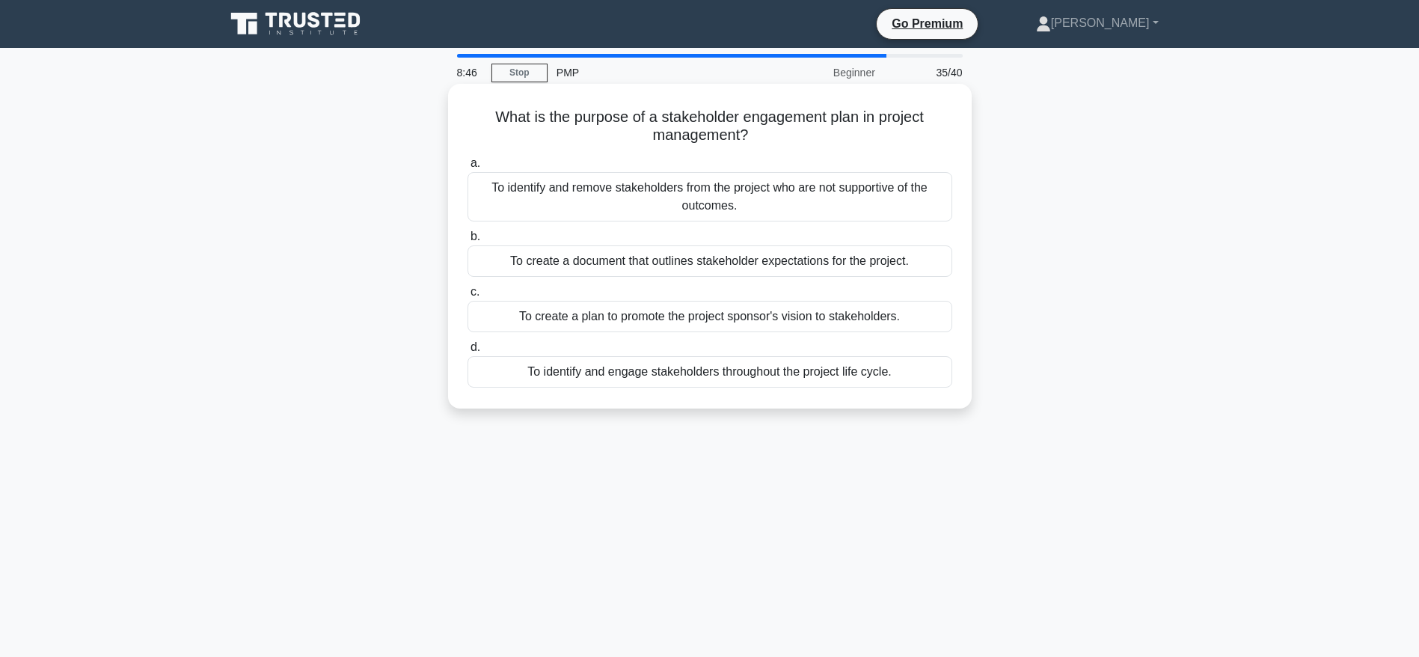
drag, startPoint x: 510, startPoint y: 119, endPoint x: 759, endPoint y: 138, distance: 249.1
click at [759, 138] on h5 "What is the purpose of a stakeholder engagement plan in project management? .sp…" at bounding box center [710, 126] width 488 height 37
click at [696, 377] on div "To identify and engage stakeholders throughout the project life cycle." at bounding box center [710, 371] width 485 height 31
click at [468, 352] on input "d. To identify and engage stakeholders throughout the project life cycle." at bounding box center [468, 348] width 0 height 10
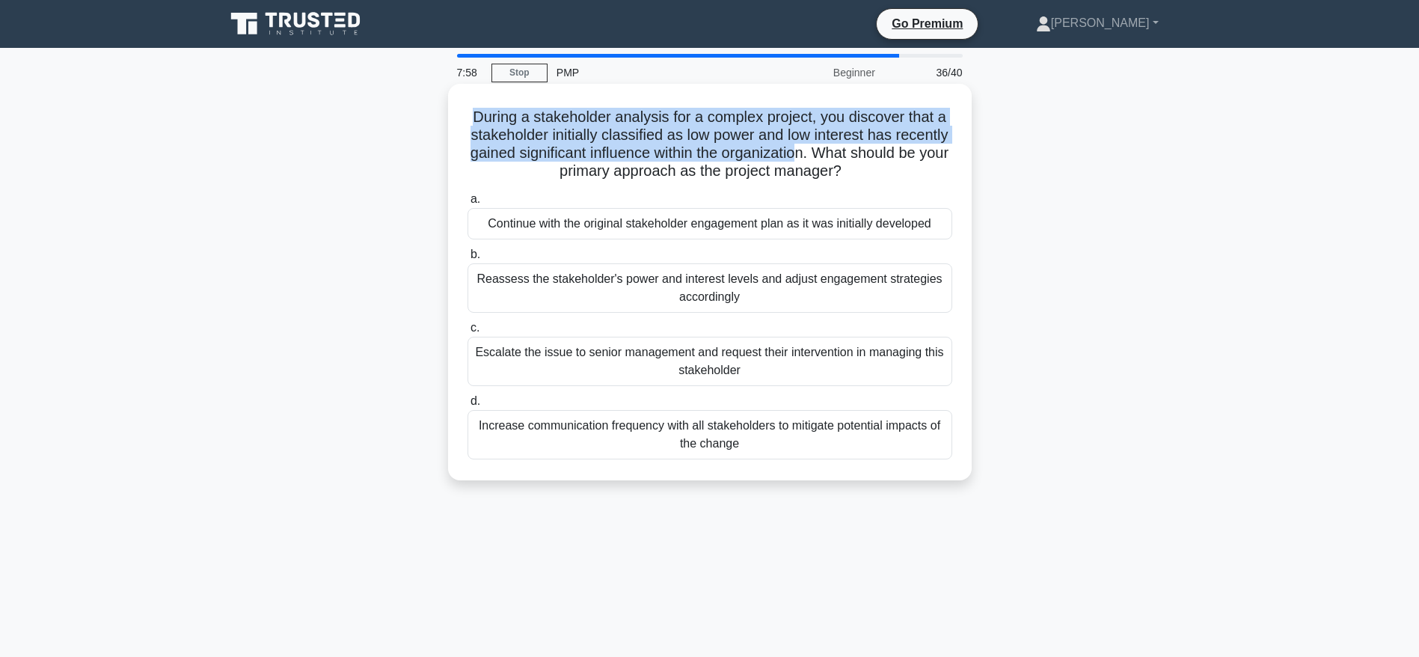
drag, startPoint x: 468, startPoint y: 116, endPoint x: 881, endPoint y: 162, distance: 415.6
click at [881, 162] on h5 "During a stakeholder analysis for a complex project, you discover that a stakeh…" at bounding box center [710, 144] width 488 height 73
drag, startPoint x: 575, startPoint y: 170, endPoint x: 914, endPoint y: 170, distance: 338.2
click at [914, 170] on h5 "During a stakeholder analysis for a complex project, you discover that a stakeh…" at bounding box center [710, 144] width 488 height 73
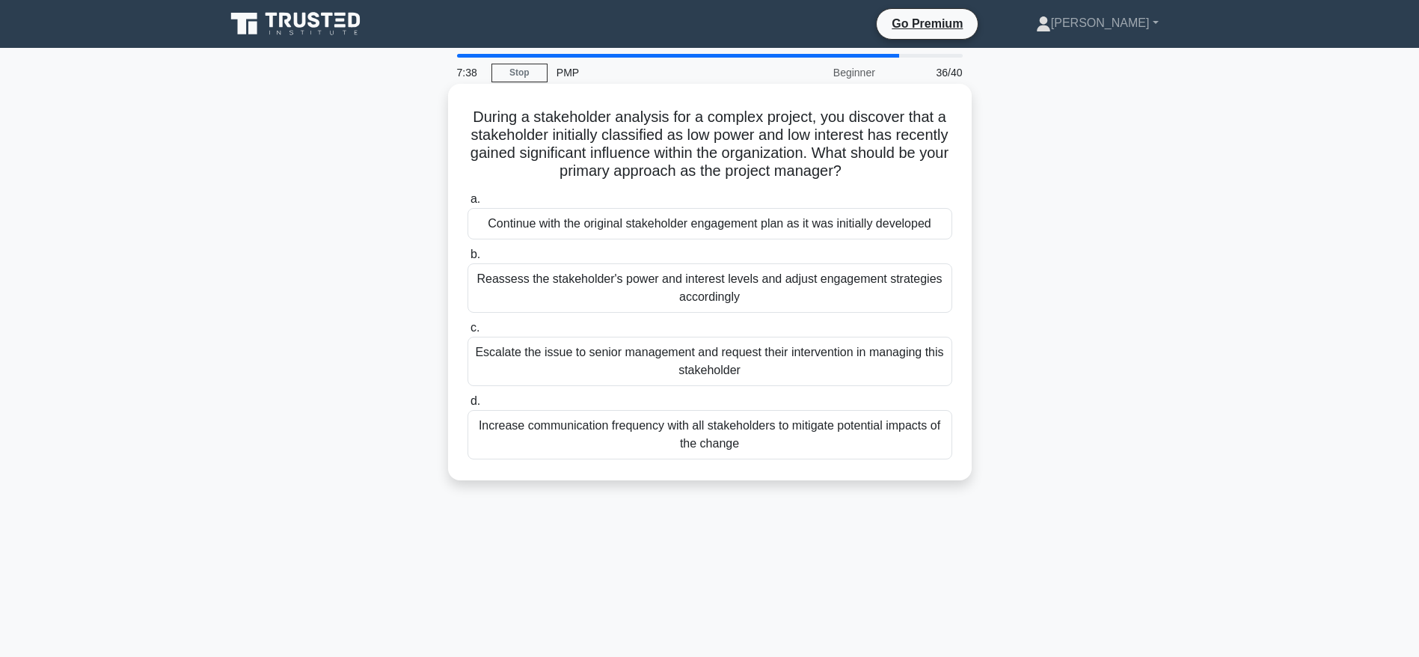
click at [861, 286] on div "Reassess the stakeholder's power and interest levels and adjust engagement stra…" at bounding box center [710, 287] width 485 height 49
click at [468, 260] on input "b. Reassess the stakeholder's power and interest levels and adjust engagement s…" at bounding box center [468, 255] width 0 height 10
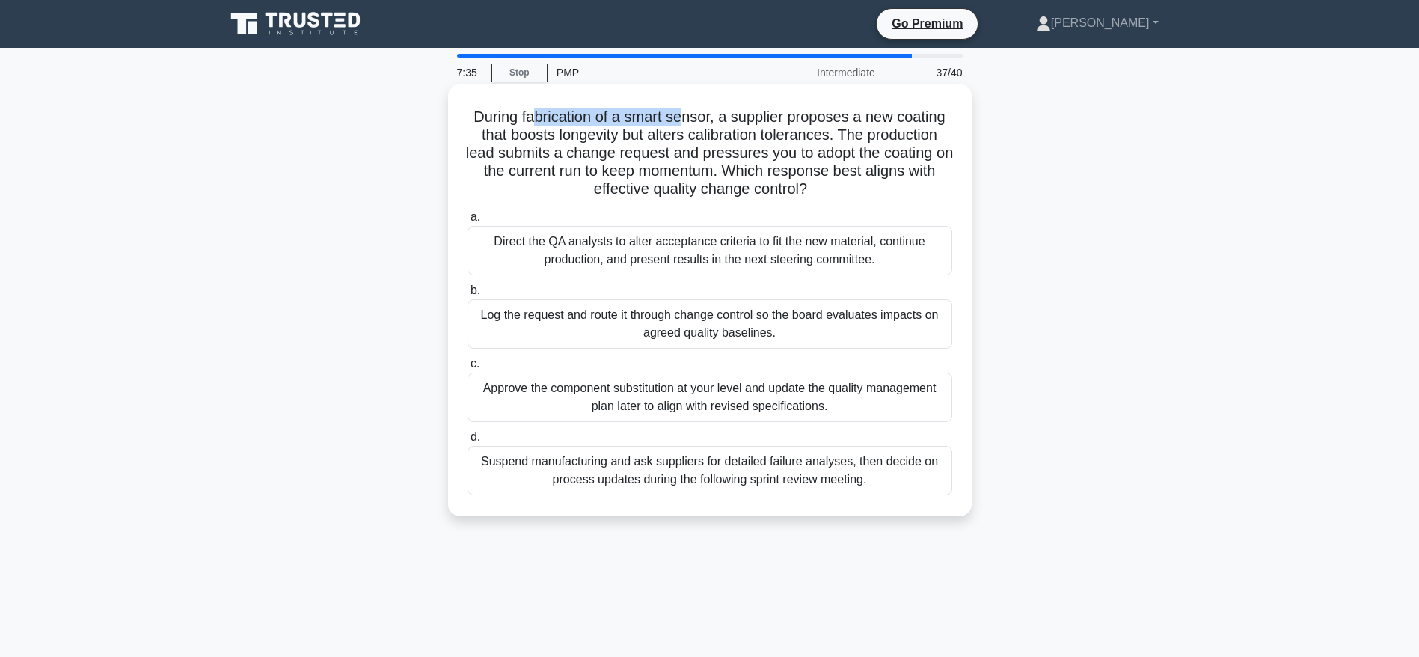
drag, startPoint x: 534, startPoint y: 120, endPoint x: 685, endPoint y: 123, distance: 151.2
click at [685, 123] on h5 "During fabrication of a smart sensor, a supplier proposes a new coating that bo…" at bounding box center [710, 153] width 488 height 91
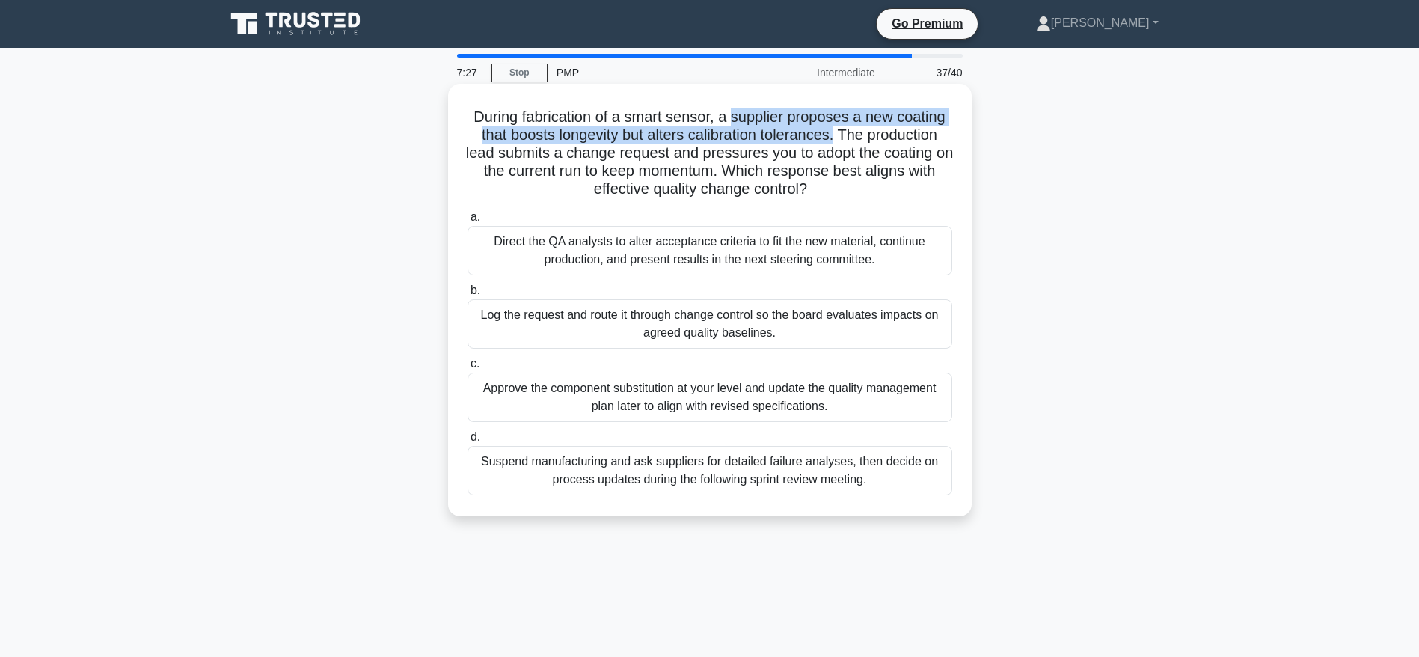
drag, startPoint x: 734, startPoint y: 114, endPoint x: 837, endPoint y: 144, distance: 107.5
click at [837, 144] on h5 "During fabrication of a smart sensor, a supplier proposes a new coating that bo…" at bounding box center [710, 153] width 488 height 91
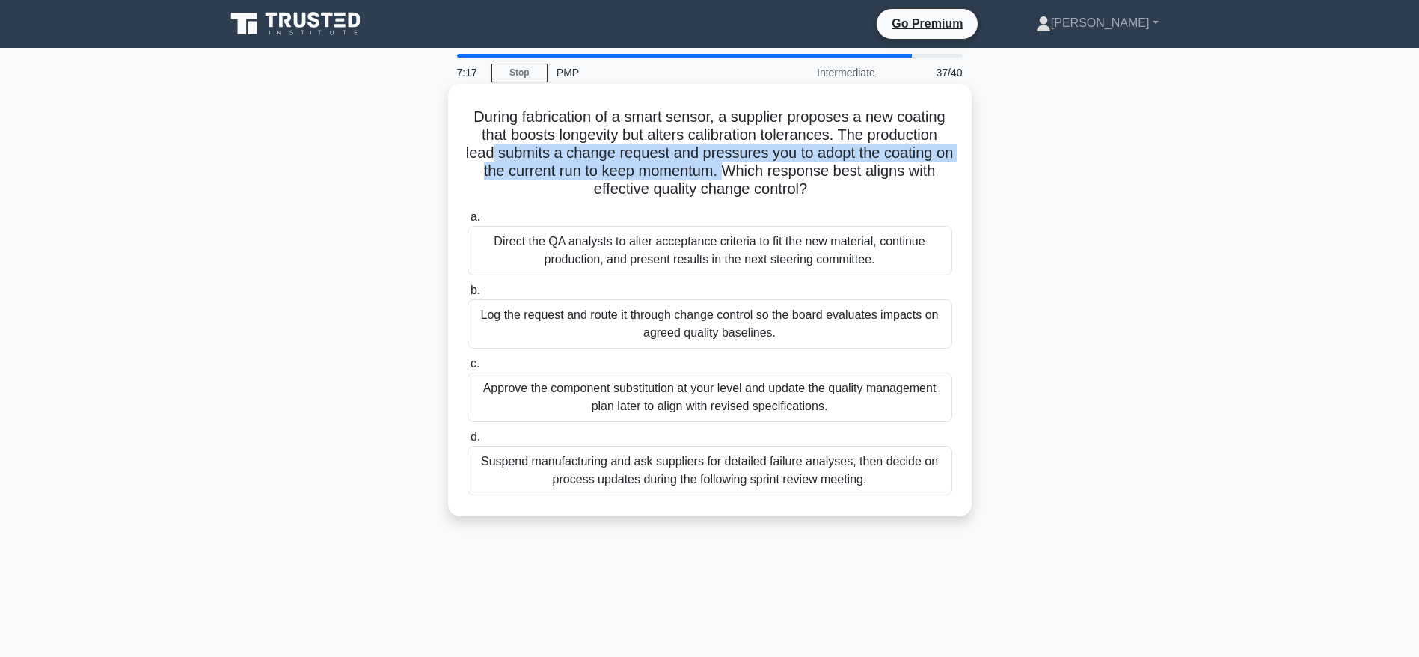
drag, startPoint x: 498, startPoint y: 156, endPoint x: 754, endPoint y: 168, distance: 256.9
click at [754, 168] on h5 "During fabrication of a smart sensor, a supplier proposes a new coating that bo…" at bounding box center [710, 153] width 488 height 91
drag, startPoint x: 830, startPoint y: 192, endPoint x: 743, endPoint y: 171, distance: 89.1
click at [743, 171] on h5 "During fabrication of a smart sensor, a supplier proposes a new coating that bo…" at bounding box center [710, 153] width 488 height 91
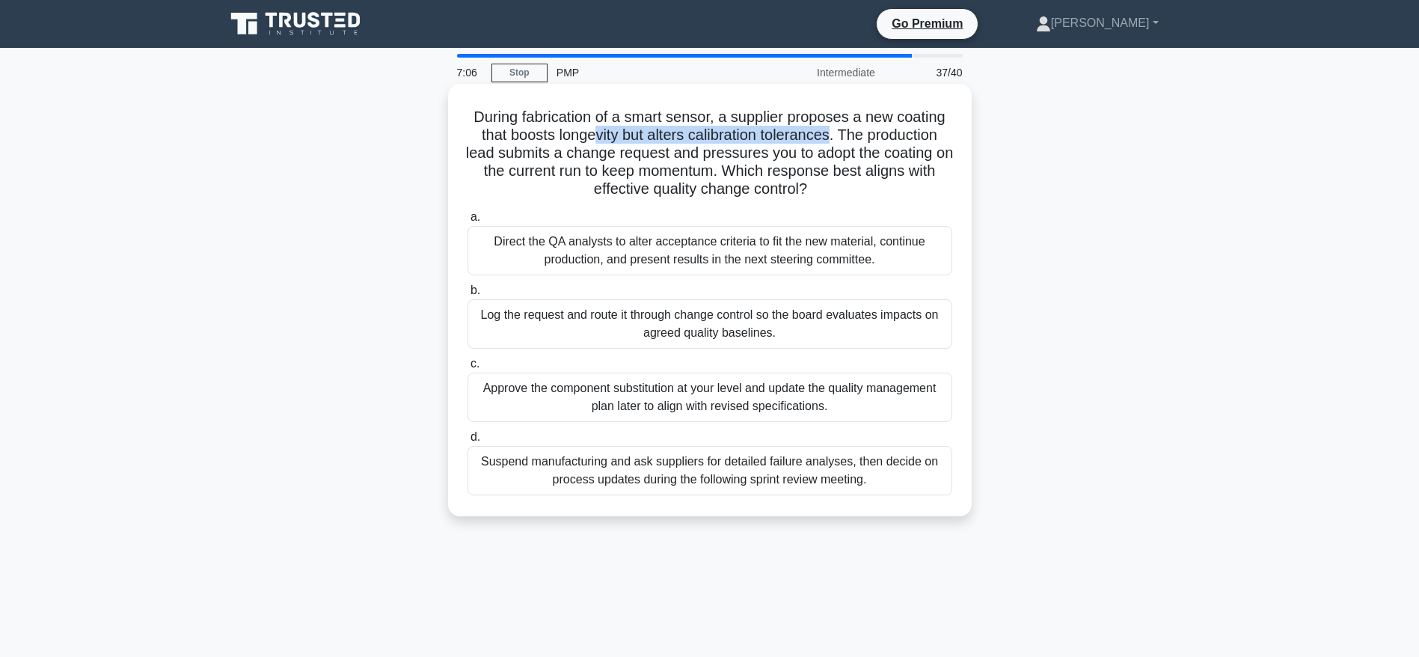
drag, startPoint x: 592, startPoint y: 129, endPoint x: 835, endPoint y: 130, distance: 243.2
click at [835, 130] on h5 "During fabrication of a smart sensor, a supplier proposes a new coating that bo…" at bounding box center [710, 153] width 488 height 91
click at [733, 480] on div "Suspend manufacturing and ask suppliers for detailed failure analyses, then dec…" at bounding box center [710, 470] width 485 height 49
click at [468, 442] on input "d. Suspend manufacturing and ask suppliers for detailed failure analyses, then …" at bounding box center [468, 437] width 0 height 10
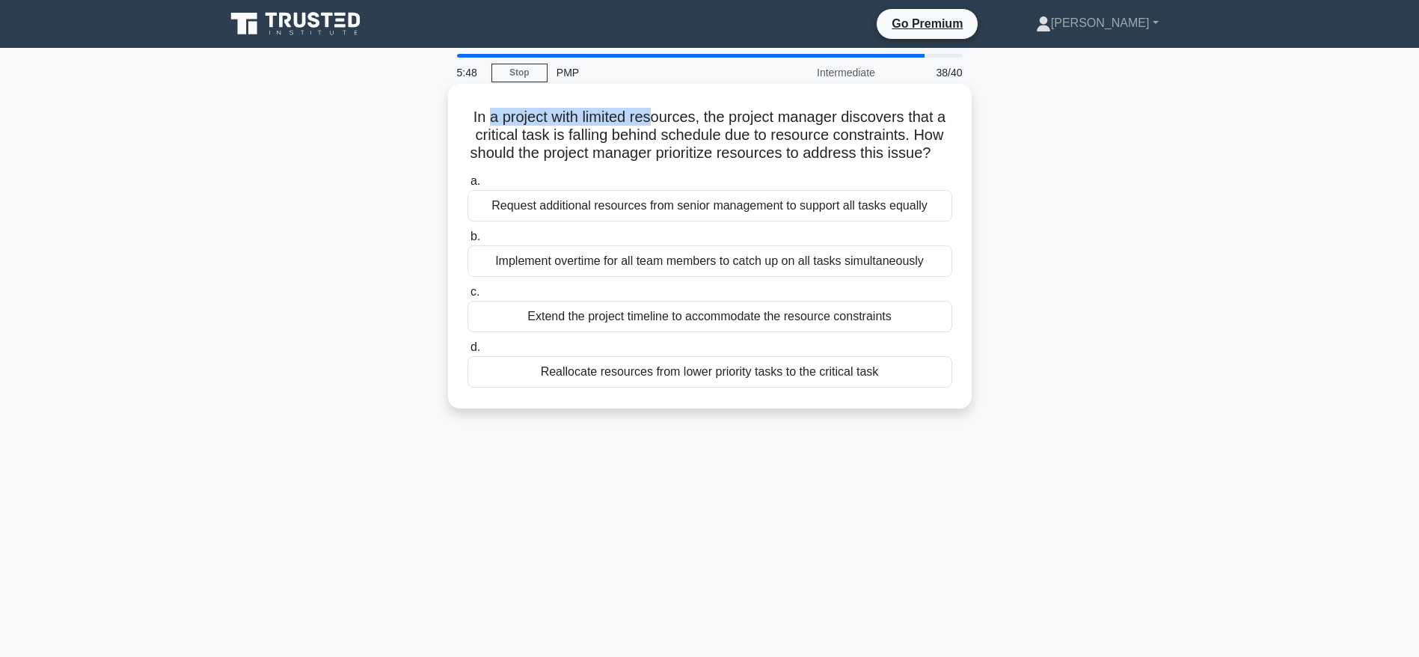
drag, startPoint x: 483, startPoint y: 109, endPoint x: 652, endPoint y: 114, distance: 169.2
click at [652, 114] on h5 "In a project with limited resources, the project manager discovers that a criti…" at bounding box center [710, 135] width 488 height 55
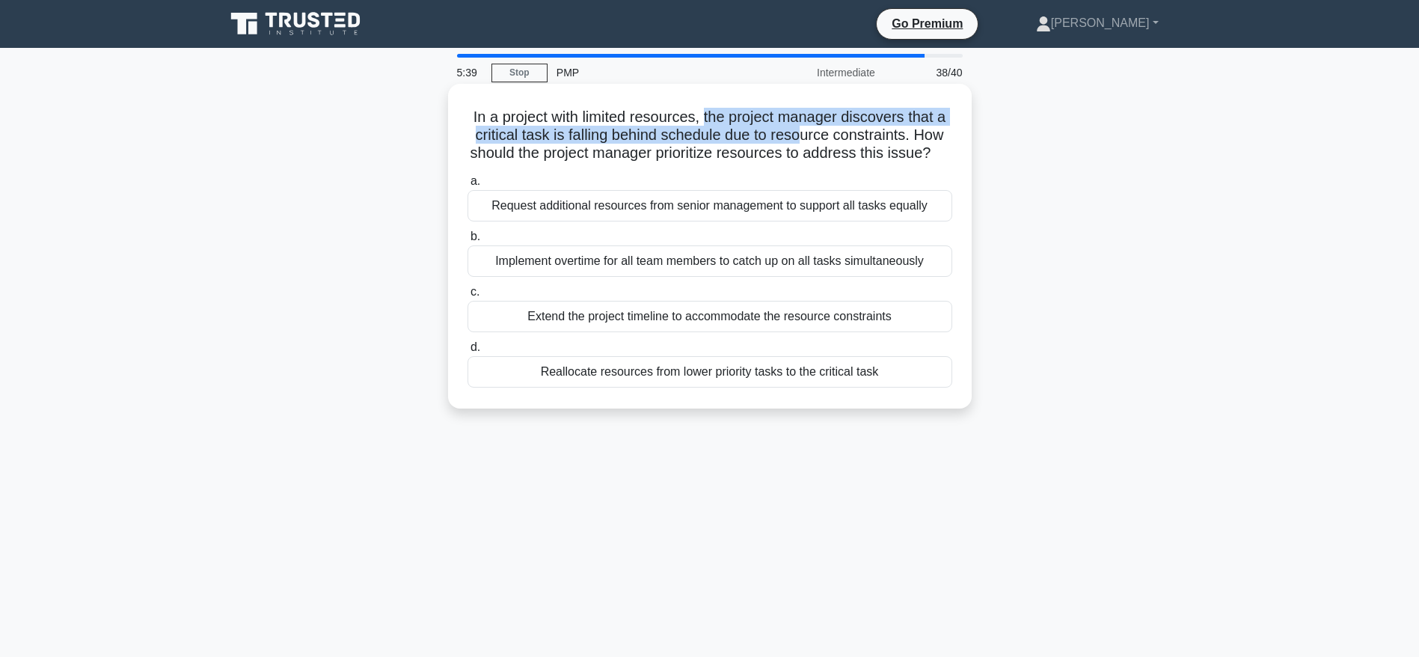
drag, startPoint x: 707, startPoint y: 114, endPoint x: 806, endPoint y: 129, distance: 100.0
click at [804, 129] on h5 "In a project with limited resources, the project manager discovers that a criti…" at bounding box center [710, 135] width 488 height 55
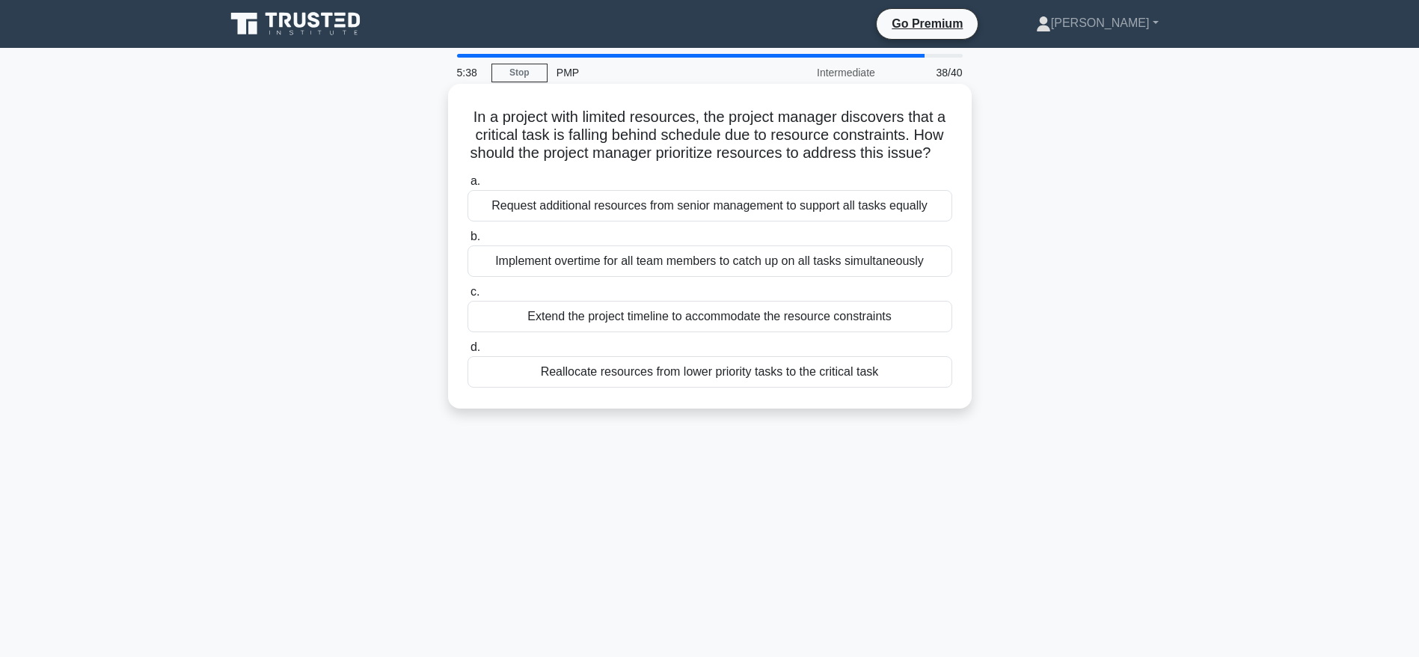
click at [870, 129] on h5 "In a project with limited resources, the project manager discovers that a criti…" at bounding box center [710, 135] width 488 height 55
drag, startPoint x: 807, startPoint y: 139, endPoint x: 887, endPoint y: 141, distance: 79.3
click at [887, 141] on h5 "In a project with limited resources, the project manager discovers that a criti…" at bounding box center [710, 135] width 488 height 55
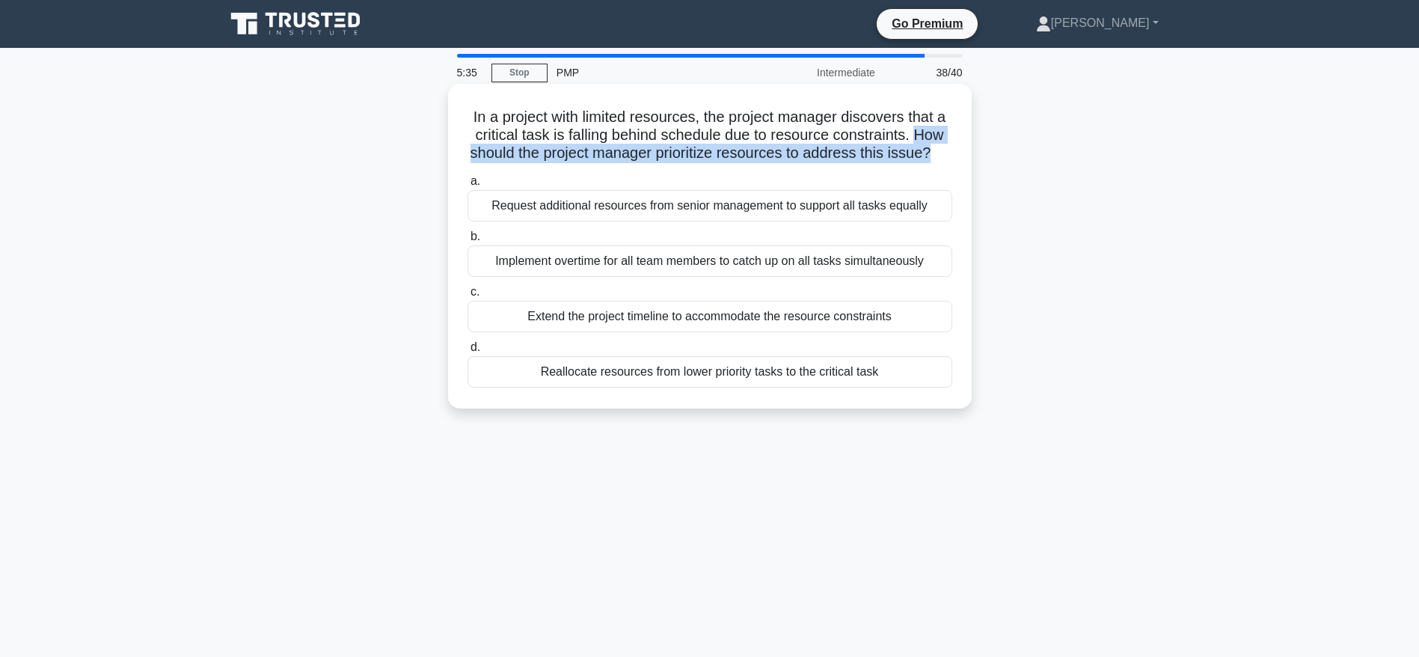
drag, startPoint x: 920, startPoint y: 134, endPoint x: 942, endPoint y: 160, distance: 34.0
click at [942, 160] on h5 "In a project with limited resources, the project manager discovers that a criti…" at bounding box center [710, 135] width 488 height 55
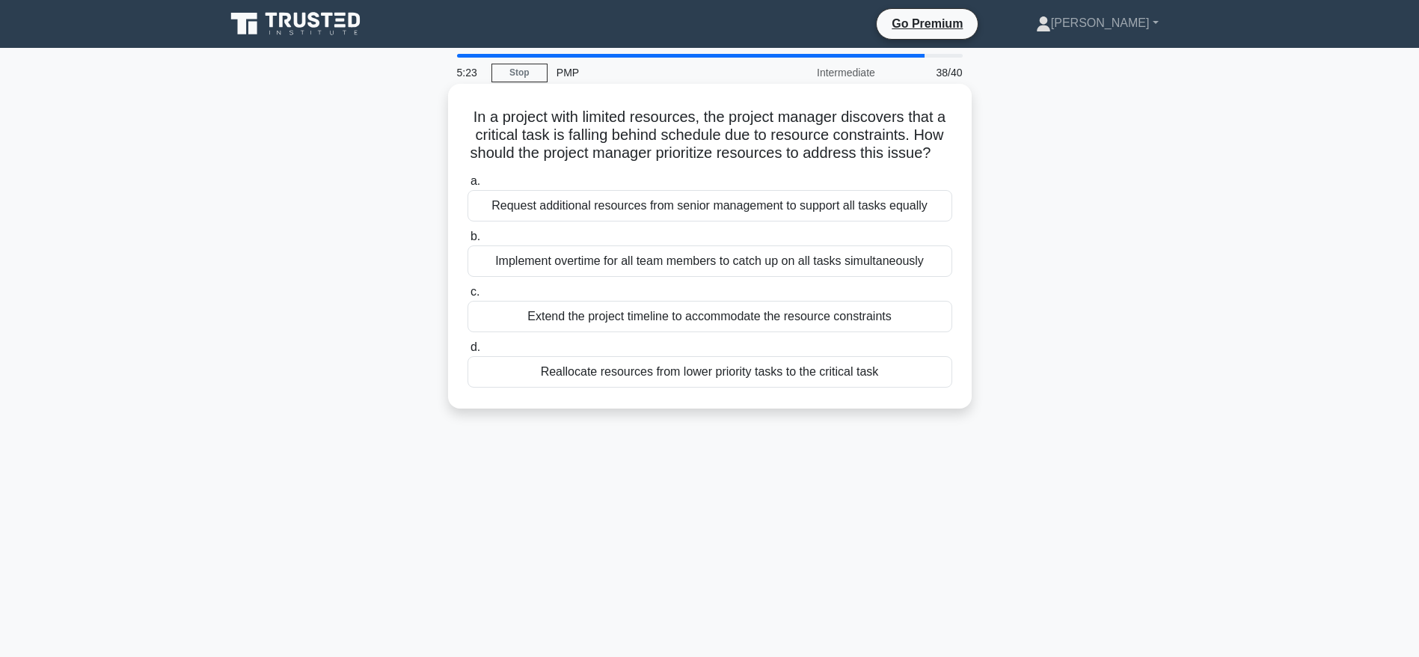
click at [780, 388] on div "Reallocate resources from lower priority tasks to the critical task" at bounding box center [710, 371] width 485 height 31
click at [468, 352] on input "d. Reallocate resources from lower priority tasks to the critical task" at bounding box center [468, 348] width 0 height 10
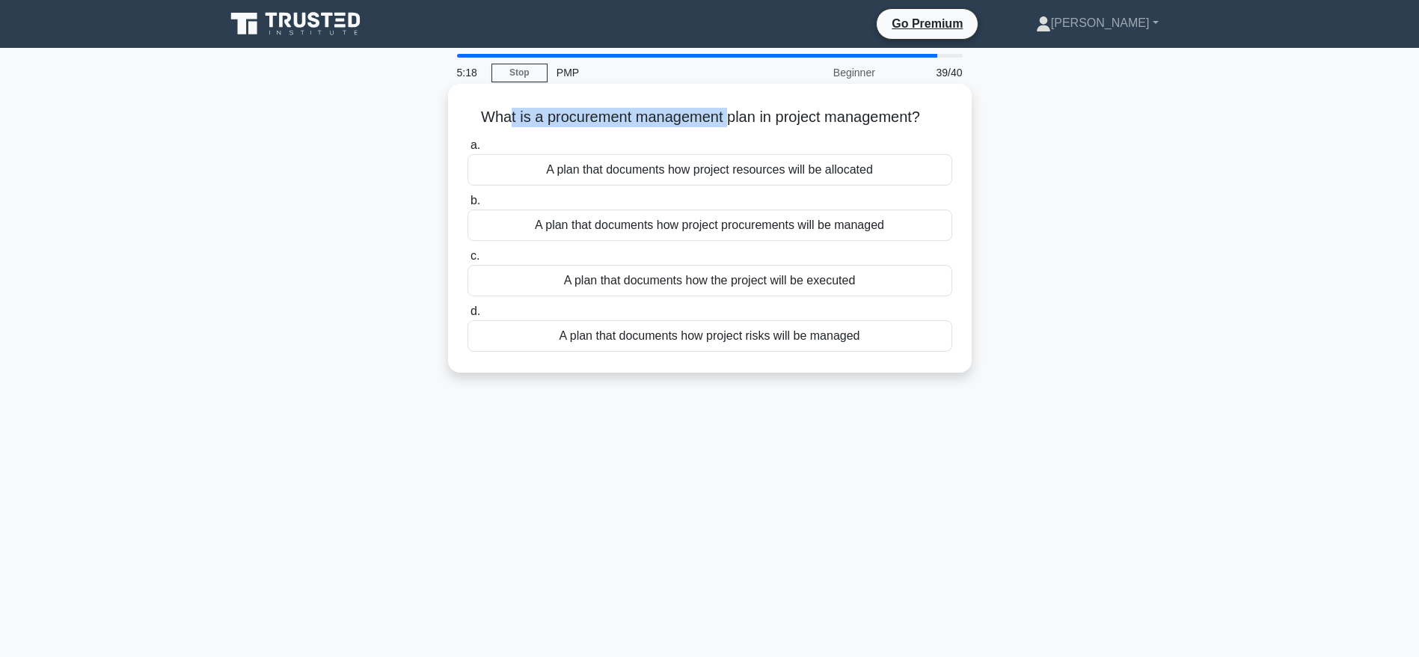
drag, startPoint x: 504, startPoint y: 114, endPoint x: 728, endPoint y: 114, distance: 223.7
click at [728, 114] on h5 "What is a procurement management plan in project management? .spinner_0XTQ{tran…" at bounding box center [710, 117] width 488 height 19
click at [735, 233] on div "A plan that documents how project procurements will be managed" at bounding box center [710, 225] width 485 height 31
click at [468, 206] on input "b. A plan that documents how project procurements will be managed" at bounding box center [468, 201] width 0 height 10
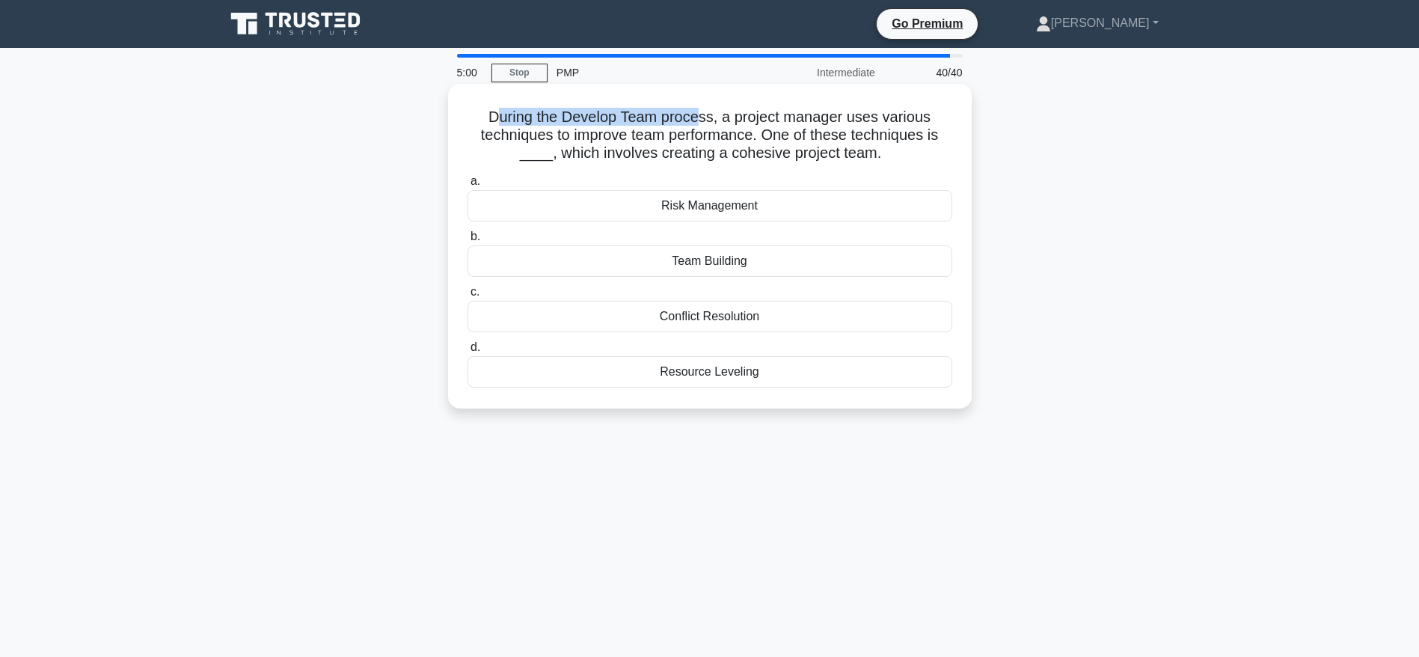
drag, startPoint x: 501, startPoint y: 117, endPoint x: 704, endPoint y: 117, distance: 202.8
click at [704, 117] on h5 "During the Develop Team process, a project manager uses various techniques to i…" at bounding box center [710, 135] width 488 height 55
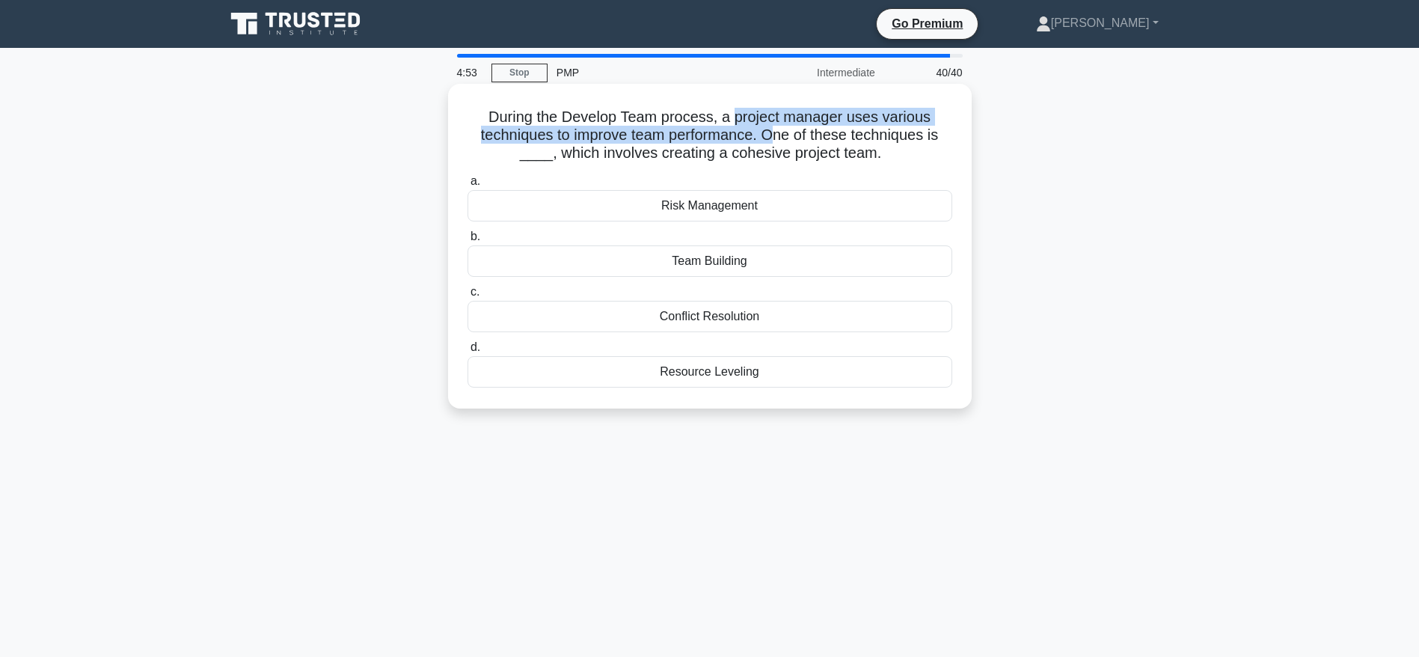
drag, startPoint x: 733, startPoint y: 114, endPoint x: 777, endPoint y: 133, distance: 48.2
click at [777, 133] on h5 "During the Develop Team process, a project manager uses various techniques to i…" at bounding box center [710, 135] width 488 height 55
drag, startPoint x: 813, startPoint y: 138, endPoint x: 908, endPoint y: 145, distance: 96.1
click at [908, 145] on h5 "During the Develop Team process, a project manager uses various techniques to i…" at bounding box center [710, 135] width 488 height 55
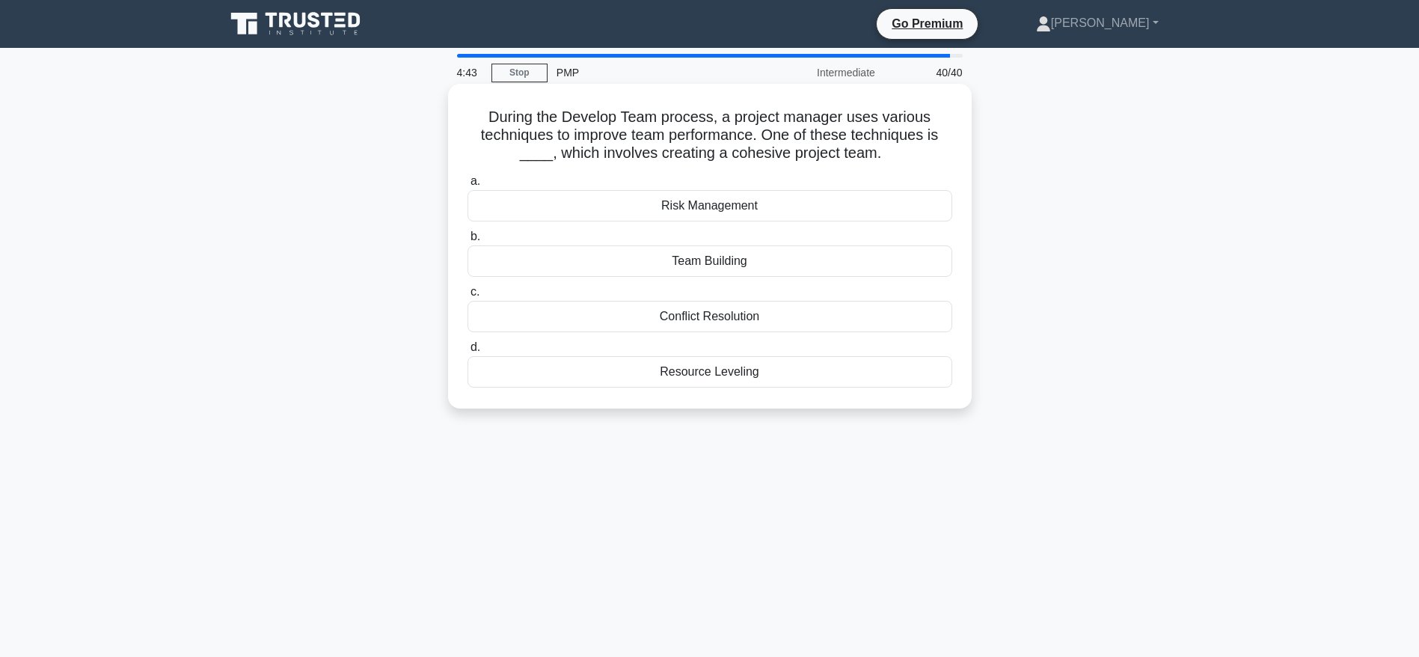
click at [717, 266] on div "Team Building" at bounding box center [710, 260] width 485 height 31
click at [468, 242] on input "b. Team Building" at bounding box center [468, 237] width 0 height 10
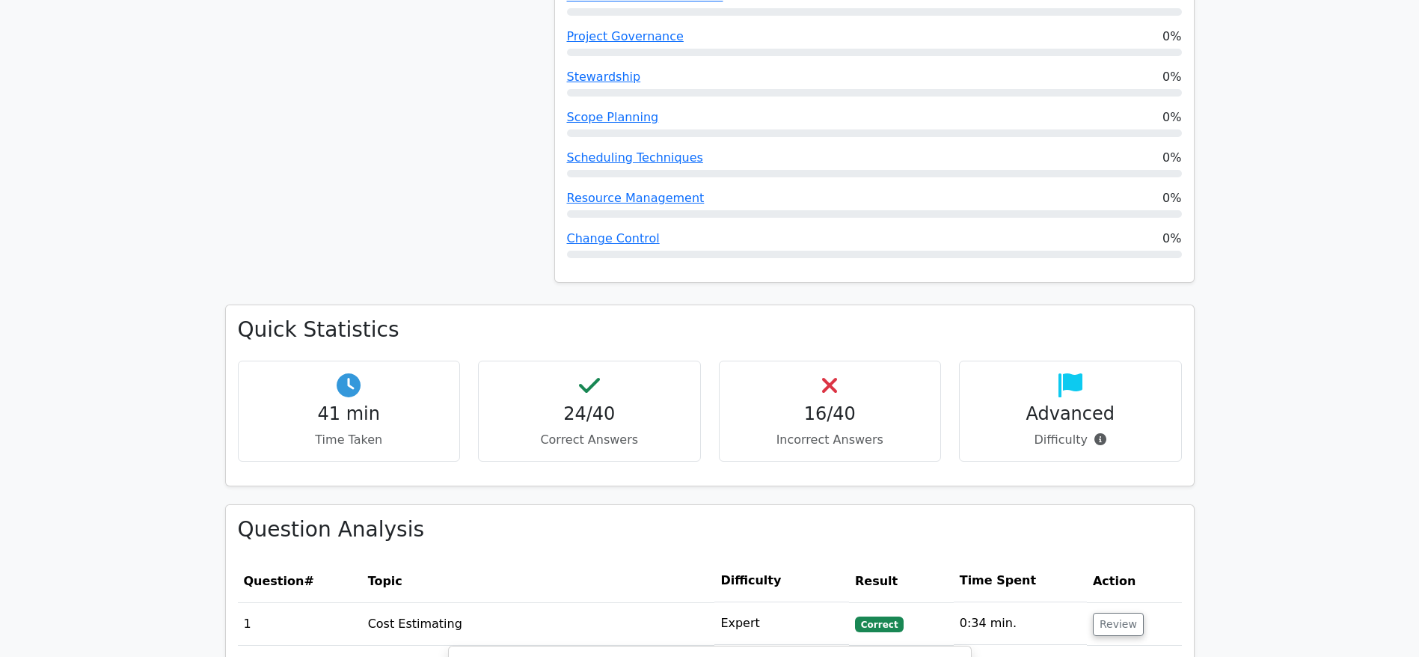
scroll to position [1796, 0]
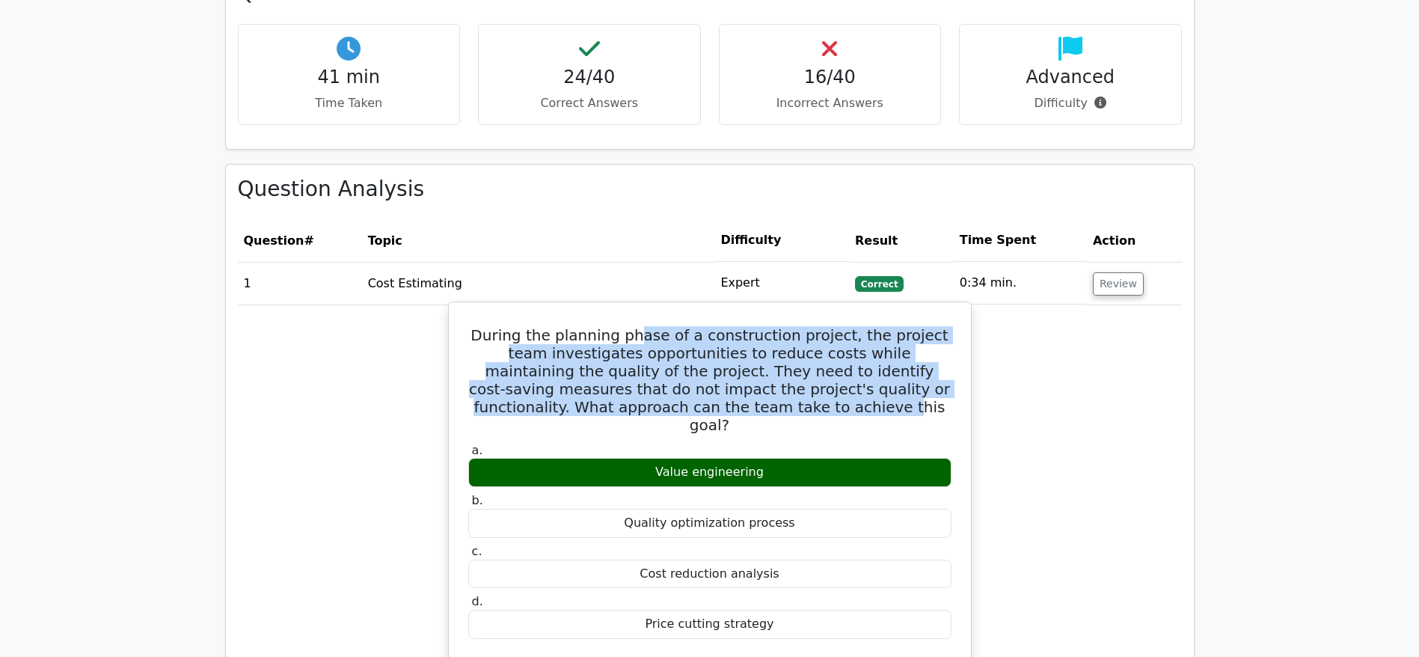
drag, startPoint x: 635, startPoint y: 320, endPoint x: 798, endPoint y: 405, distance: 184.4
click at [765, 389] on h5 "During the planning phase of a construction project, the project team investiga…" at bounding box center [710, 380] width 486 height 108
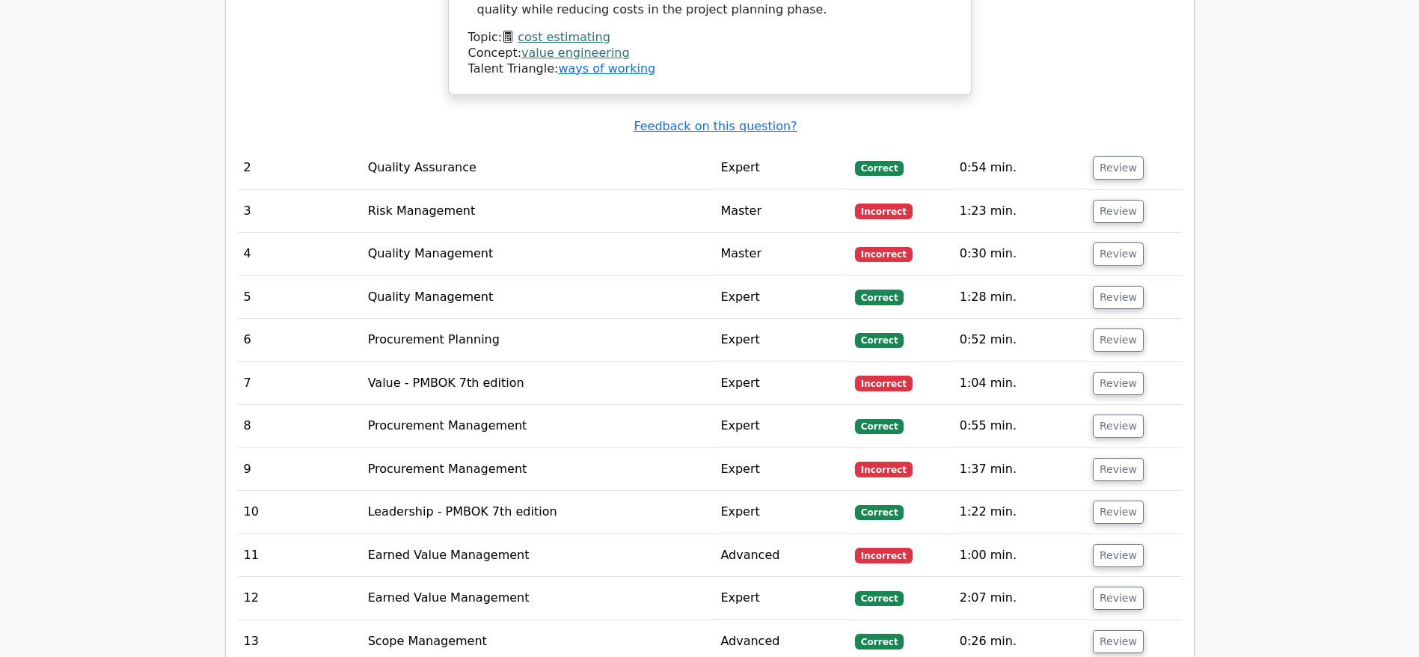
scroll to position [2806, 0]
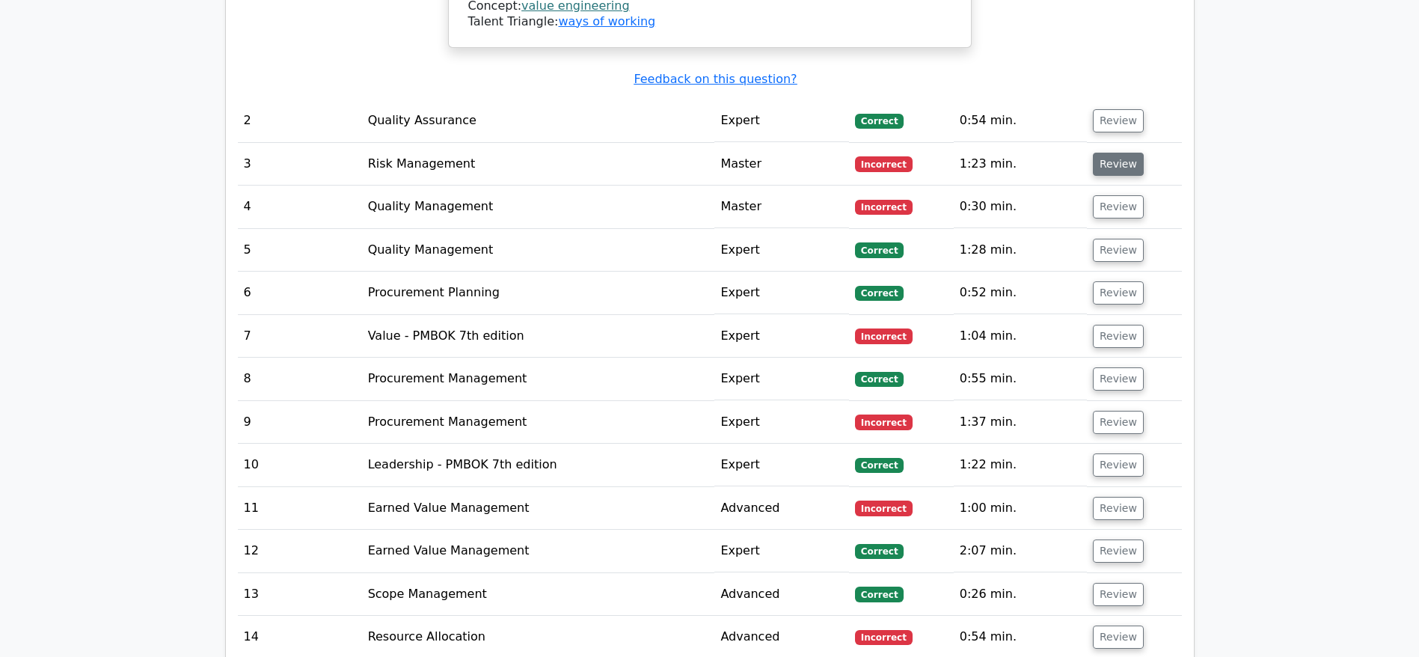
click at [1108, 153] on button "Review" at bounding box center [1118, 164] width 51 height 23
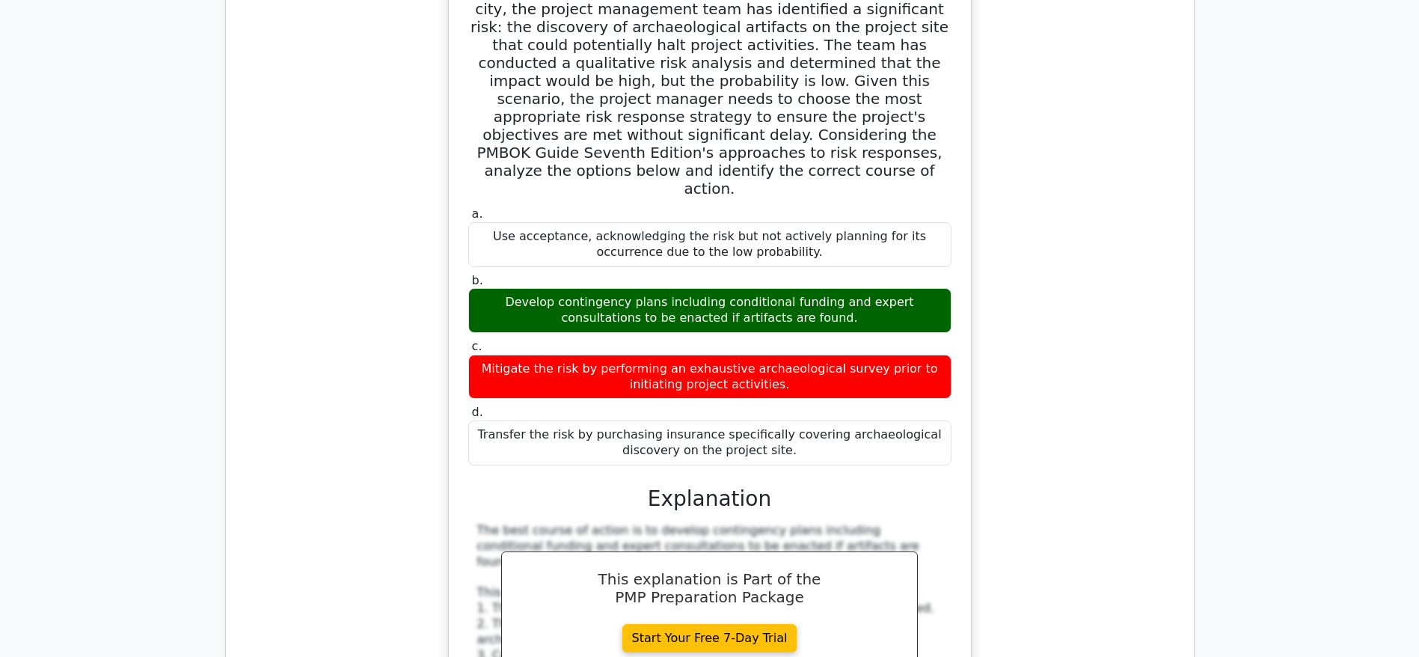
scroll to position [2918, 0]
